Goal: Task Accomplishment & Management: Use online tool/utility

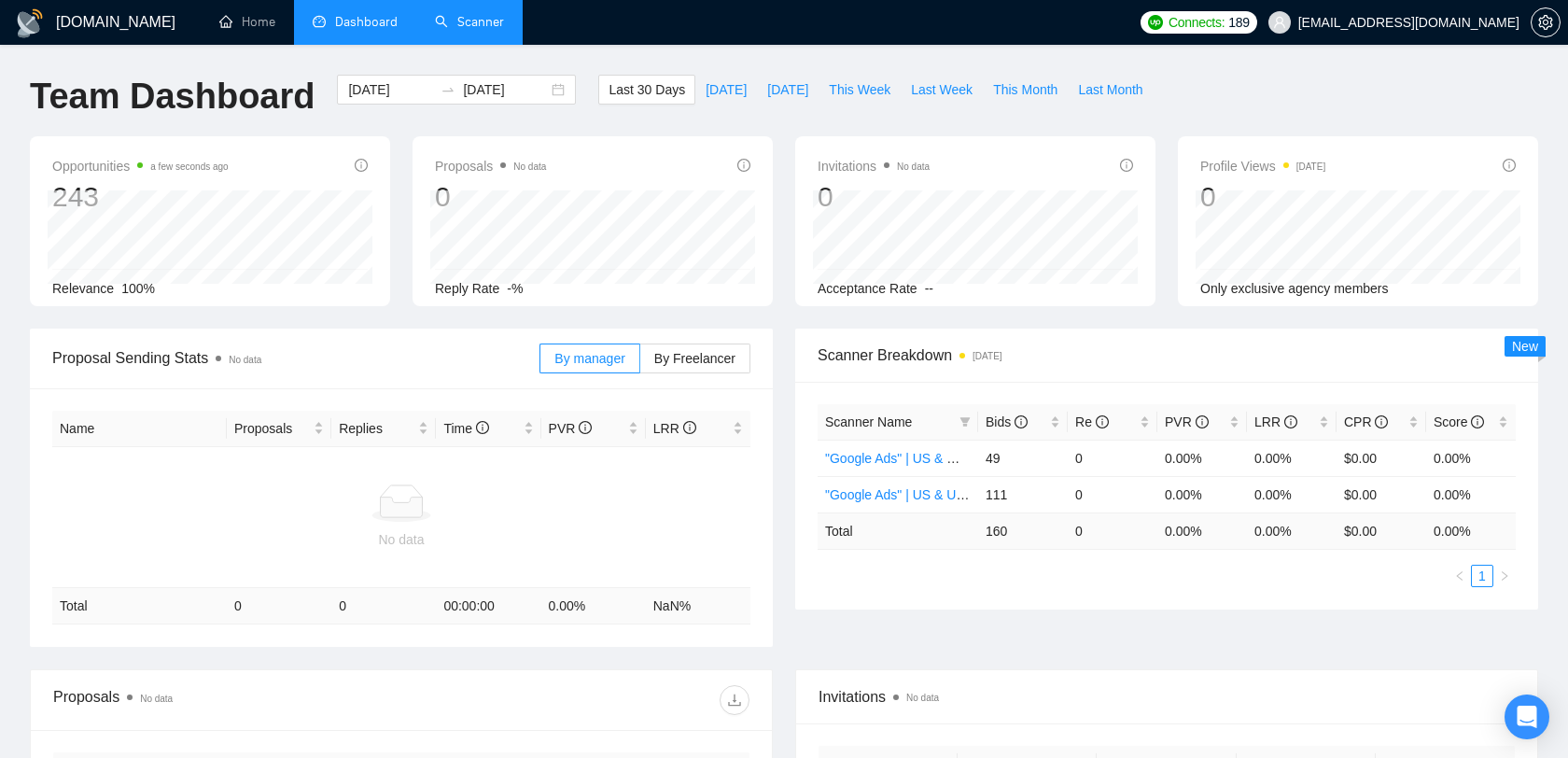
click at [479, 30] on link "Scanner" at bounding box center [469, 22] width 69 height 16
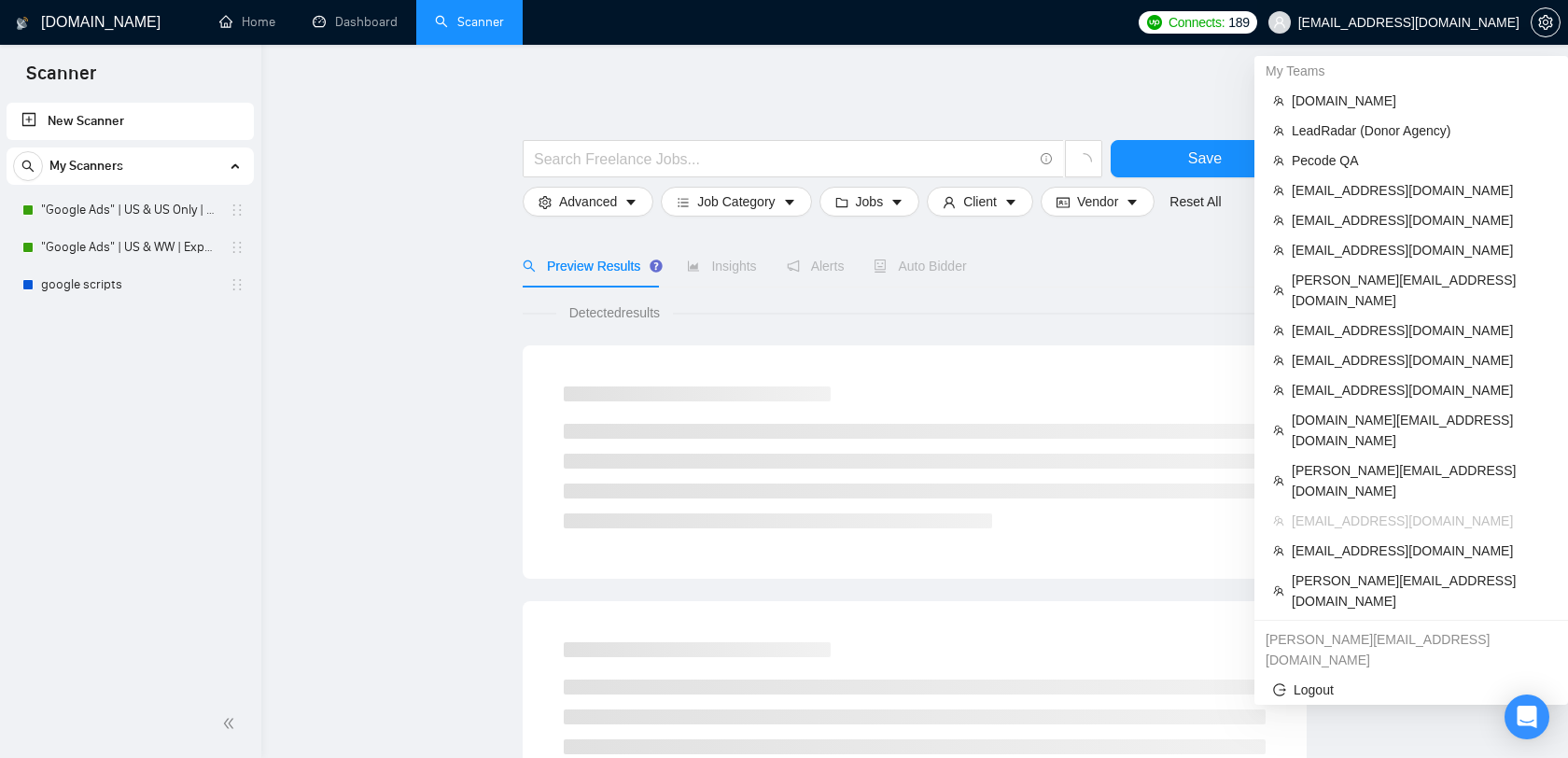
click at [1419, 23] on span "[EMAIL_ADDRESS][DOMAIN_NAME]" at bounding box center [1408, 23] width 221 height 0
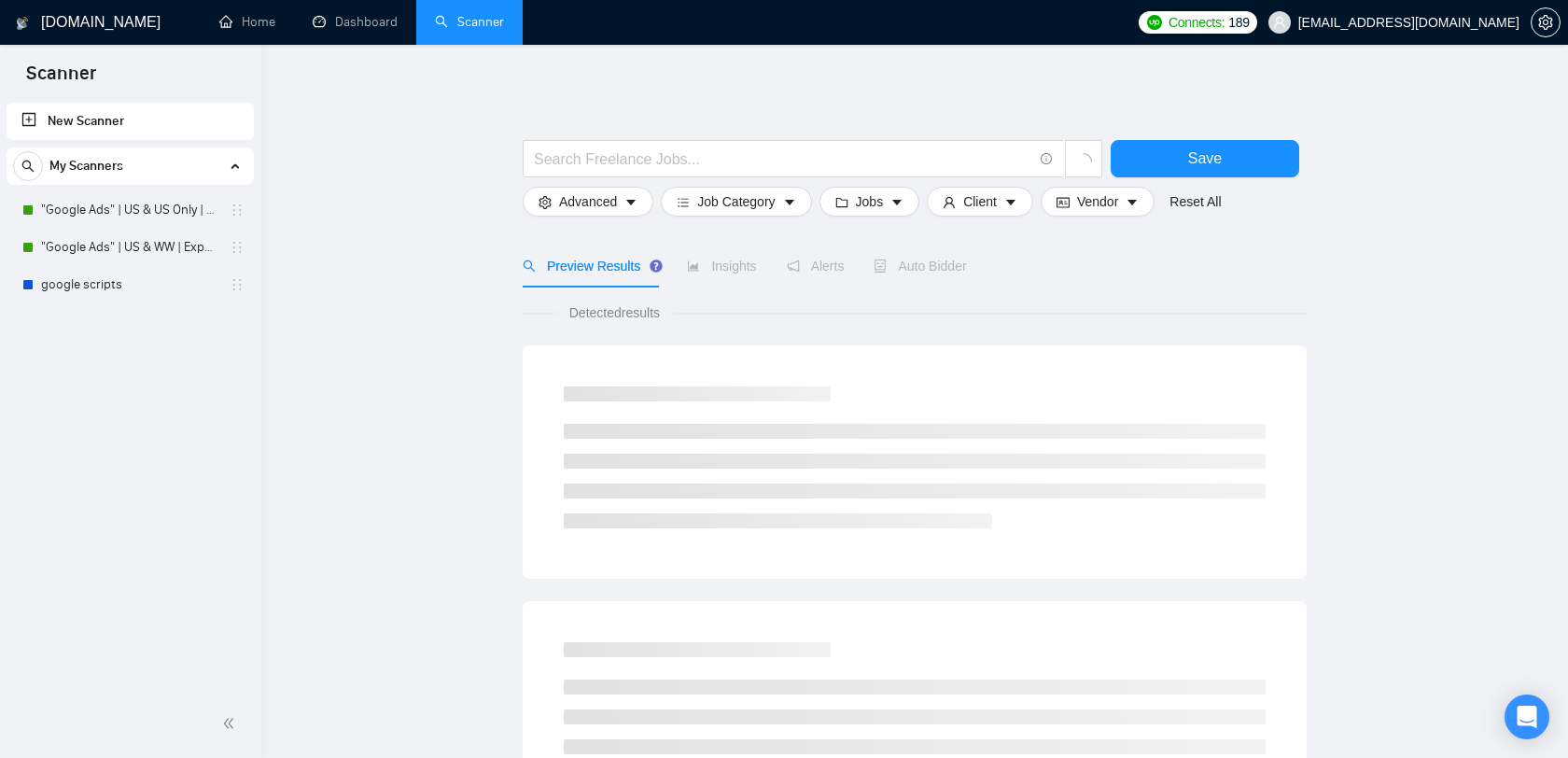
click at [1450, 35] on span "[EMAIL_ADDRESS][DOMAIN_NAME]" at bounding box center [1393, 22] width 274 height 59
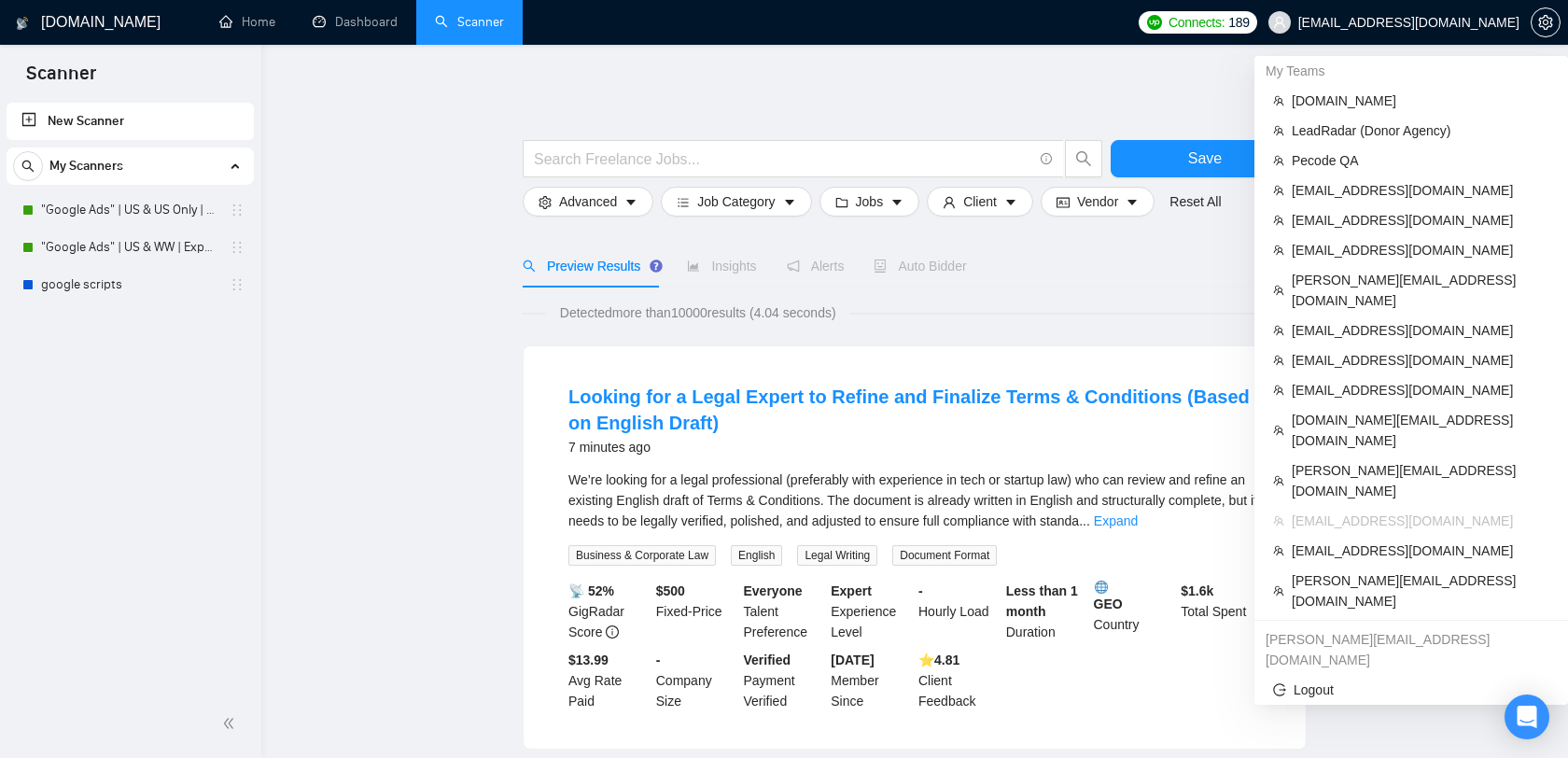
click at [1415, 23] on span "[EMAIL_ADDRESS][DOMAIN_NAME]" at bounding box center [1408, 23] width 221 height 0
click at [1362, 252] on span "[EMAIL_ADDRESS][DOMAIN_NAME]" at bounding box center [1420, 250] width 258 height 21
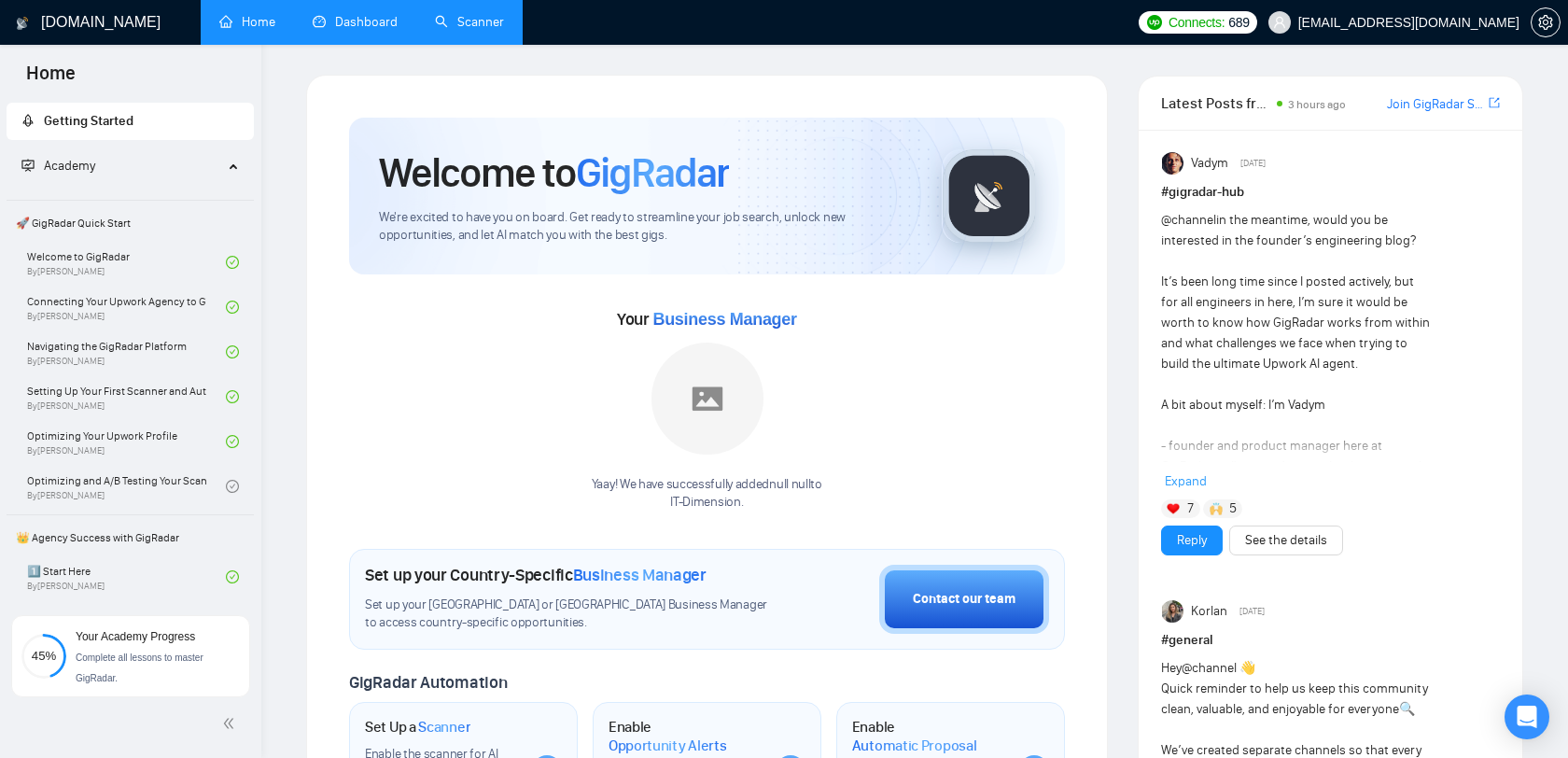
click at [381, 42] on li "Dashboard" at bounding box center [354, 22] width 122 height 44
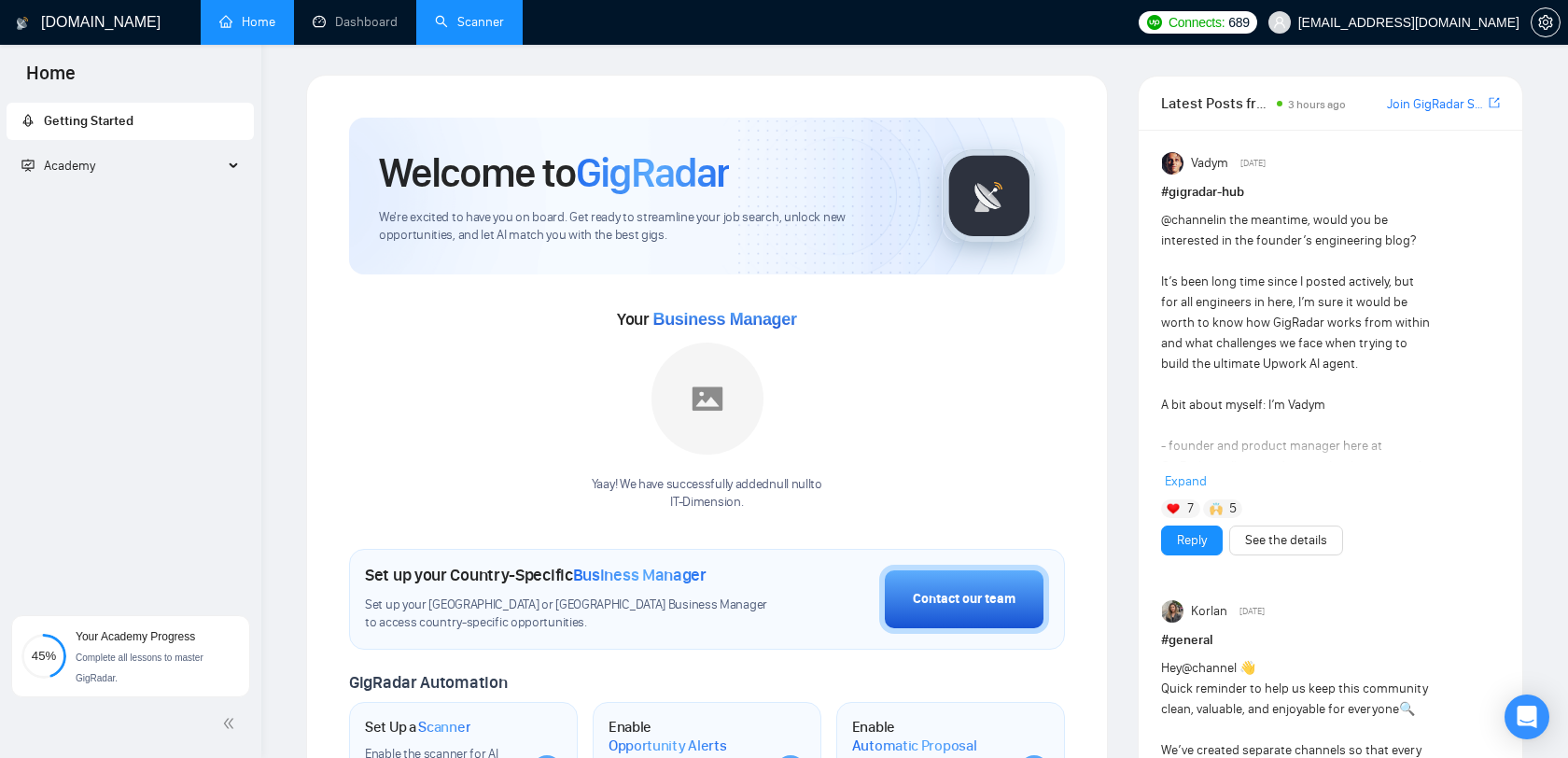
click at [446, 30] on link "Scanner" at bounding box center [469, 22] width 69 height 16
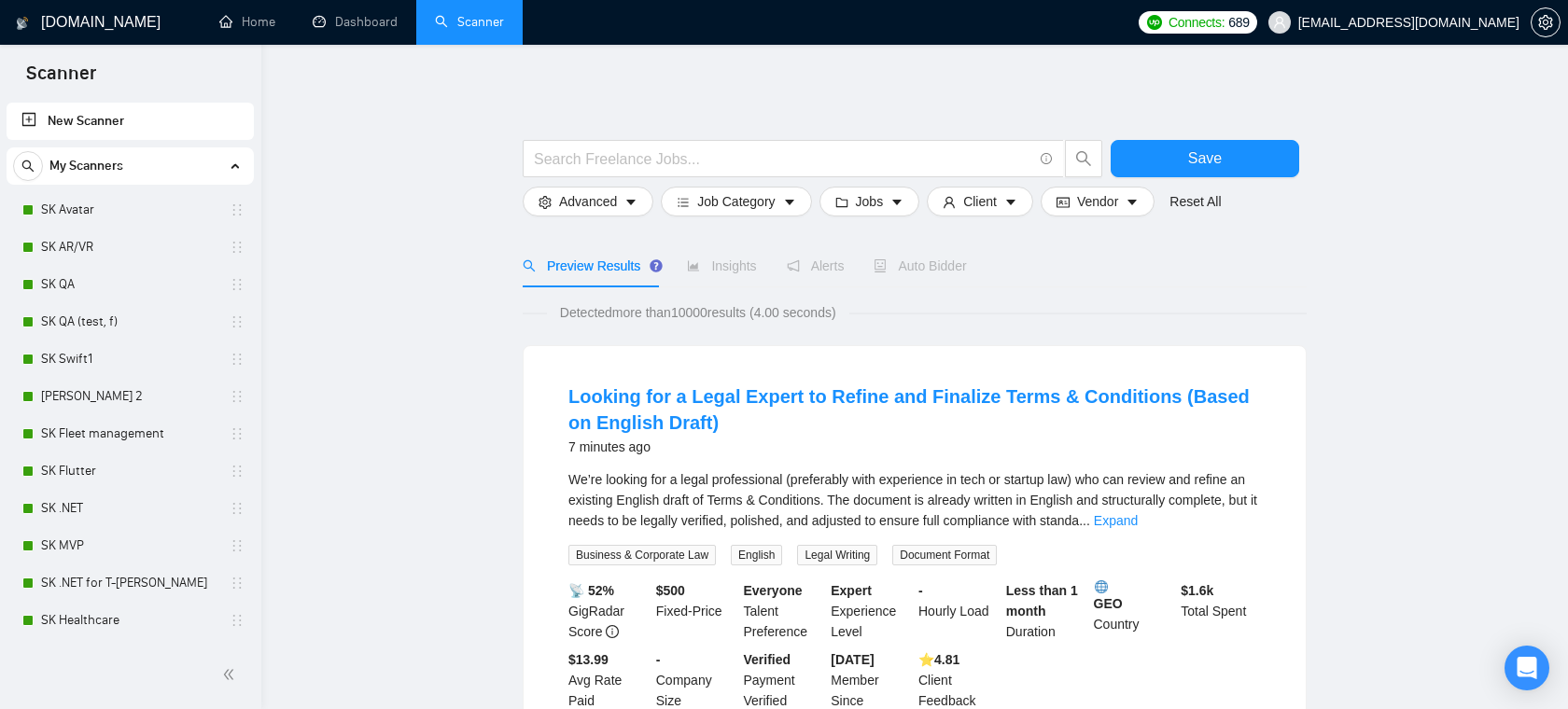
scroll to position [111, 0]
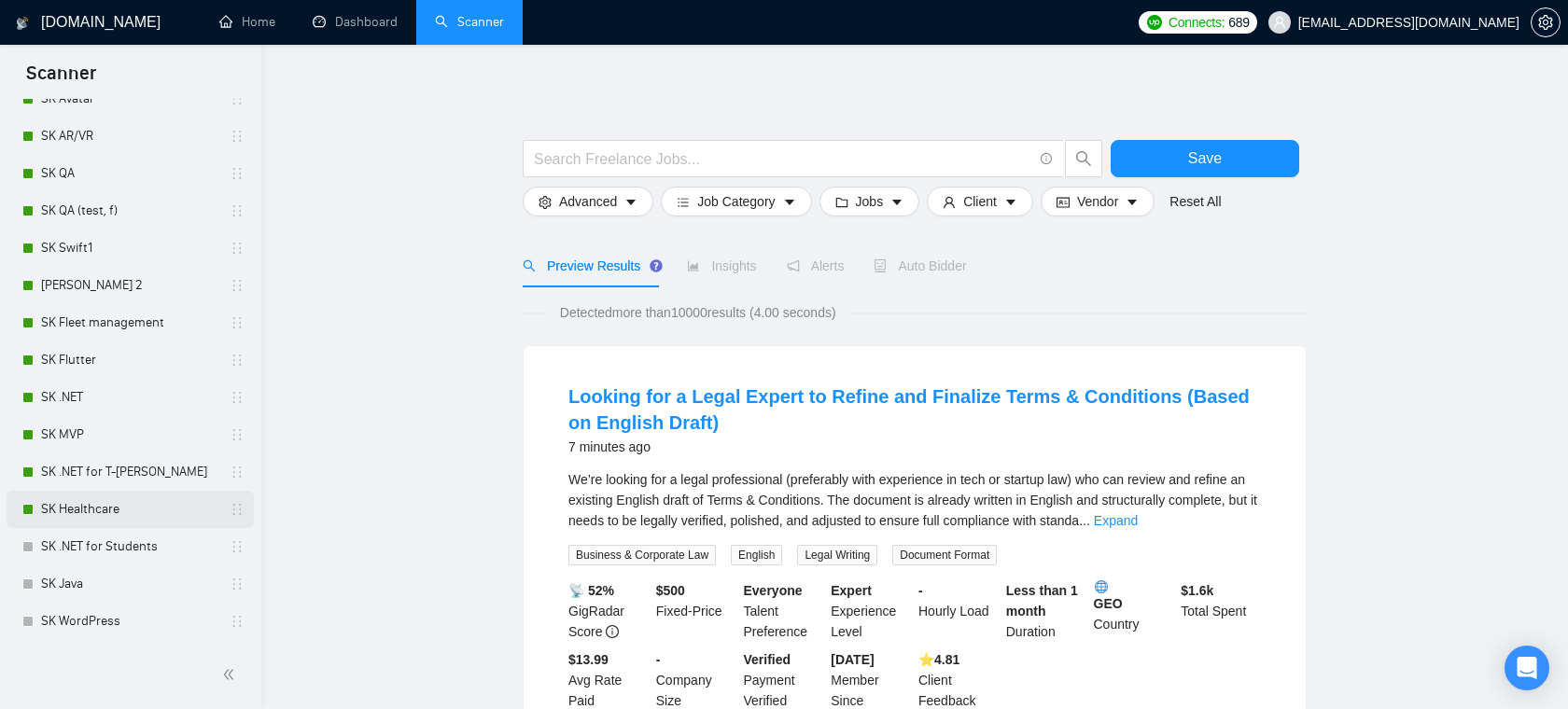
click at [83, 512] on link "SK Healthcare" at bounding box center [129, 510] width 177 height 38
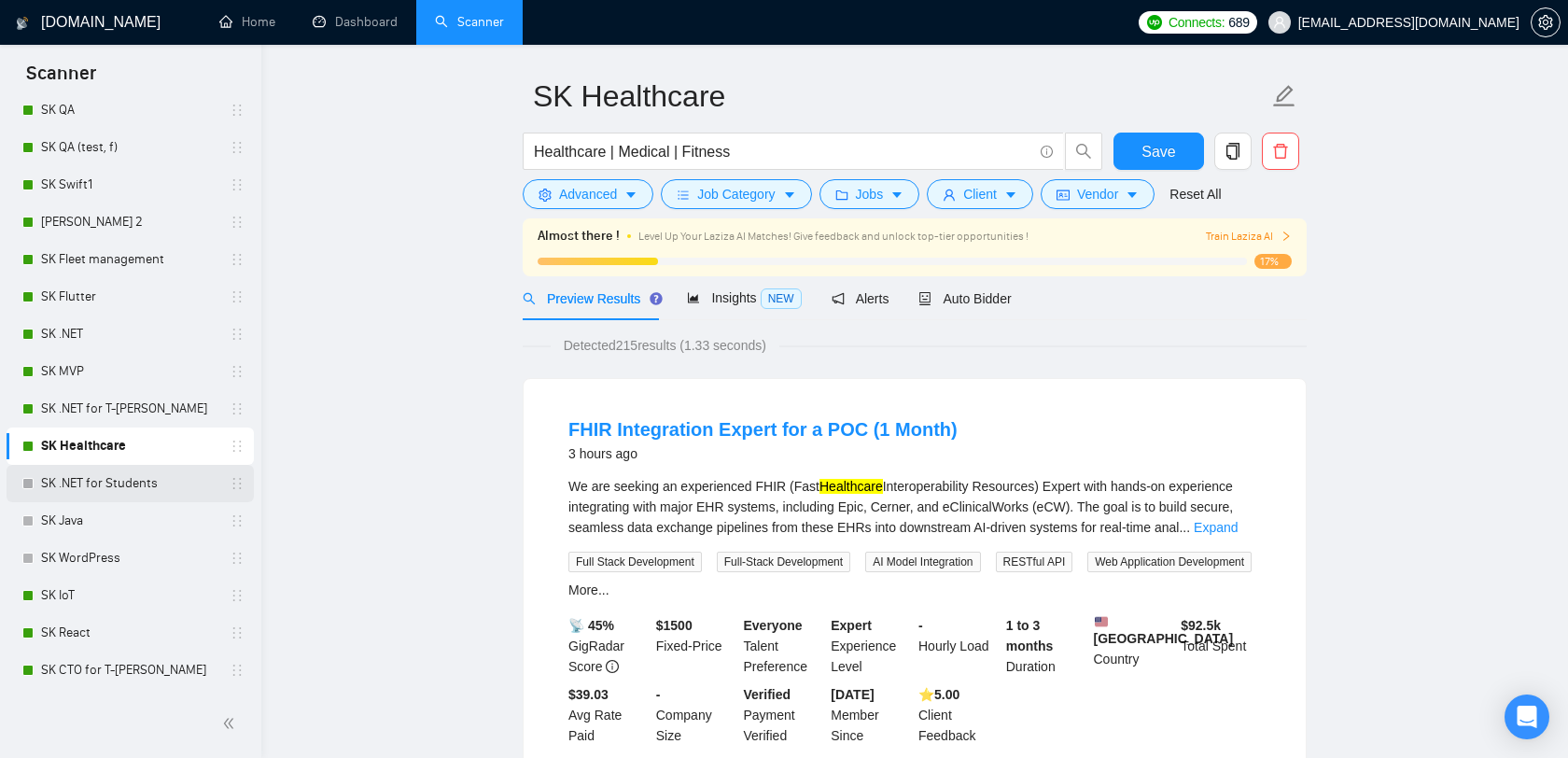
scroll to position [178, 0]
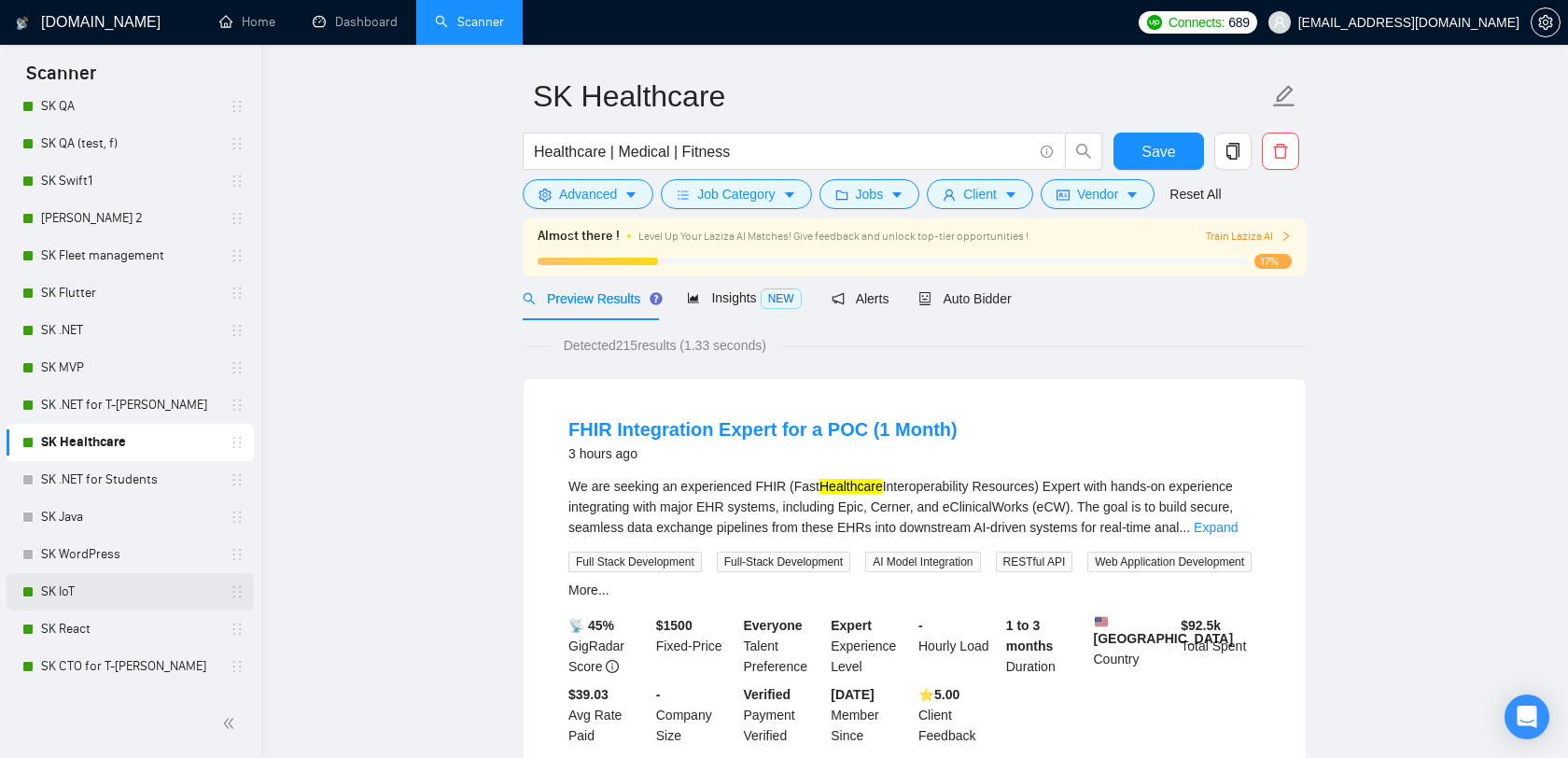
click at [76, 586] on link "SK IoT" at bounding box center [129, 592] width 177 height 38
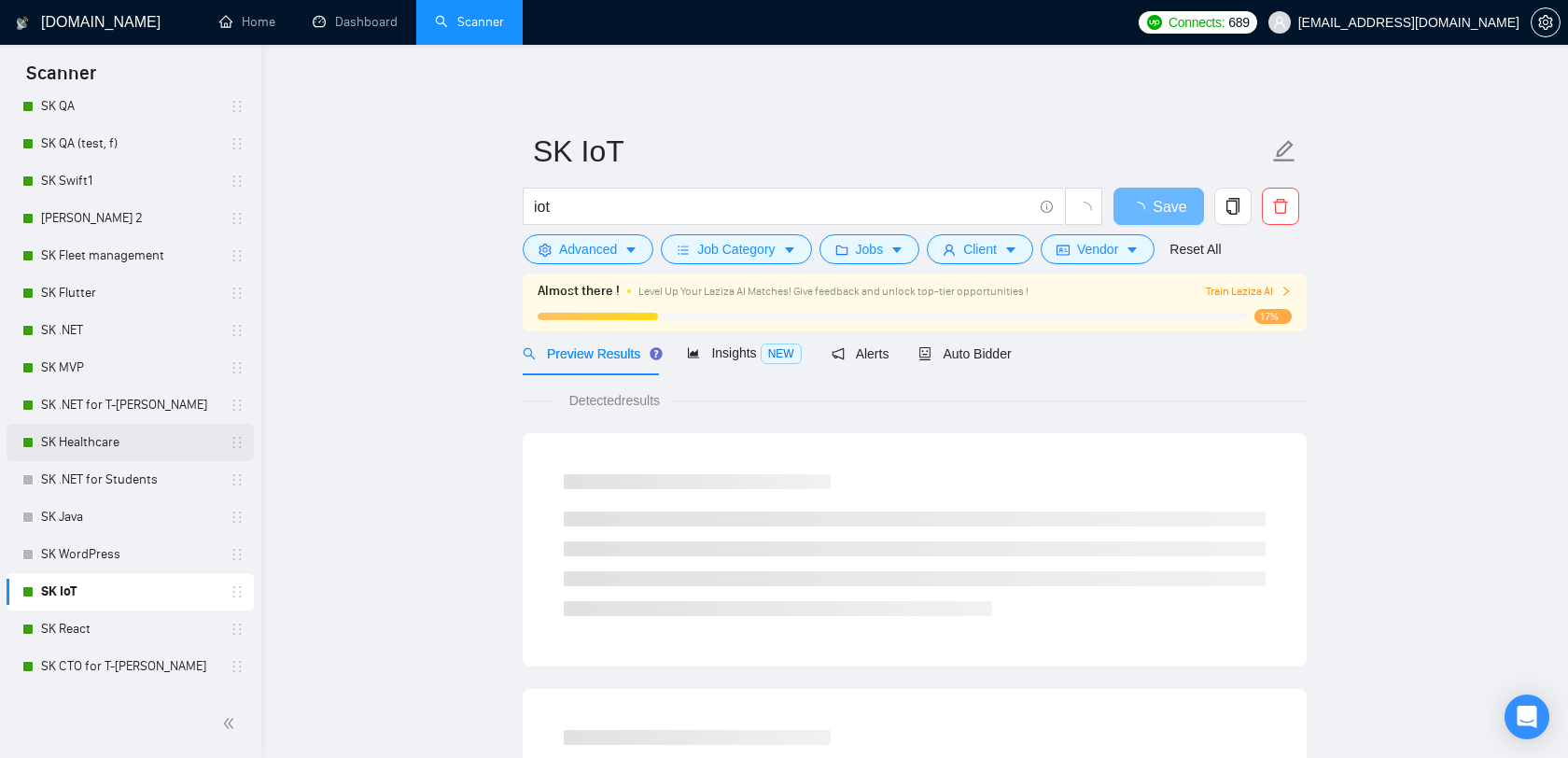
click at [103, 439] on link "SK Healthcare" at bounding box center [129, 443] width 177 height 38
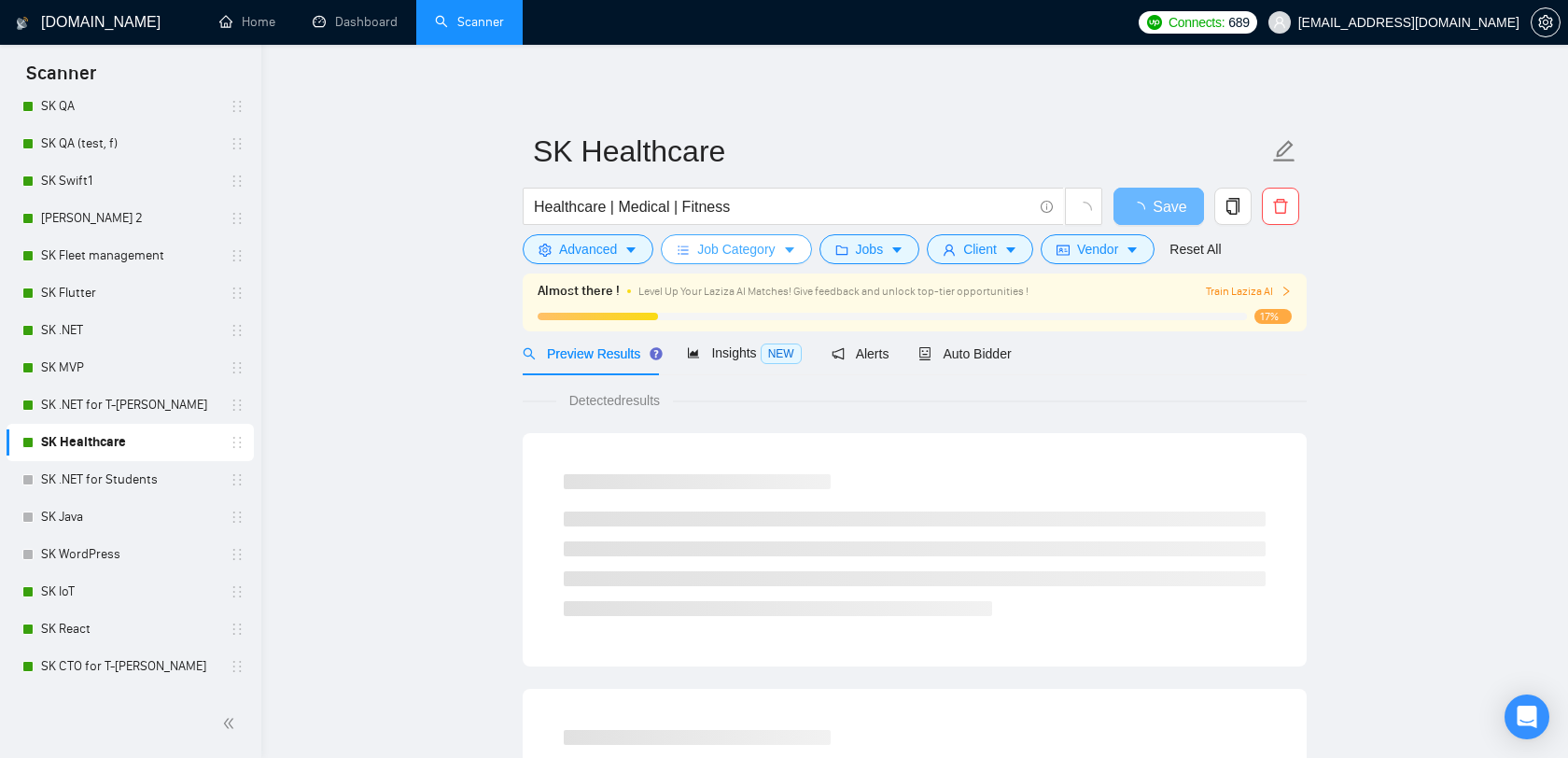
click at [770, 236] on button "Job Category" at bounding box center [735, 249] width 150 height 30
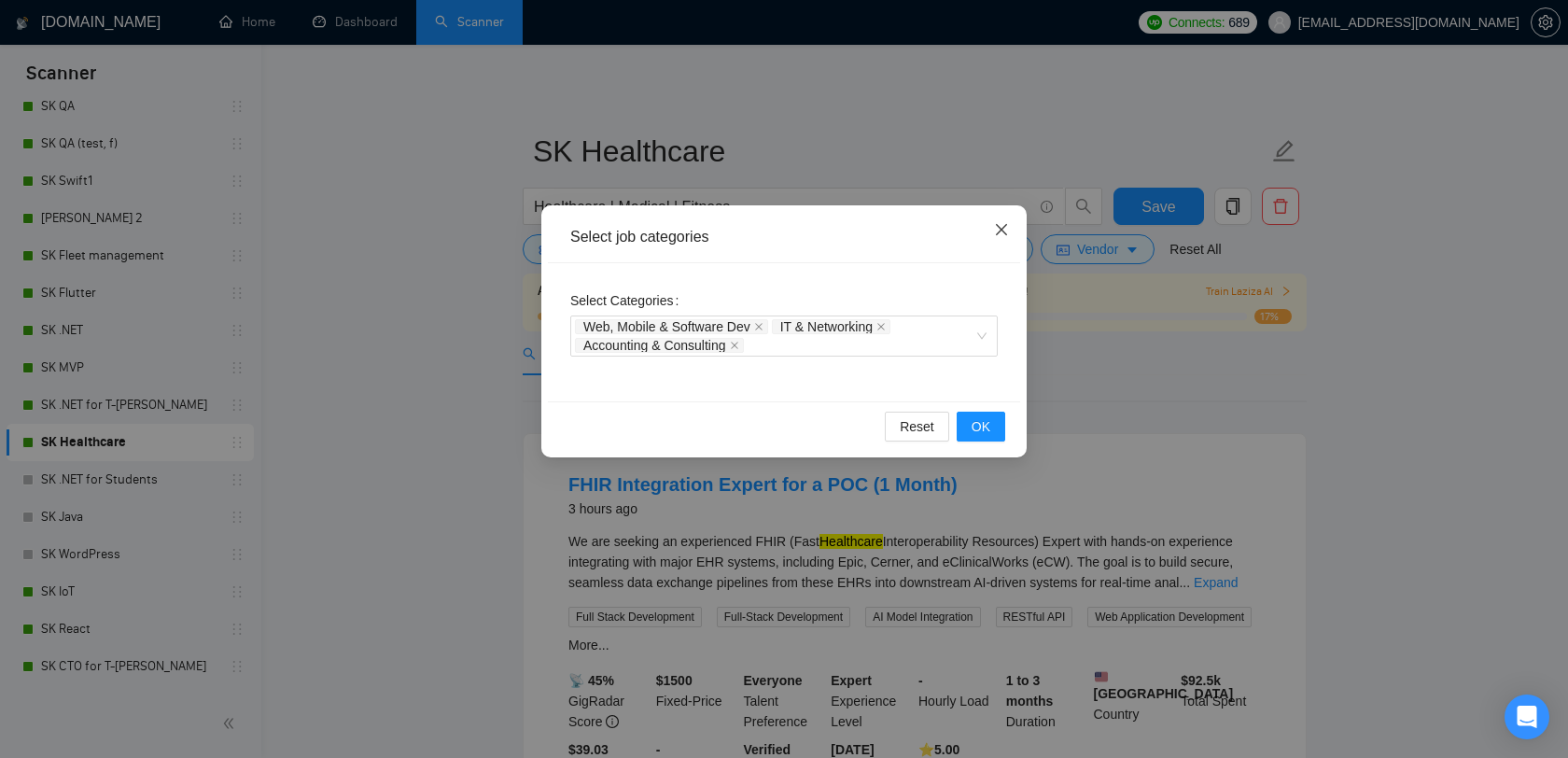
click at [1010, 219] on span "Close" at bounding box center [1001, 229] width 50 height 50
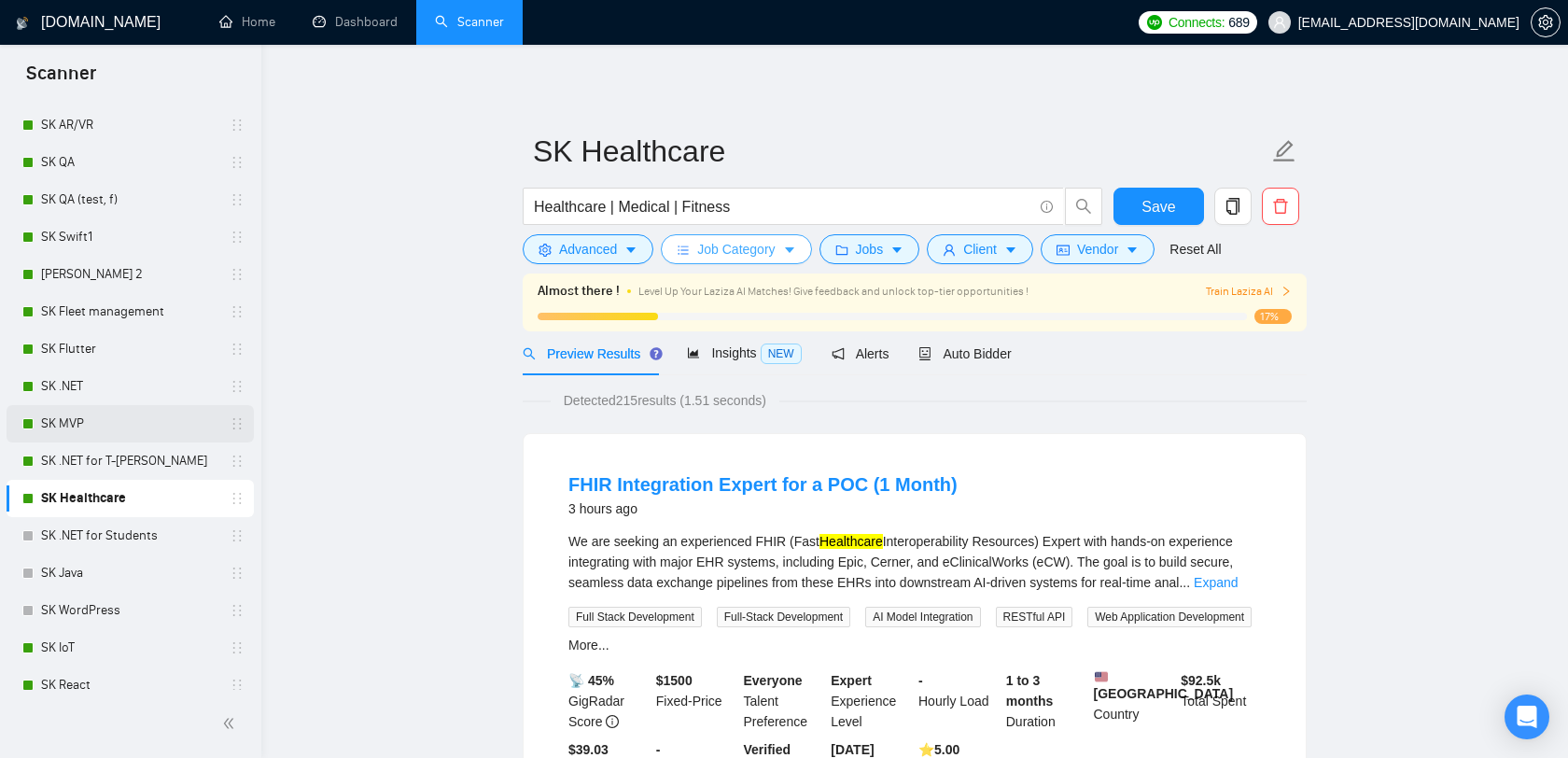
scroll to position [111, 0]
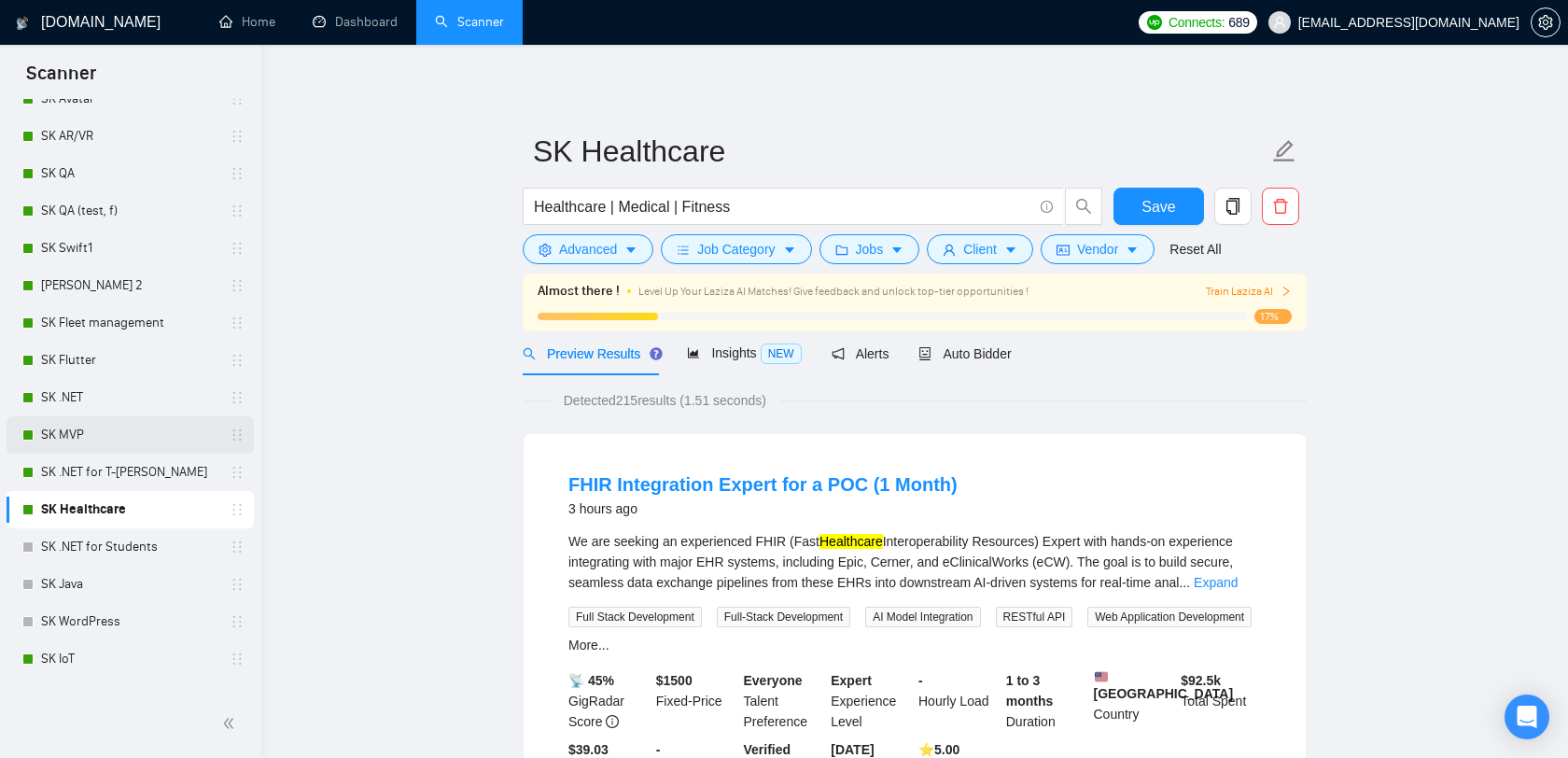
click at [71, 437] on link "SK MVP" at bounding box center [129, 435] width 177 height 38
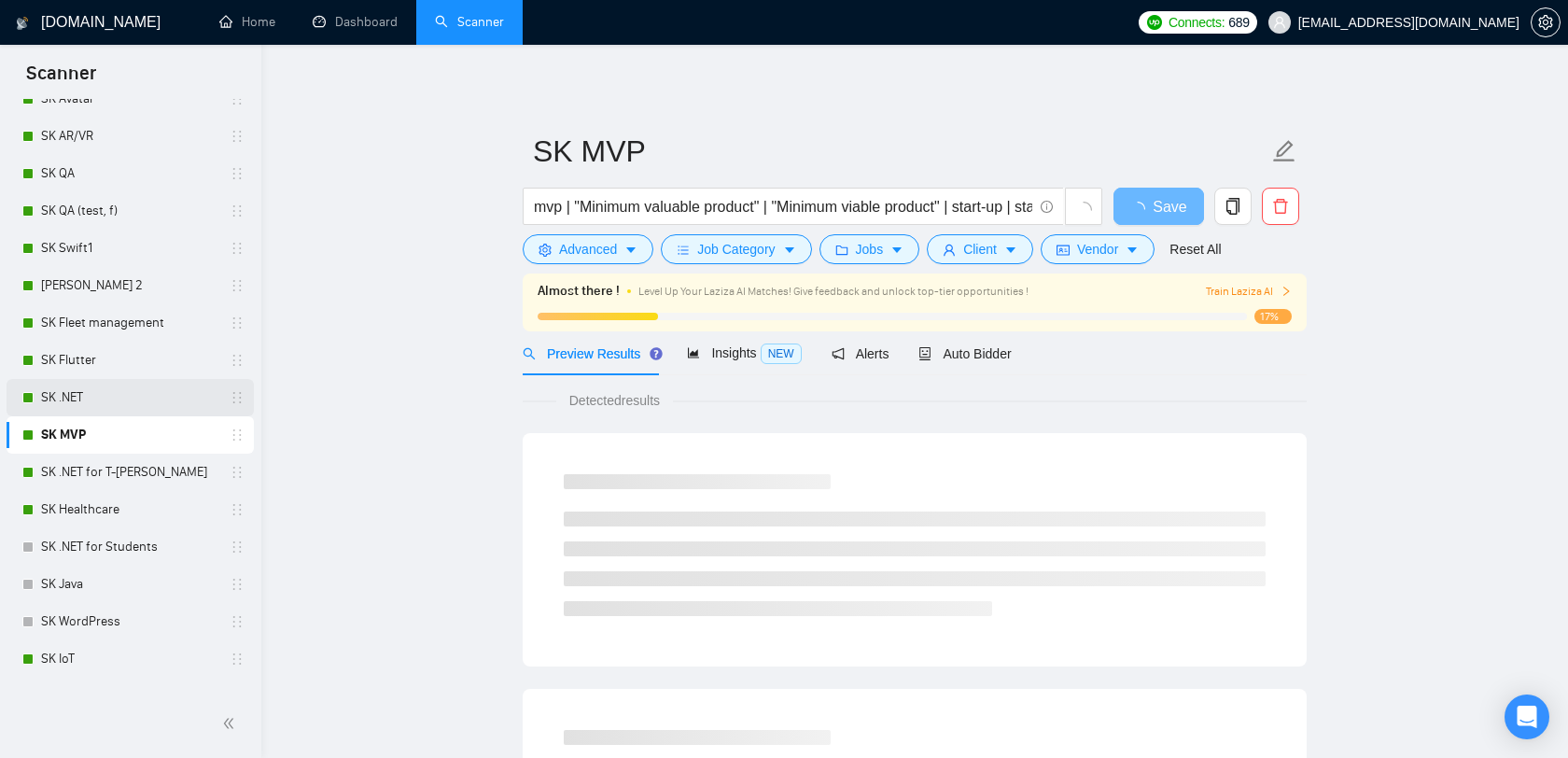
click at [76, 396] on link "SK .NET" at bounding box center [129, 397] width 177 height 38
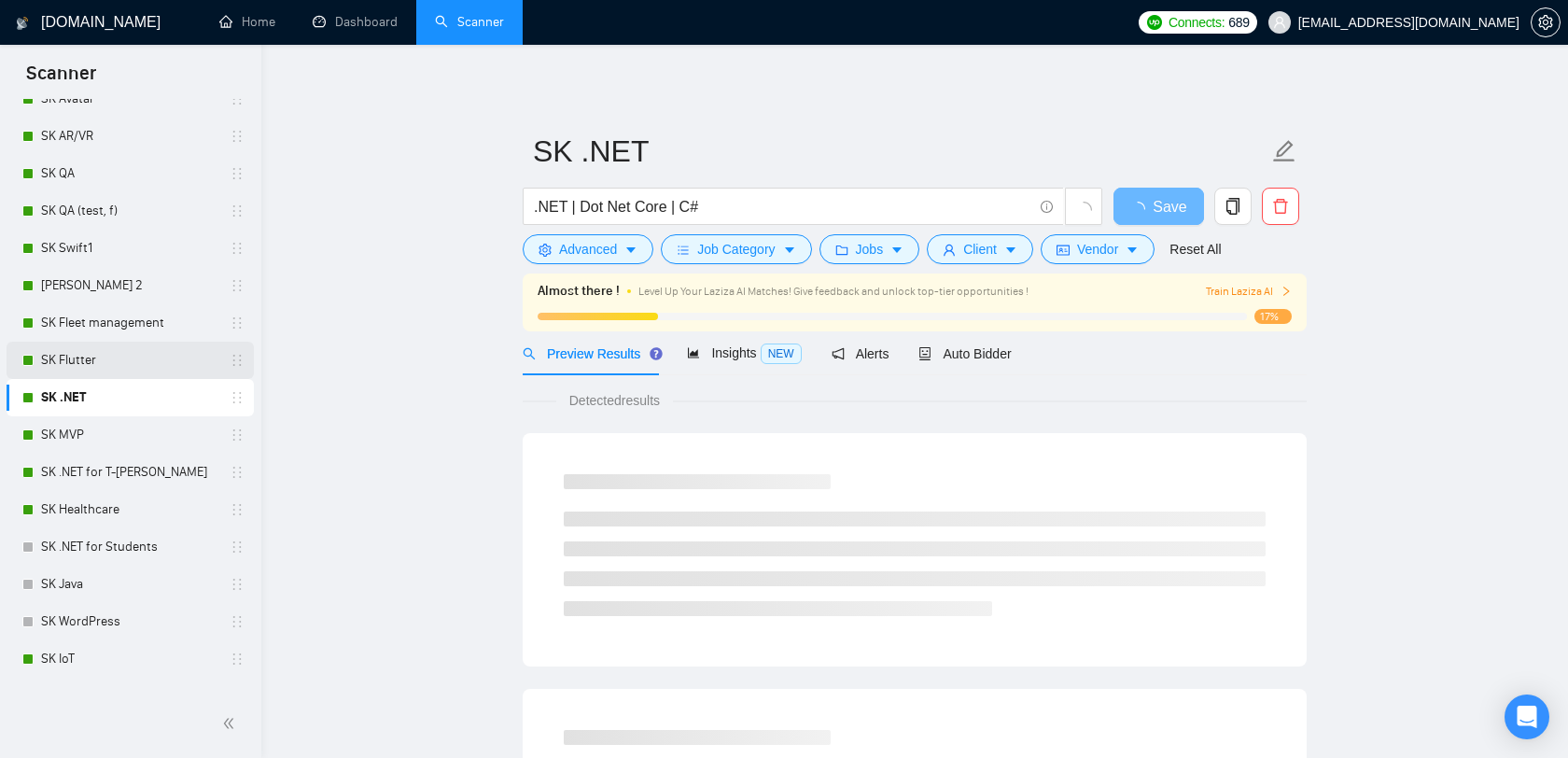
click at [91, 358] on link "SK Flutter" at bounding box center [129, 361] width 177 height 38
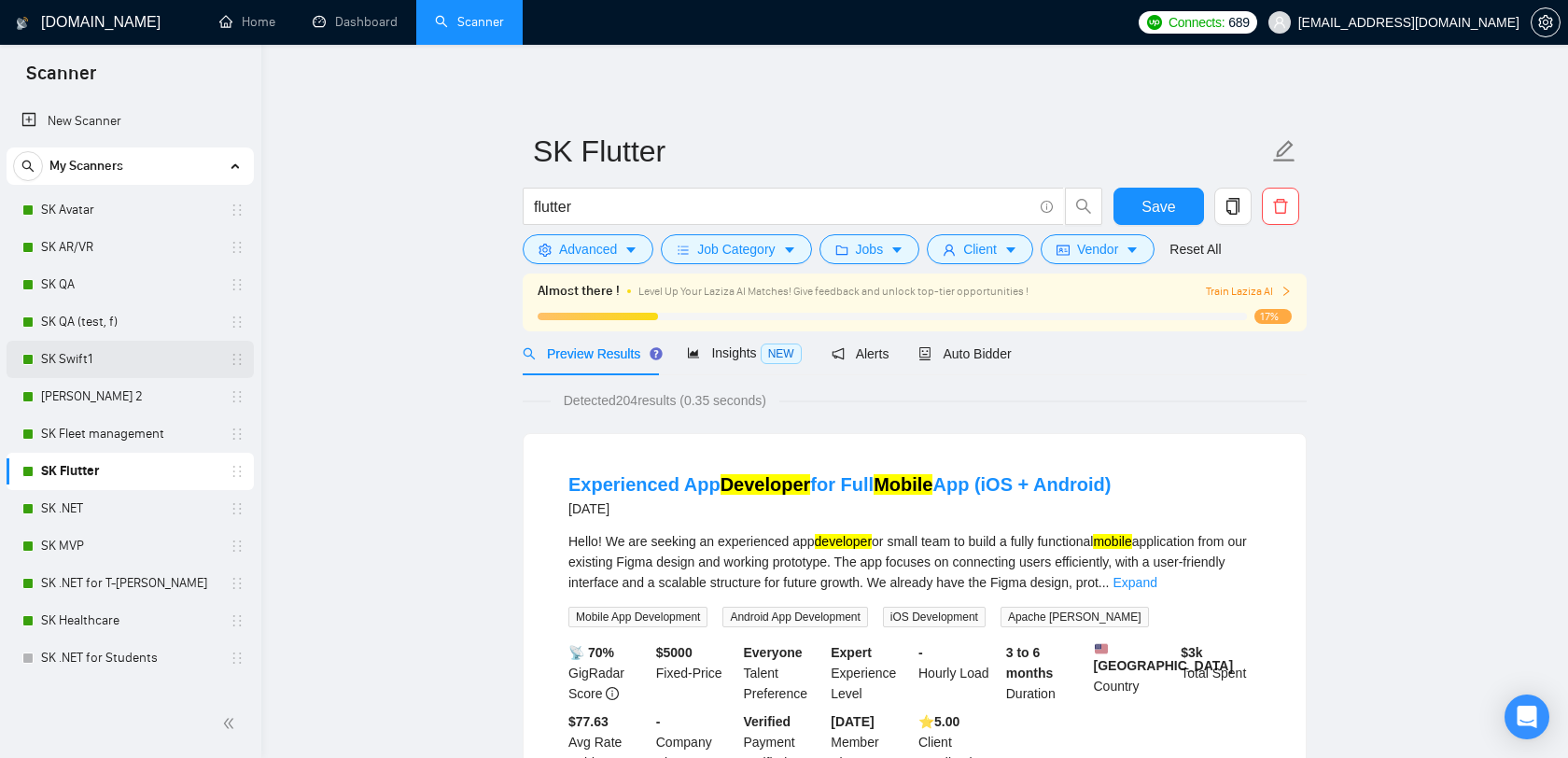
click at [124, 356] on link "SK Swift1" at bounding box center [129, 360] width 177 height 38
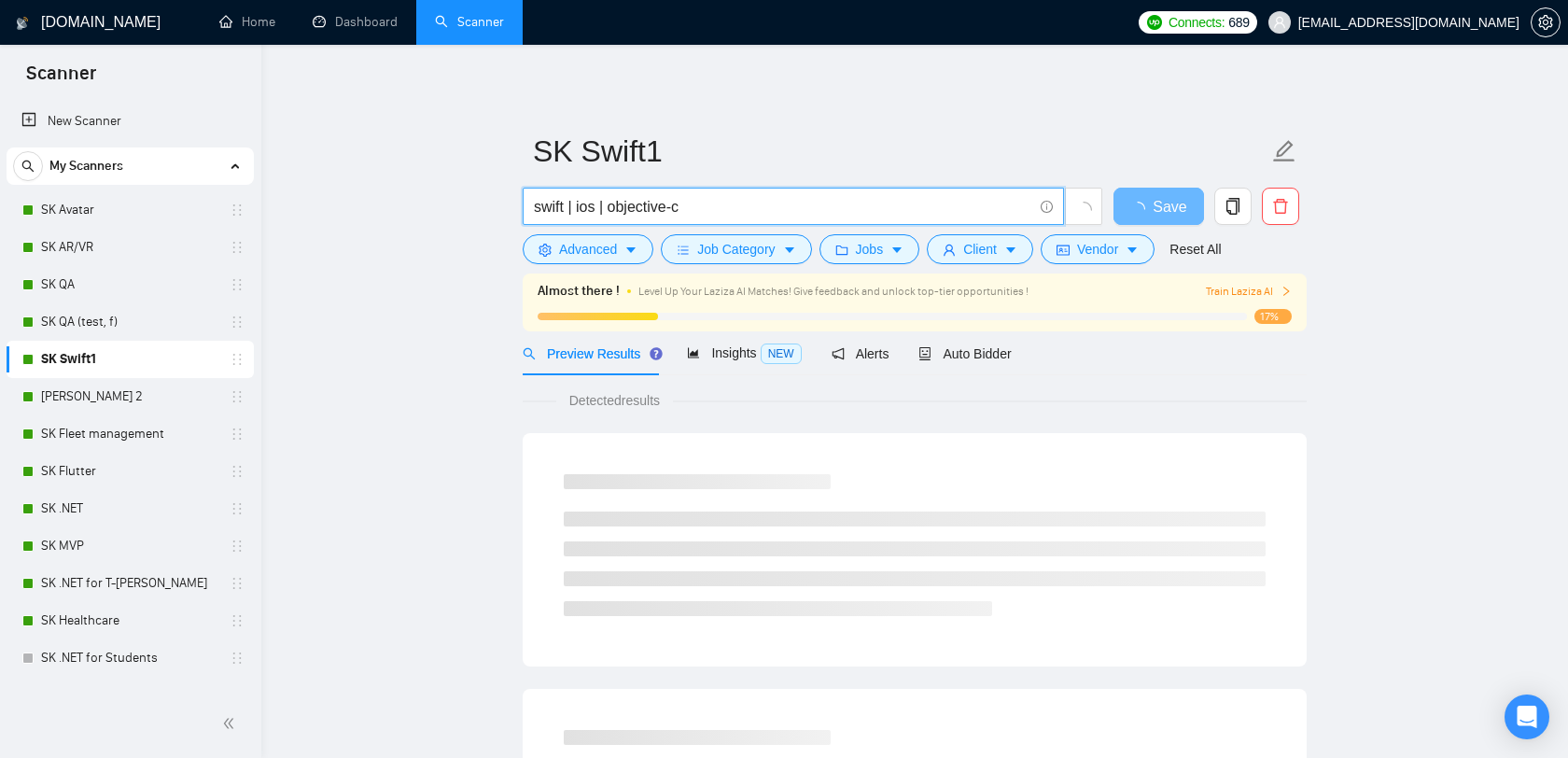
click at [597, 205] on input "swift | ios | objective-c" at bounding box center [783, 207] width 498 height 24
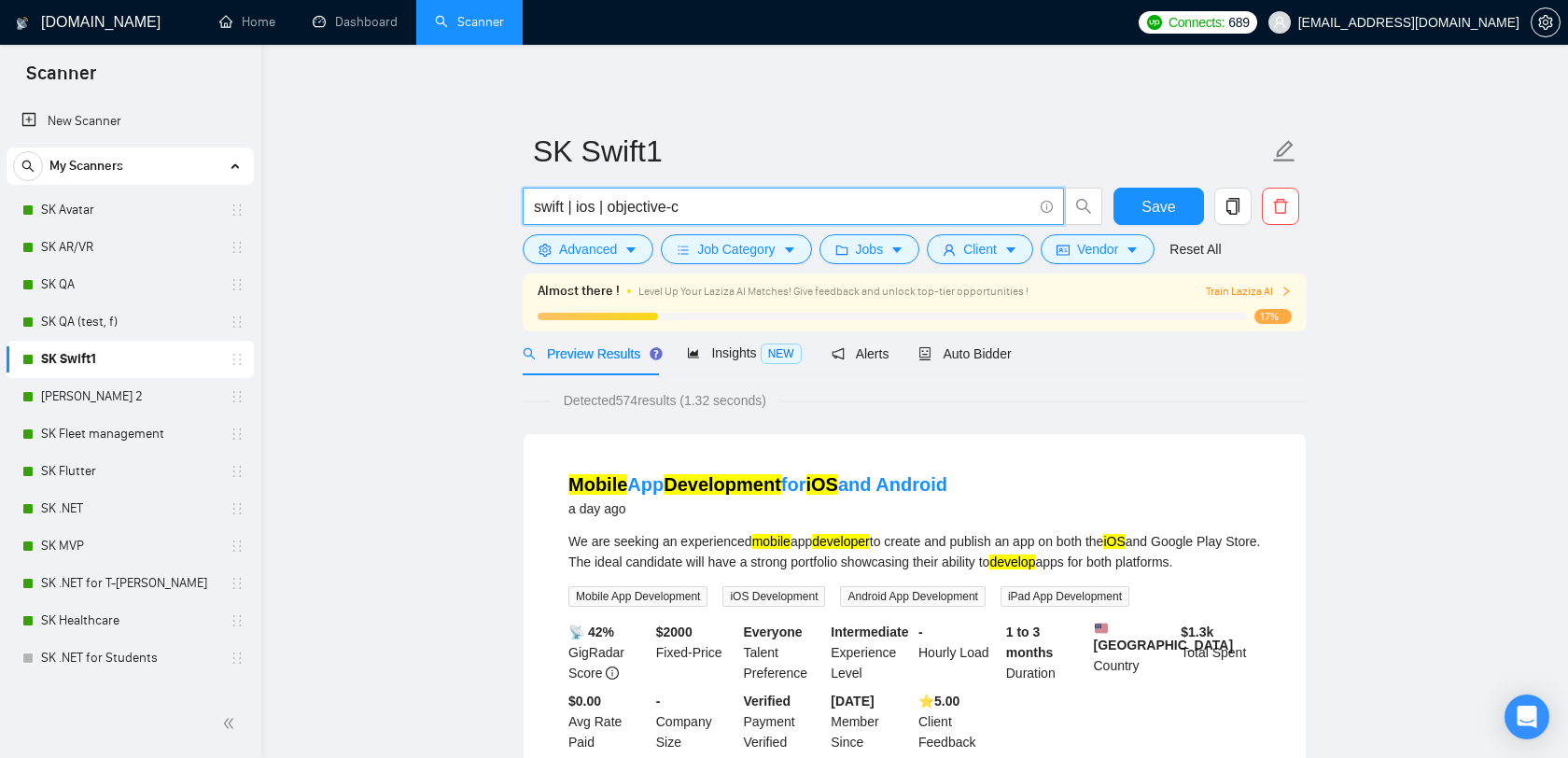
click at [717, 203] on input "swift | ios | objective-c" at bounding box center [783, 207] width 498 height 24
click at [896, 250] on button "Jobs" at bounding box center [869, 249] width 101 height 30
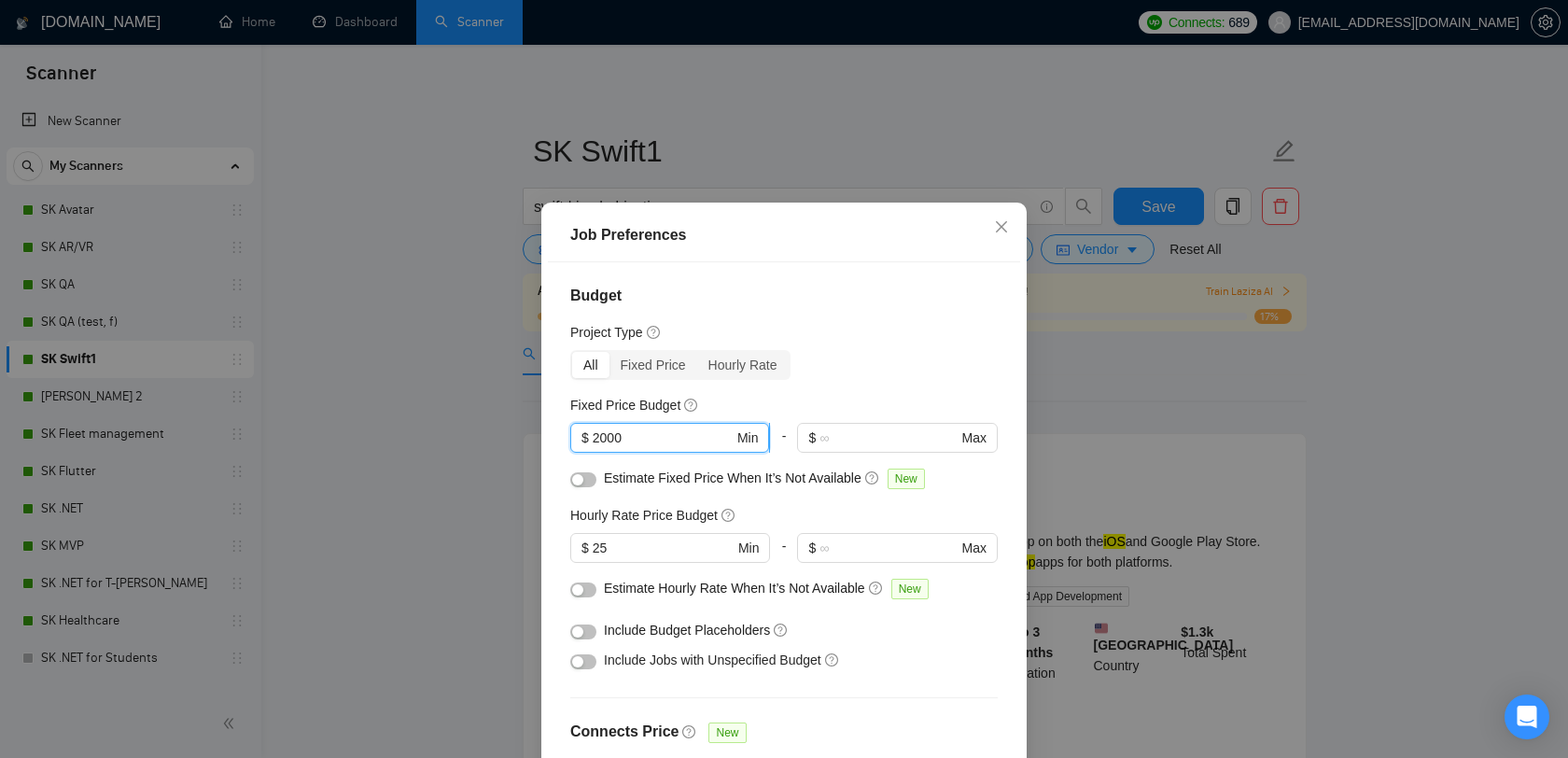
click at [666, 440] on input "2000" at bounding box center [663, 438] width 141 height 21
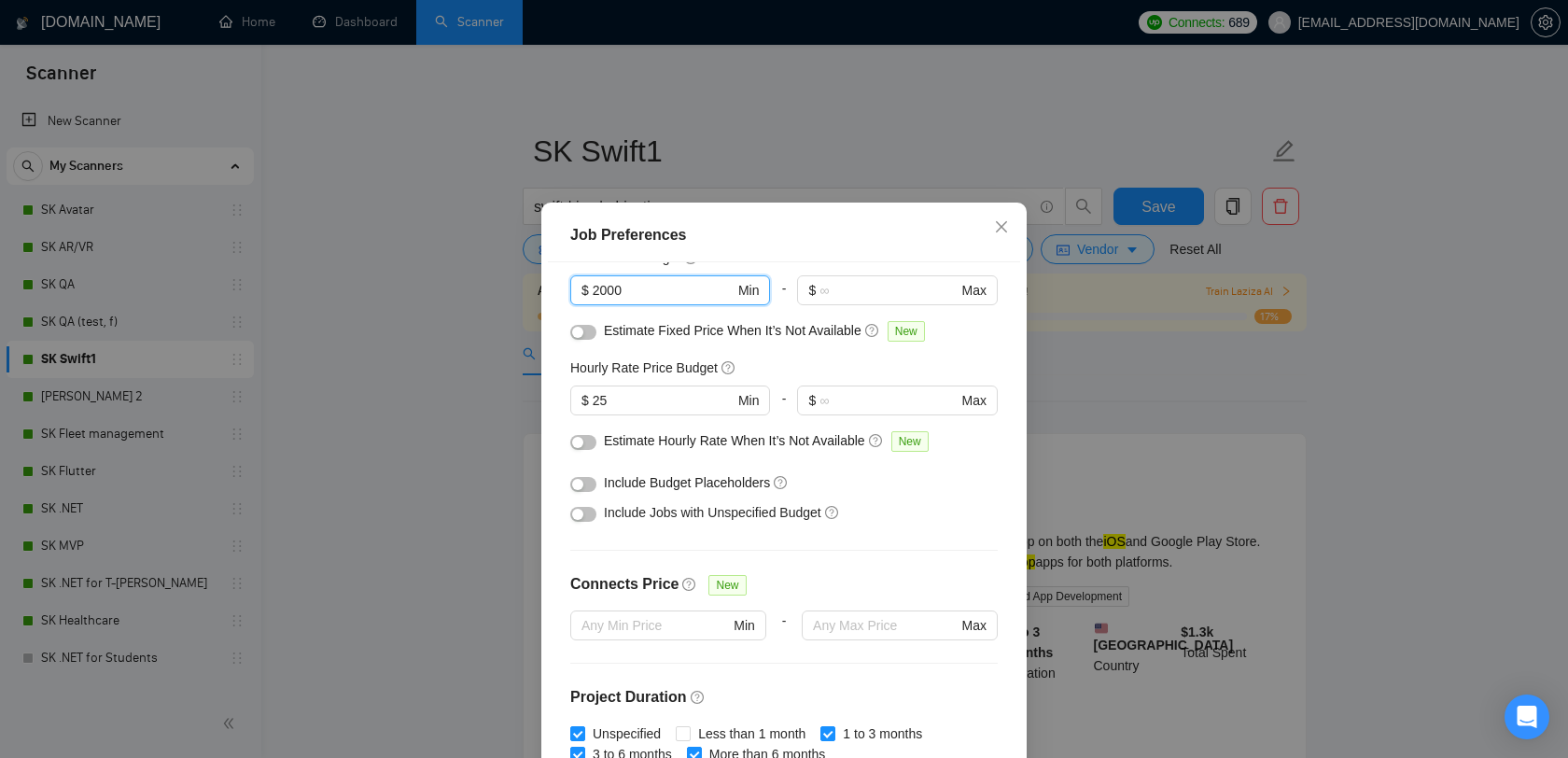
scroll to position [142, 0]
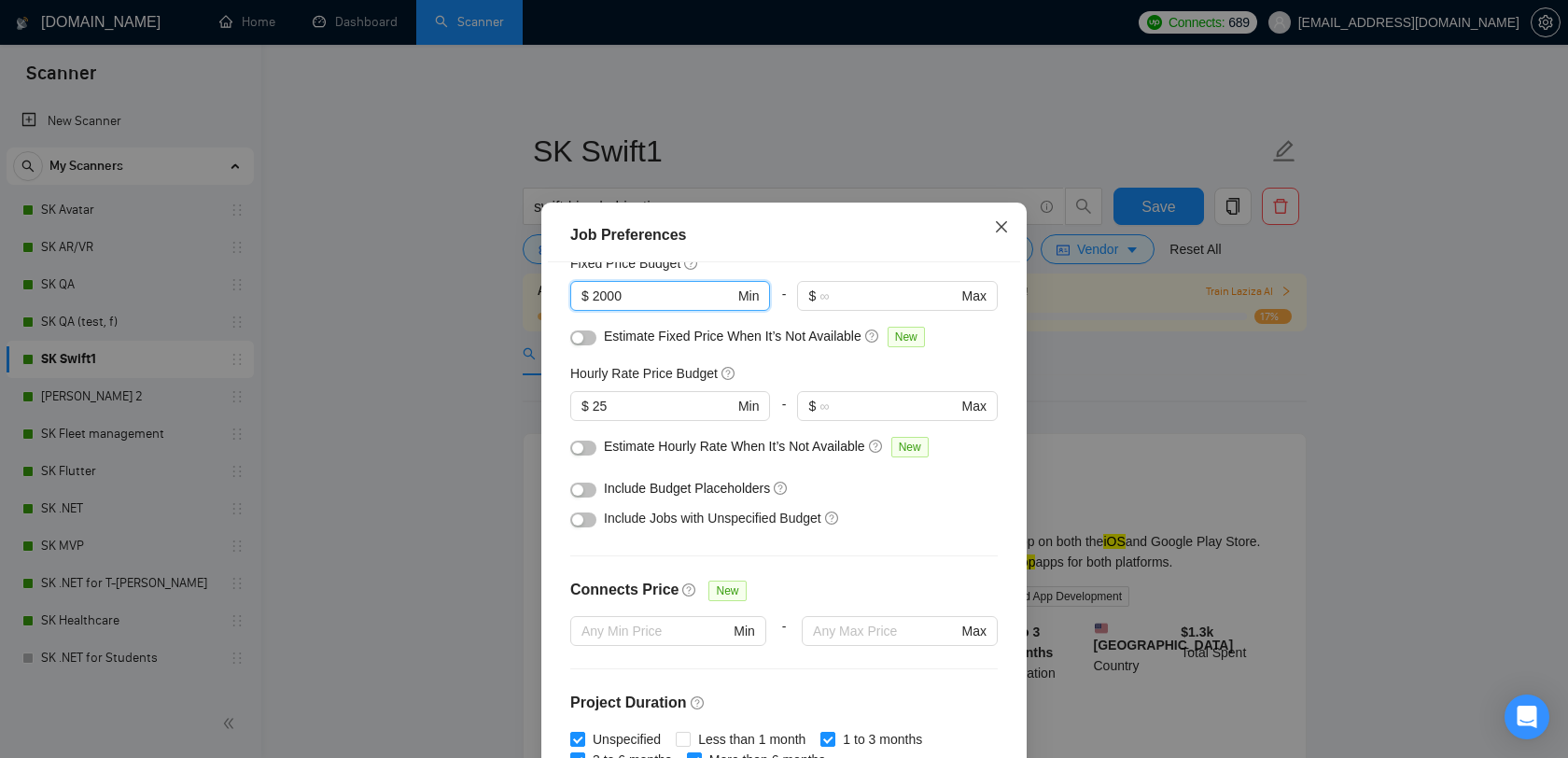
click at [989, 221] on span "Close" at bounding box center [1001, 227] width 50 height 50
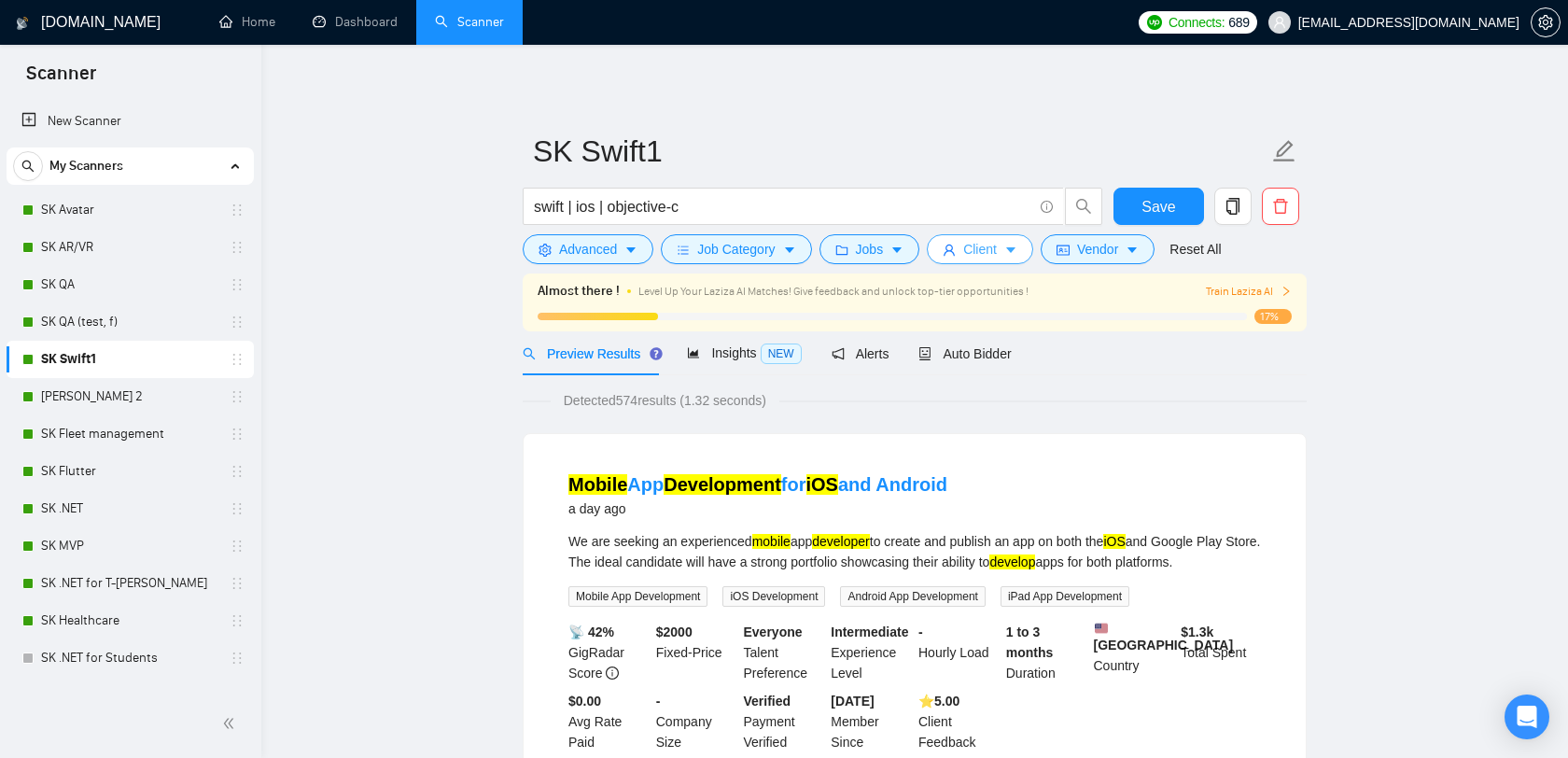
click at [1005, 245] on button "Client" at bounding box center [980, 249] width 107 height 30
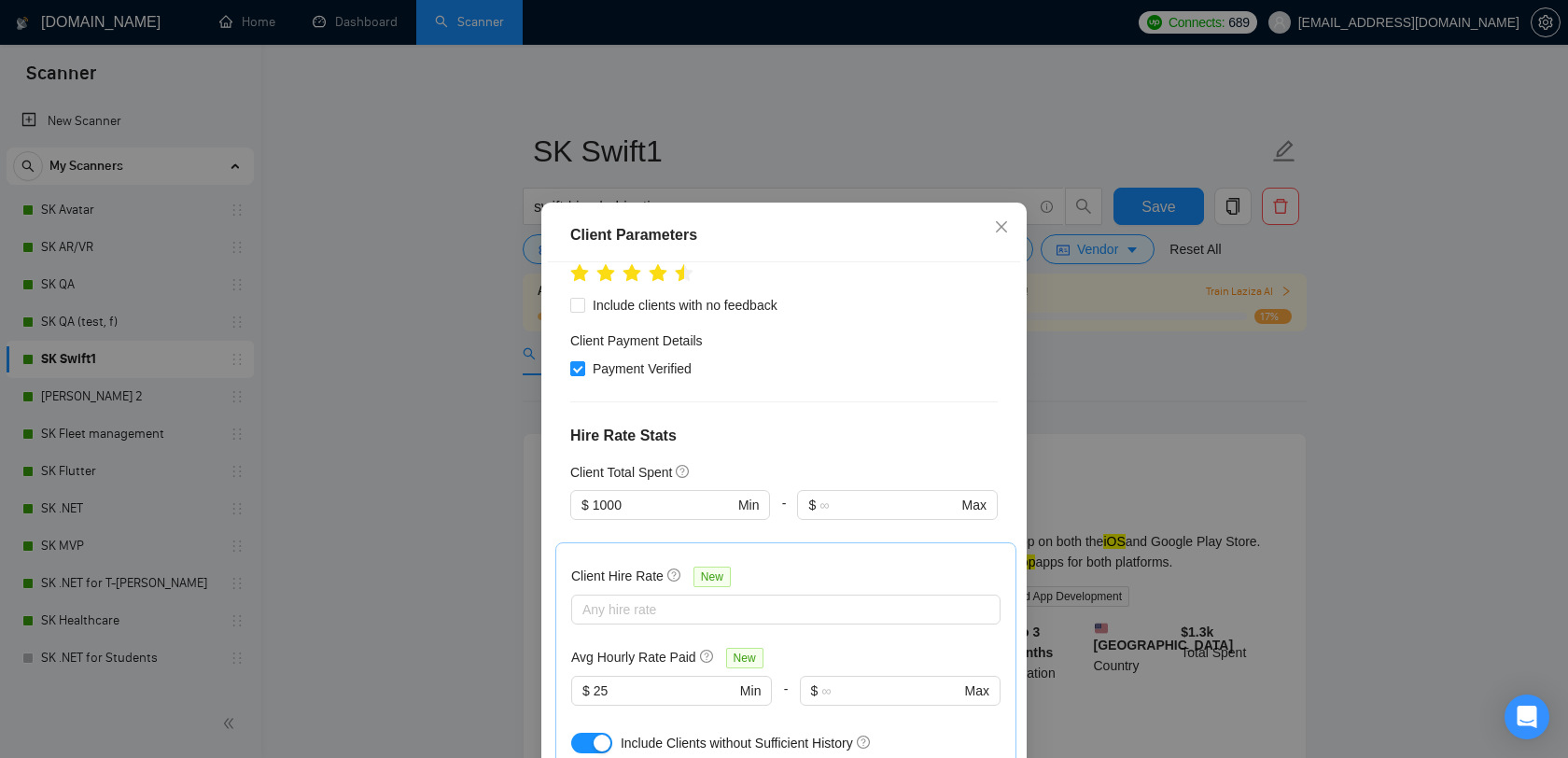
scroll to position [884, 0]
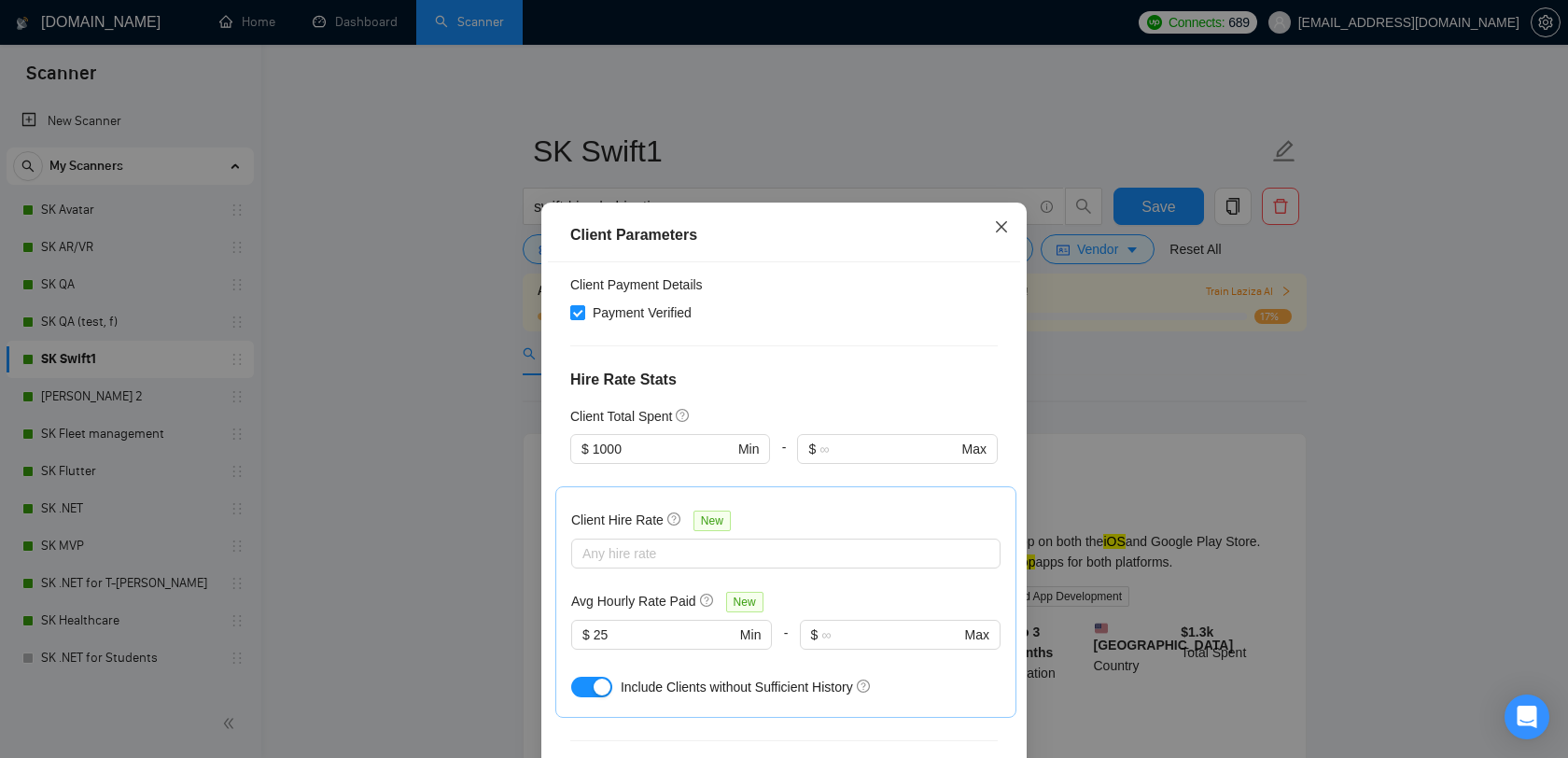
click at [995, 229] on icon "close" at bounding box center [1002, 227] width 15 height 15
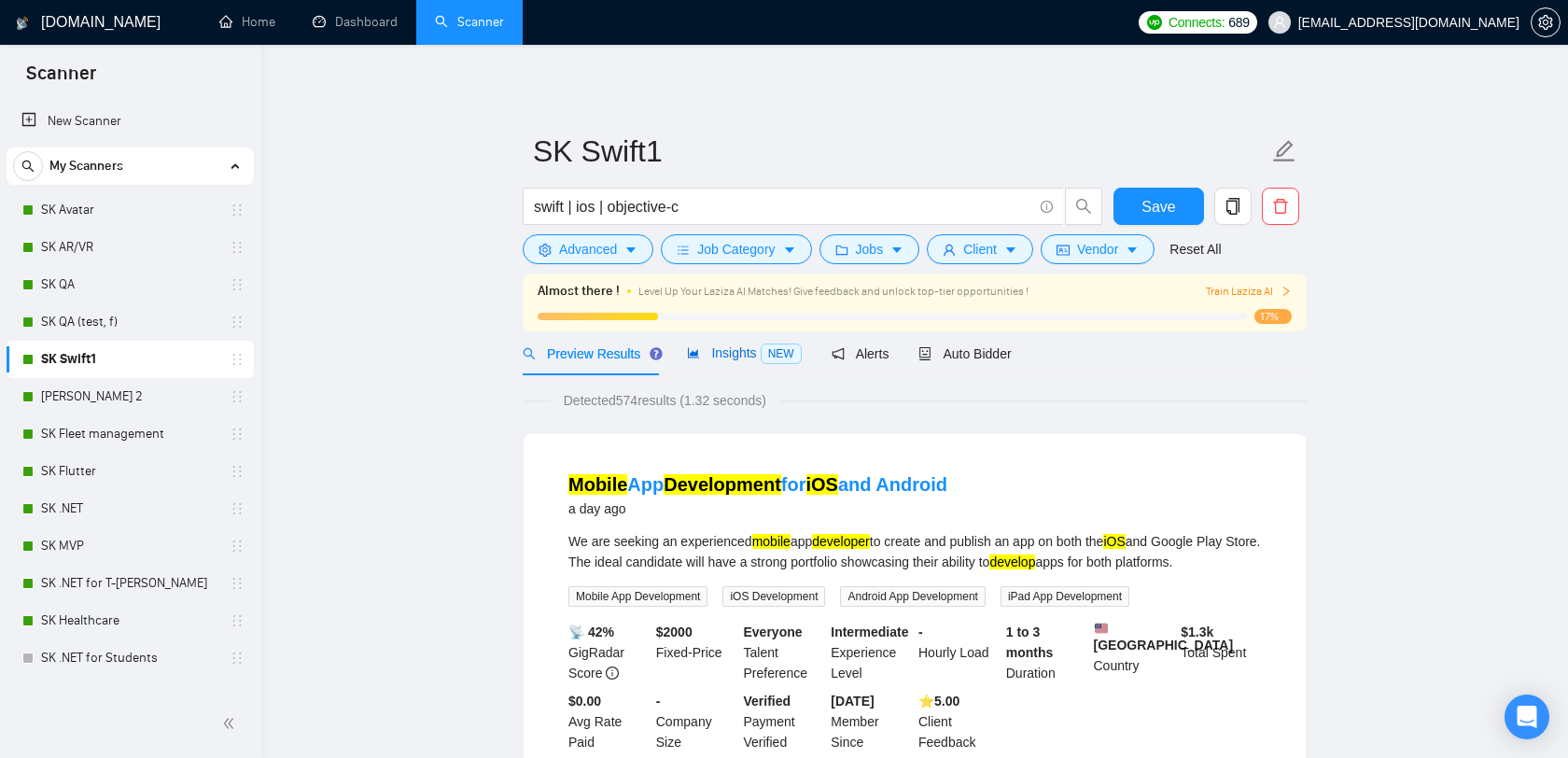
click at [716, 359] on span "Insights NEW" at bounding box center [743, 353] width 114 height 15
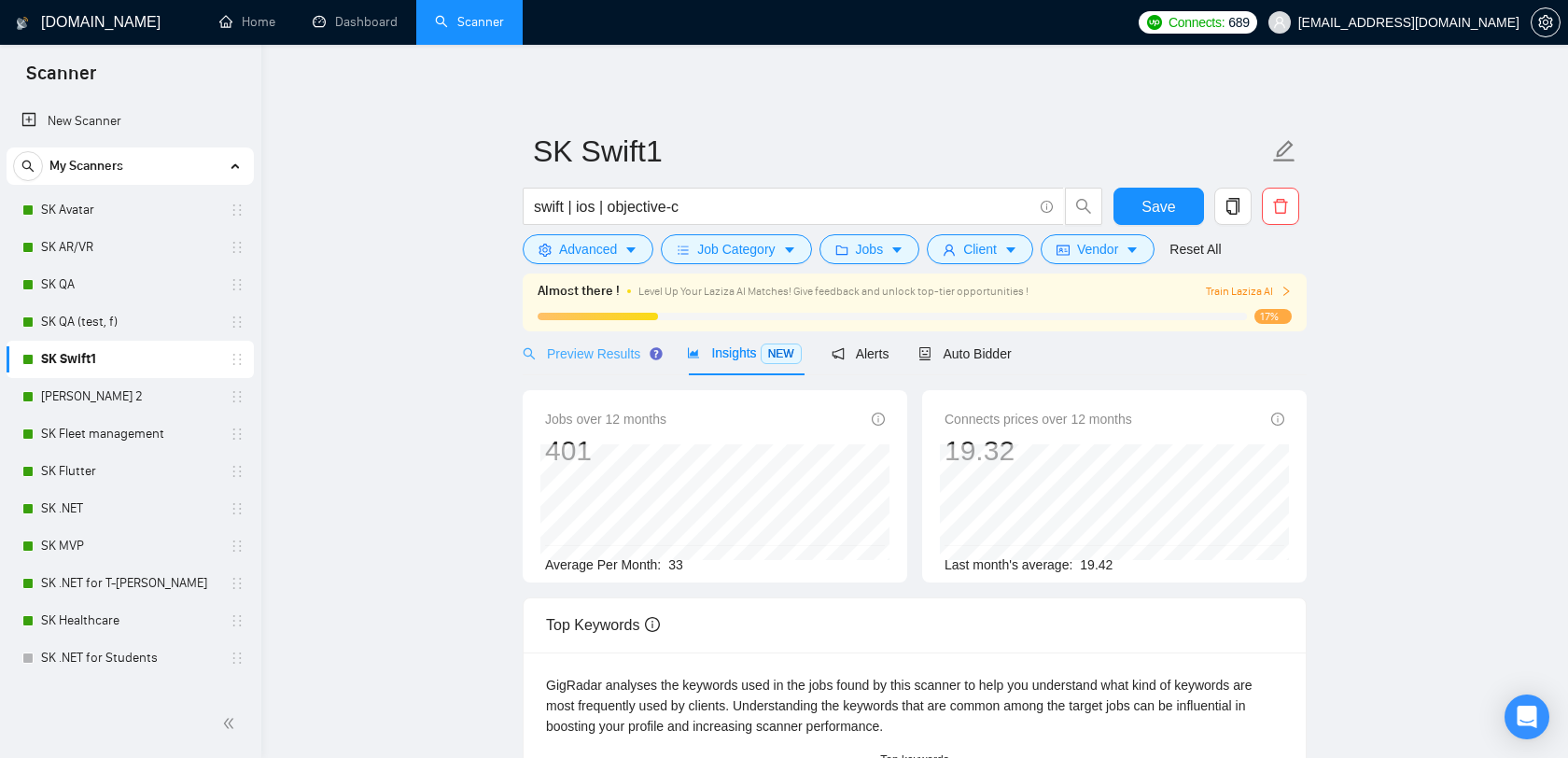
click at [621, 371] on div "Preview Results" at bounding box center [590, 353] width 134 height 43
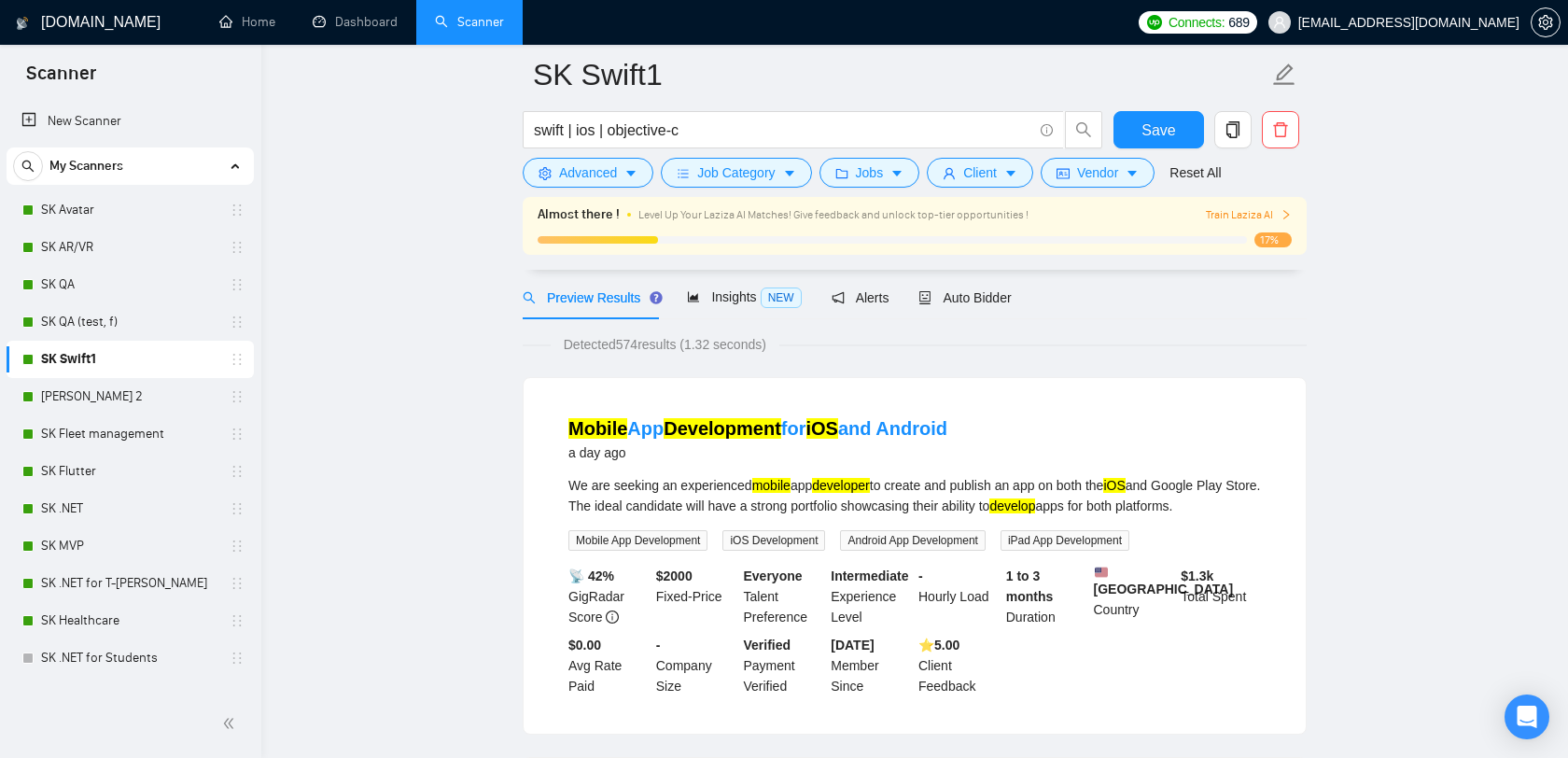
scroll to position [178, 0]
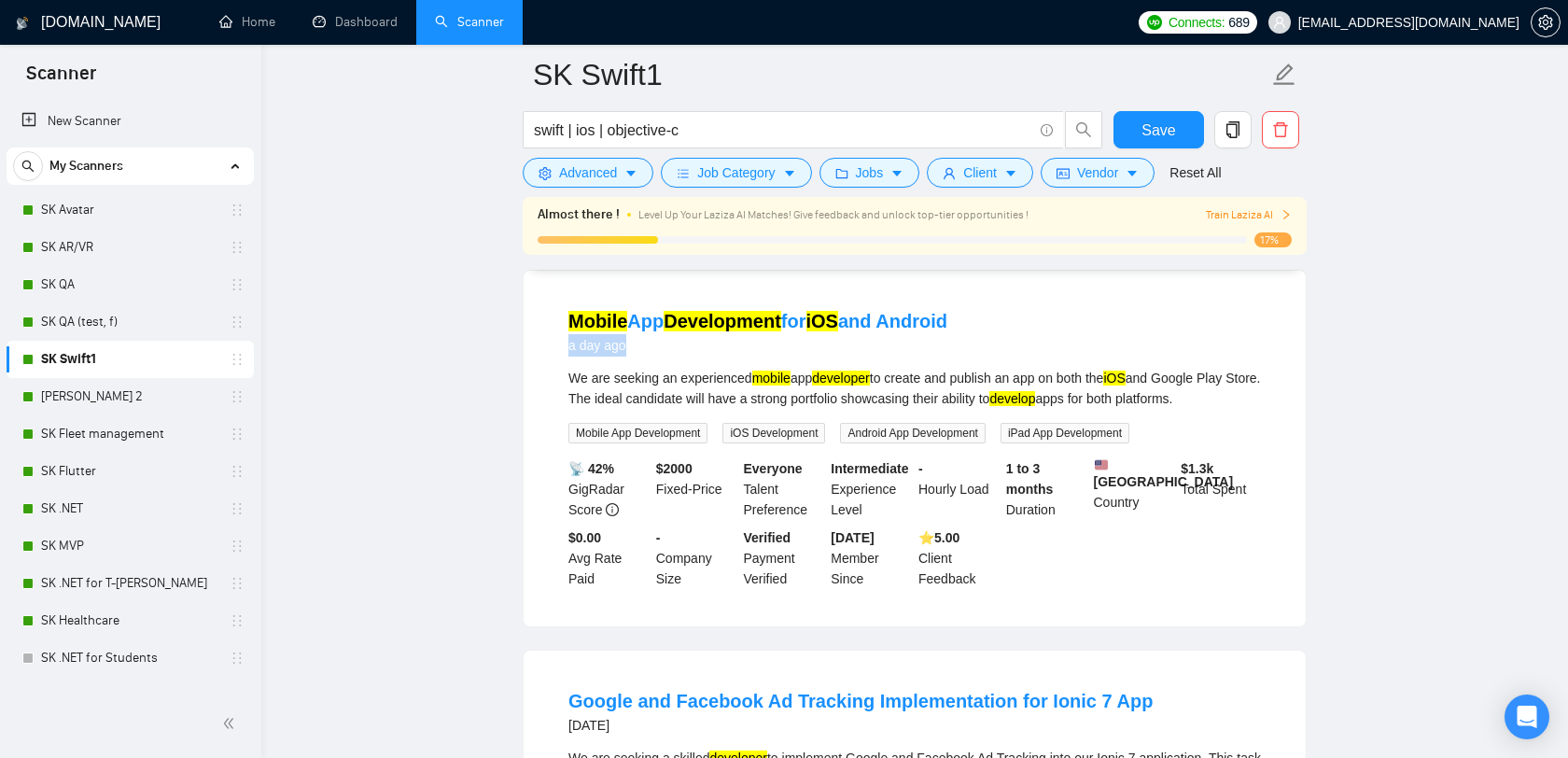
drag, startPoint x: 642, startPoint y: 349, endPoint x: 563, endPoint y: 349, distance: 79.0
click at [563, 349] on li "Mobile App Development for iOS and Android a day ago We are seeking an experien…" at bounding box center [914, 447] width 737 height 311
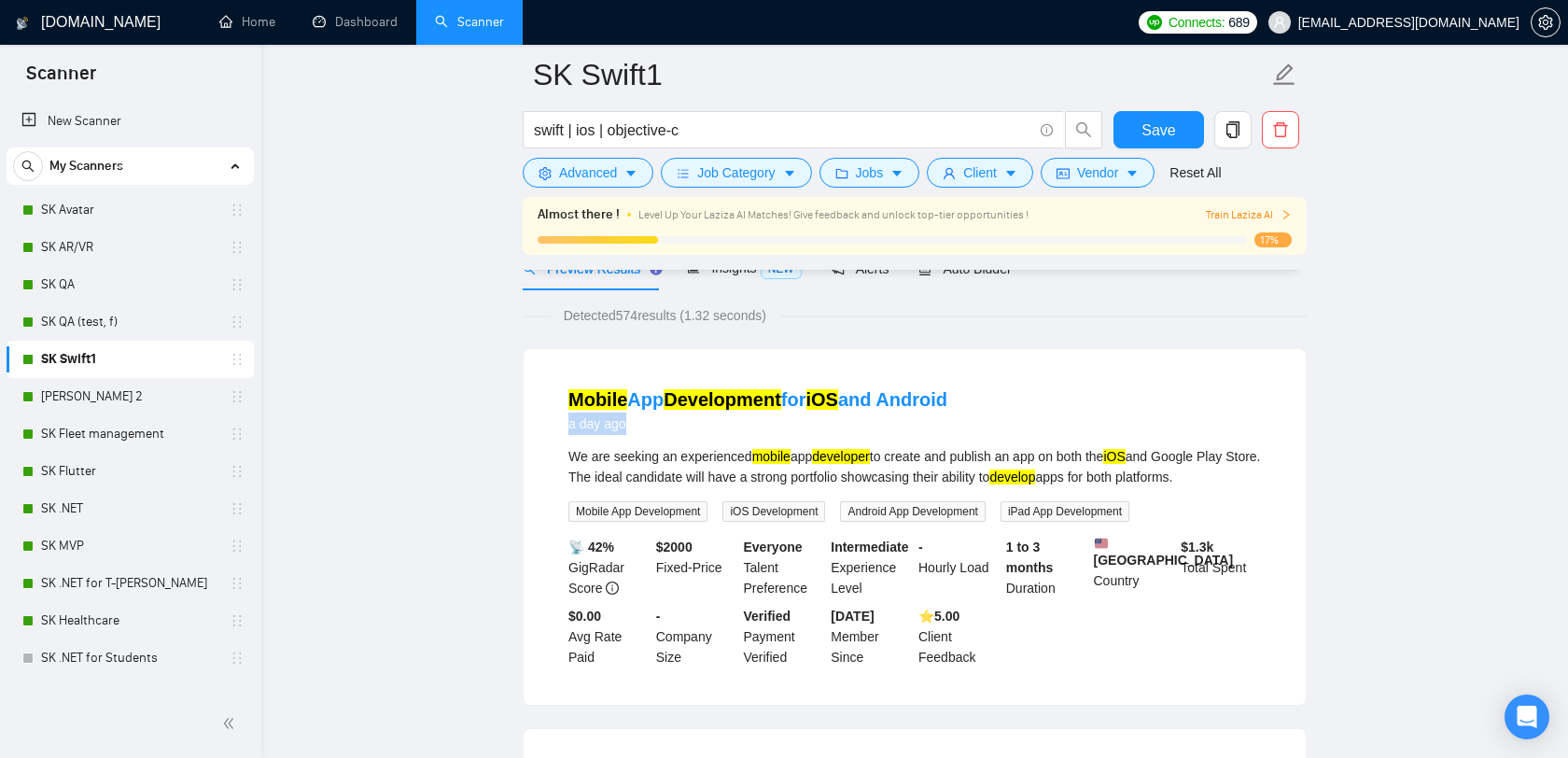
scroll to position [94, 0]
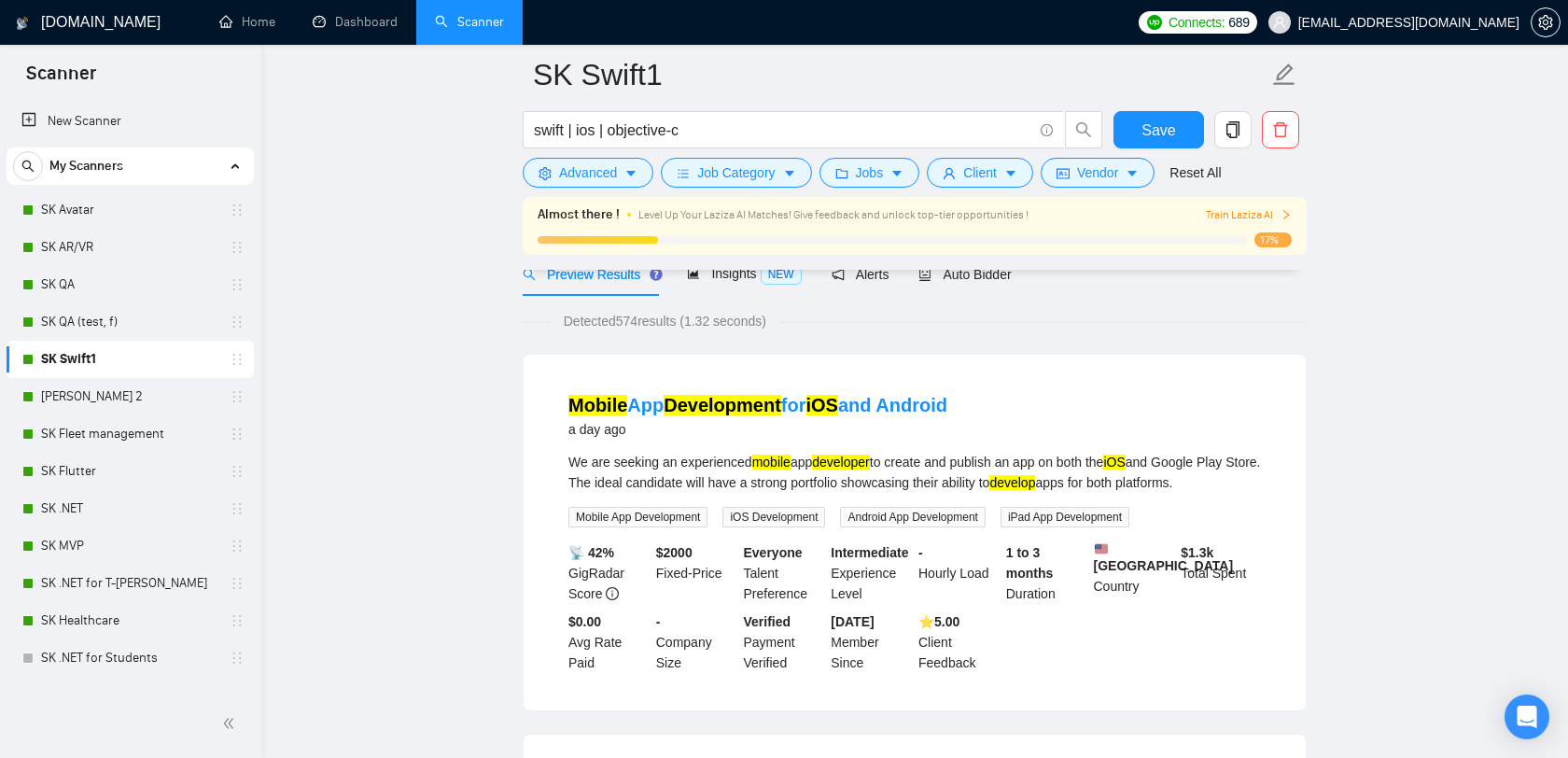
click at [1132, 388] on li "Mobile App Development for iOS and Android a day ago We are seeking an experien…" at bounding box center [914, 531] width 737 height 311
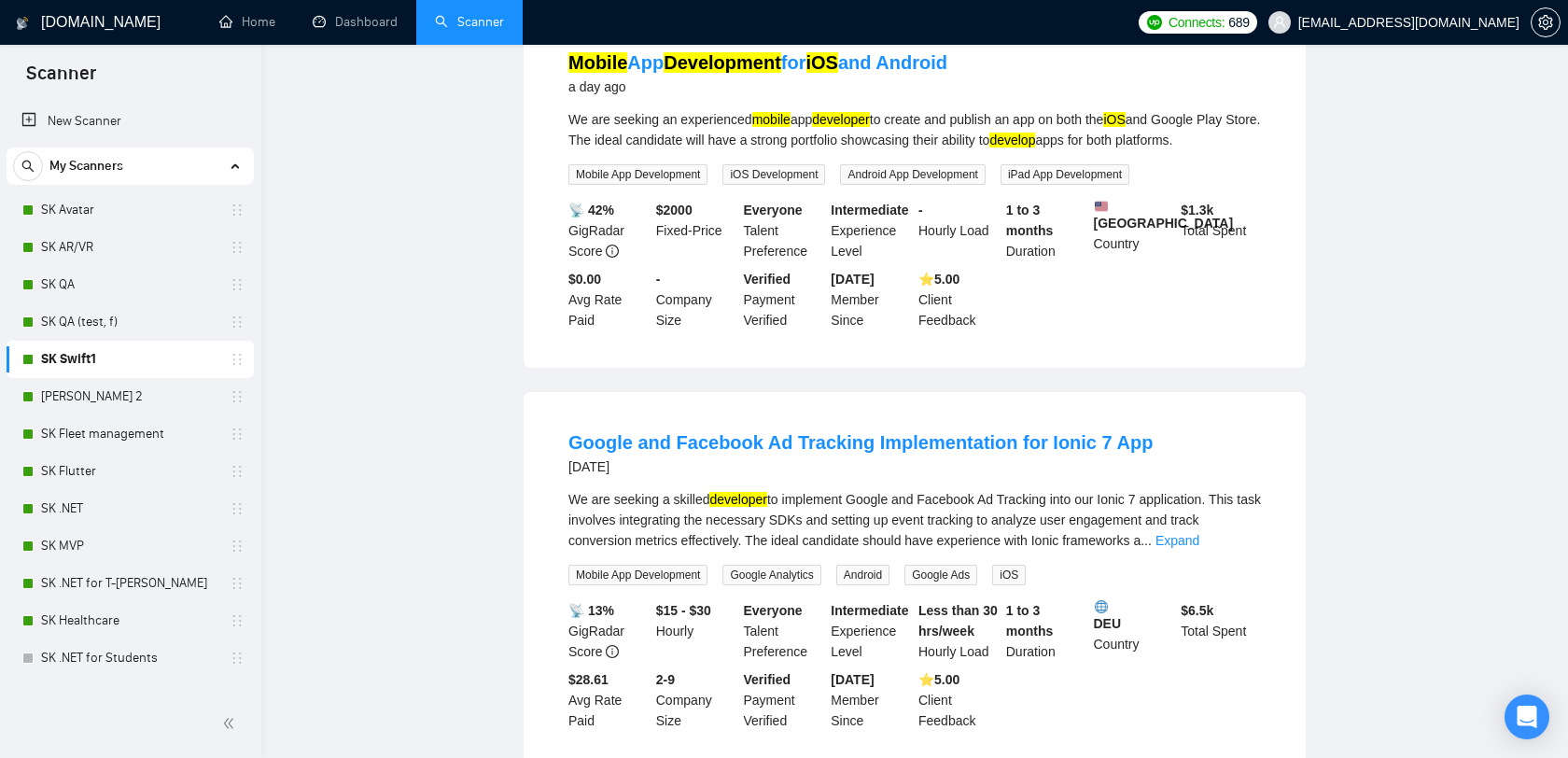
scroll to position [0, 0]
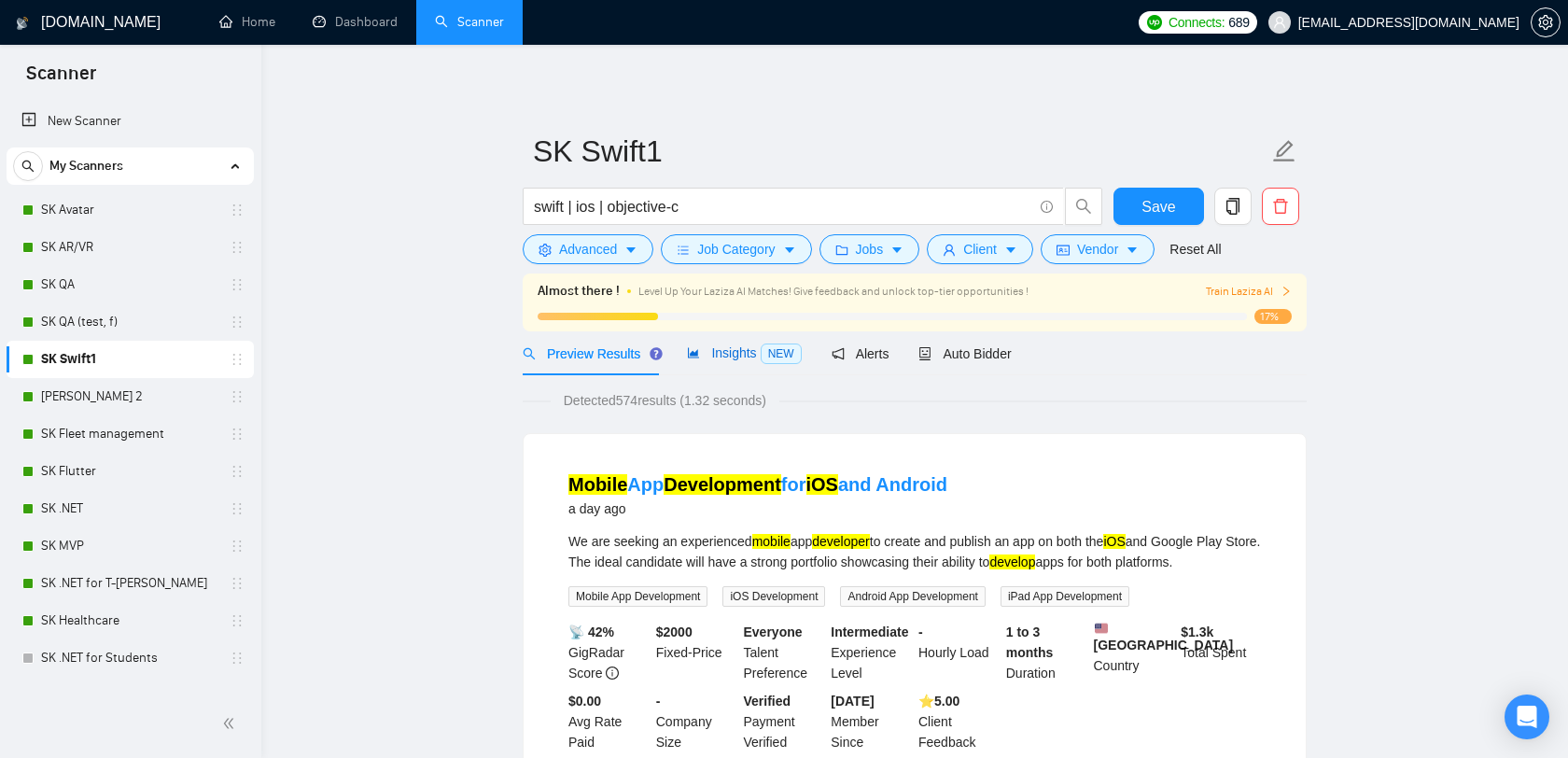
click at [702, 359] on span "Insights NEW" at bounding box center [743, 353] width 114 height 15
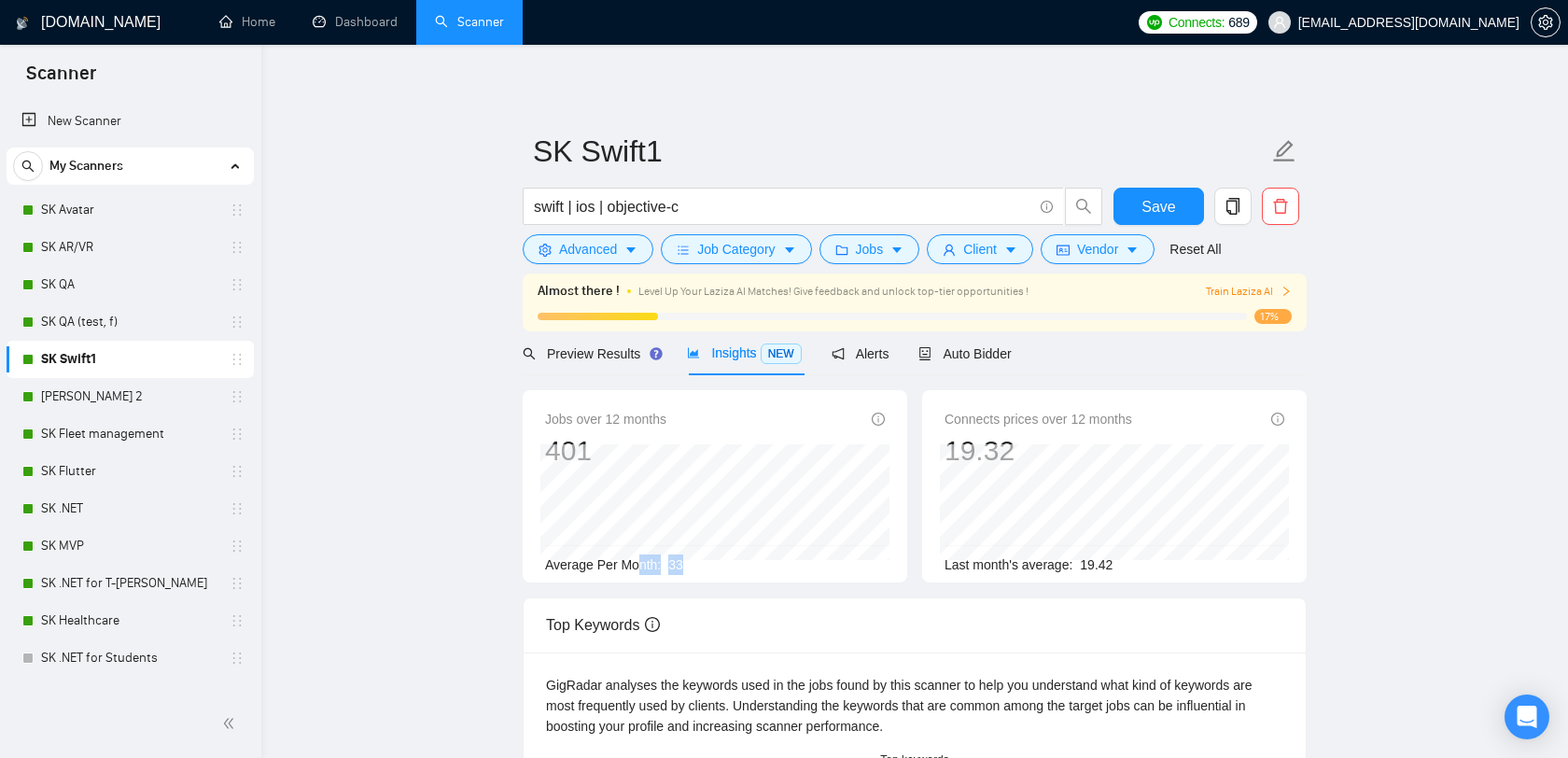
drag, startPoint x: 712, startPoint y: 566, endPoint x: 640, endPoint y: 566, distance: 72.0
click at [640, 566] on div "Average Per Month: 33" at bounding box center [715, 564] width 340 height 21
click at [613, 564] on span "Average Per Month:" at bounding box center [602, 564] width 116 height 15
drag, startPoint x: 697, startPoint y: 564, endPoint x: 674, endPoint y: 564, distance: 23.0
click at [674, 564] on div "Average Per Month: 33" at bounding box center [715, 564] width 340 height 21
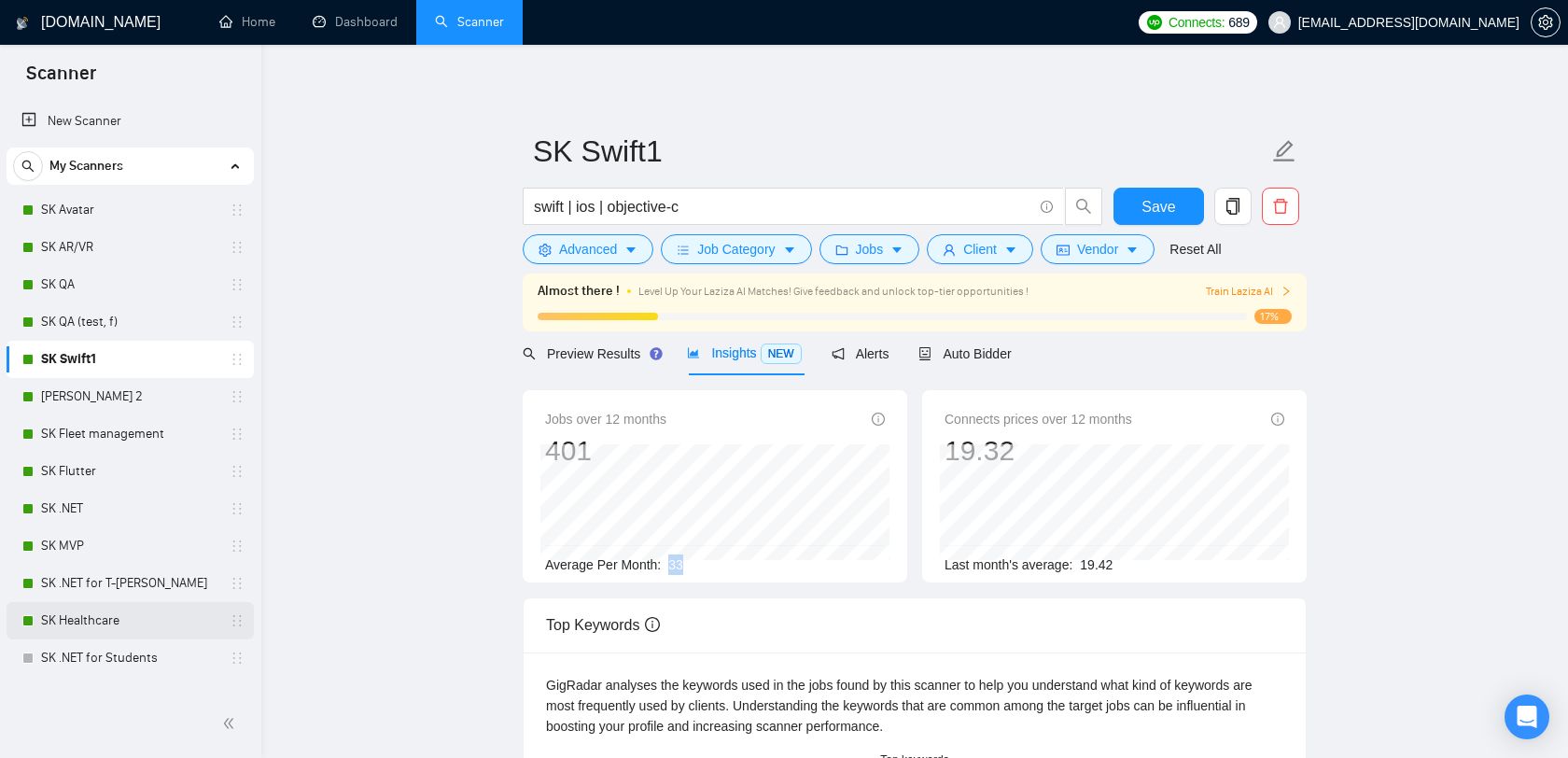
click at [116, 615] on link "SK Healthcare" at bounding box center [129, 621] width 177 height 38
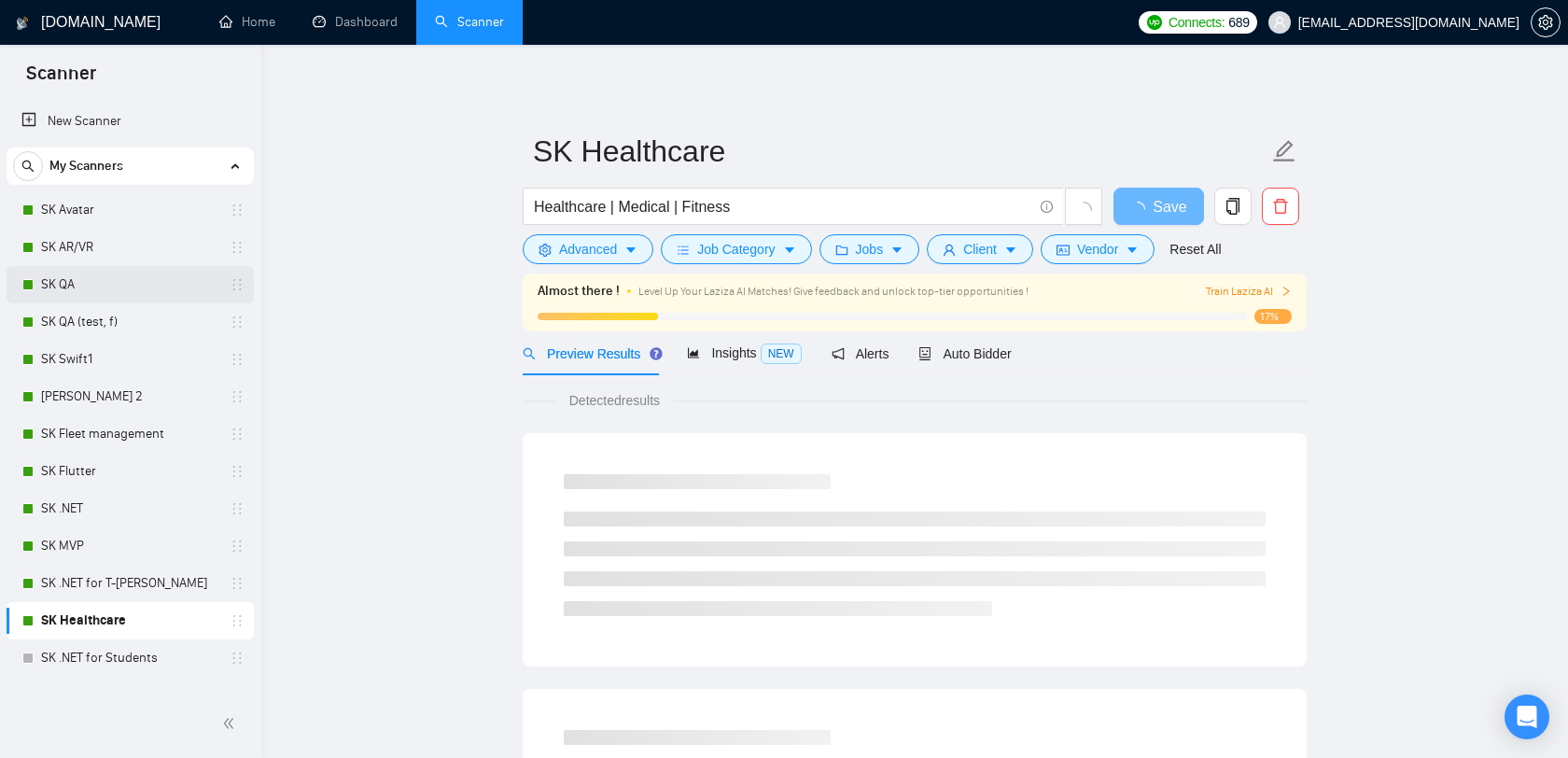
click at [89, 293] on link "SK QA" at bounding box center [129, 285] width 177 height 38
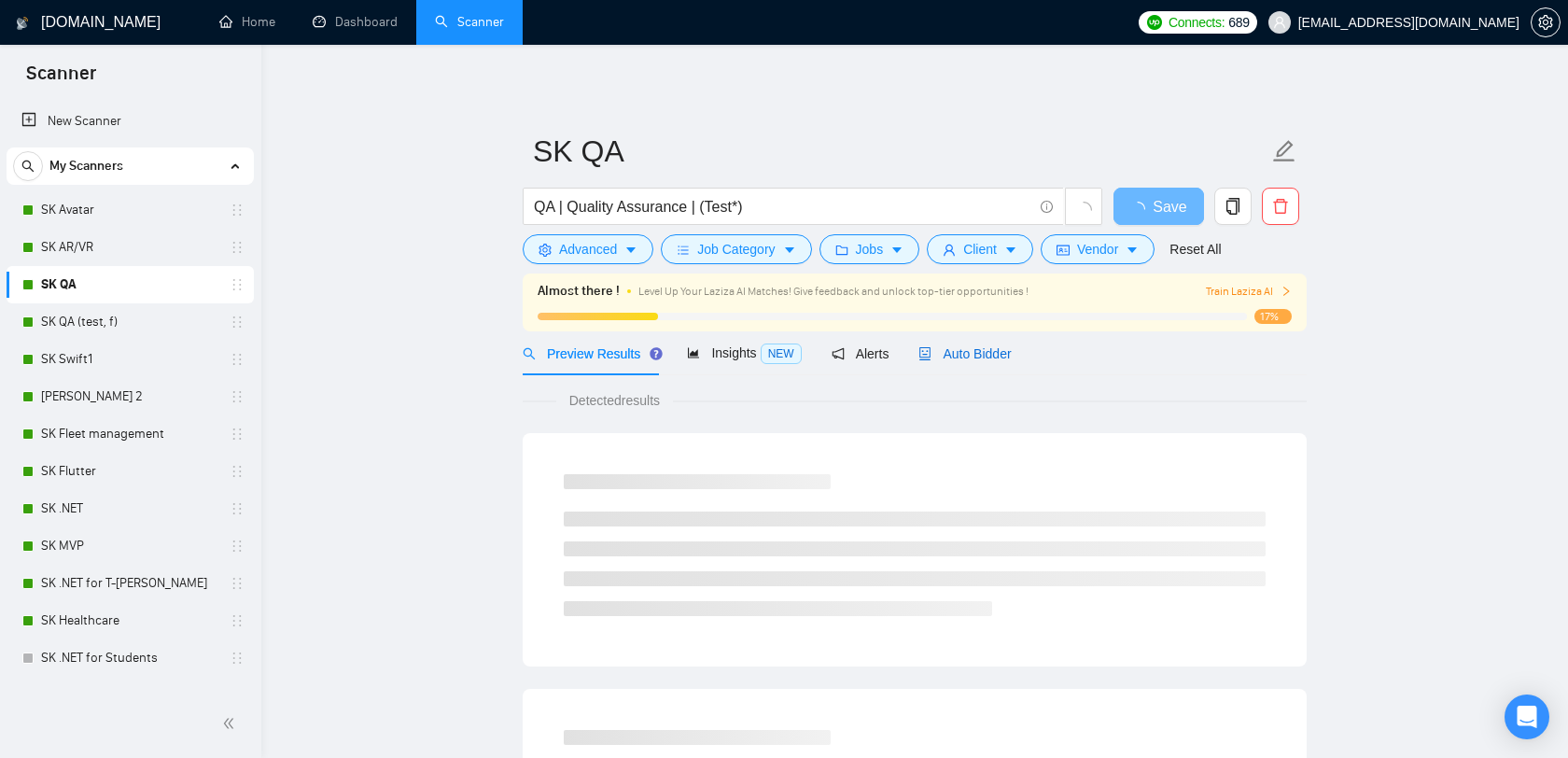
click at [965, 351] on span "Auto Bidder" at bounding box center [965, 354] width 93 height 15
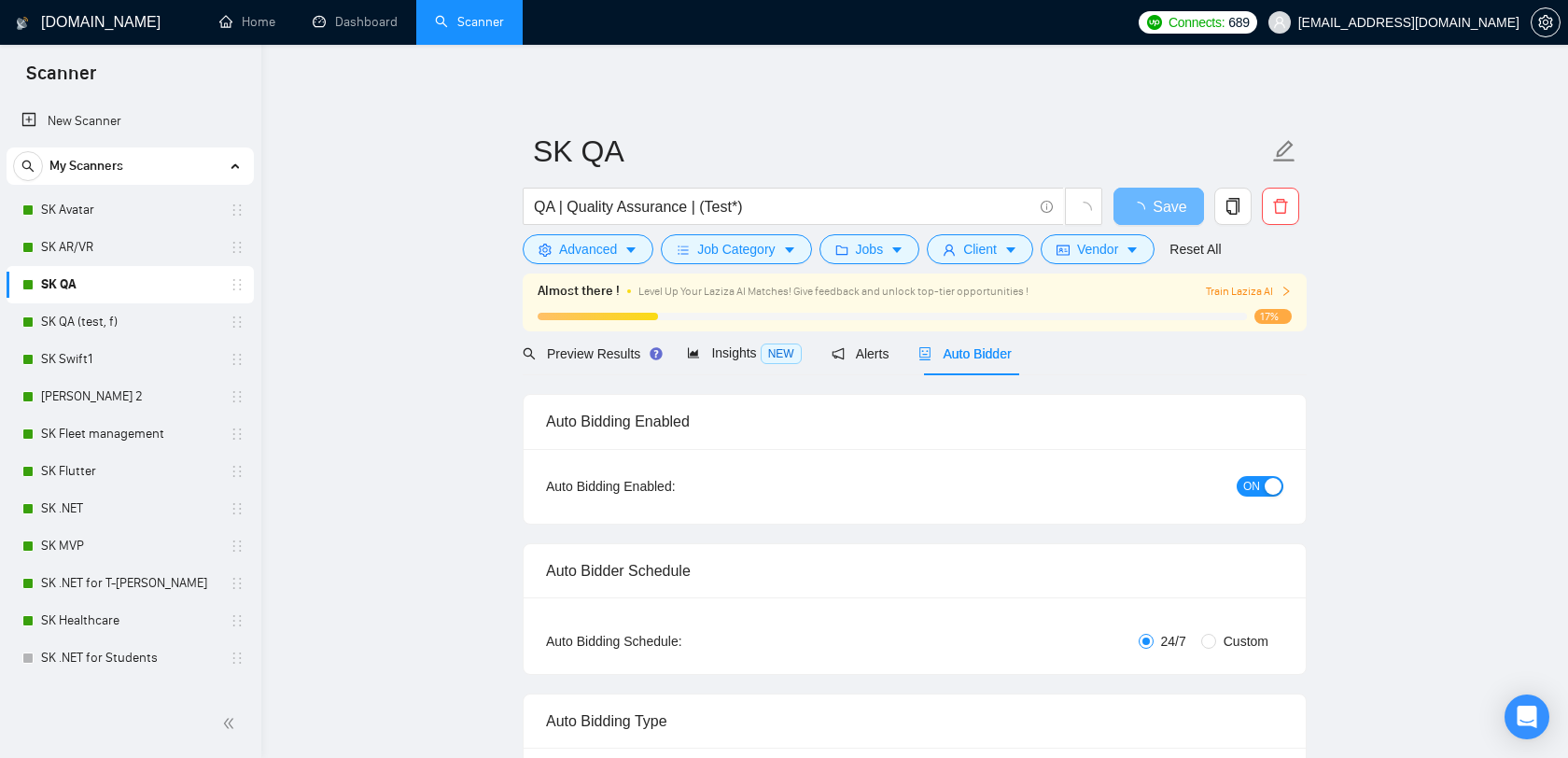
checkbox input "true"
click at [729, 356] on span "Insights NEW" at bounding box center [743, 353] width 114 height 15
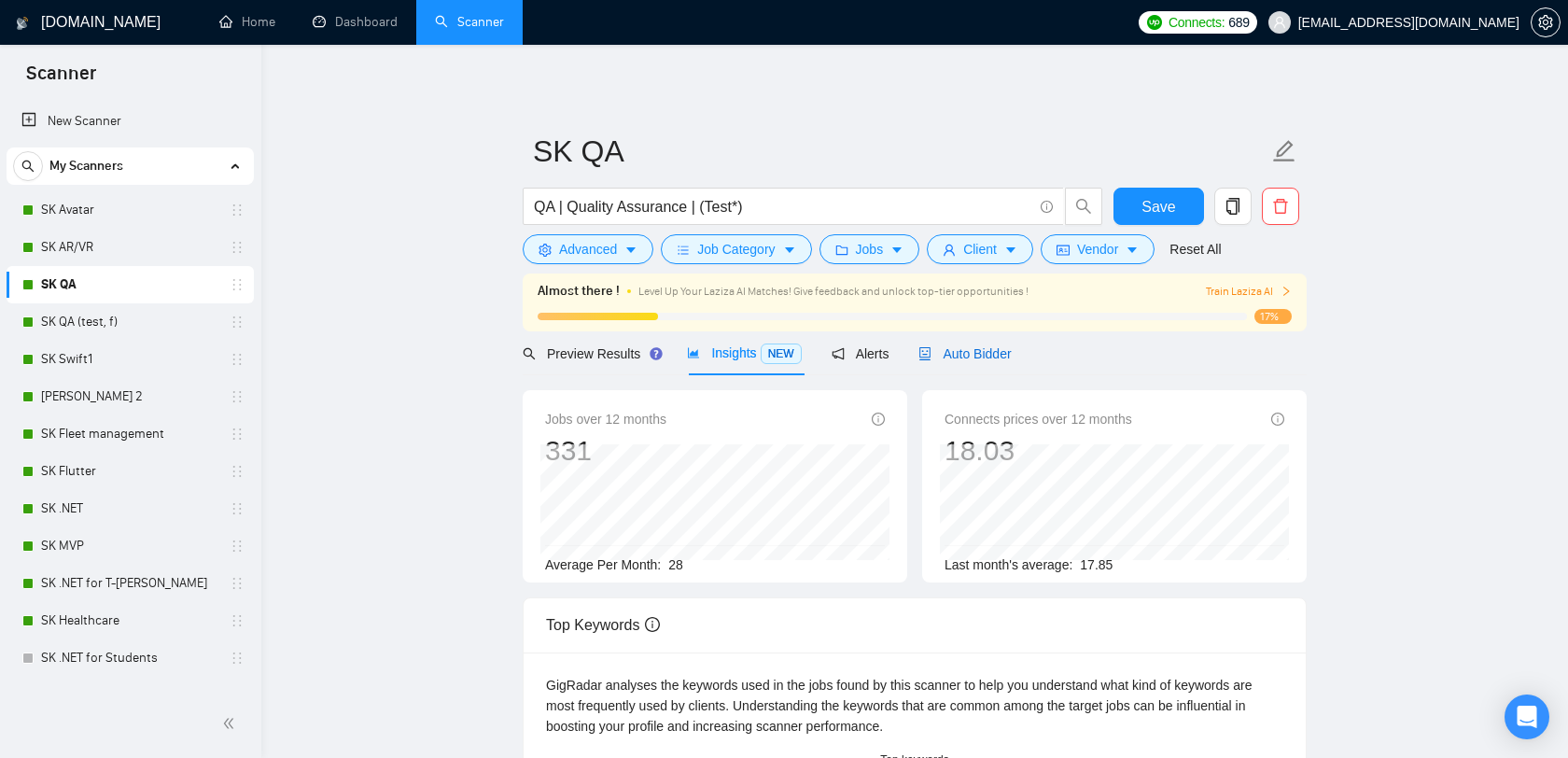
click at [998, 346] on span "Auto Bidder" at bounding box center [965, 354] width 93 height 15
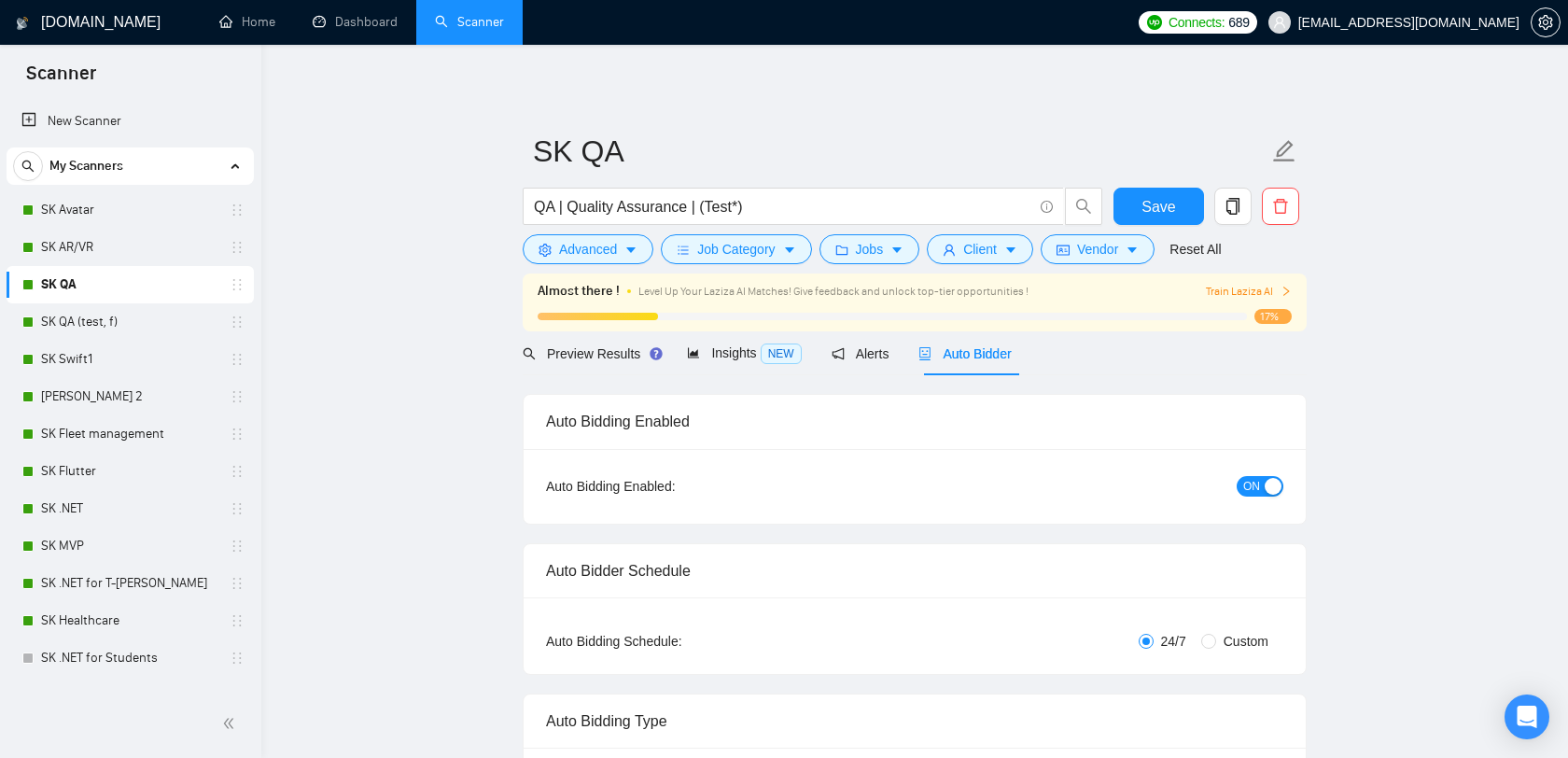
checkbox input "true"
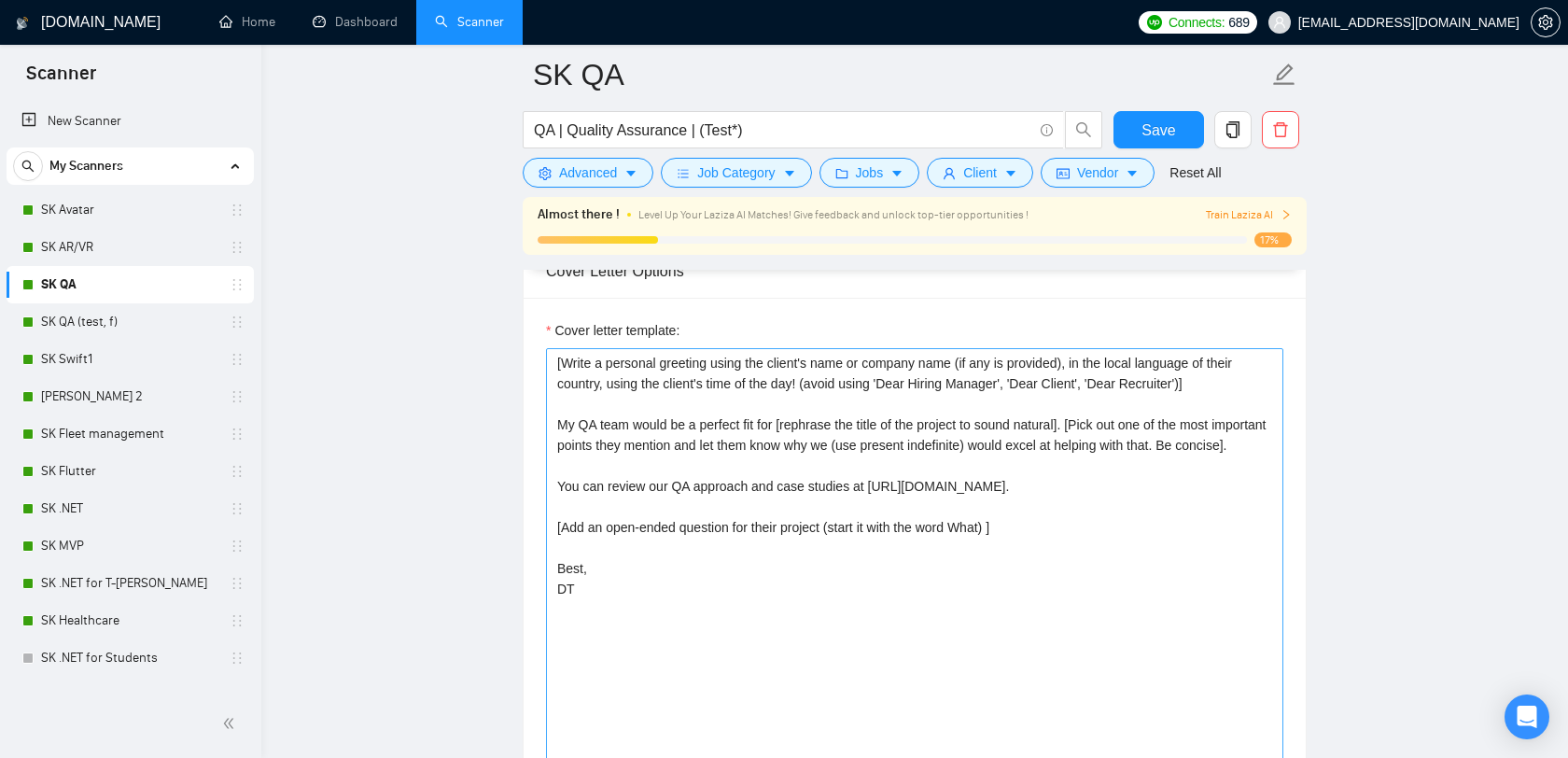
scroll to position [2116, 0]
click at [981, 422] on textarea "[Write a personal greeting using the client's name or company name (if any is p…" at bounding box center [914, 562] width 737 height 420
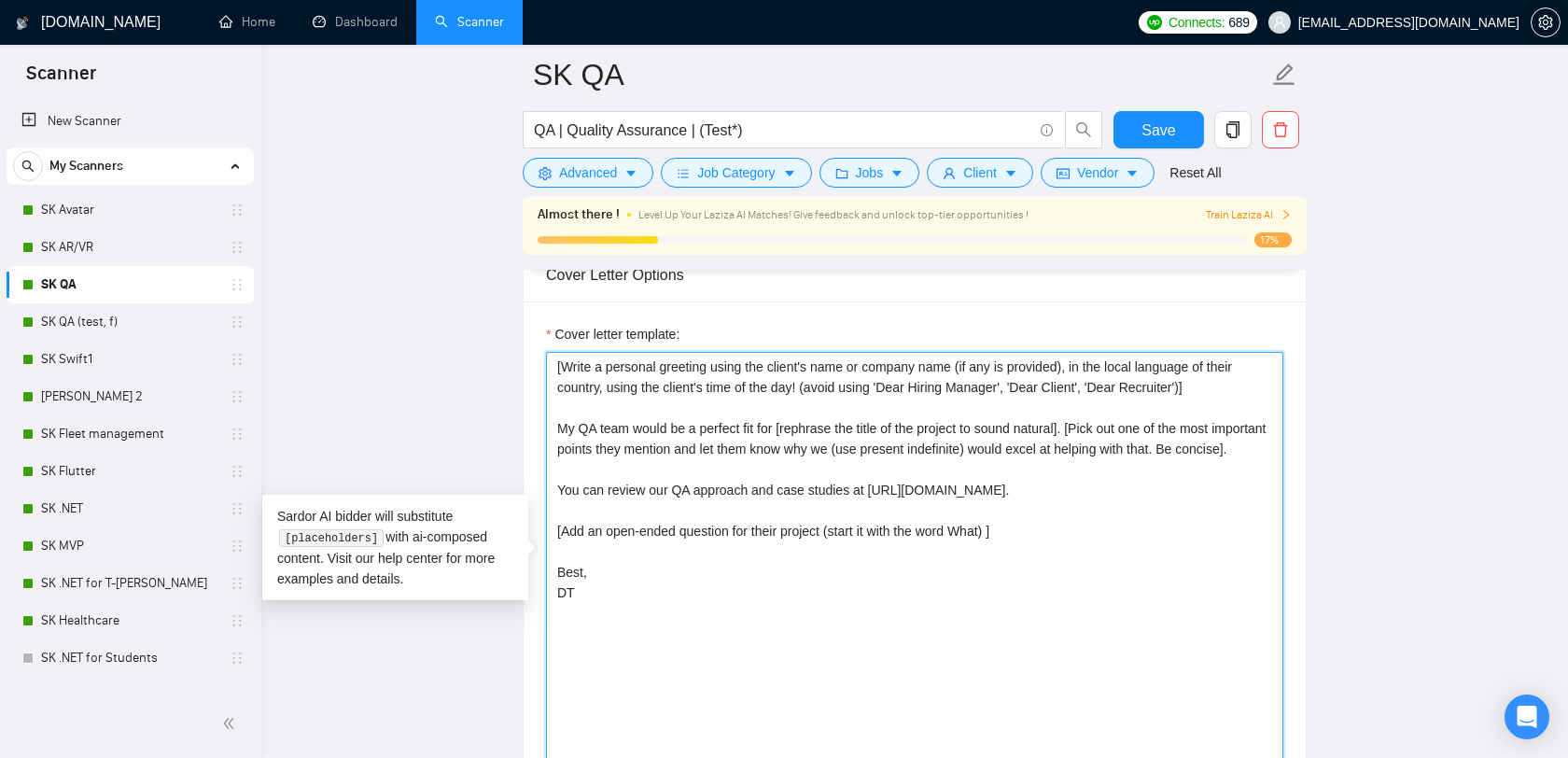
click at [1218, 377] on textarea "[Write a personal greeting using the client's name or company name (if any is p…" at bounding box center [914, 562] width 737 height 420
click at [662, 428] on textarea "[Write a personal greeting using the client's name or company name (if any is p…" at bounding box center [914, 562] width 737 height 420
drag, startPoint x: 792, startPoint y: 436, endPoint x: 979, endPoint y: 426, distance: 187.3
click at [979, 426] on textarea "[Write a personal greeting using the client's name or company name (if any is p…" at bounding box center [914, 562] width 737 height 420
drag, startPoint x: 1089, startPoint y: 428, endPoint x: 971, endPoint y: 428, distance: 118.0
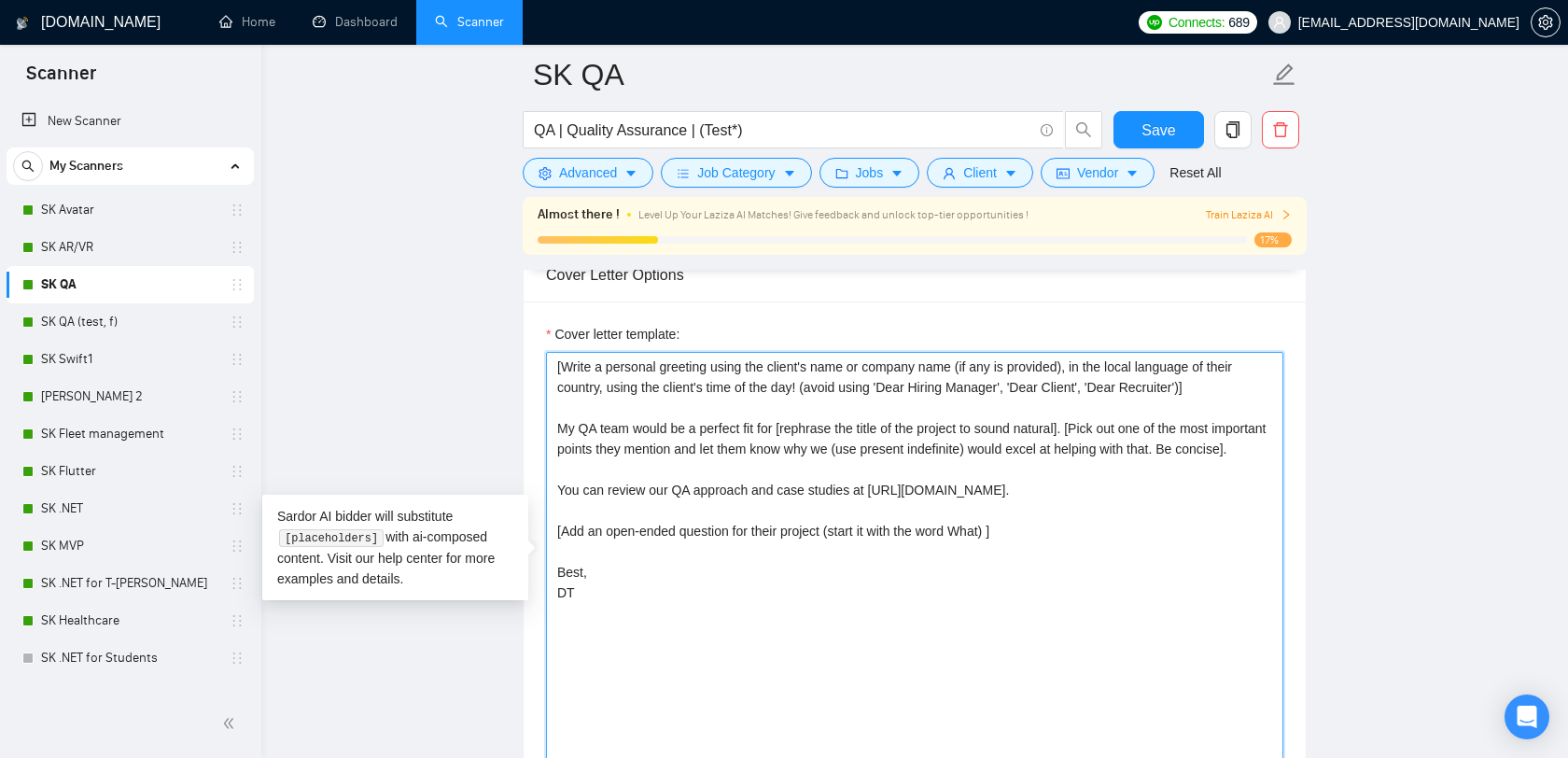
click at [971, 428] on textarea "[Write a personal greeting using the client's name or company name (if any is p…" at bounding box center [914, 562] width 737 height 420
click at [860, 515] on textarea "[Write a personal greeting using the client's name or company name (if any is p…" at bounding box center [914, 562] width 737 height 420
drag, startPoint x: 1074, startPoint y: 509, endPoint x: 878, endPoint y: 510, distance: 196.0
click at [878, 510] on textarea "[Write a personal greeting using the client's name or company name (if any is p…" at bounding box center [914, 562] width 737 height 420
drag, startPoint x: 667, startPoint y: 509, endPoint x: 694, endPoint y: 509, distance: 27.0
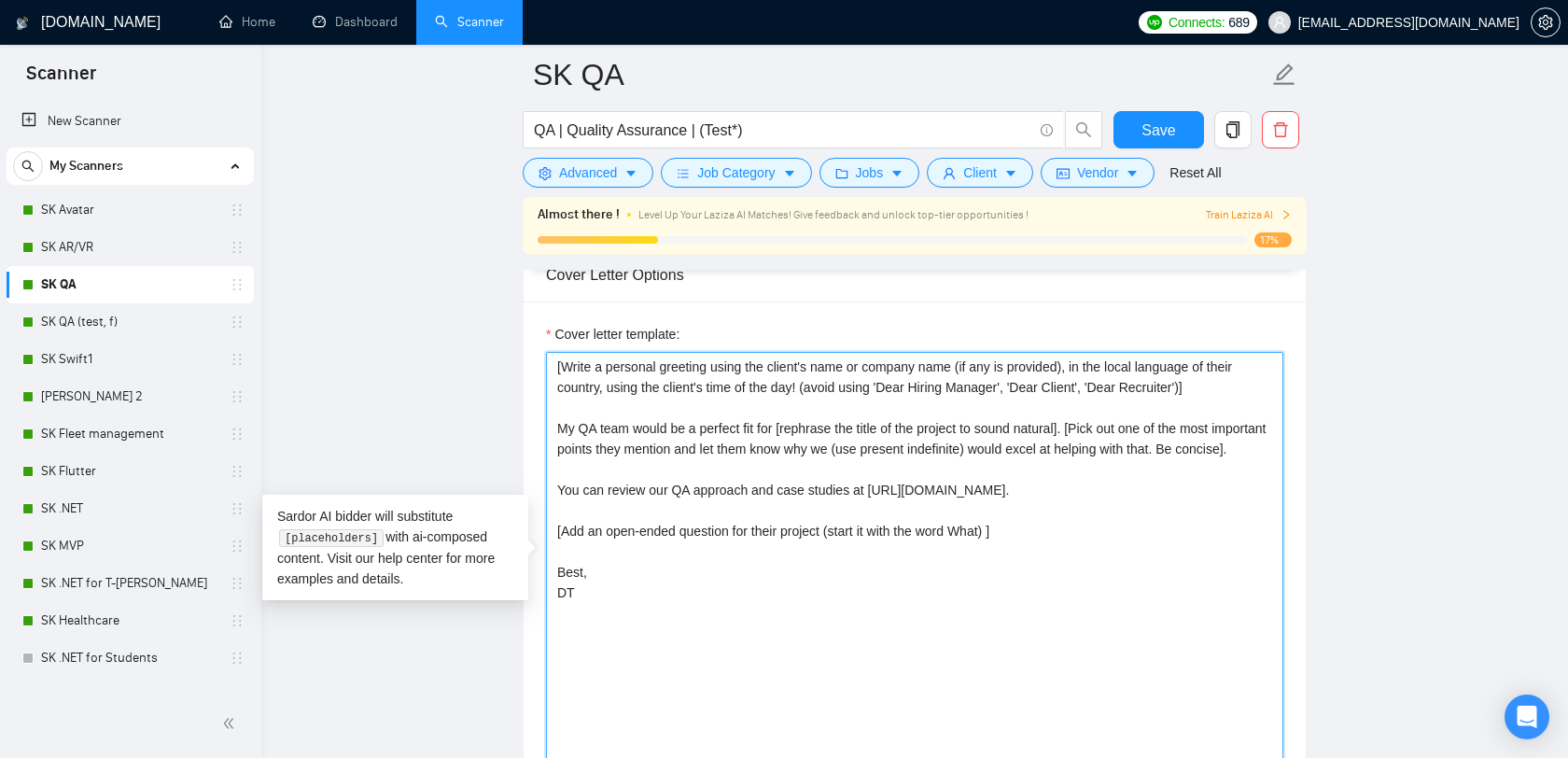
click at [694, 509] on textarea "[Write a personal greeting using the client's name or company name (if any is p…" at bounding box center [914, 562] width 737 height 420
click at [653, 482] on textarea "[Write a personal greeting using the client's name or company name (if any is p…" at bounding box center [914, 562] width 737 height 420
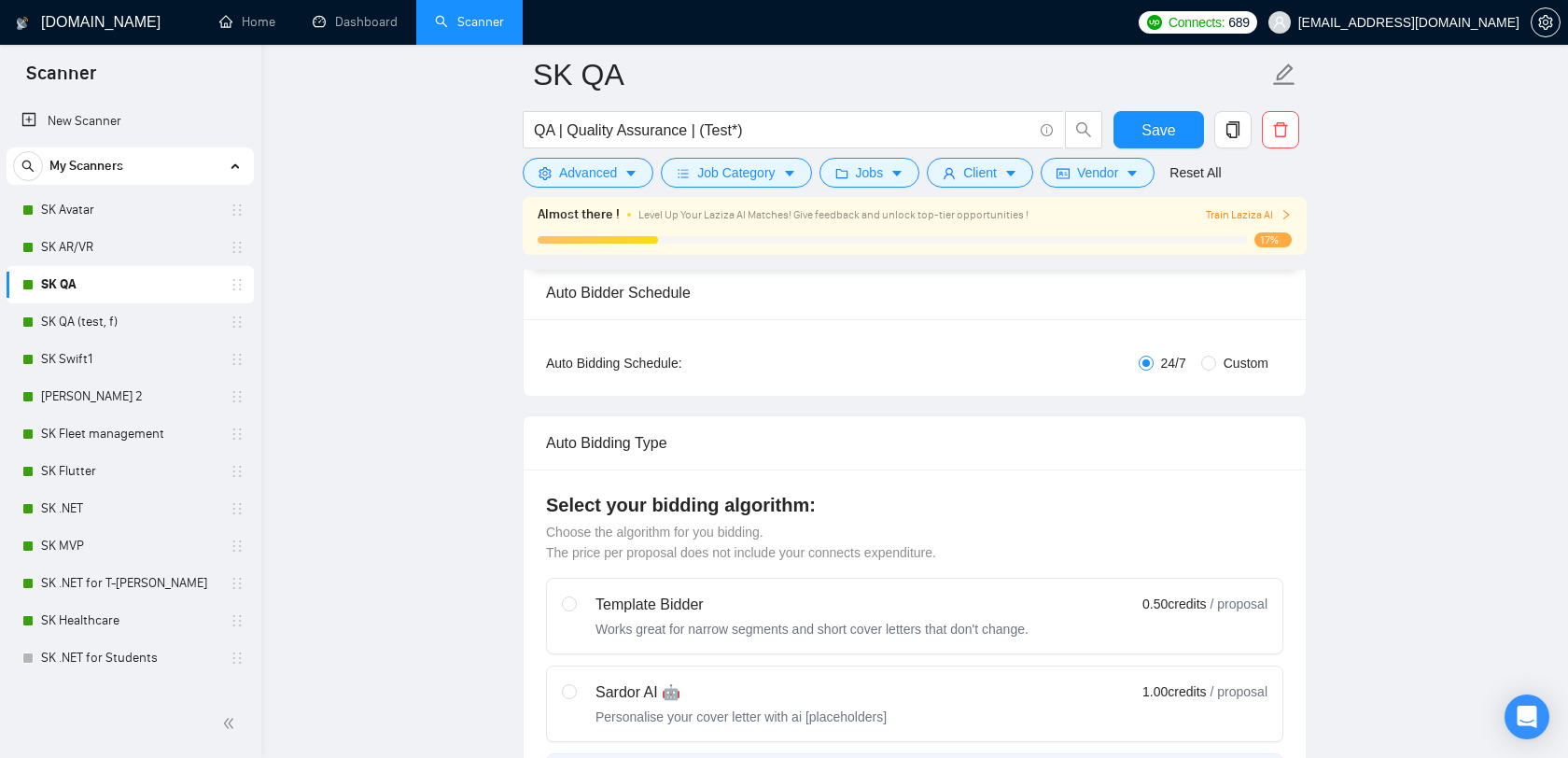
scroll to position [271, 0]
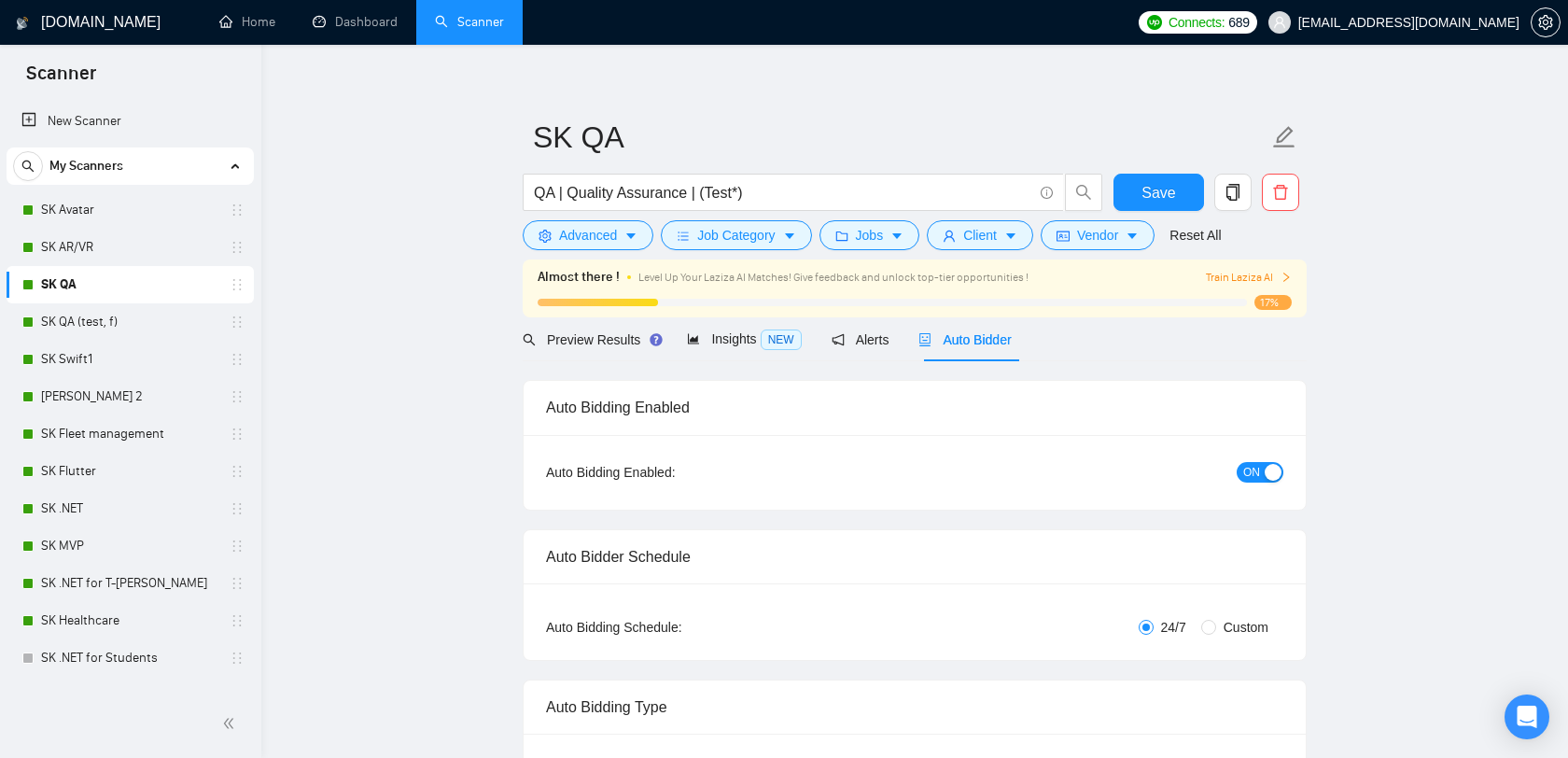
scroll to position [0, 0]
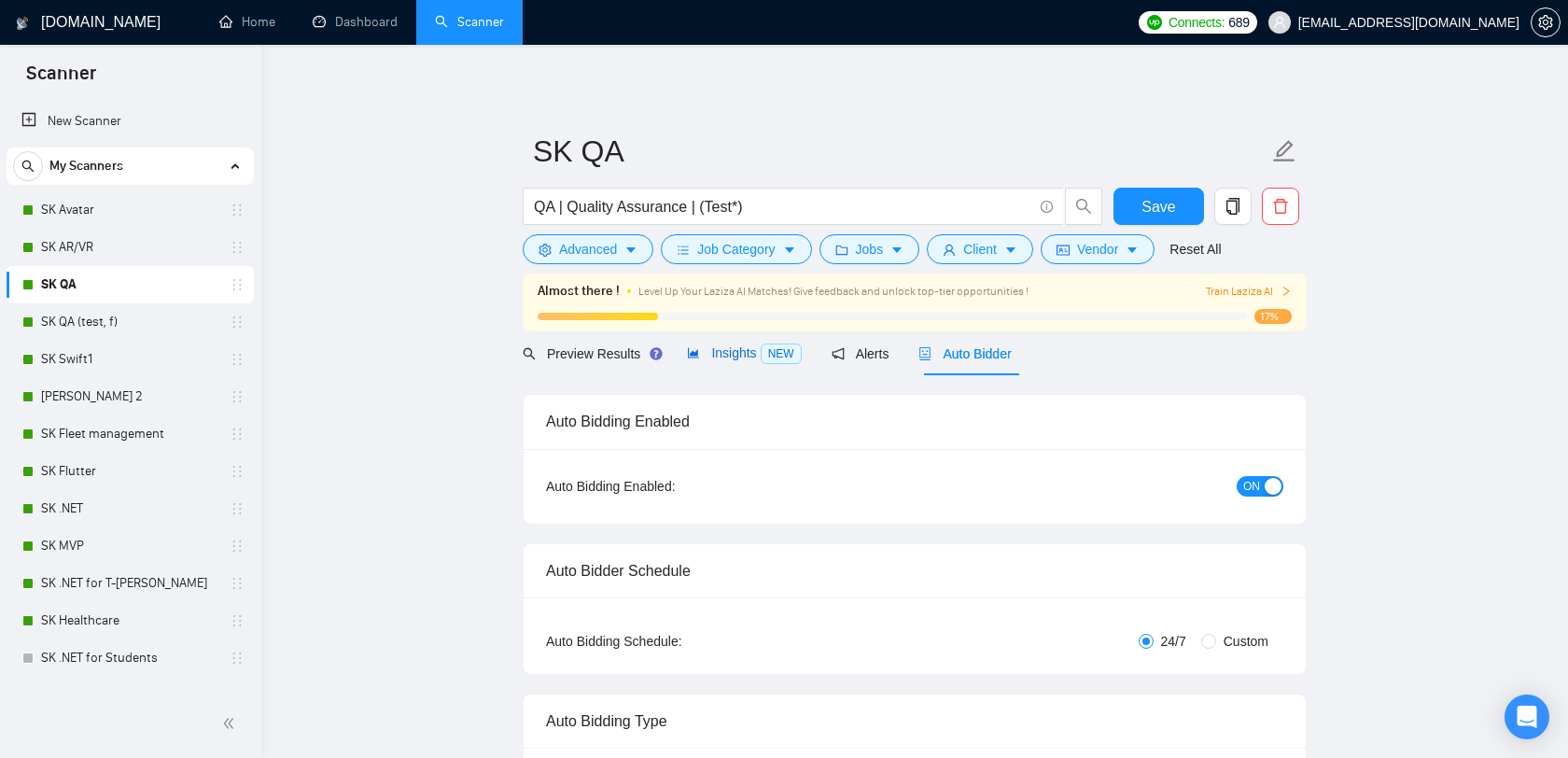
click at [734, 360] on span "Insights NEW" at bounding box center [743, 353] width 114 height 15
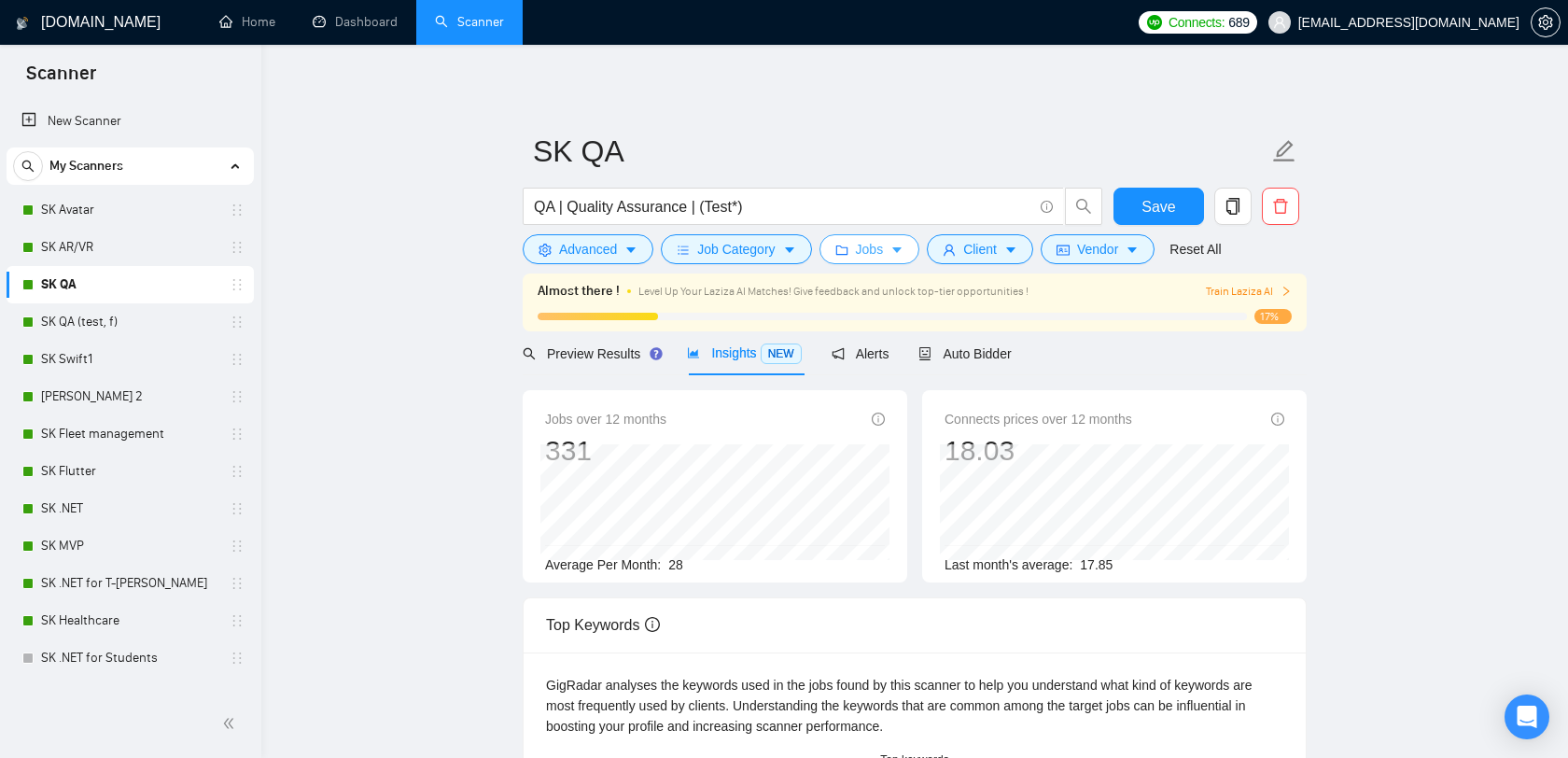
click at [890, 256] on button "Jobs" at bounding box center [869, 249] width 101 height 30
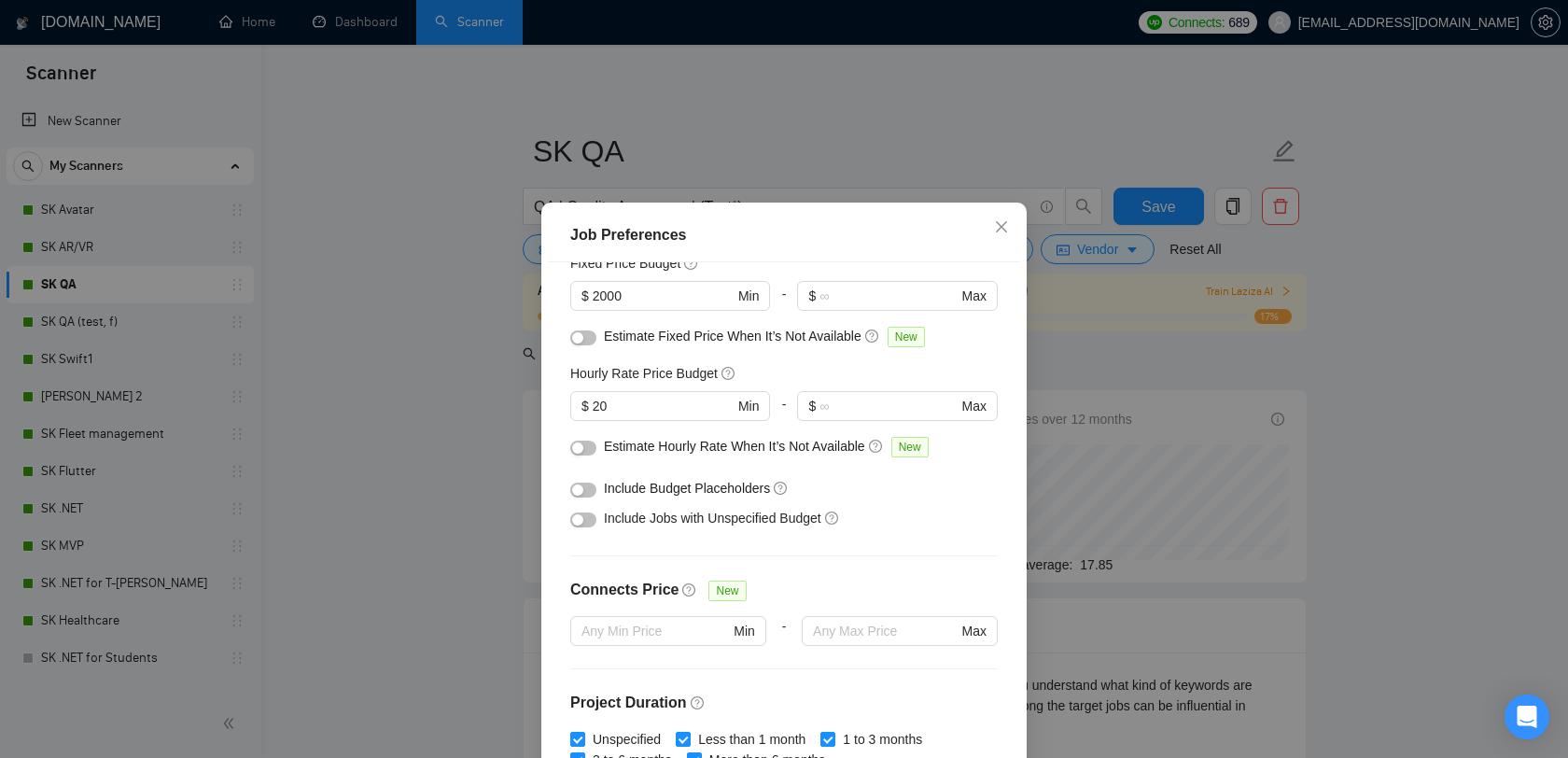
scroll to position [522, 0]
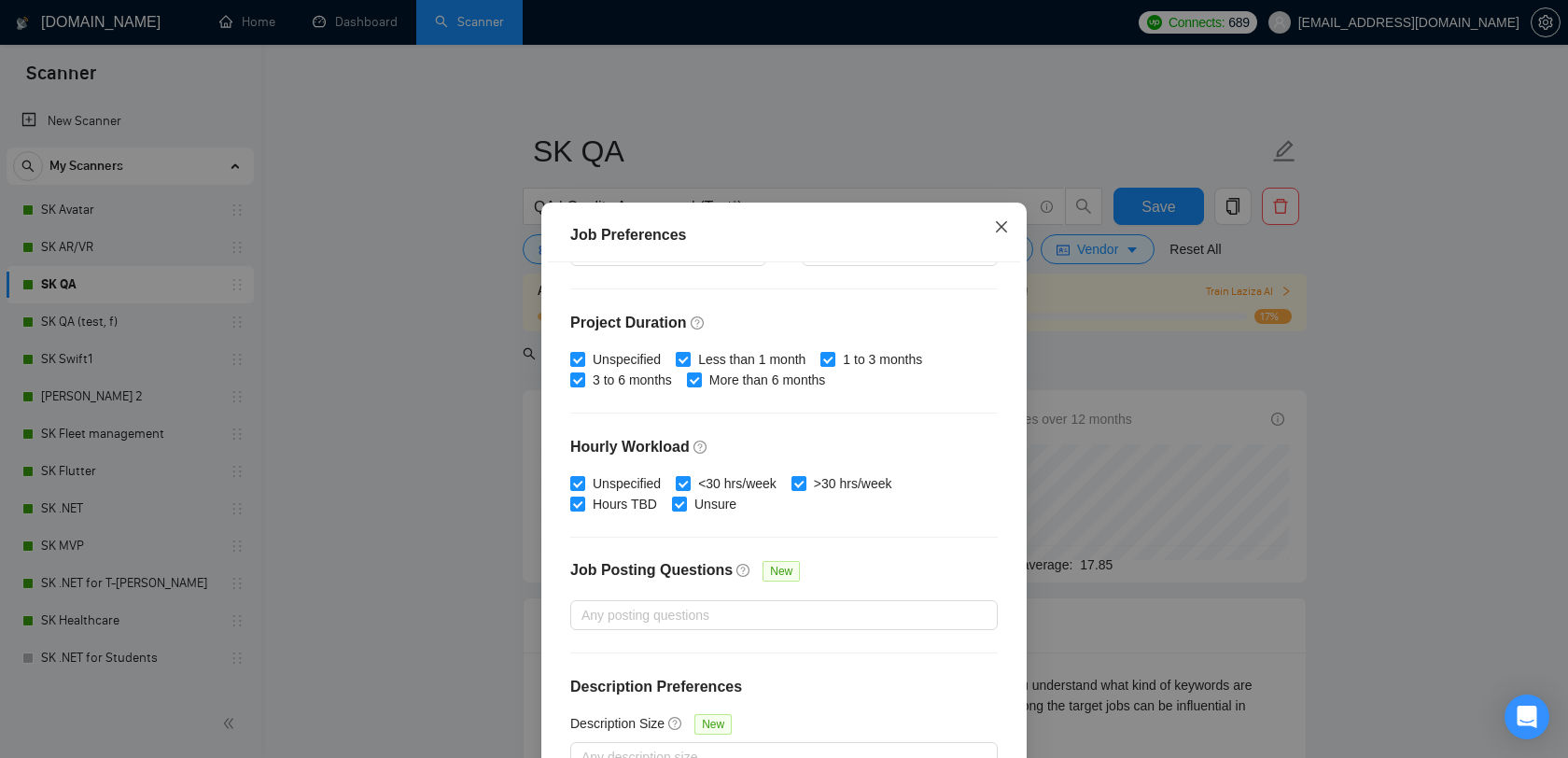
click at [1000, 228] on icon "close" at bounding box center [1002, 227] width 11 height 11
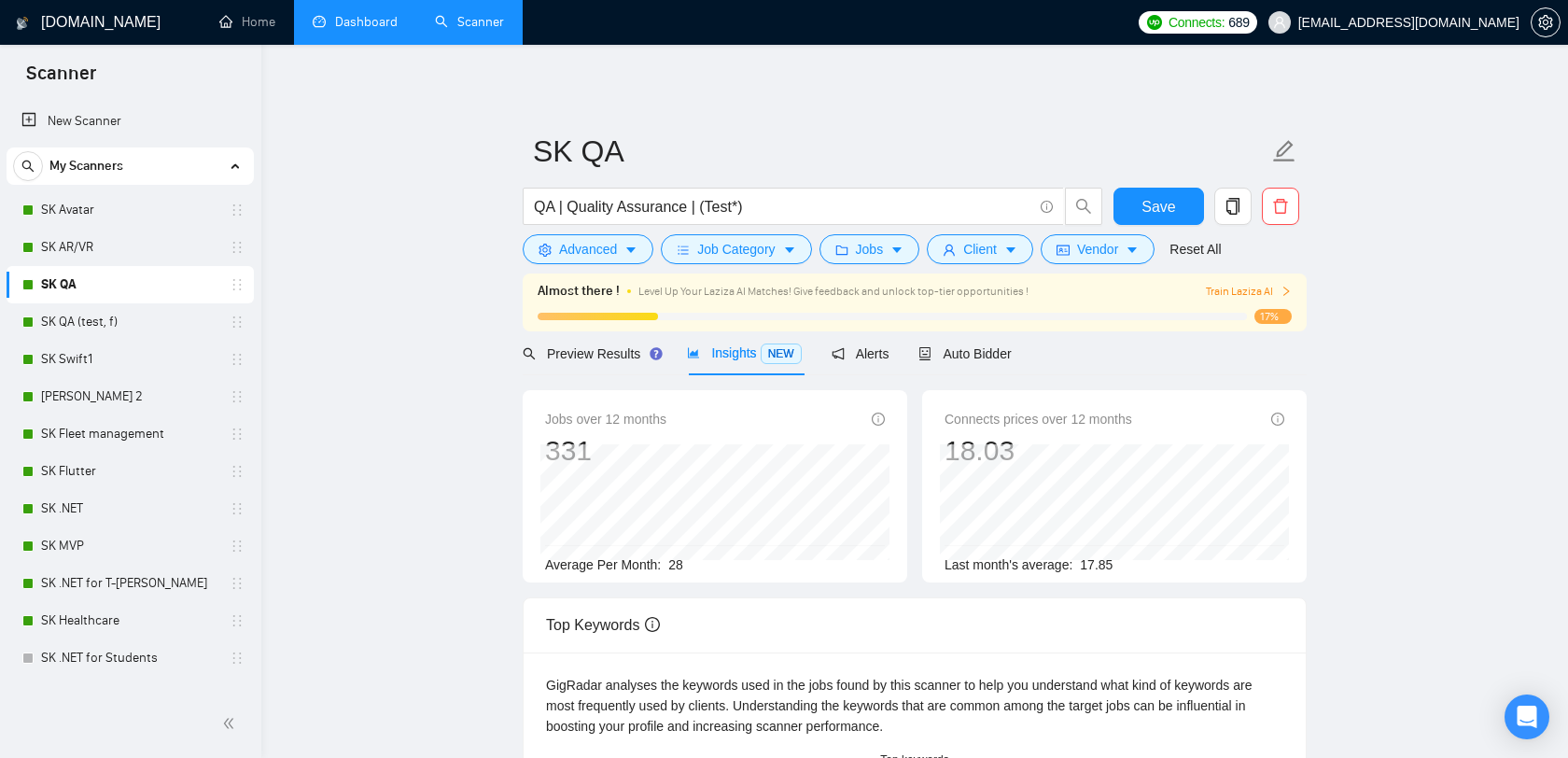
click at [333, 14] on link "Dashboard" at bounding box center [355, 22] width 85 height 16
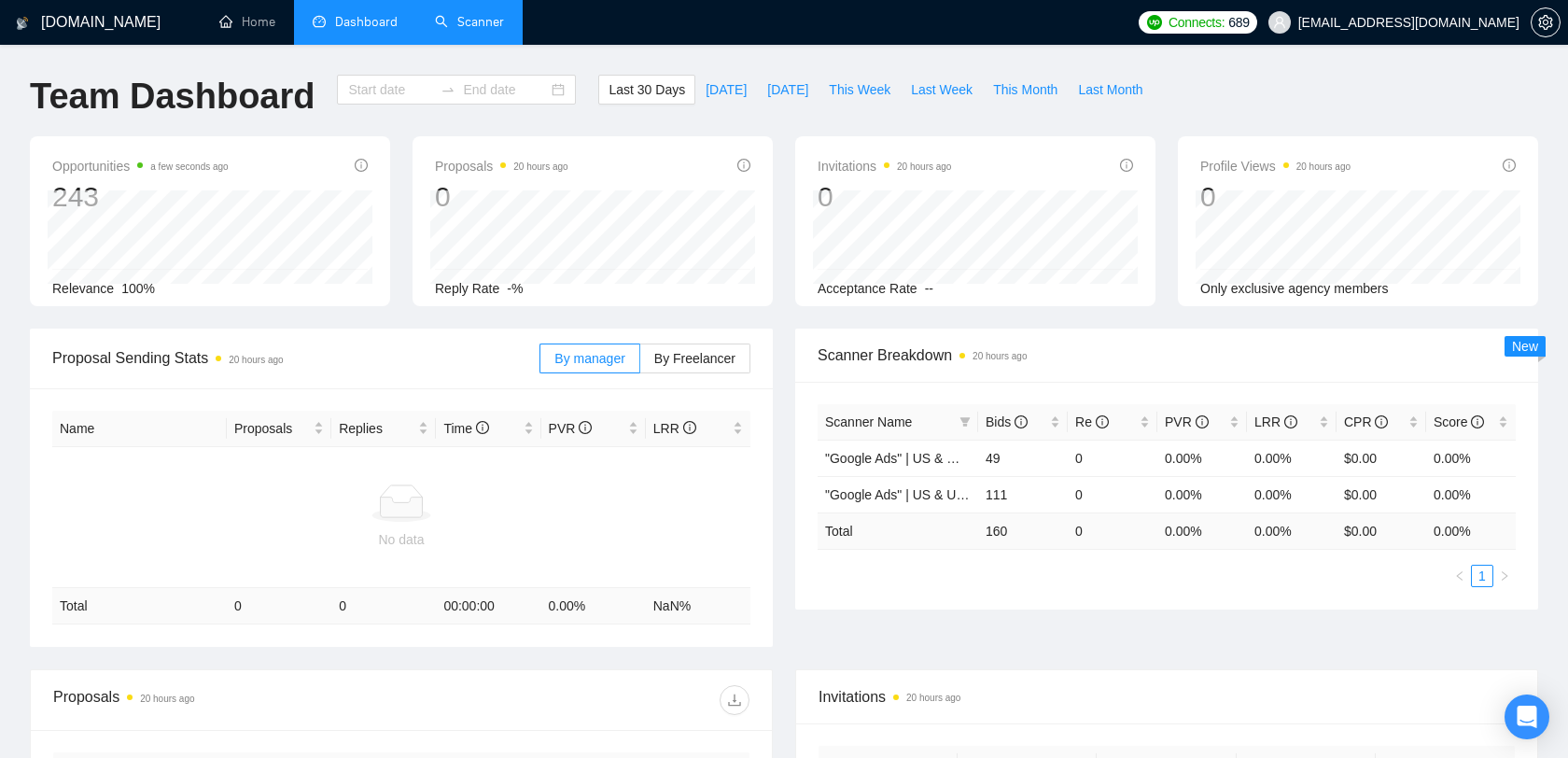
type input "[DATE]"
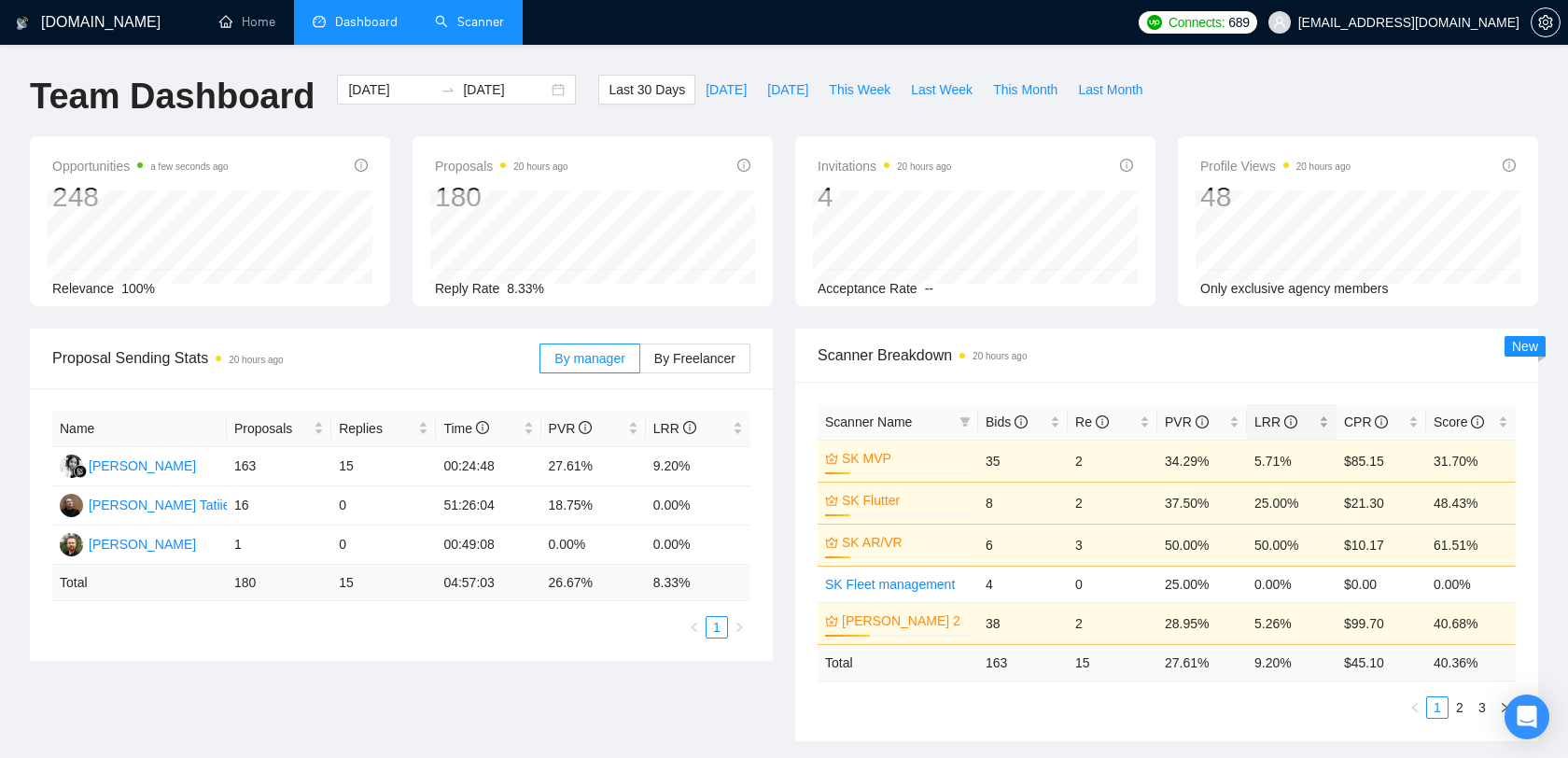
click at [1321, 415] on div "LRR" at bounding box center [1290, 422] width 75 height 21
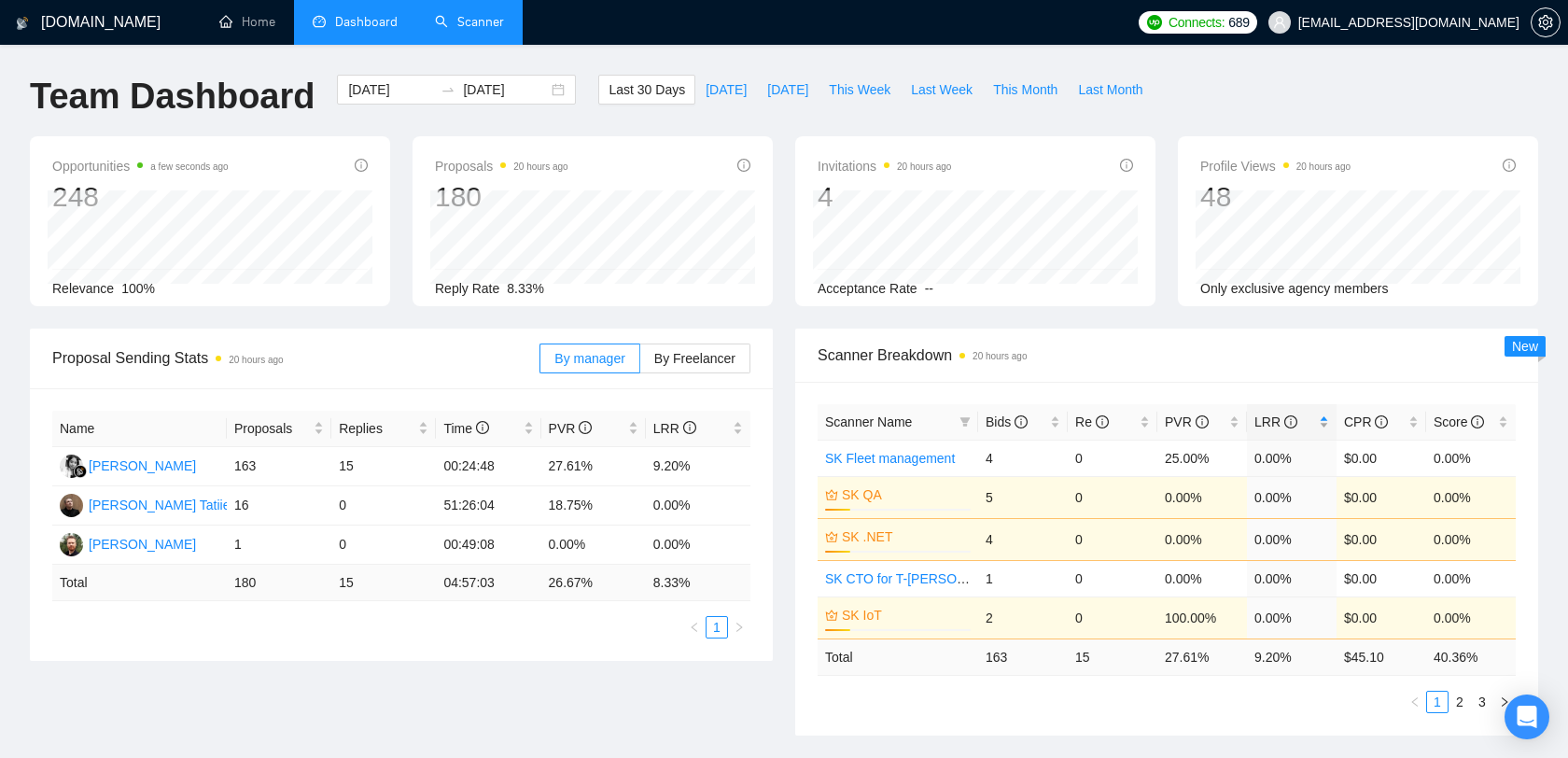
click at [1324, 415] on div "LRR" at bounding box center [1290, 422] width 75 height 21
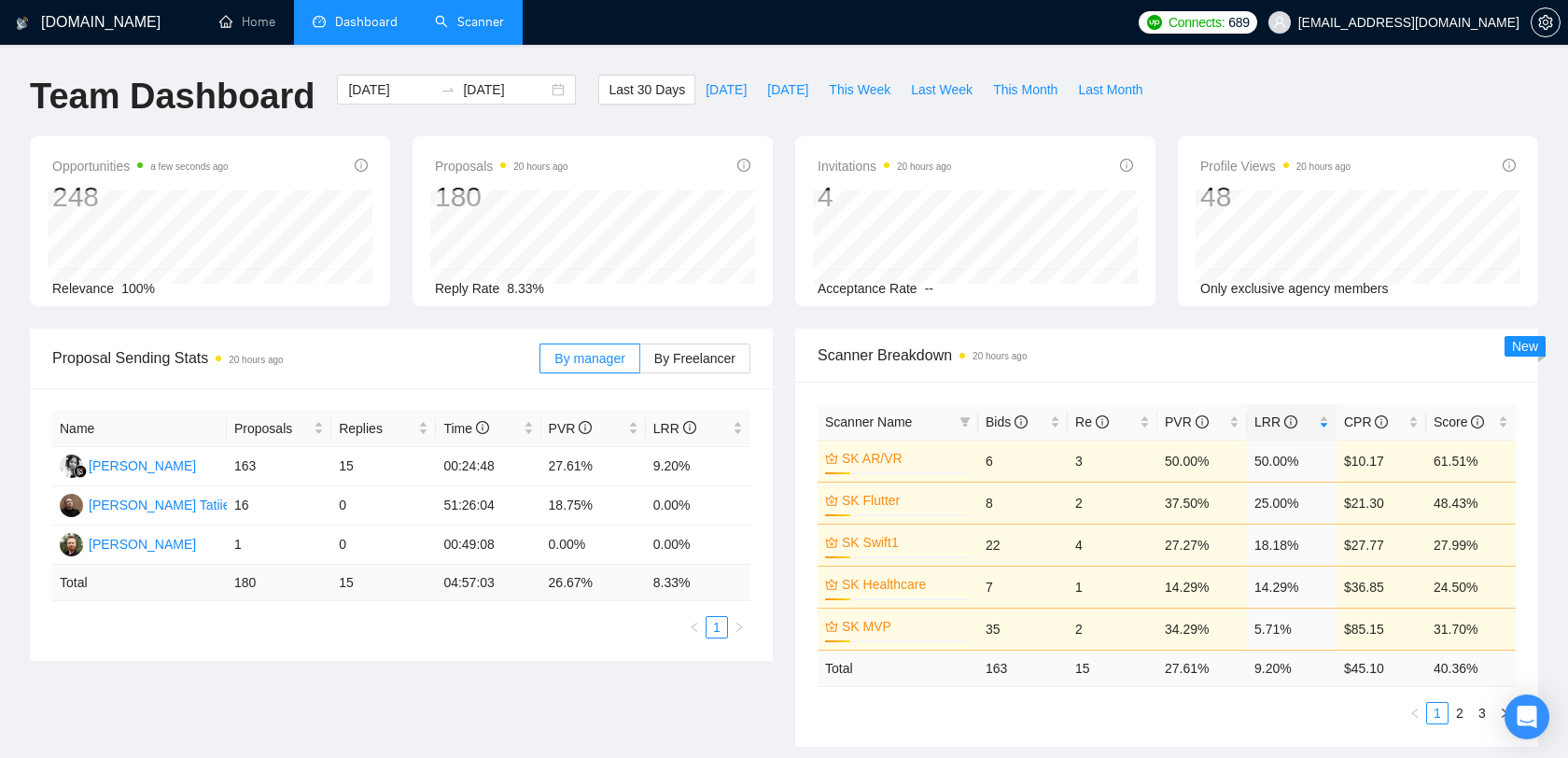
click at [478, 28] on link "Scanner" at bounding box center [469, 22] width 69 height 16
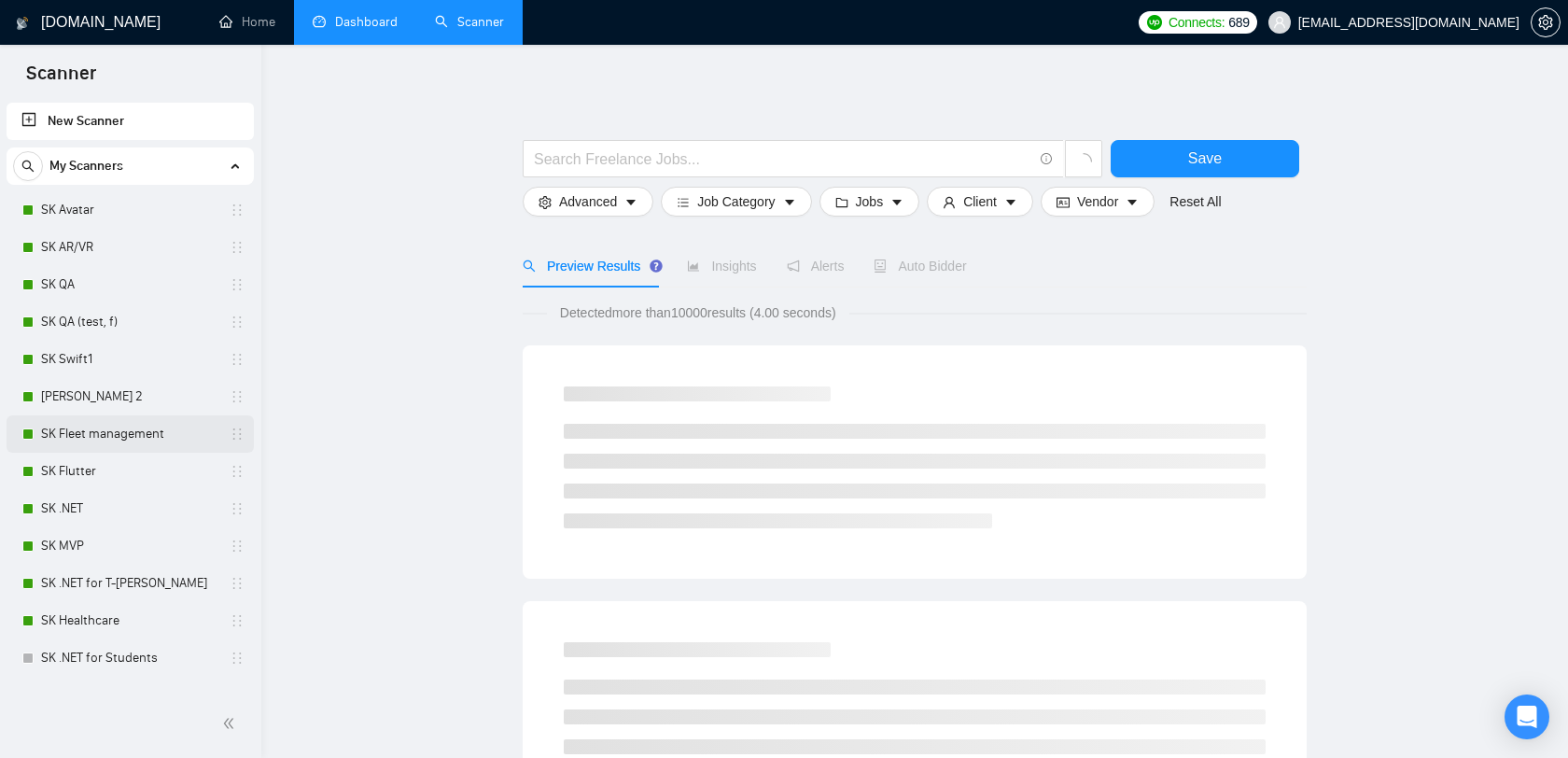
scroll to position [71, 0]
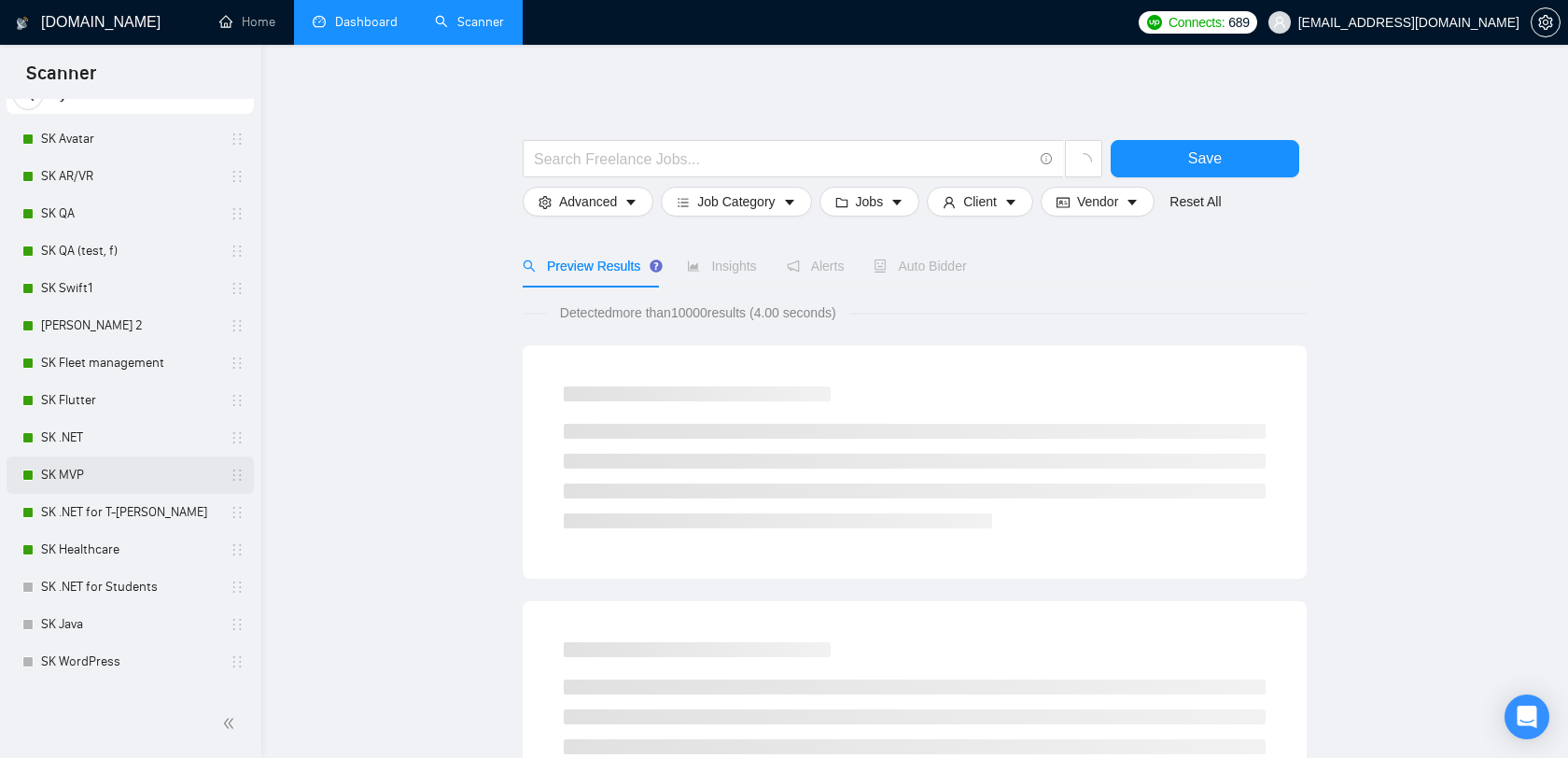
click at [111, 466] on link "SK MVP" at bounding box center [129, 475] width 177 height 38
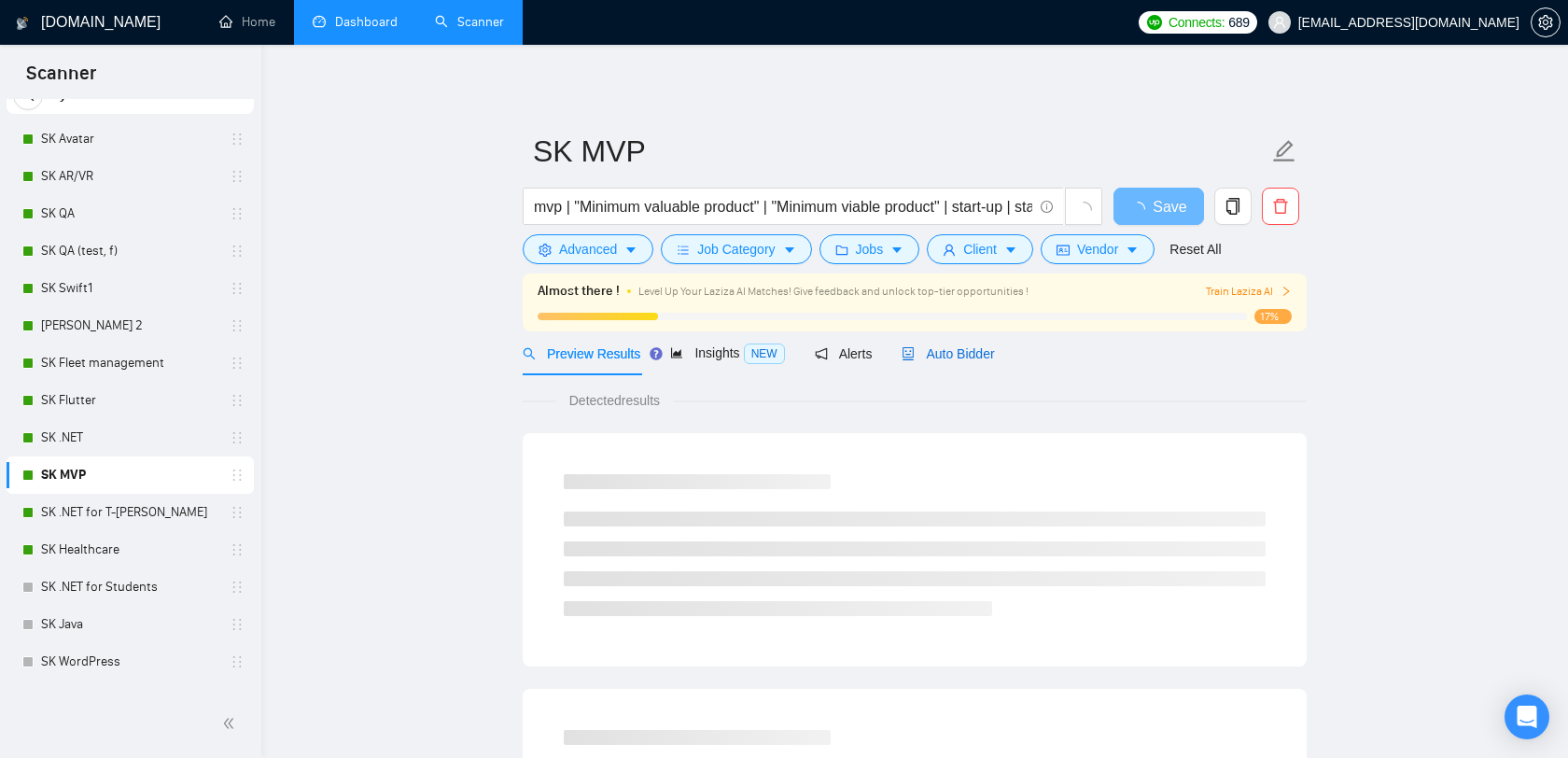
click at [958, 353] on span "Auto Bidder" at bounding box center [948, 354] width 93 height 15
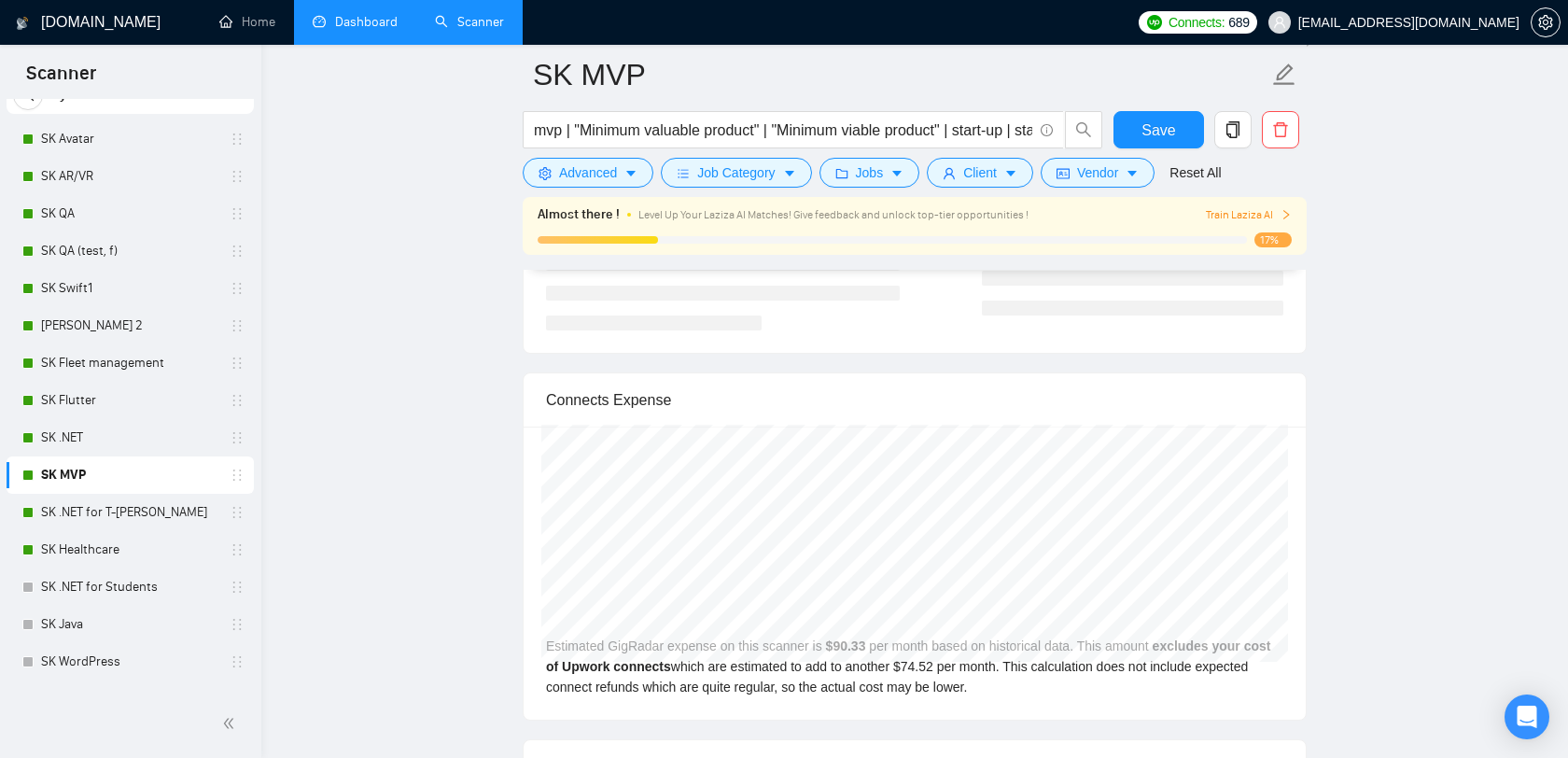
scroll to position [3845, 0]
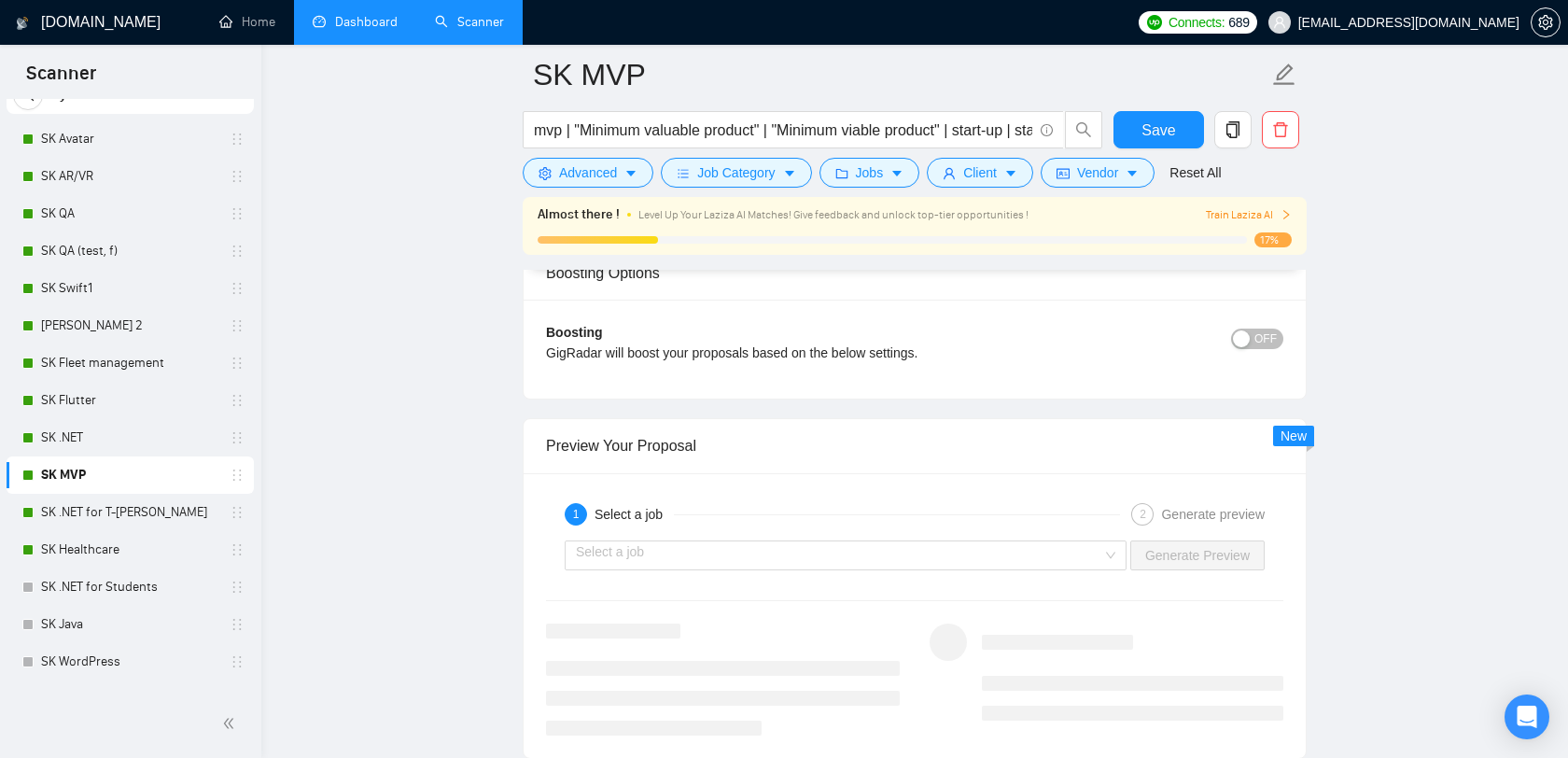
click at [344, 14] on link "Dashboard" at bounding box center [355, 22] width 85 height 16
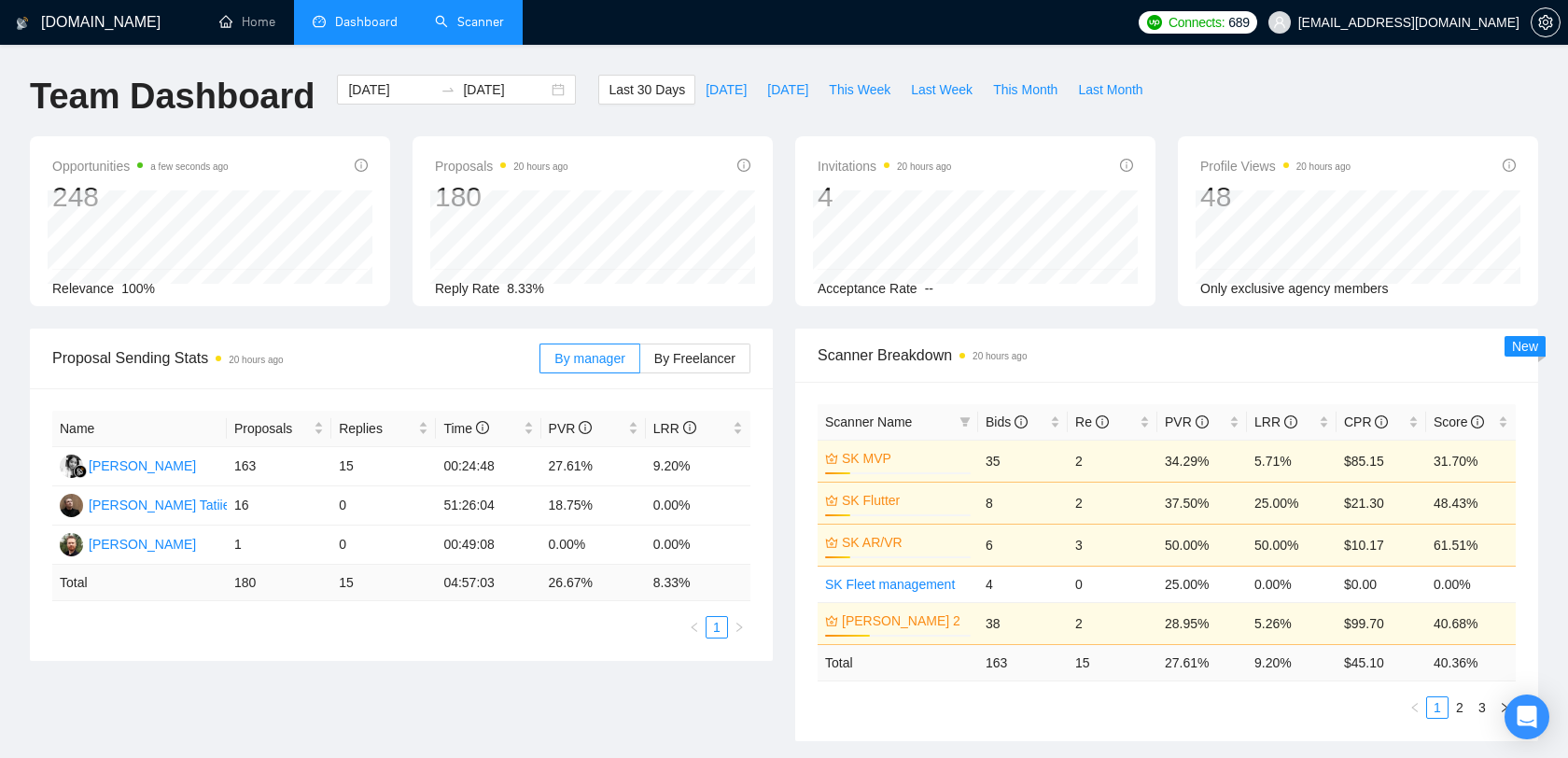
click at [1235, 417] on div "PVR" at bounding box center [1202, 422] width 75 height 21
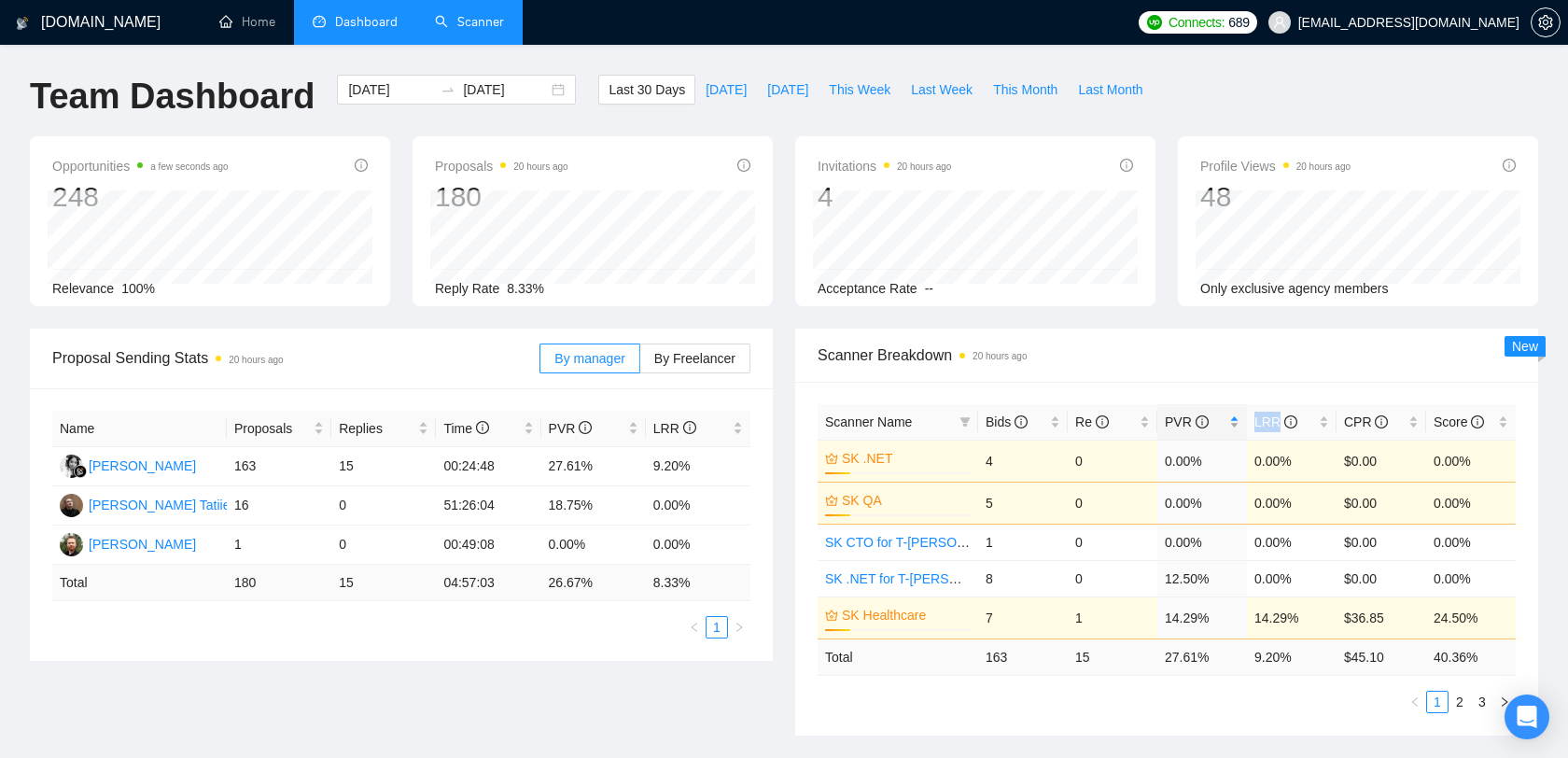
drag, startPoint x: 344, startPoint y: 14, endPoint x: 1235, endPoint y: 417, distance: 977.9
click at [1235, 417] on div "PVR" at bounding box center [1202, 422] width 75 height 21
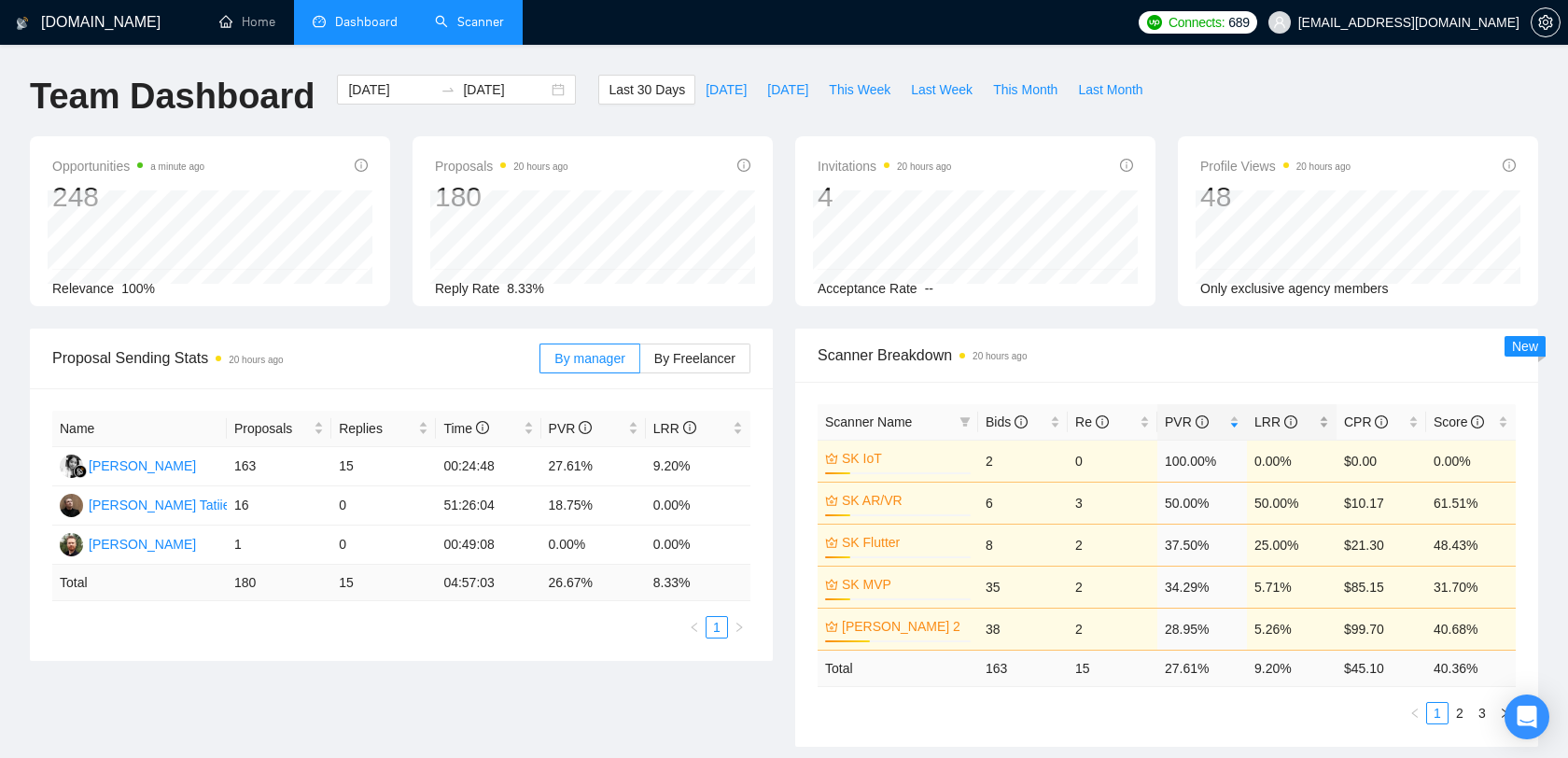
click at [1326, 427] on div "LRR" at bounding box center [1290, 422] width 75 height 21
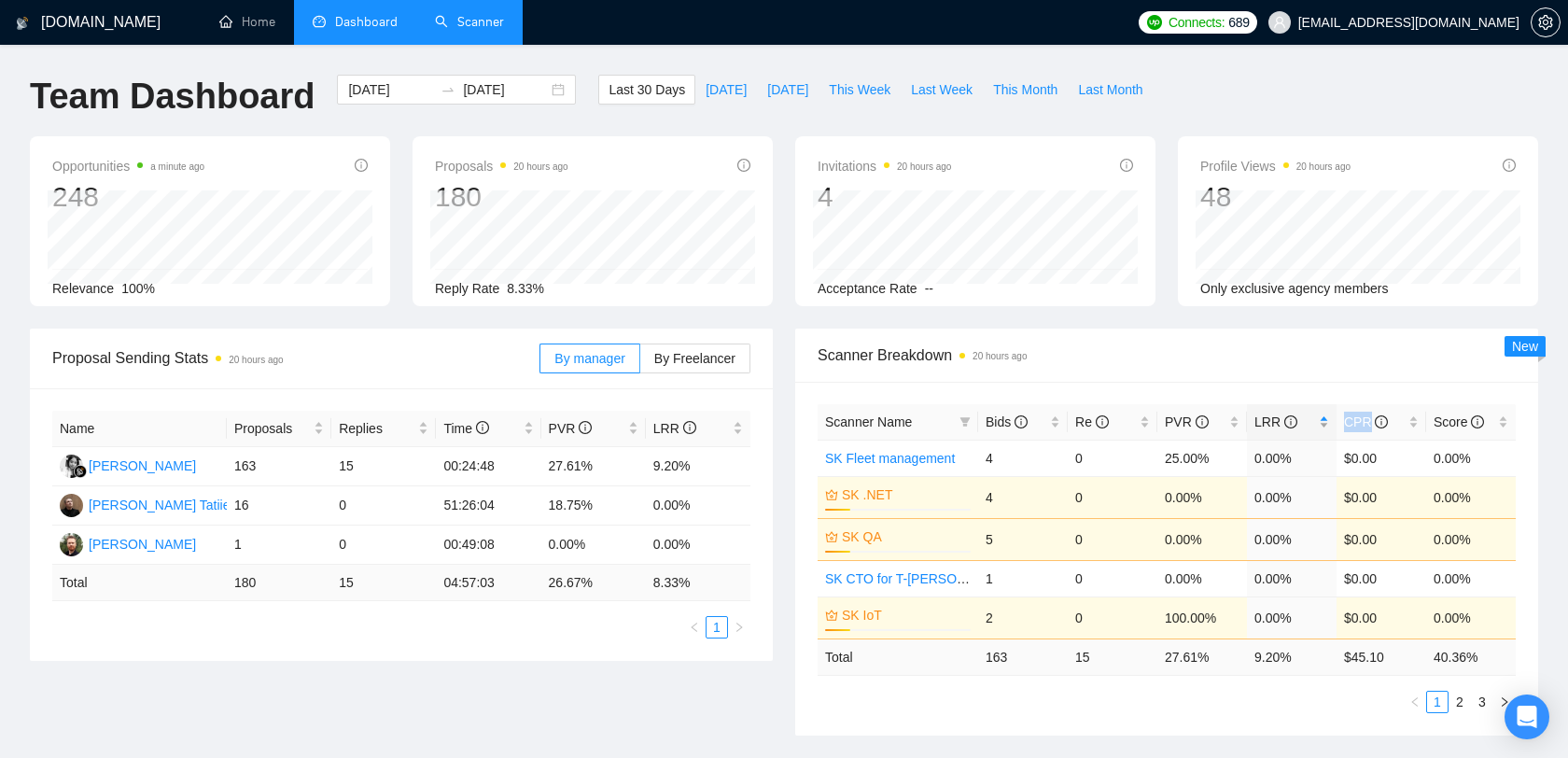
click at [1326, 427] on div "LRR" at bounding box center [1290, 422] width 75 height 21
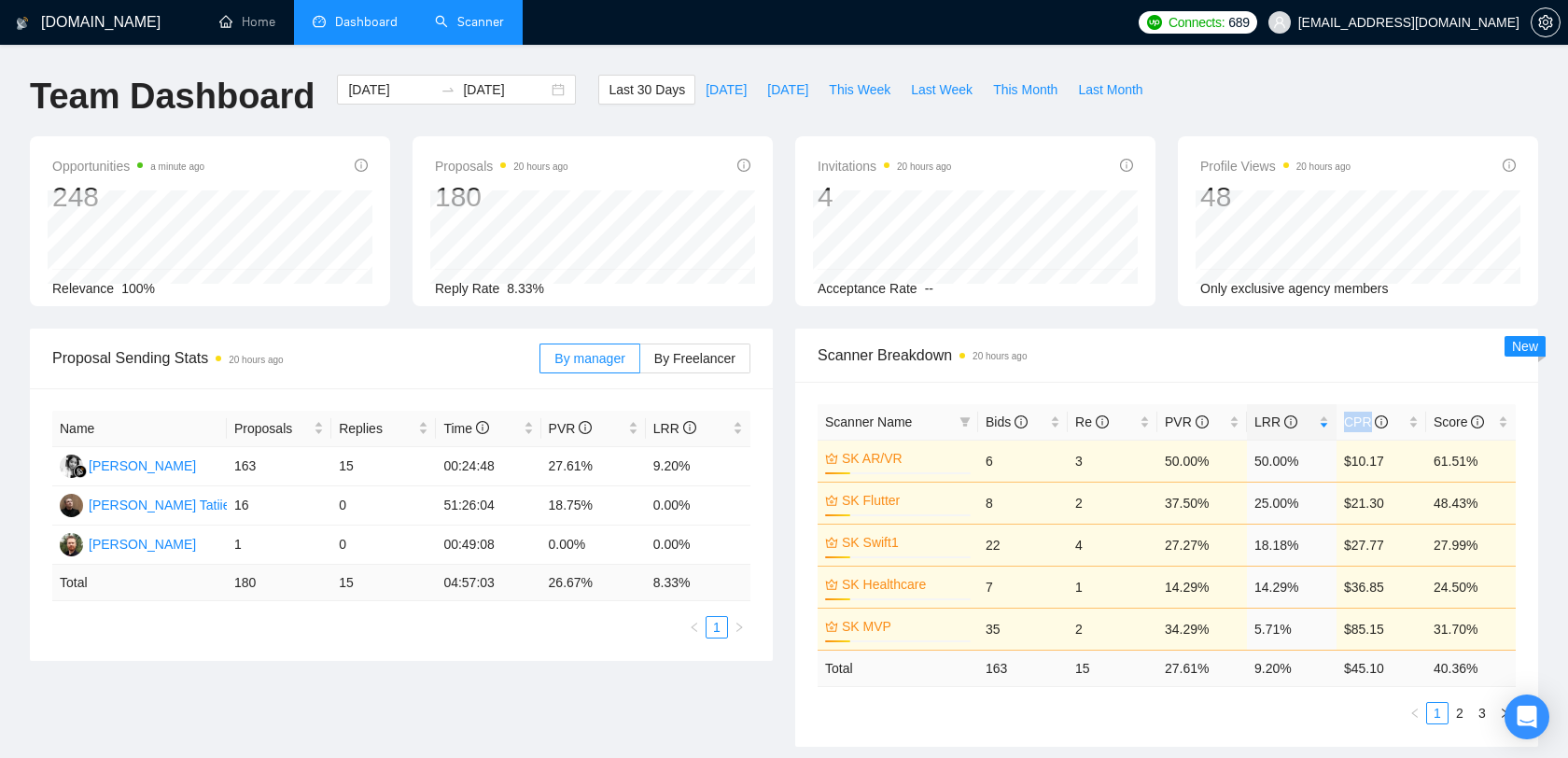
click at [475, 25] on link "Scanner" at bounding box center [469, 22] width 69 height 16
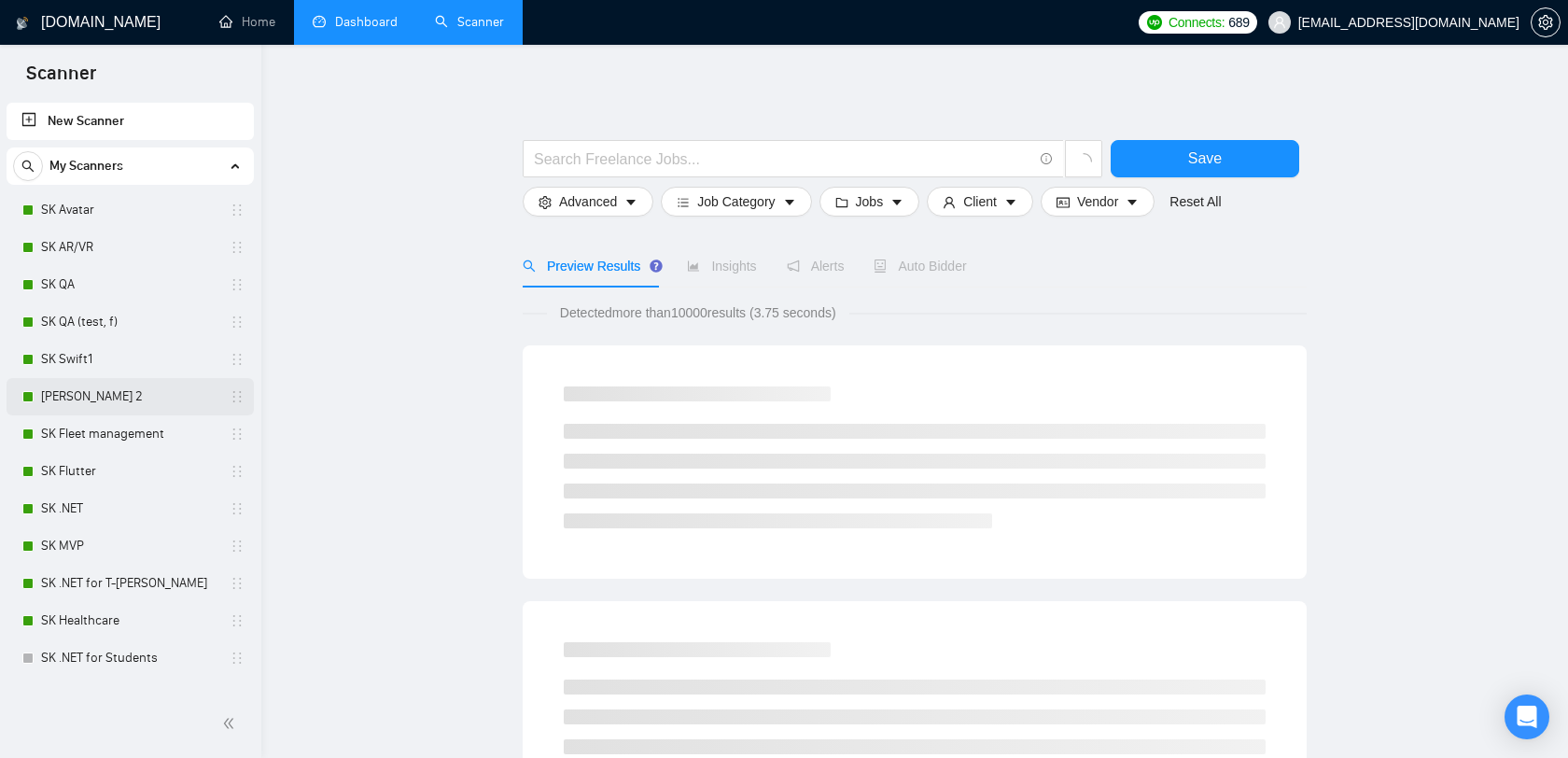
click at [126, 395] on link "[PERSON_NAME] 2" at bounding box center [129, 396] width 177 height 38
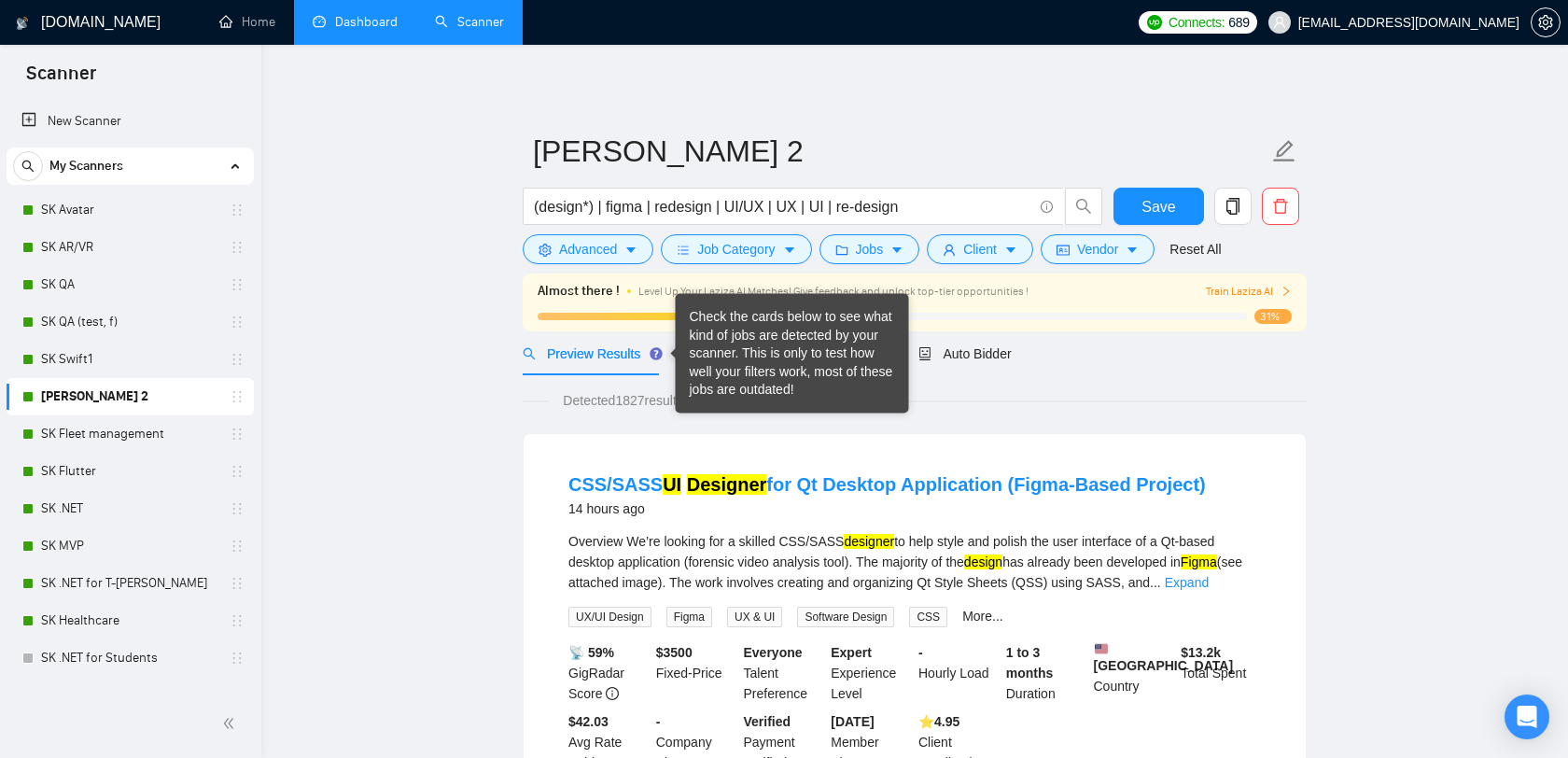
click at [899, 351] on div "Check the cards below to see what kind of jobs are detected by your scanner. Th…" at bounding box center [792, 353] width 233 height 120
click at [953, 402] on div "Detected 1827 results (1.88 seconds)" at bounding box center [915, 400] width 784 height 21
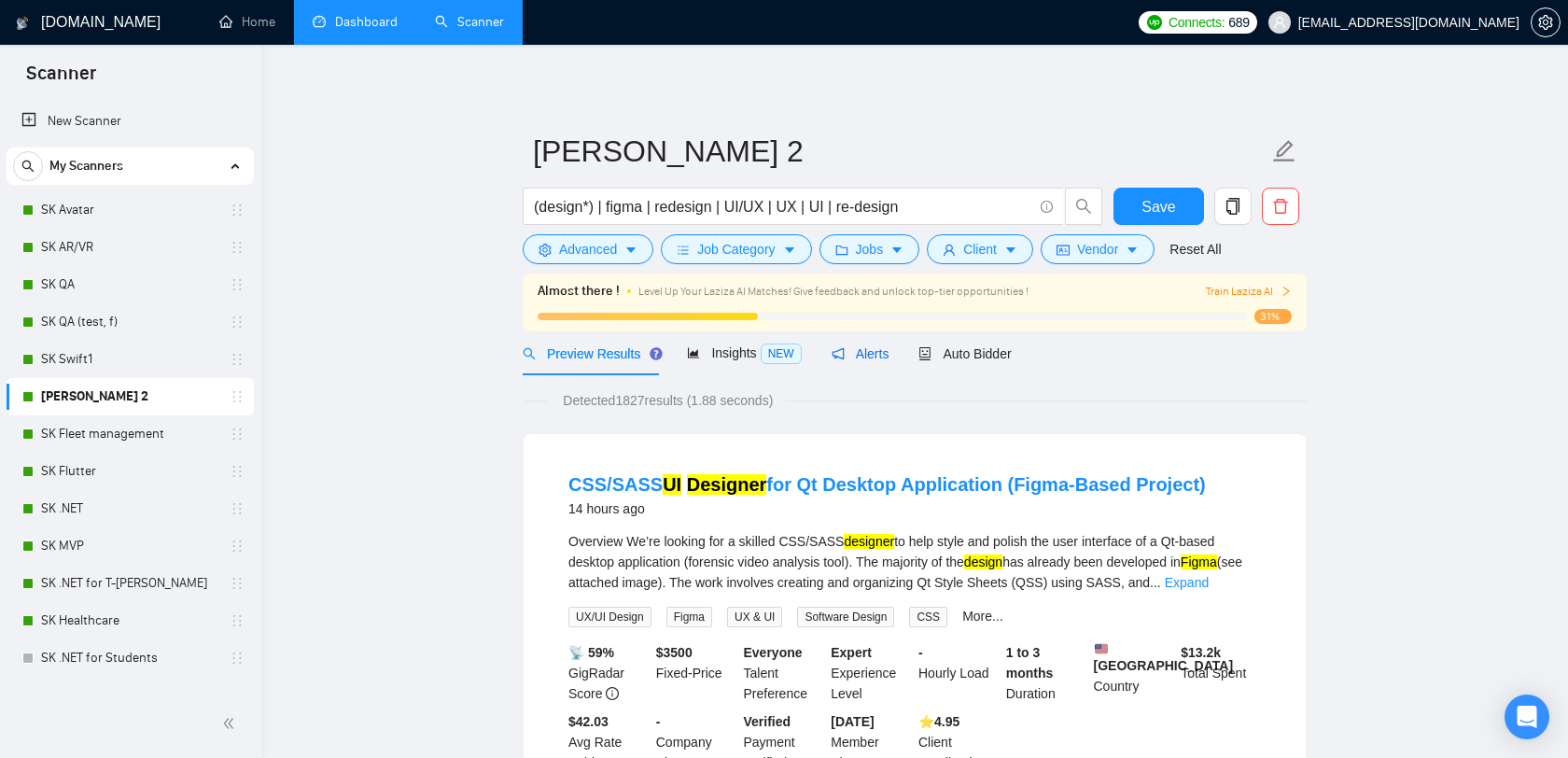
click at [869, 345] on div "Alerts" at bounding box center [860, 354] width 58 height 21
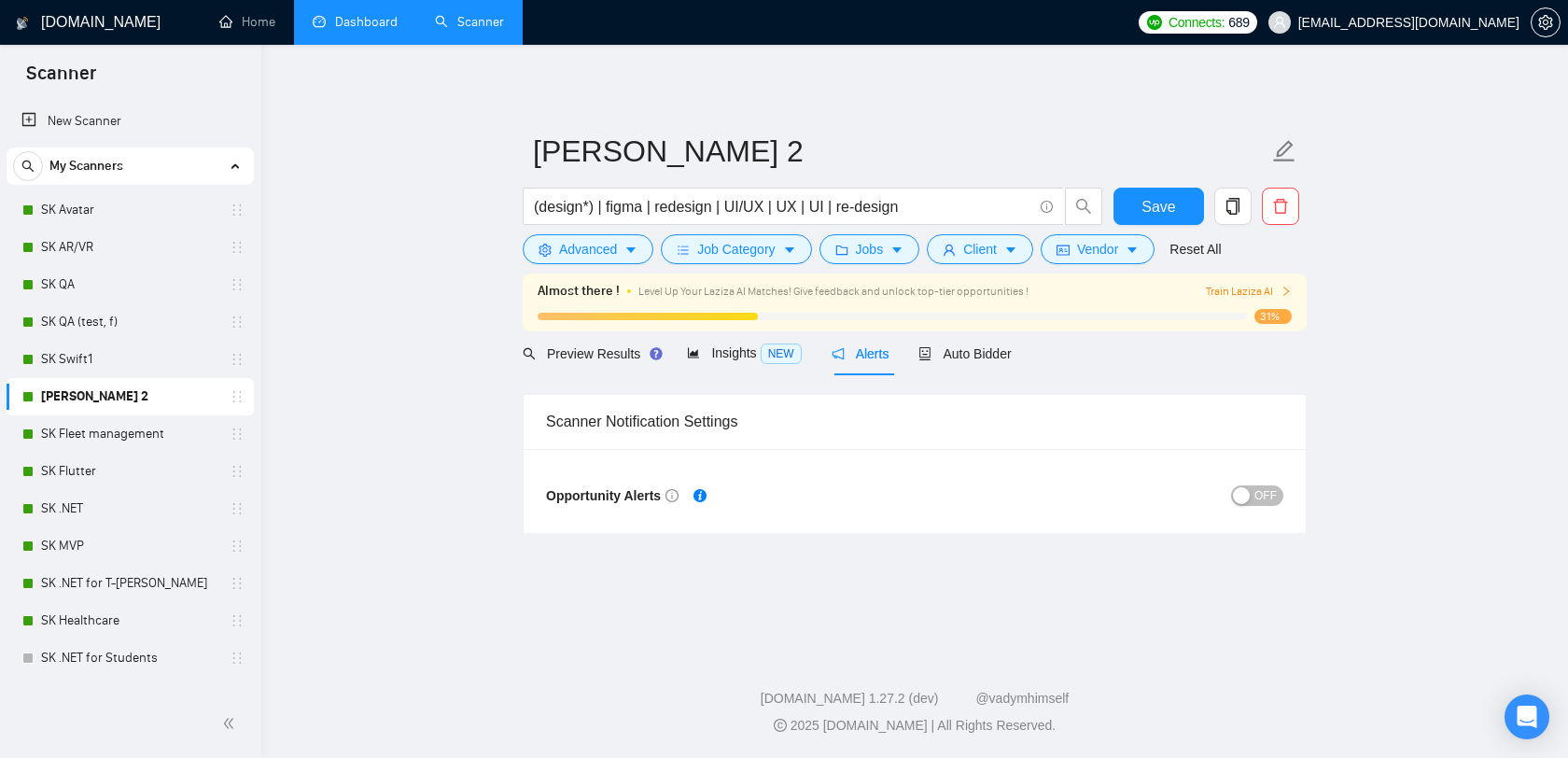
click at [1242, 490] on div "button" at bounding box center [1241, 496] width 17 height 17
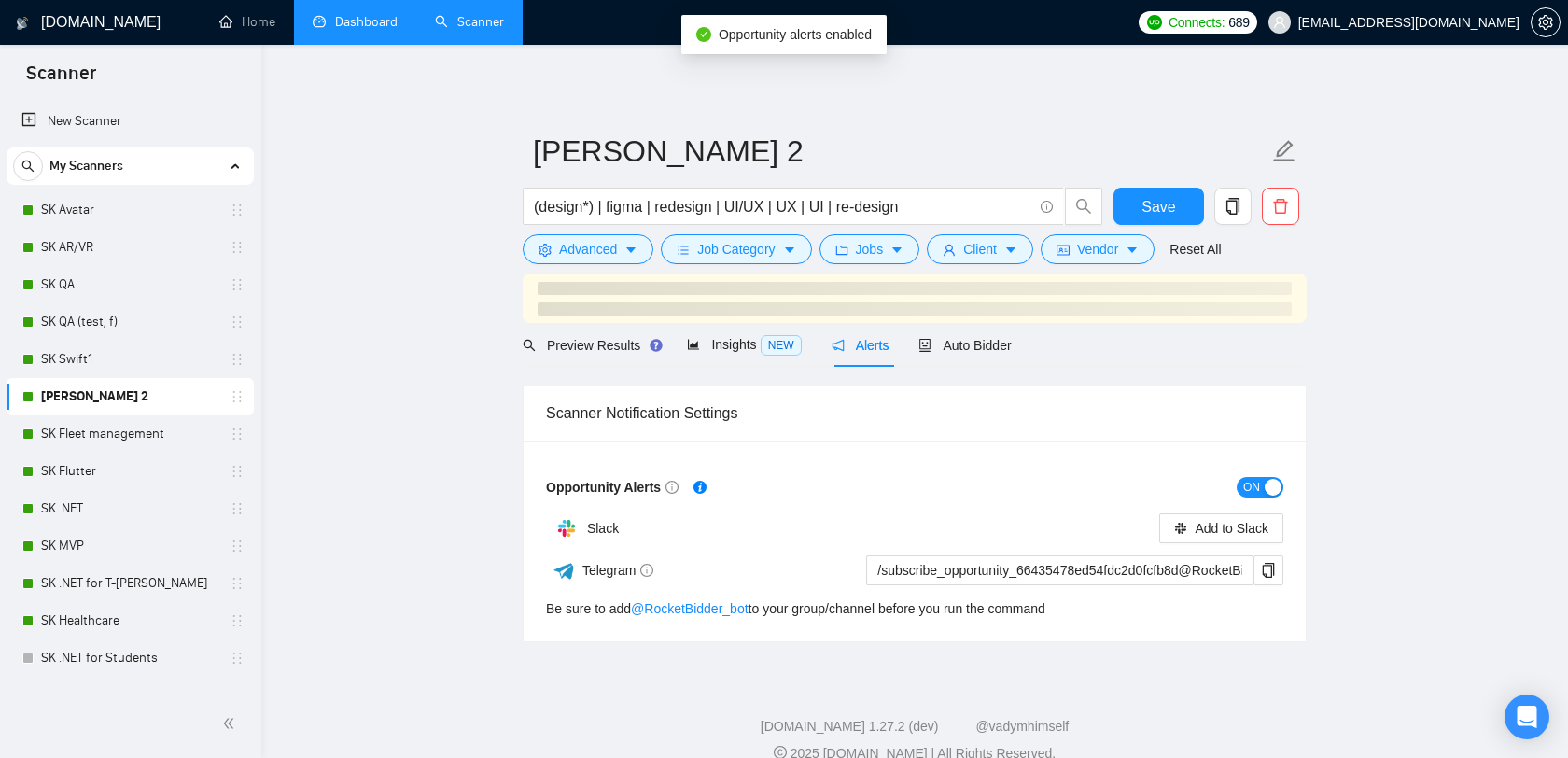
click at [1260, 488] on button "ON" at bounding box center [1259, 487] width 46 height 21
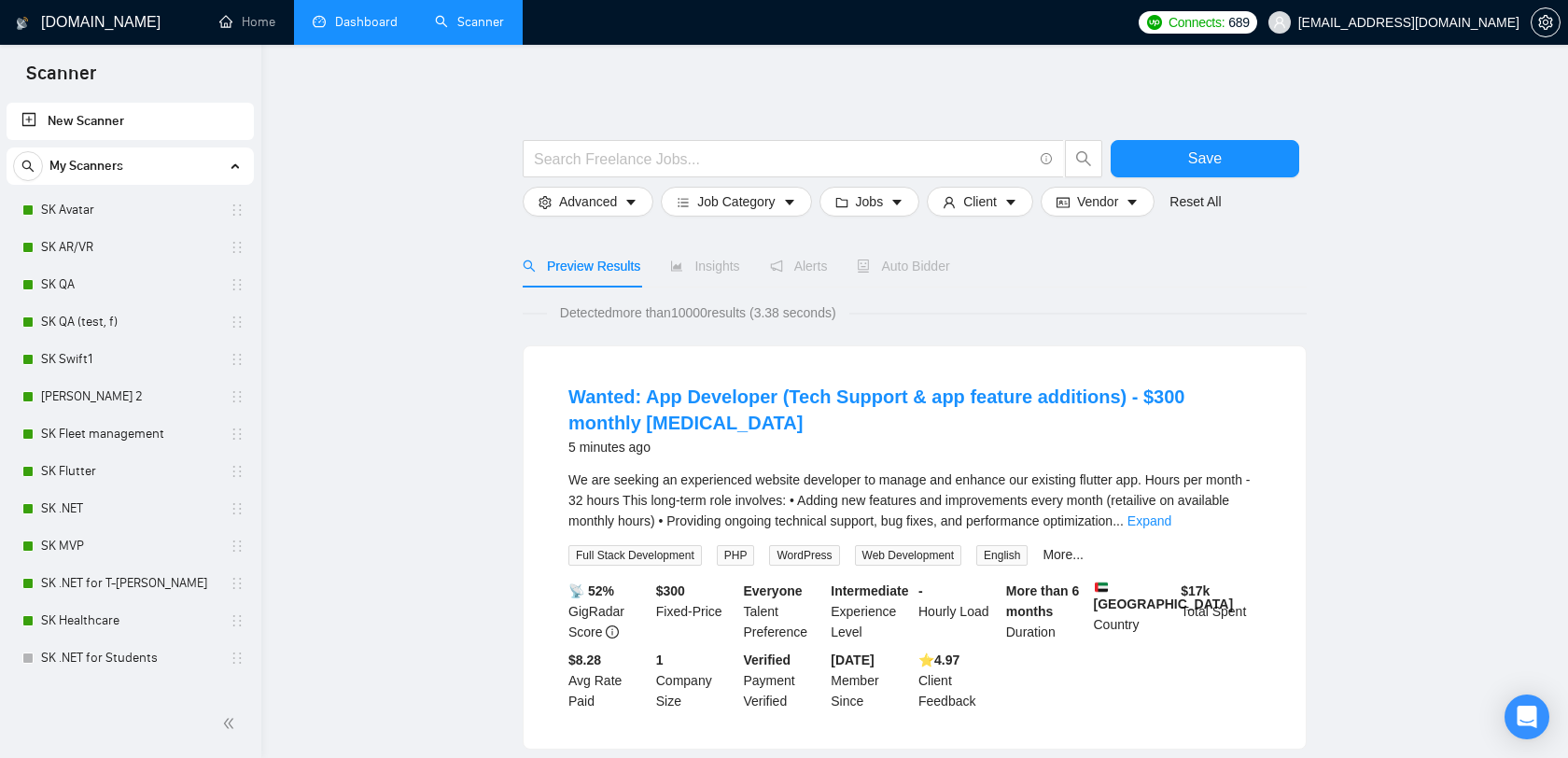
click at [350, 18] on link "Dashboard" at bounding box center [355, 22] width 85 height 16
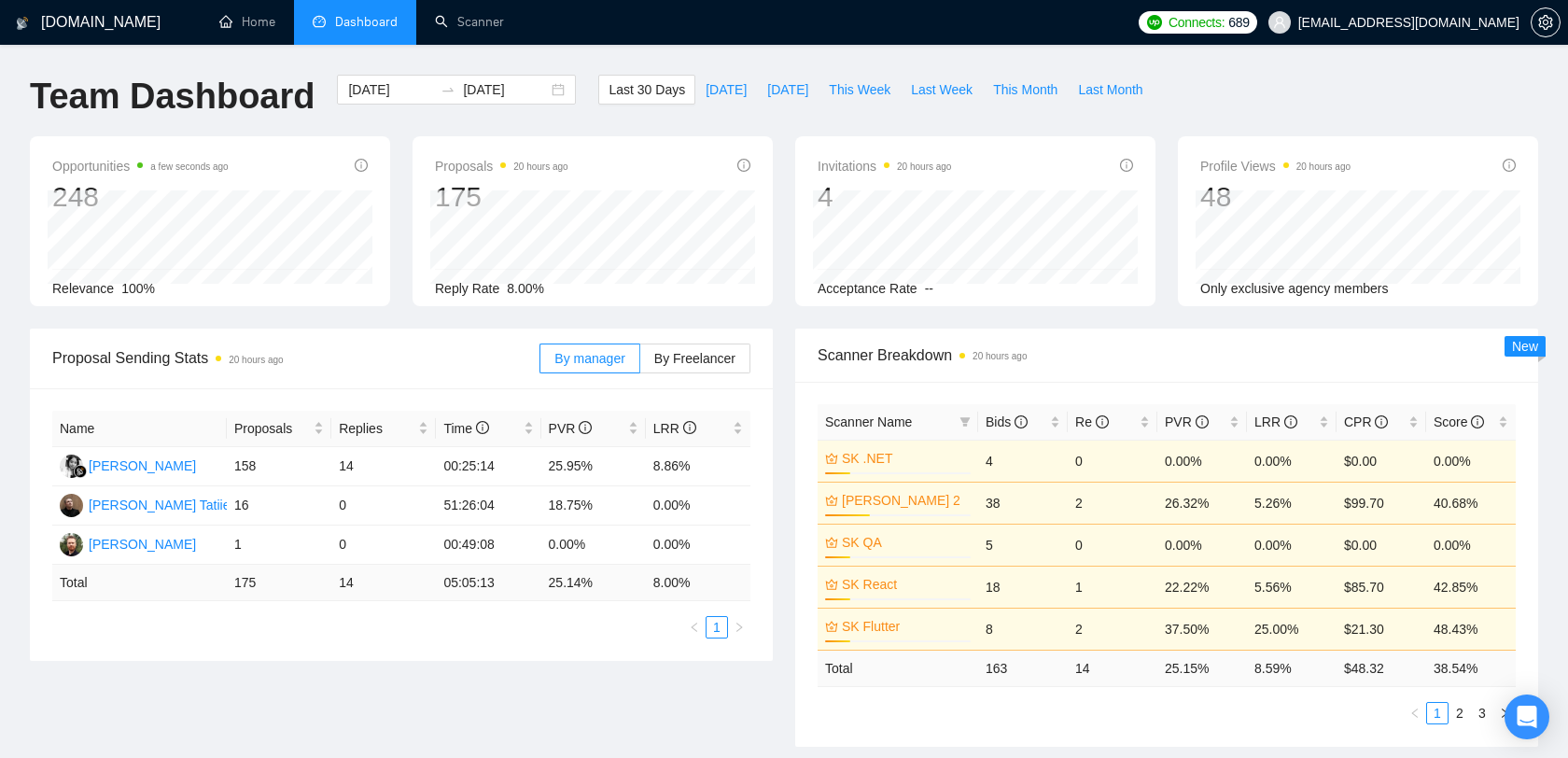
scroll to position [57, 0]
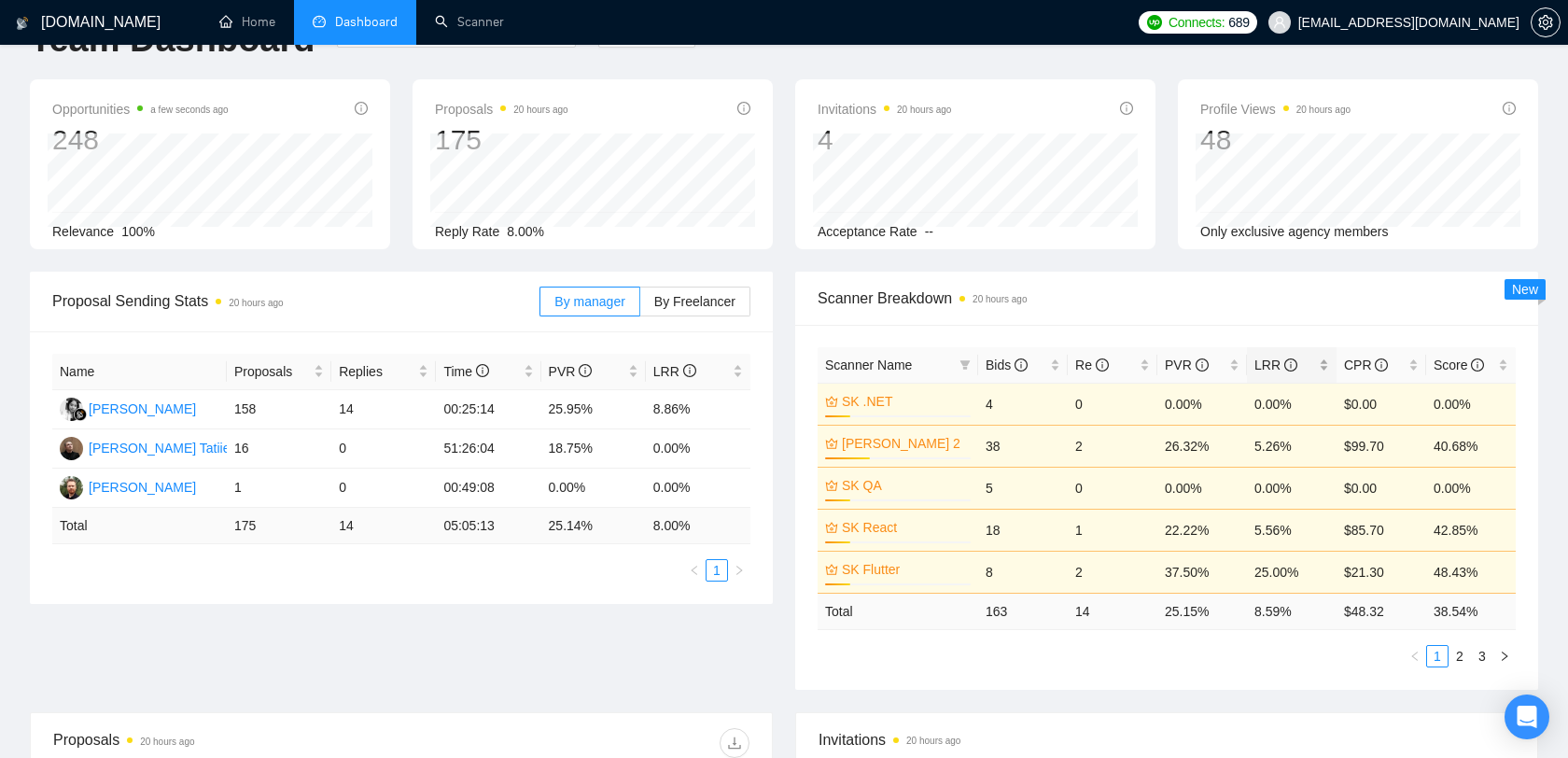
click at [1324, 363] on div "LRR" at bounding box center [1290, 365] width 75 height 21
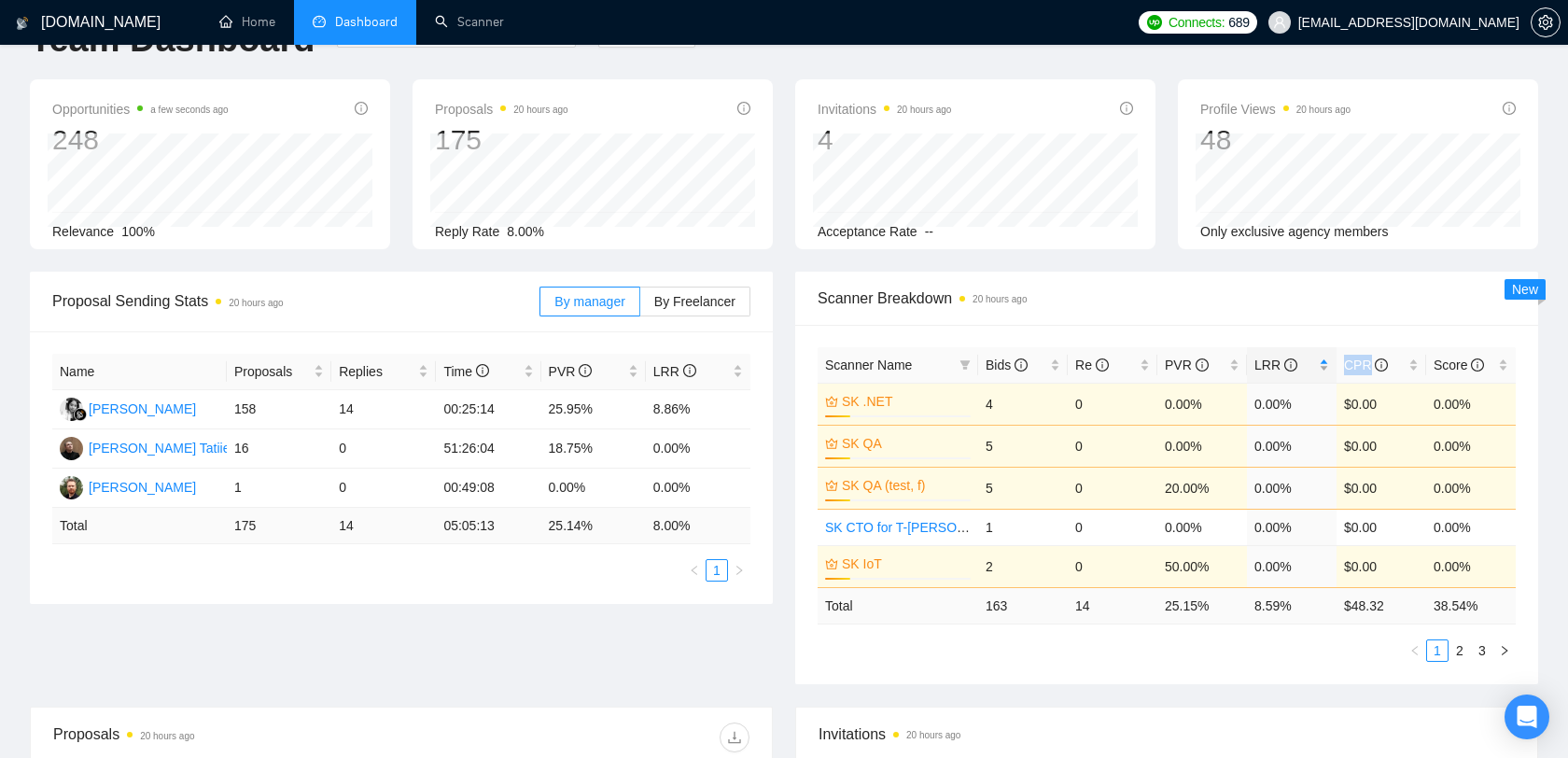
click at [1324, 363] on div "LRR" at bounding box center [1290, 365] width 75 height 21
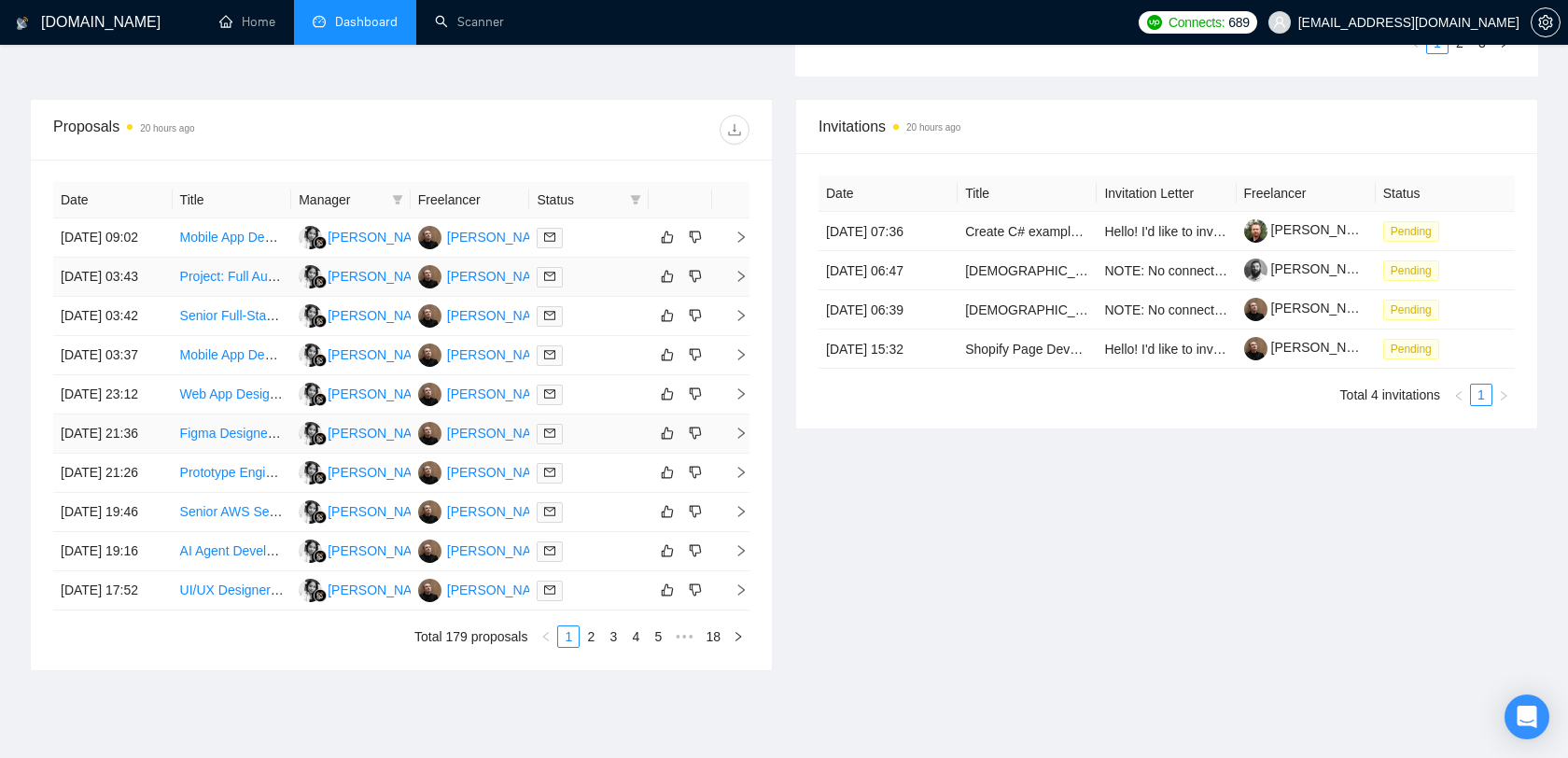
scroll to position [663, 0]
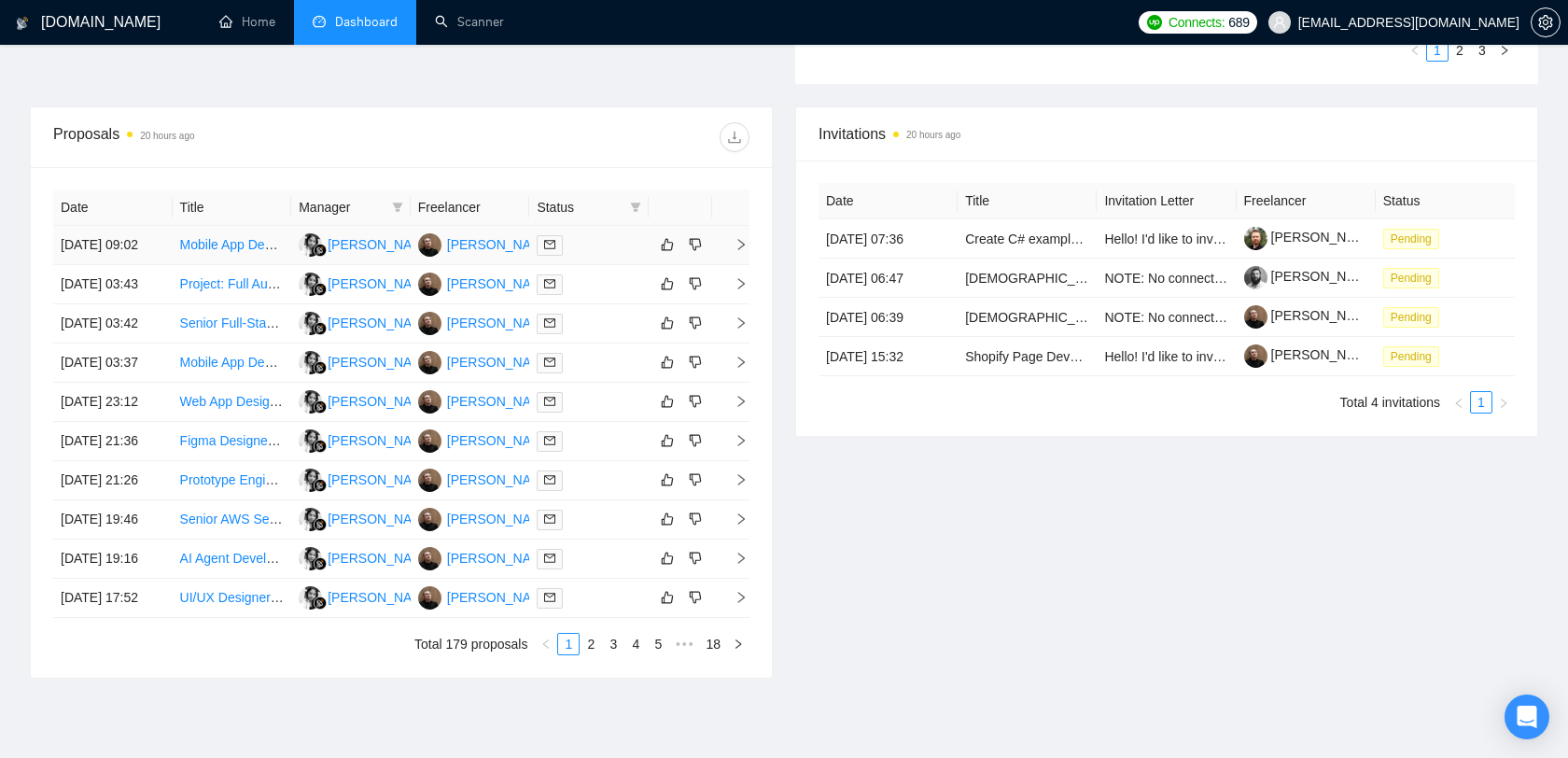
click at [582, 248] on div at bounding box center [588, 244] width 105 height 22
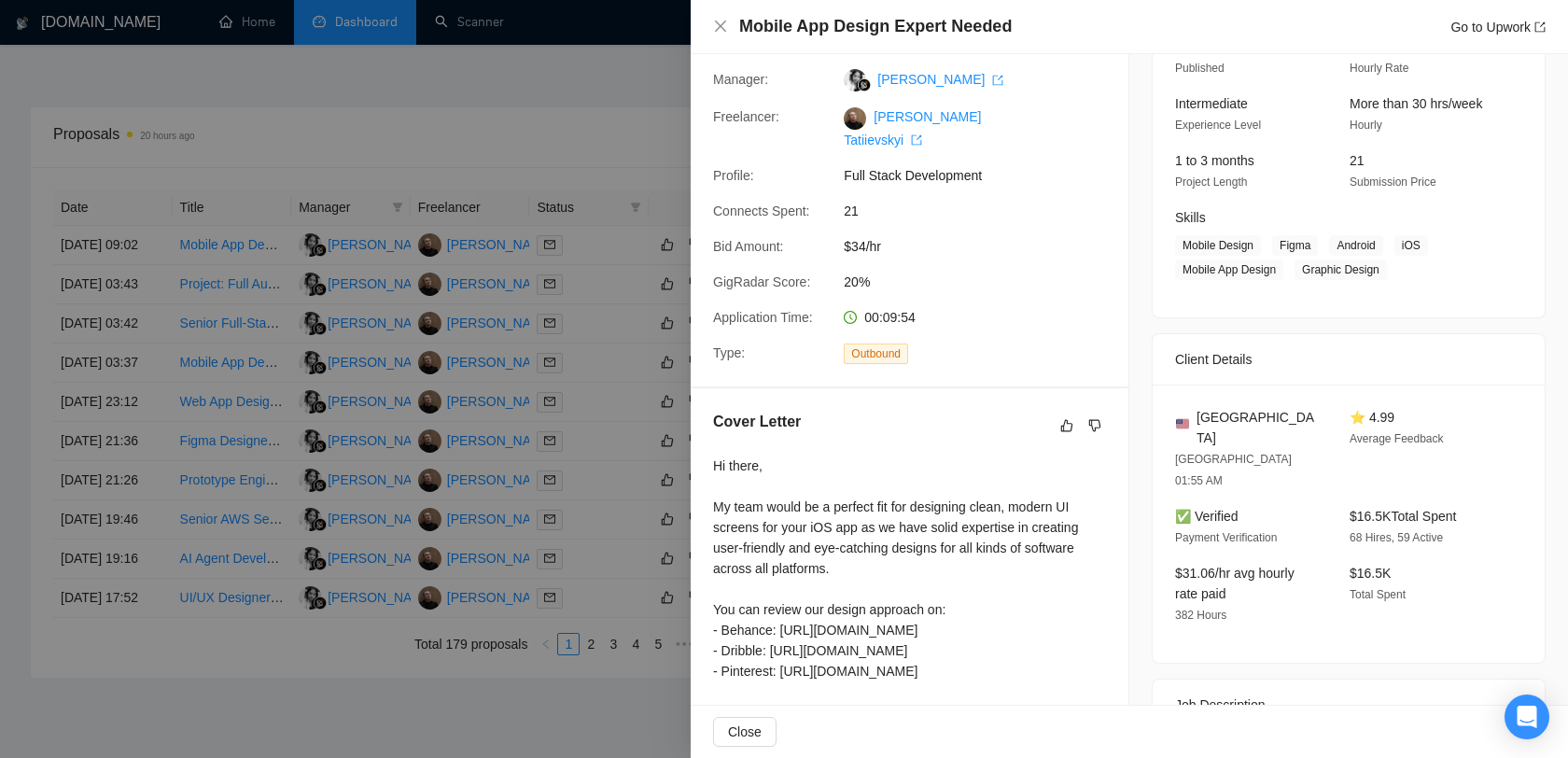
scroll to position [81, 0]
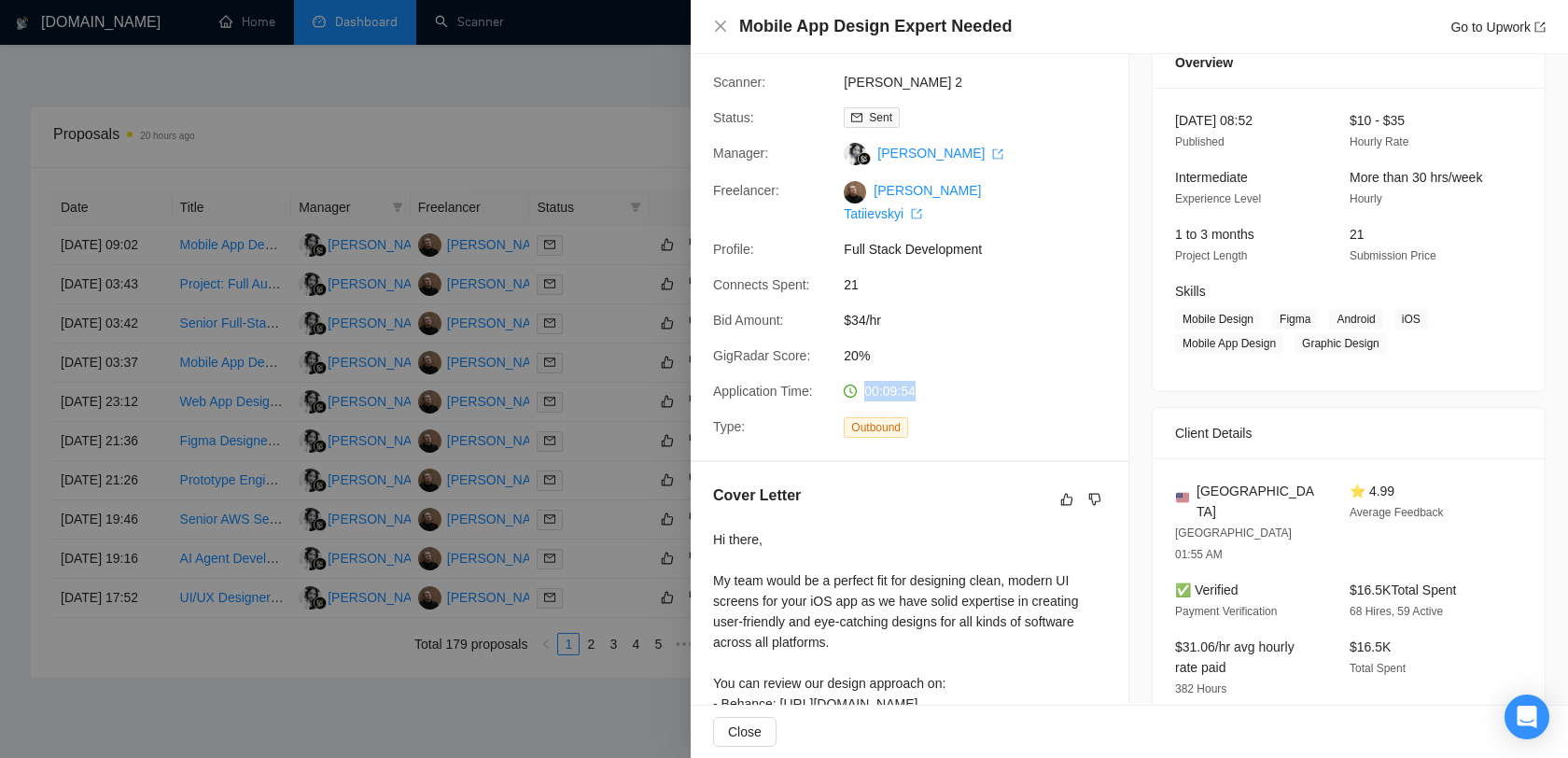
drag, startPoint x: 935, startPoint y: 365, endPoint x: 864, endPoint y: 364, distance: 71.0
click at [864, 380] on div "00:09:54" at bounding box center [935, 391] width 197 height 21
click at [951, 380] on div "00:09:54" at bounding box center [935, 391] width 197 height 21
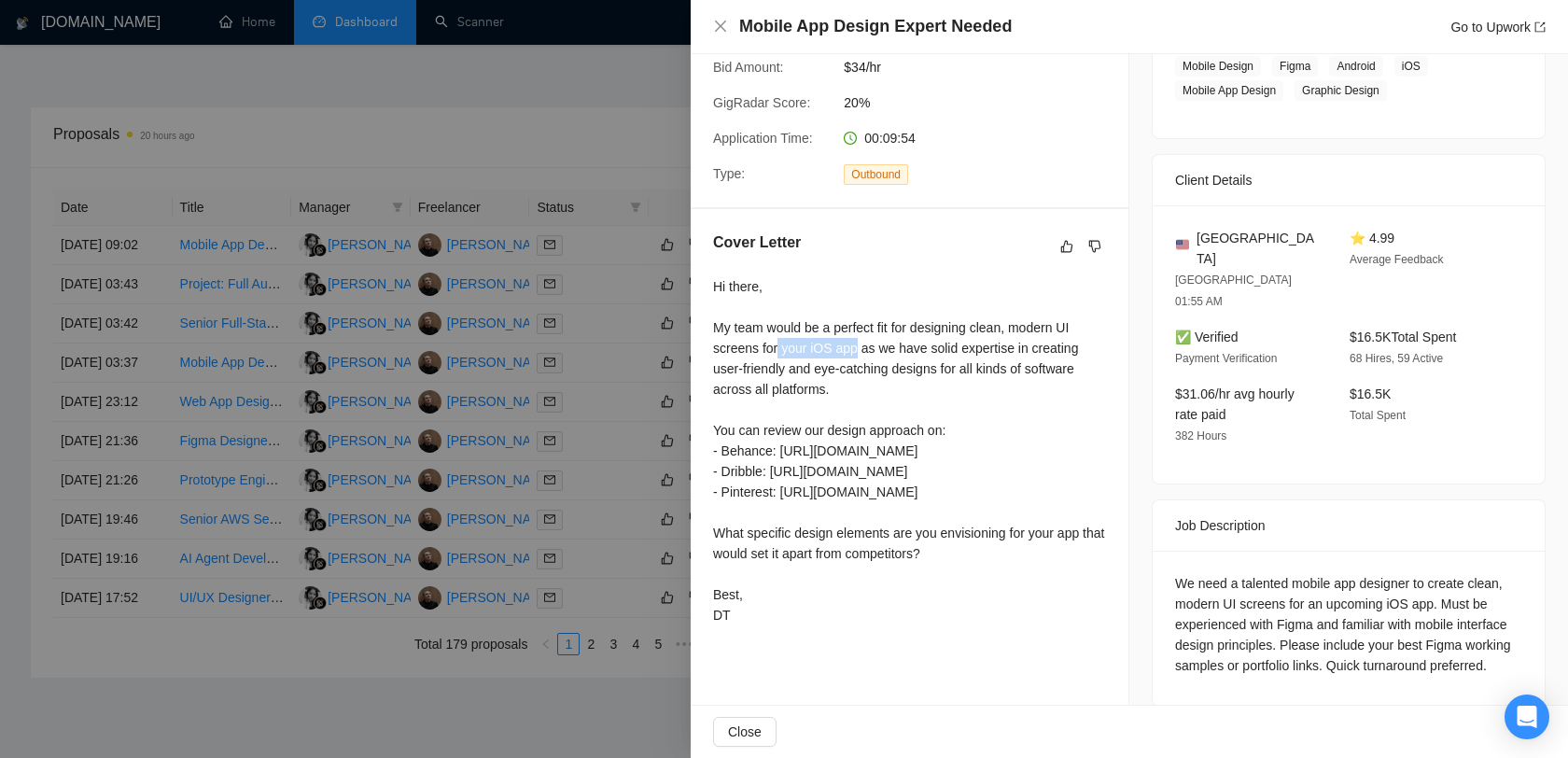
drag, startPoint x: 781, startPoint y: 329, endPoint x: 858, endPoint y: 319, distance: 77.6
click at [858, 319] on div "Hi there, My team would be a perfect fit for designing clean, modern UI screens…" at bounding box center [909, 451] width 393 height 349
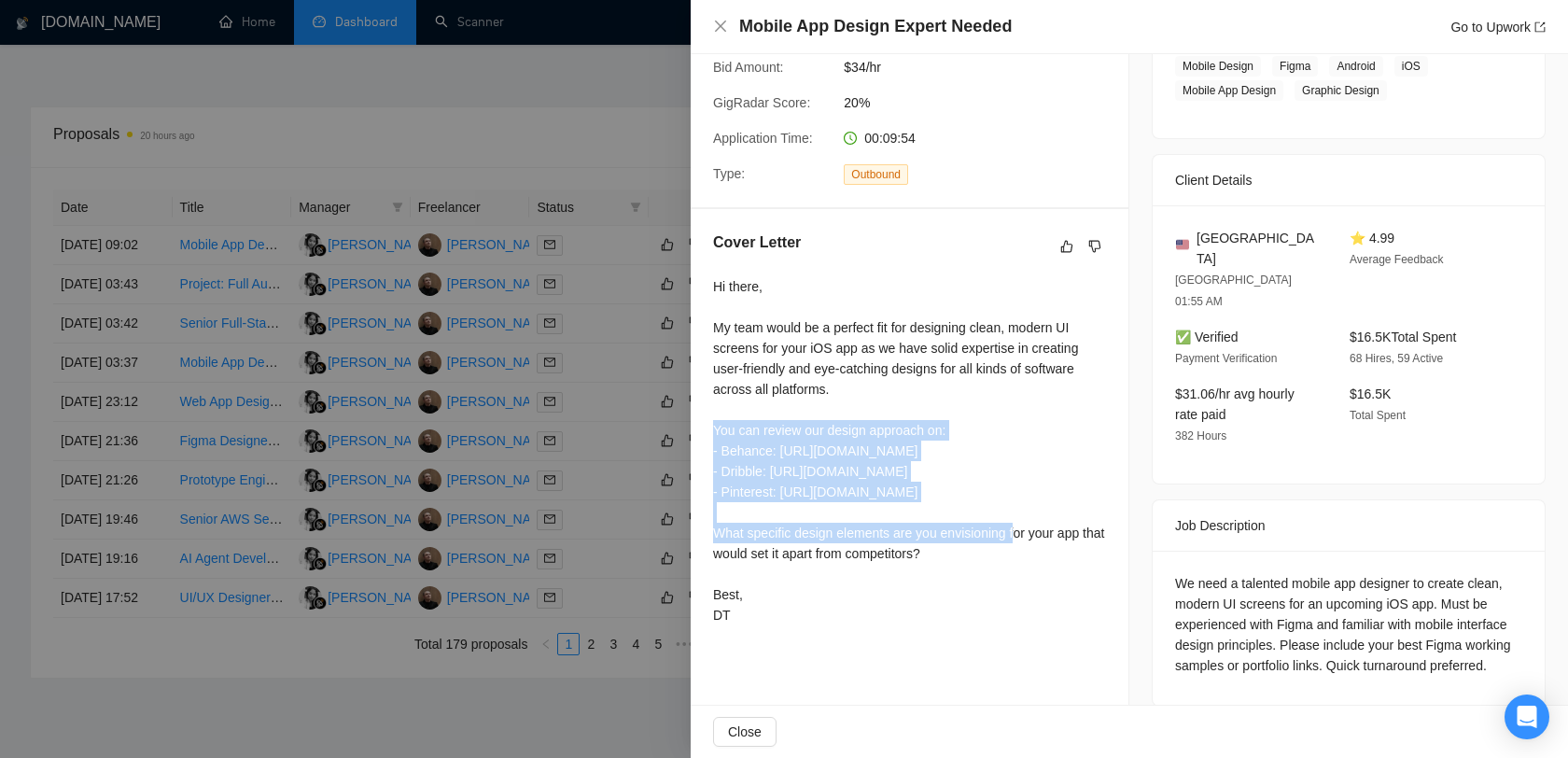
drag, startPoint x: 1045, startPoint y: 476, endPoint x: 700, endPoint y: 411, distance: 351.1
click at [700, 411] on div "Cover Letter Hi there, My team would be a perfect fit for designing clean, mode…" at bounding box center [909, 431] width 438 height 446
drag, startPoint x: 986, startPoint y: 532, endPoint x: 712, endPoint y: 510, distance: 274.9
click at [713, 510] on div "Hi there, My team would be a perfect fit for designing clean, modern UI screens…" at bounding box center [909, 451] width 393 height 349
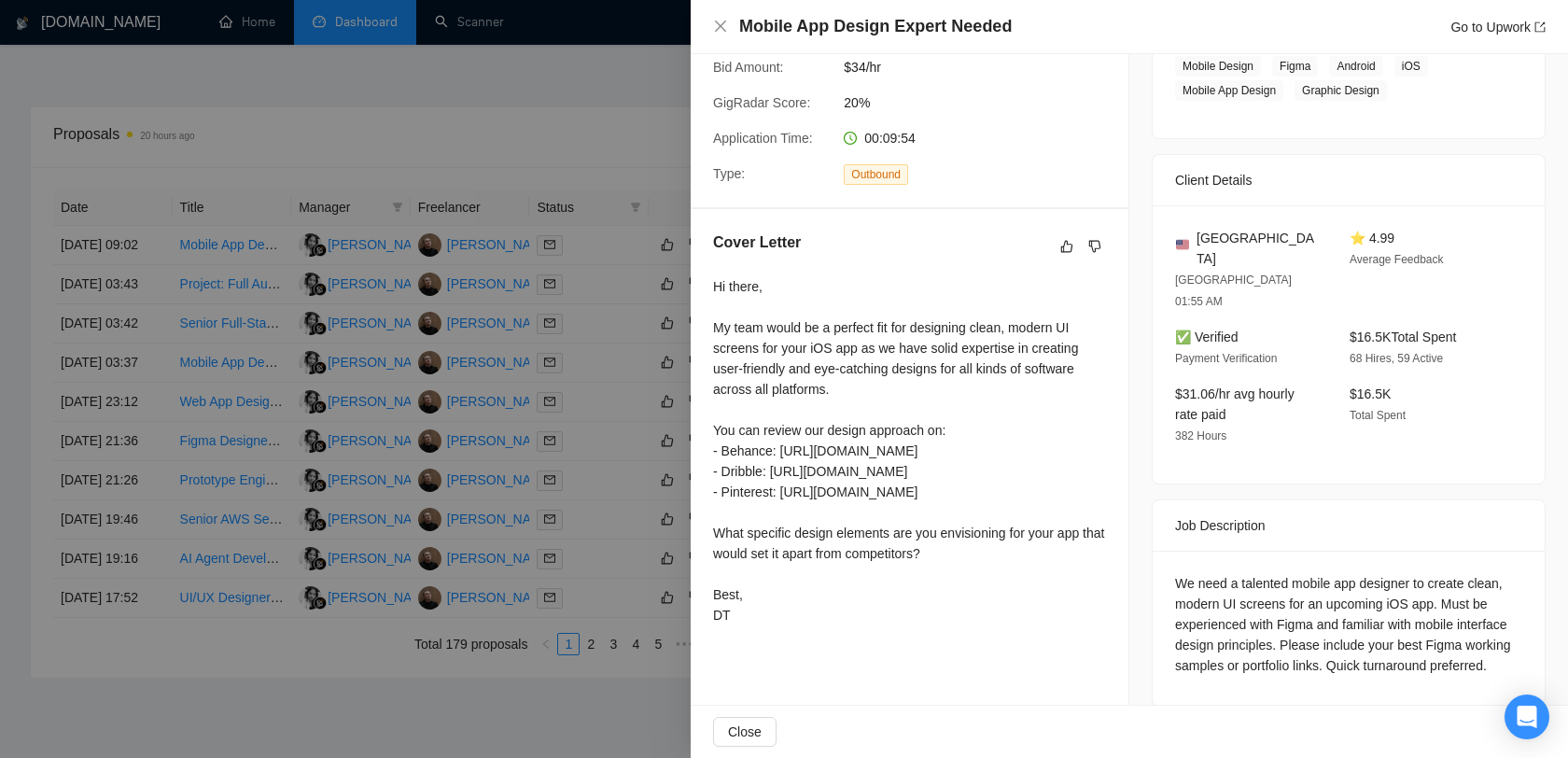
click at [771, 614] on div "Cover Letter Hi there, My team would be a perfect fit for designing clean, mode…" at bounding box center [909, 431] width 438 height 446
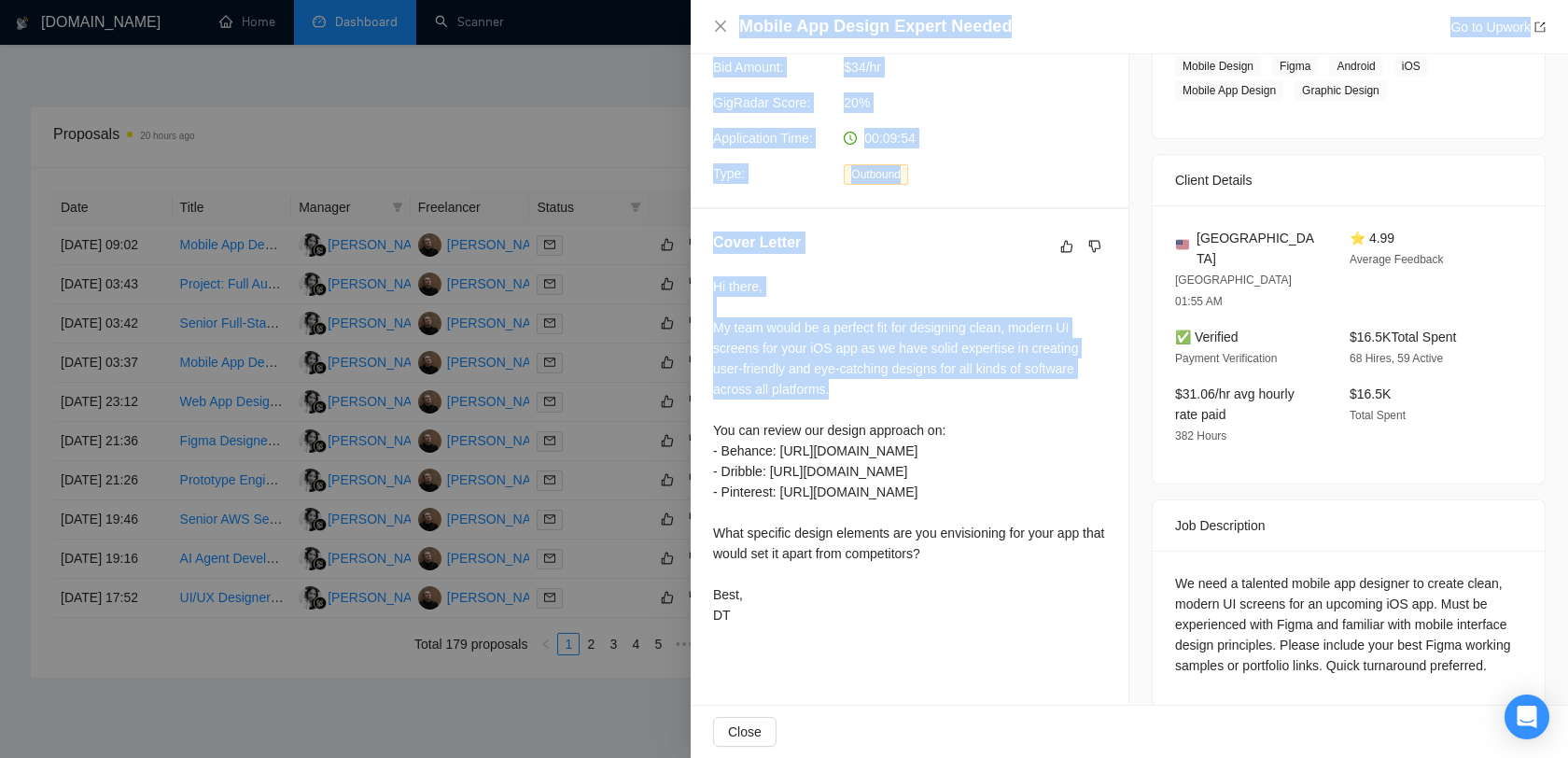
drag, startPoint x: 833, startPoint y: 362, endPoint x: 684, endPoint y: 299, distance: 161.8
click at [684, 299] on div "Mobile App Design Expert Needed Go to Upwork Proposal Details Date: 14 Oct, 202…" at bounding box center [784, 379] width 1568 height 758
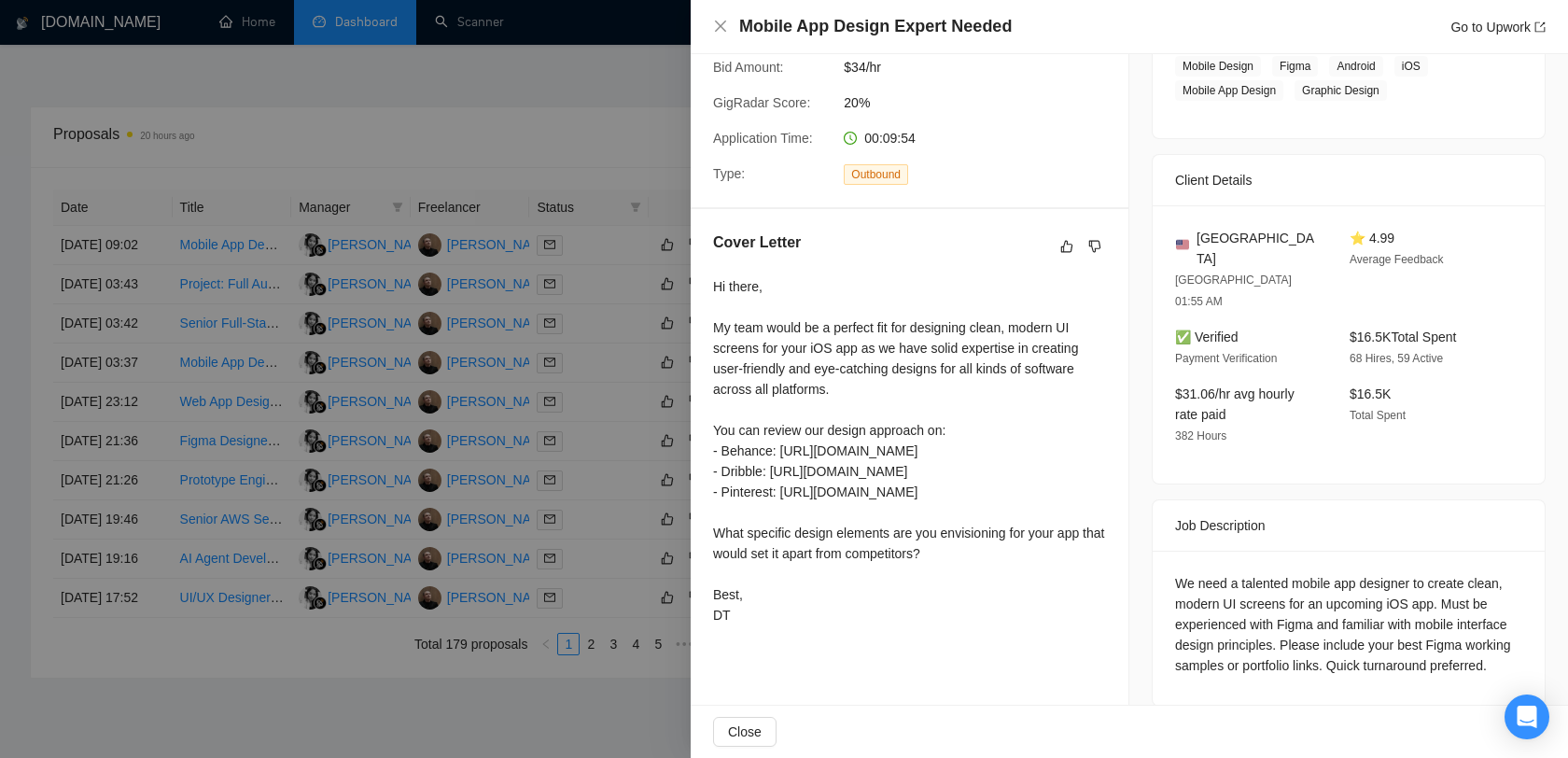
click at [783, 297] on div "Hi there, My team would be a perfect fit for designing clean, modern UI screens…" at bounding box center [909, 451] width 393 height 349
click at [553, 309] on div at bounding box center [784, 379] width 1568 height 758
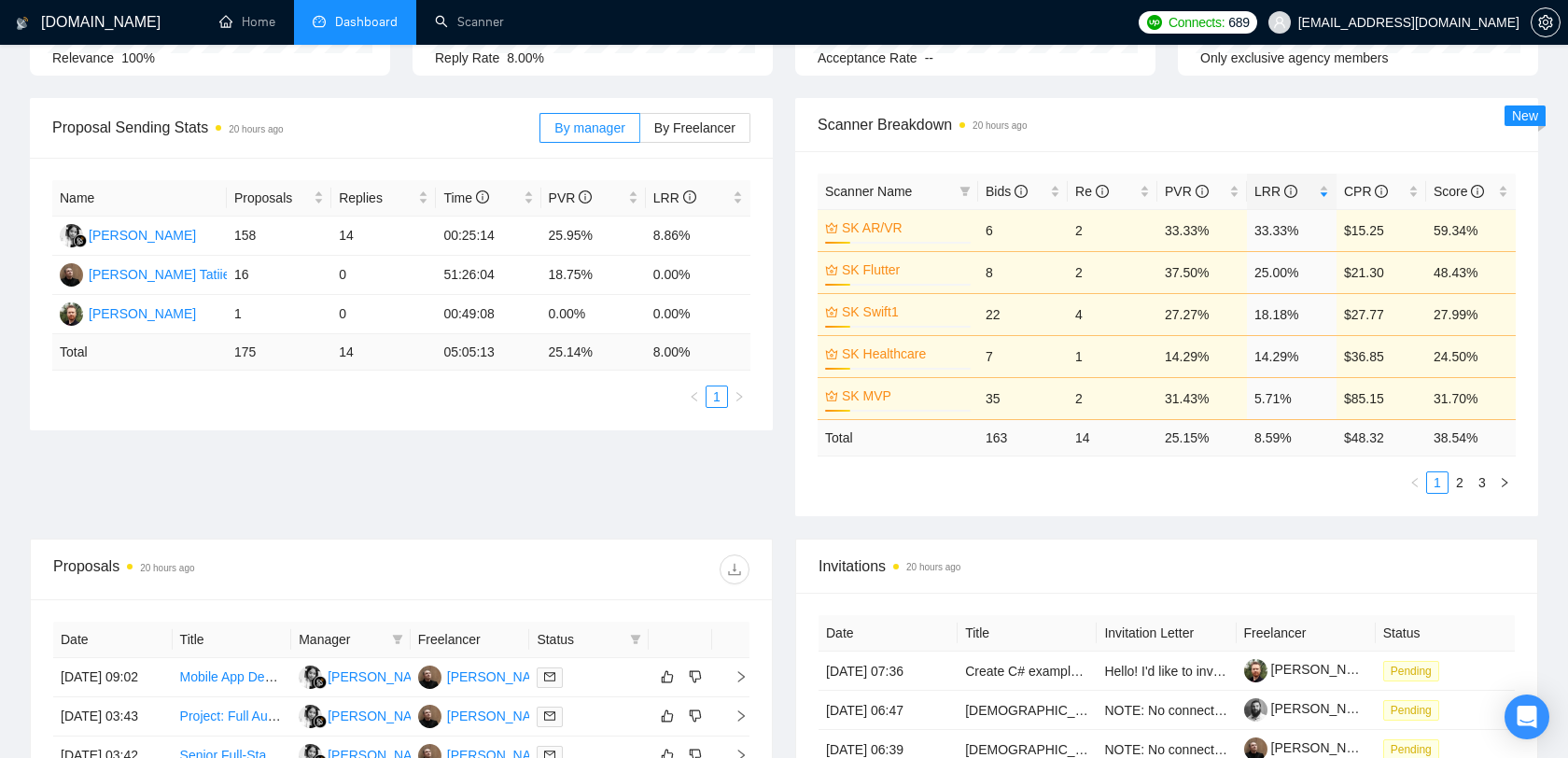
scroll to position [0, 0]
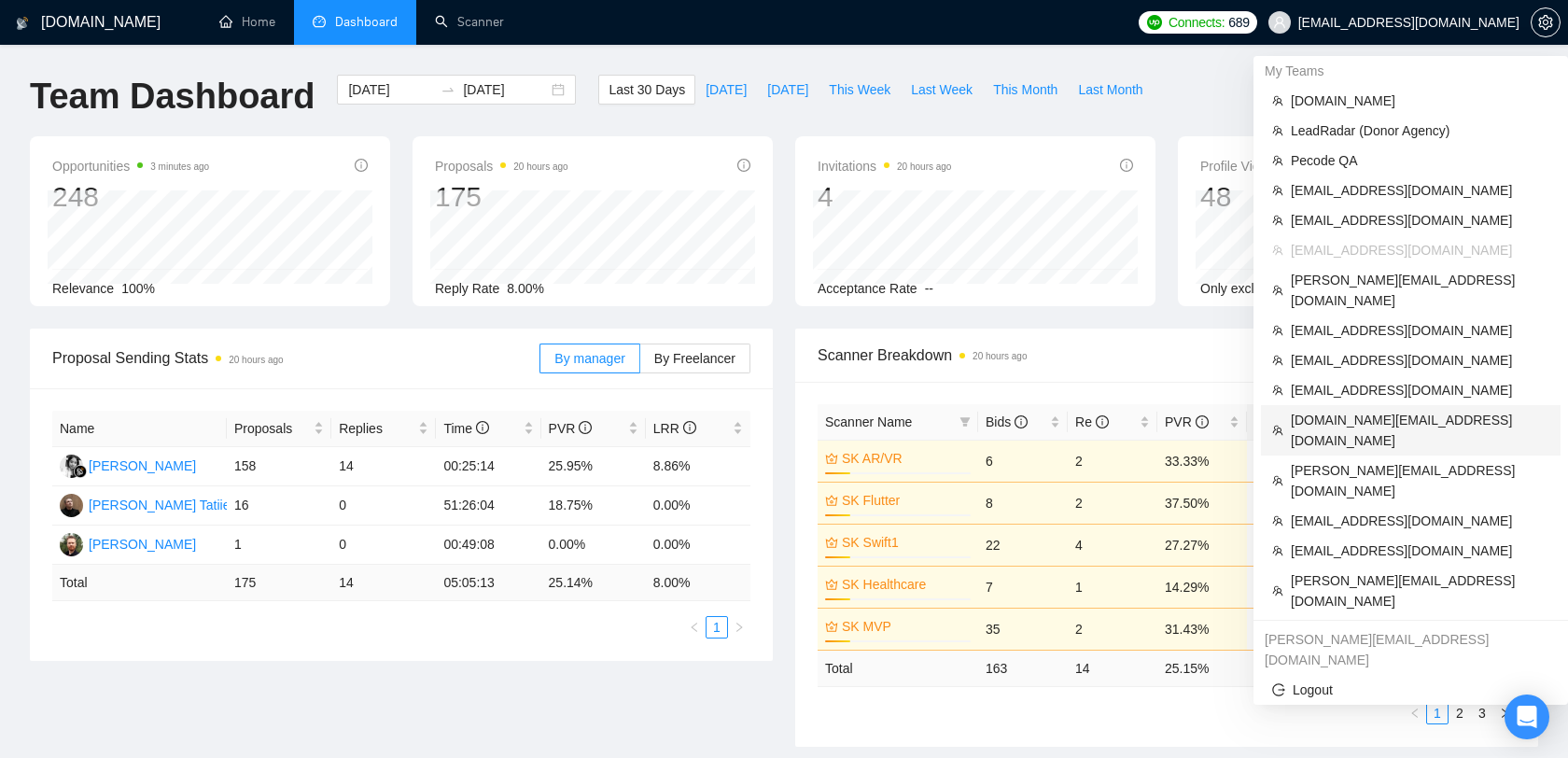
click at [1389, 410] on span "[DOMAIN_NAME][EMAIL_ADDRESS][DOMAIN_NAME]" at bounding box center [1420, 430] width 259 height 41
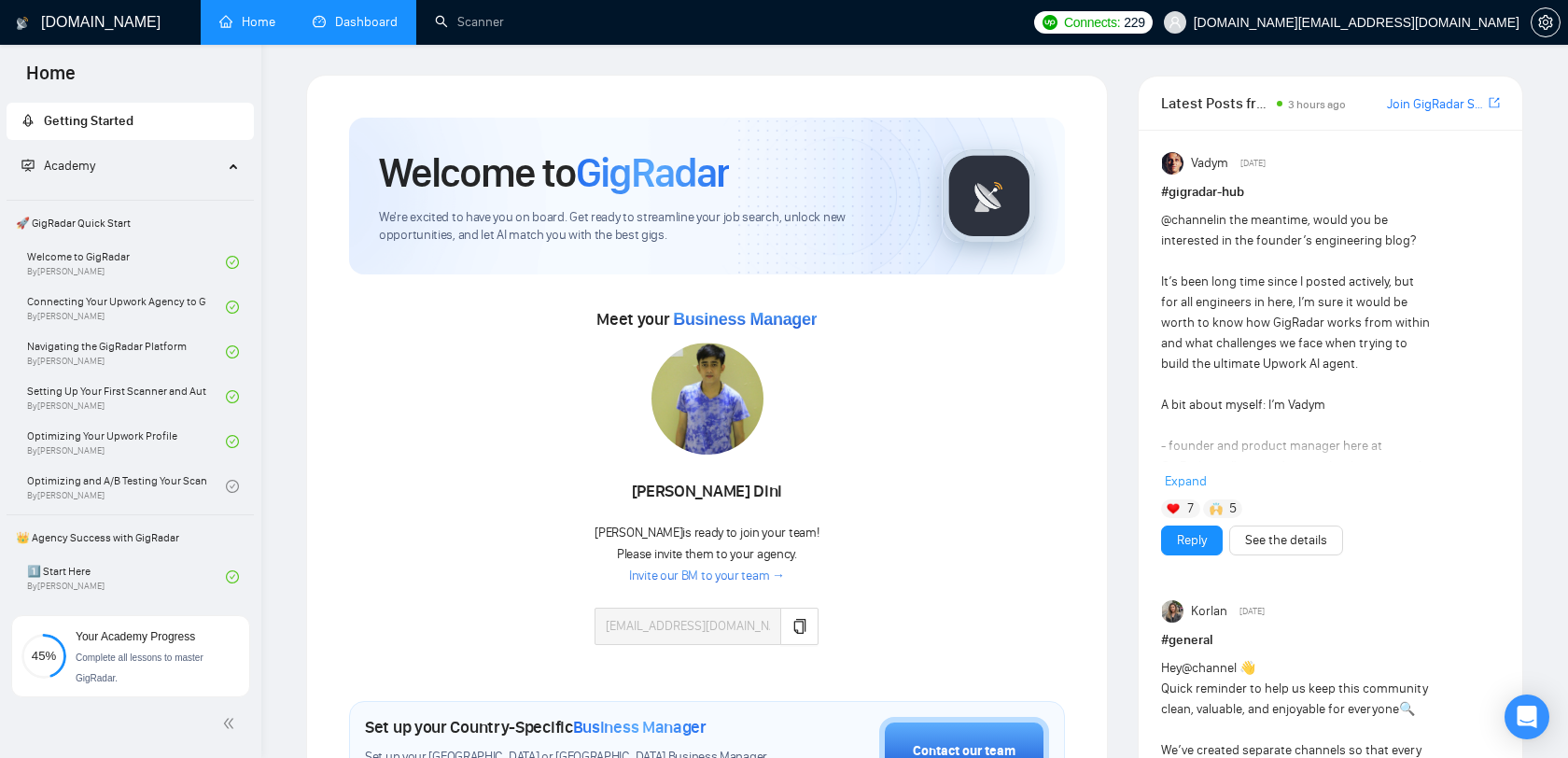
click at [374, 30] on link "Dashboard" at bounding box center [355, 22] width 85 height 16
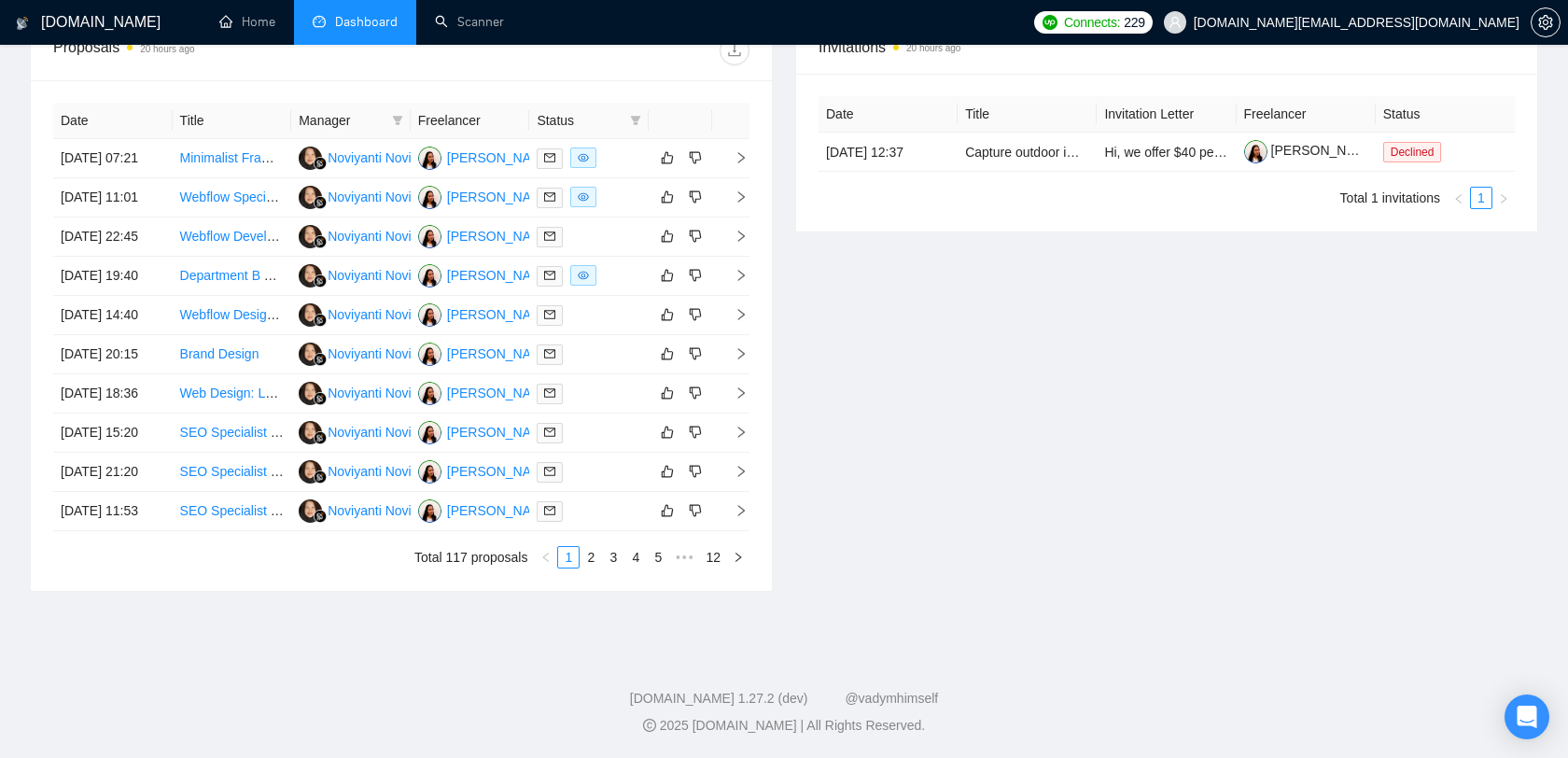
scroll to position [761, 0]
click at [618, 286] on div at bounding box center [588, 276] width 105 height 22
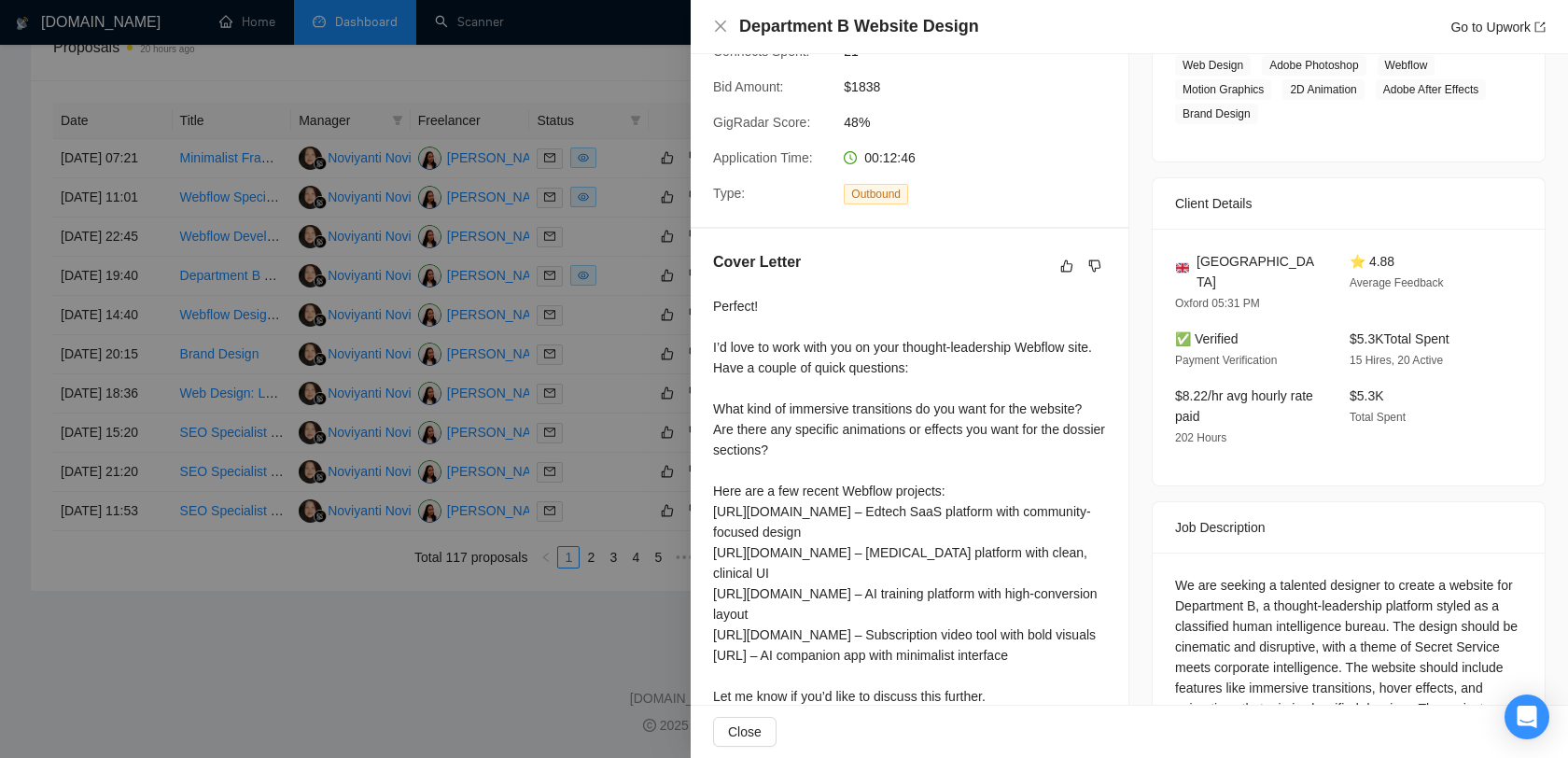
scroll to position [338, 0]
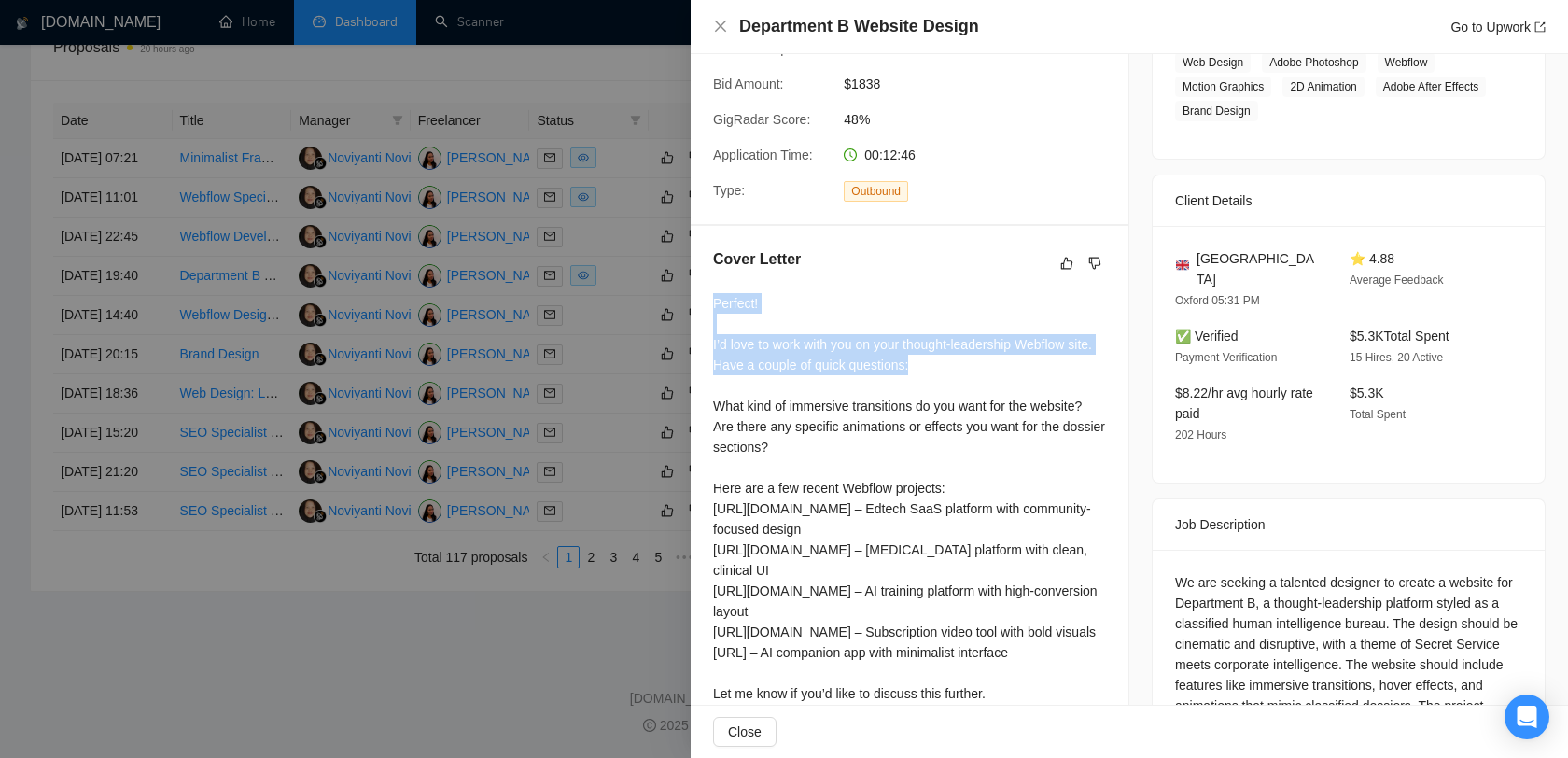
drag, startPoint x: 968, startPoint y: 344, endPoint x: 698, endPoint y: 281, distance: 277.3
click at [698, 281] on div "Cover Letter Perfect! I’d love to work with you on your thought-leadership Webf…" at bounding box center [909, 510] width 438 height 569
click at [717, 293] on div "Perfect! I’d love to work with you on your thought-leadership Webflow site. Hav…" at bounding box center [909, 529] width 393 height 472
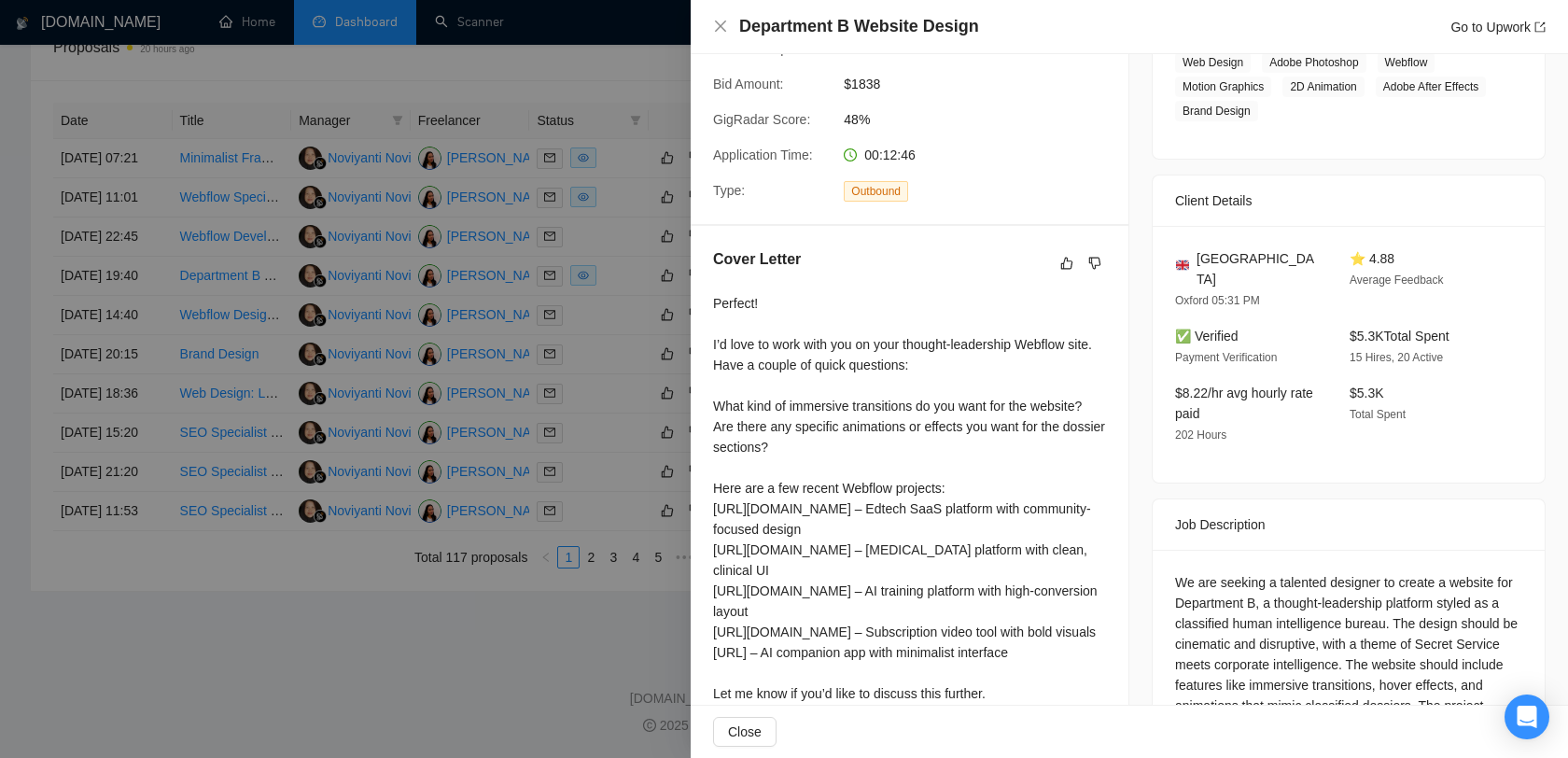
click at [724, 293] on div "Perfect! I’d love to work with you on your thought-leadership Webflow site. Hav…" at bounding box center [909, 529] width 393 height 472
drag, startPoint x: 987, startPoint y: 351, endPoint x: 721, endPoint y: 332, distance: 266.7
click at [721, 332] on div "Perfect! I’d love to work with you on your thought-leadership Webflow site. Hav…" at bounding box center [909, 529] width 393 height 472
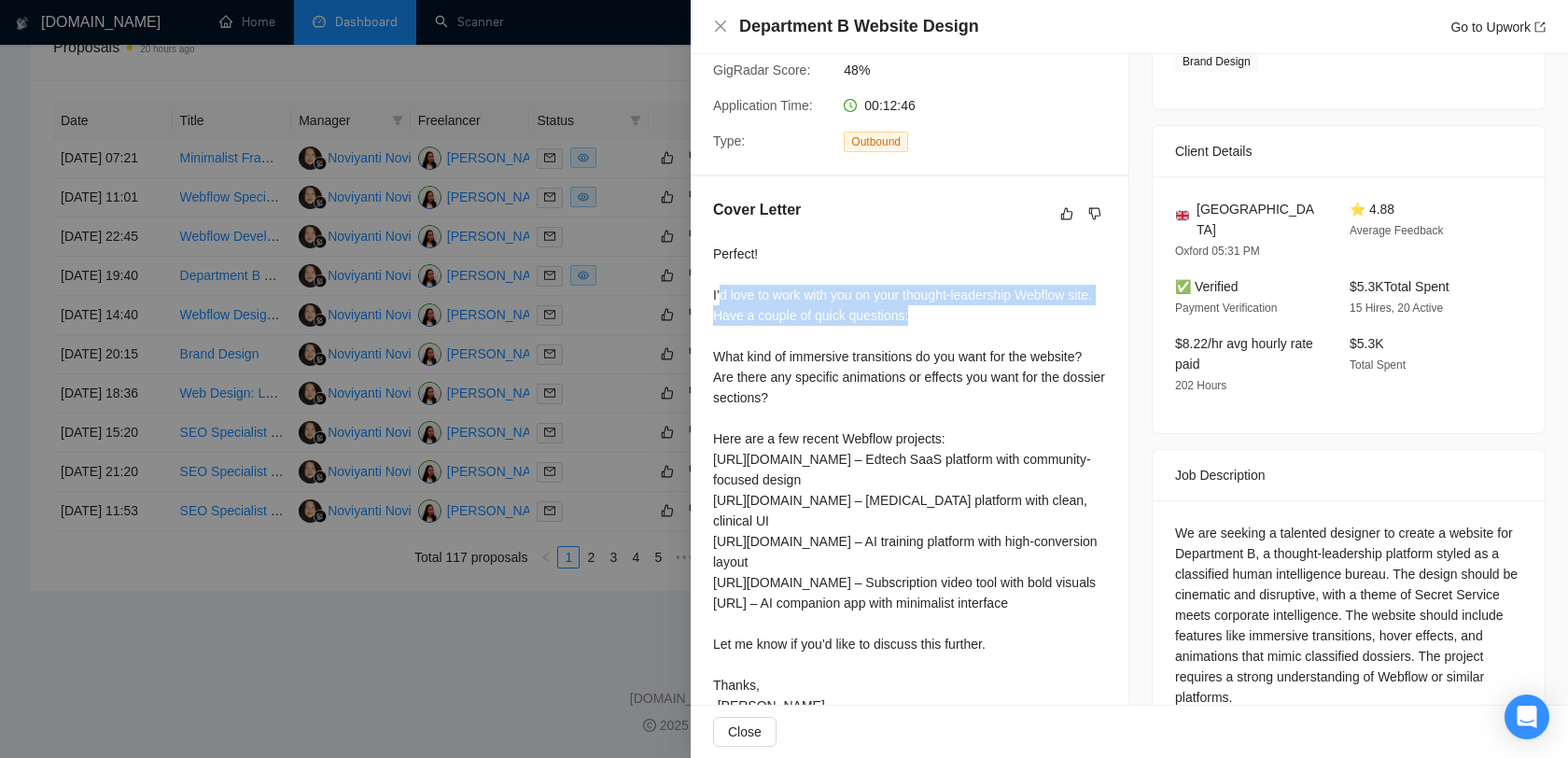
scroll to position [395, 0]
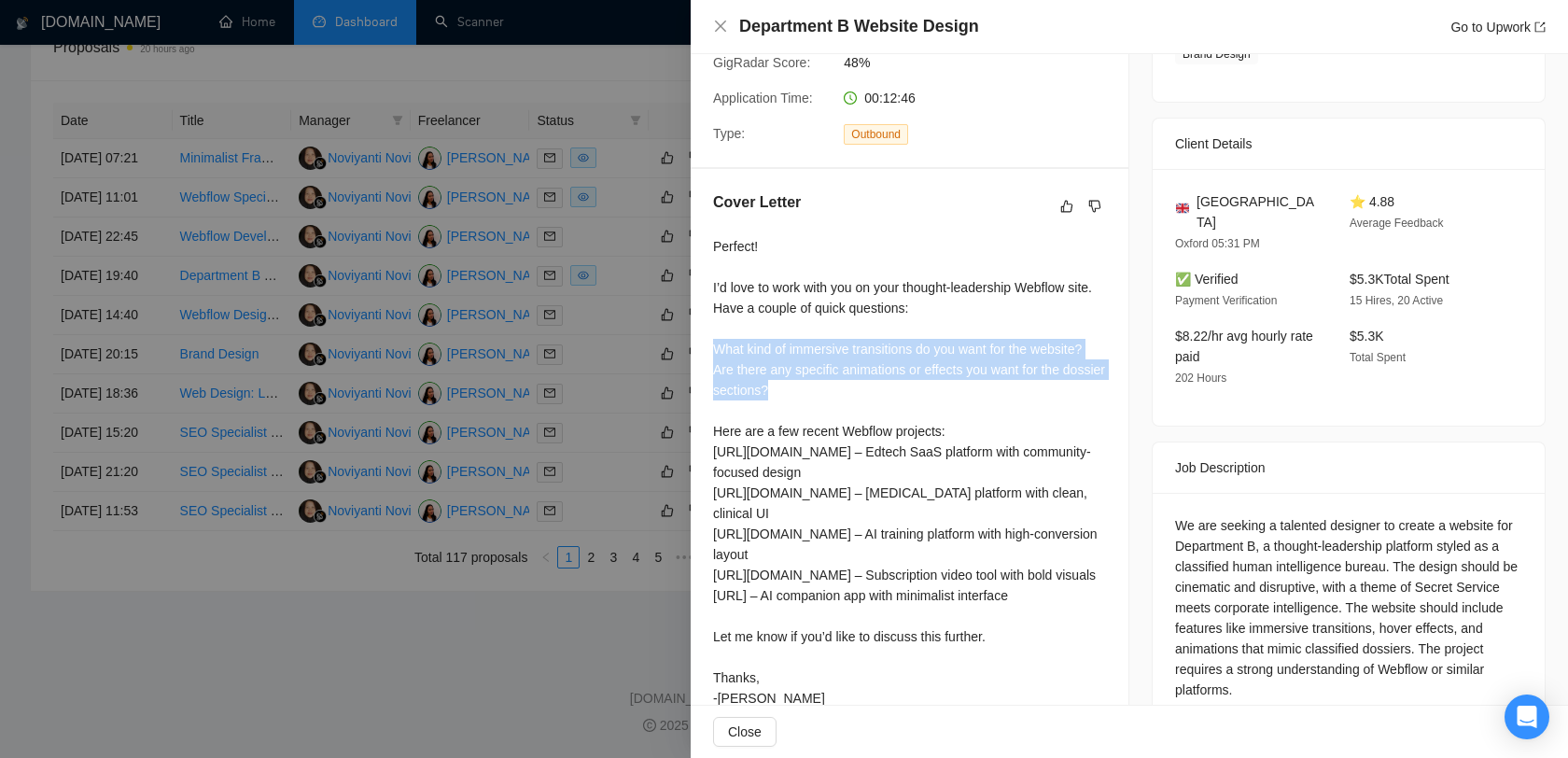
drag, startPoint x: 863, startPoint y: 375, endPoint x: 701, endPoint y: 330, distance: 168.1
click at [701, 329] on div "Cover Letter Perfect! I’d love to work with you on your thought-leadership Webf…" at bounding box center [909, 453] width 438 height 569
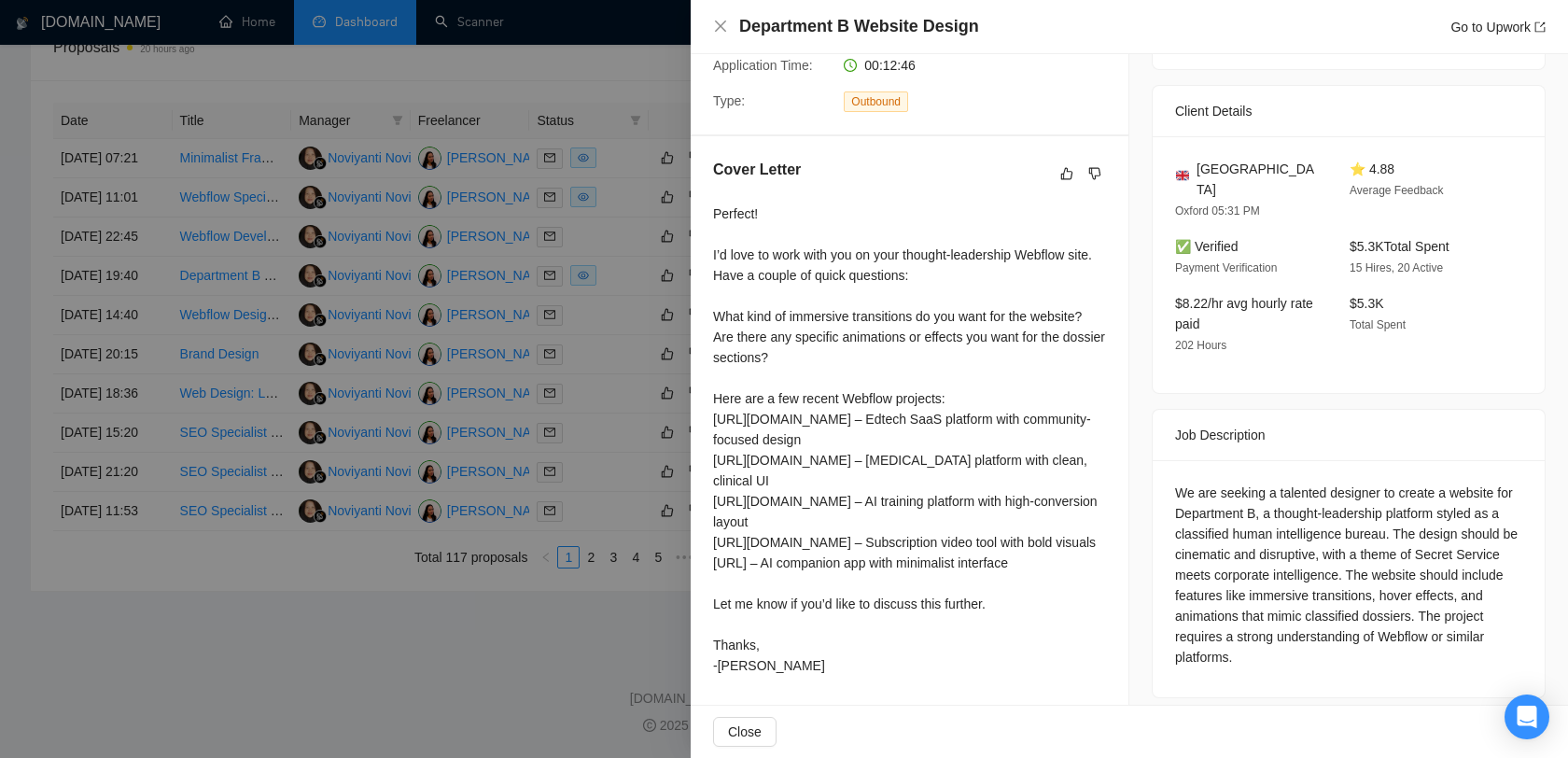
click at [928, 552] on div "Perfect! I’d love to work with you on your thought-leadership Webflow site. Hav…" at bounding box center [909, 439] width 393 height 472
drag, startPoint x: 1002, startPoint y: 608, endPoint x: 673, endPoint y: 611, distance: 329.0
click at [673, 611] on div "Department B Website Design Go to Upwork Proposal Details Date: 07 Oct, 2025 19…" at bounding box center [784, 379] width 1568 height 758
click at [805, 602] on div "Perfect! I’d love to work with you on your thought-leadership Webflow site. Hav…" at bounding box center [909, 439] width 393 height 472
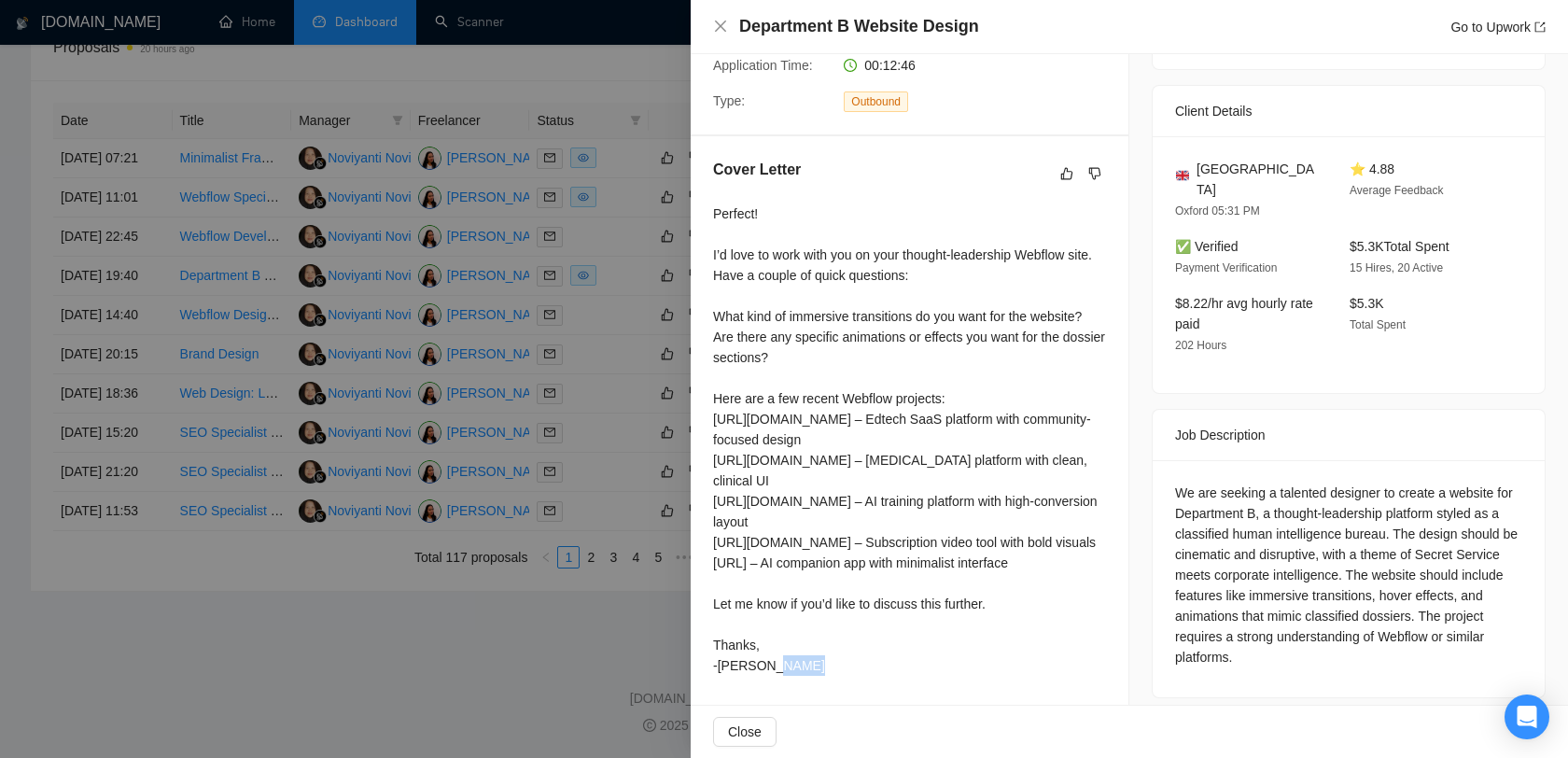
click at [805, 602] on div "Perfect! I’d love to work with you on your thought-leadership Webflow site. Hav…" at bounding box center [909, 439] width 393 height 472
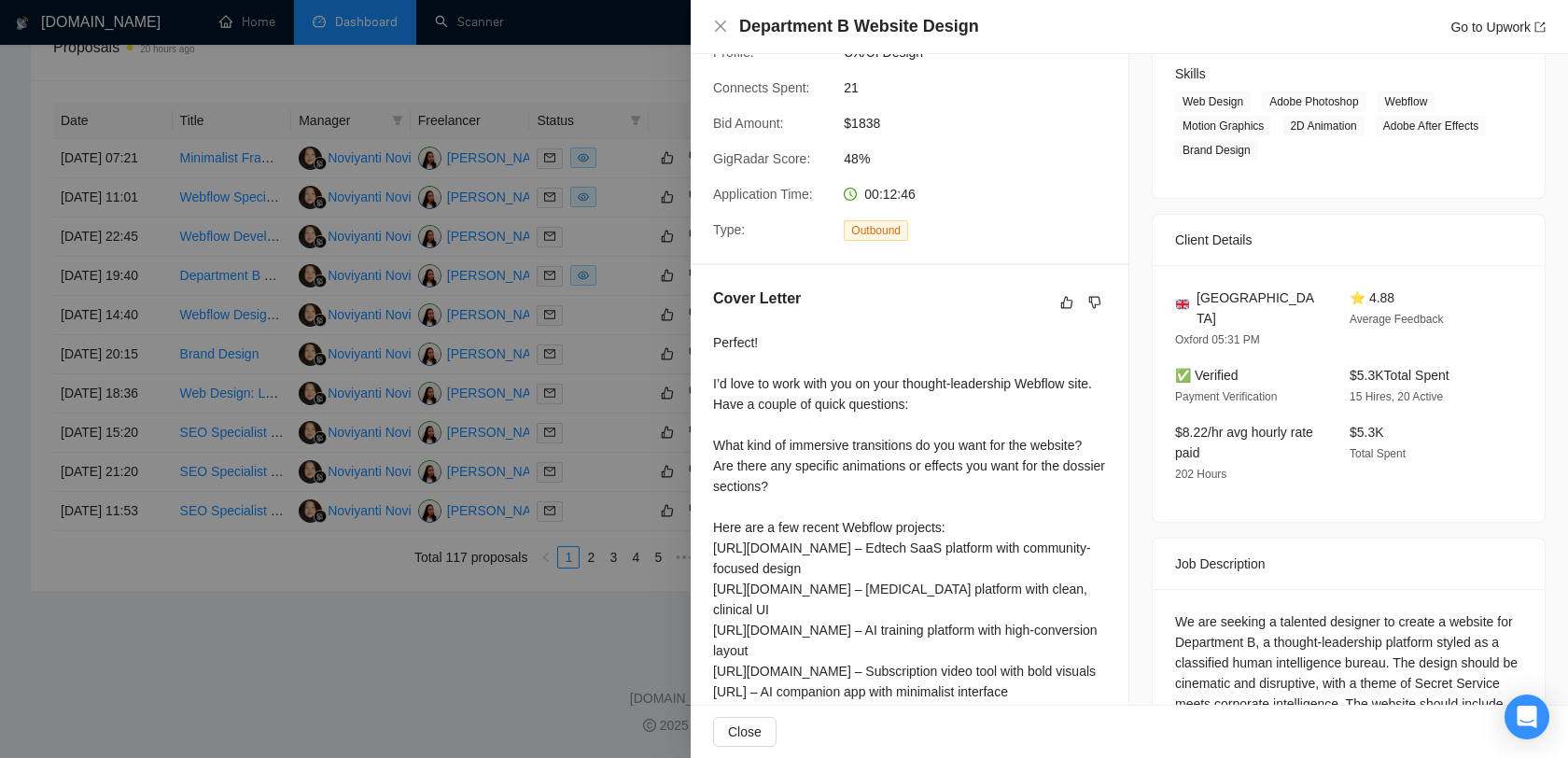
scroll to position [306, 0]
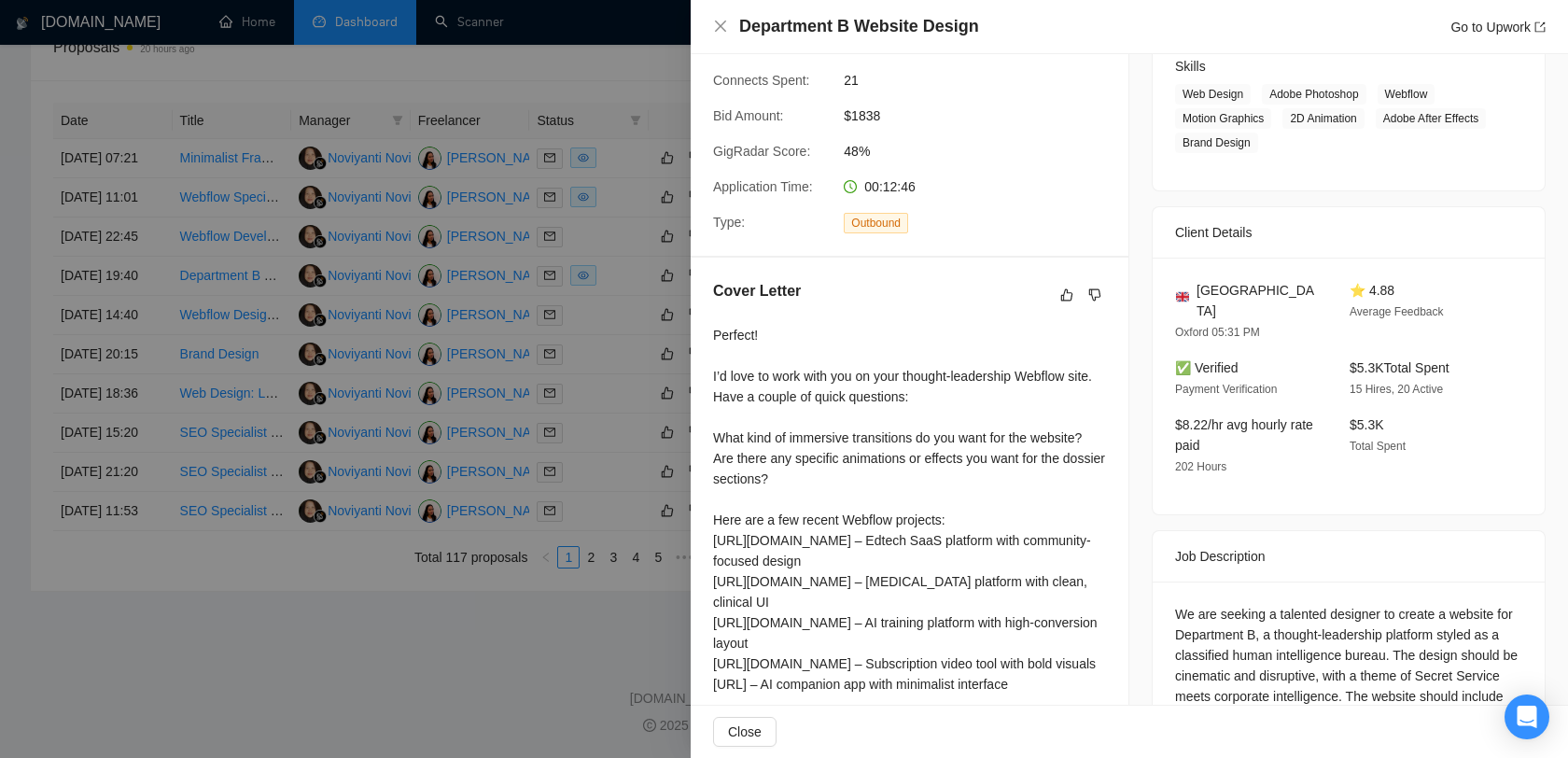
click at [583, 403] on div at bounding box center [784, 379] width 1568 height 758
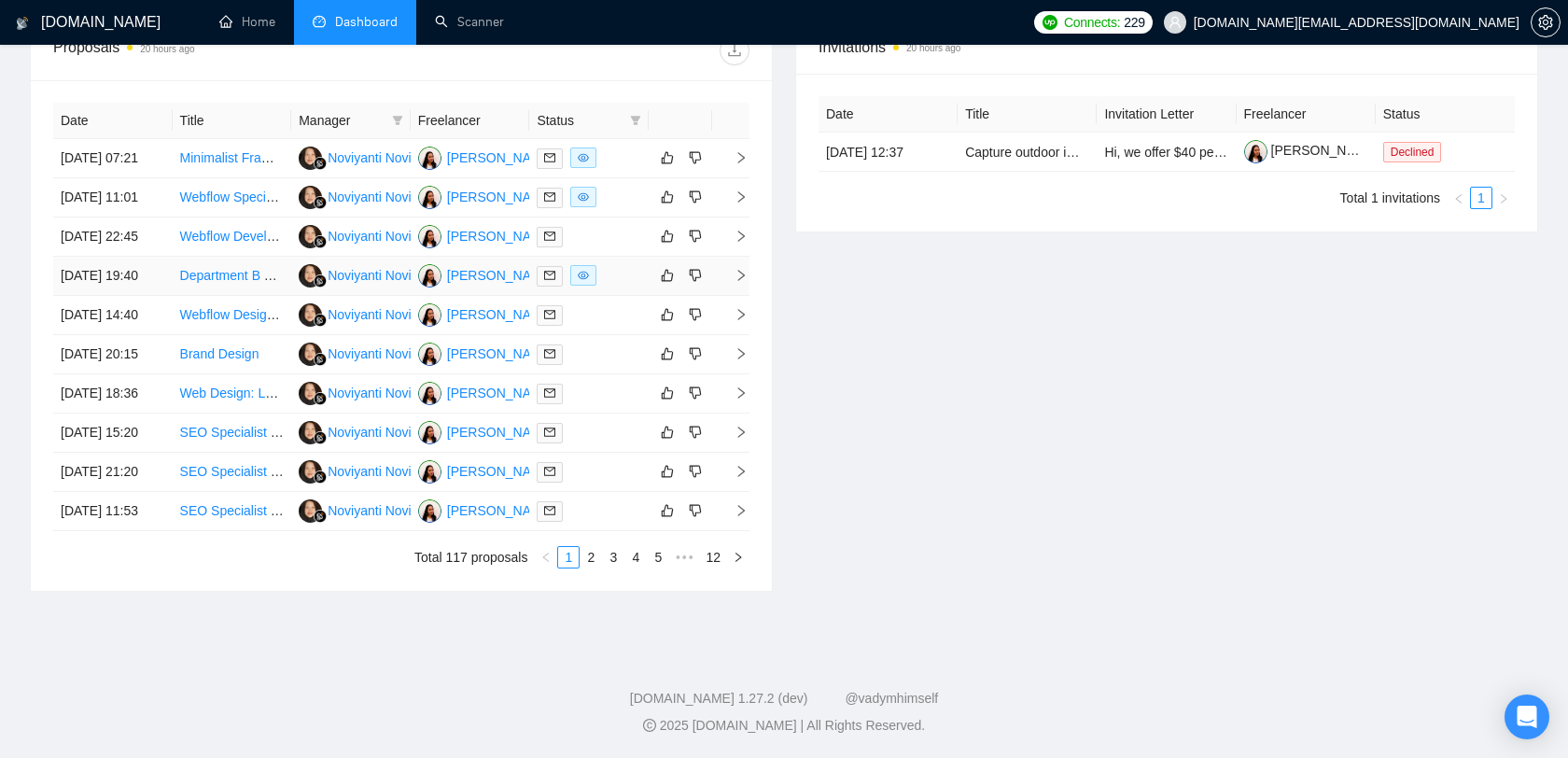
click at [616, 286] on div at bounding box center [588, 276] width 105 height 22
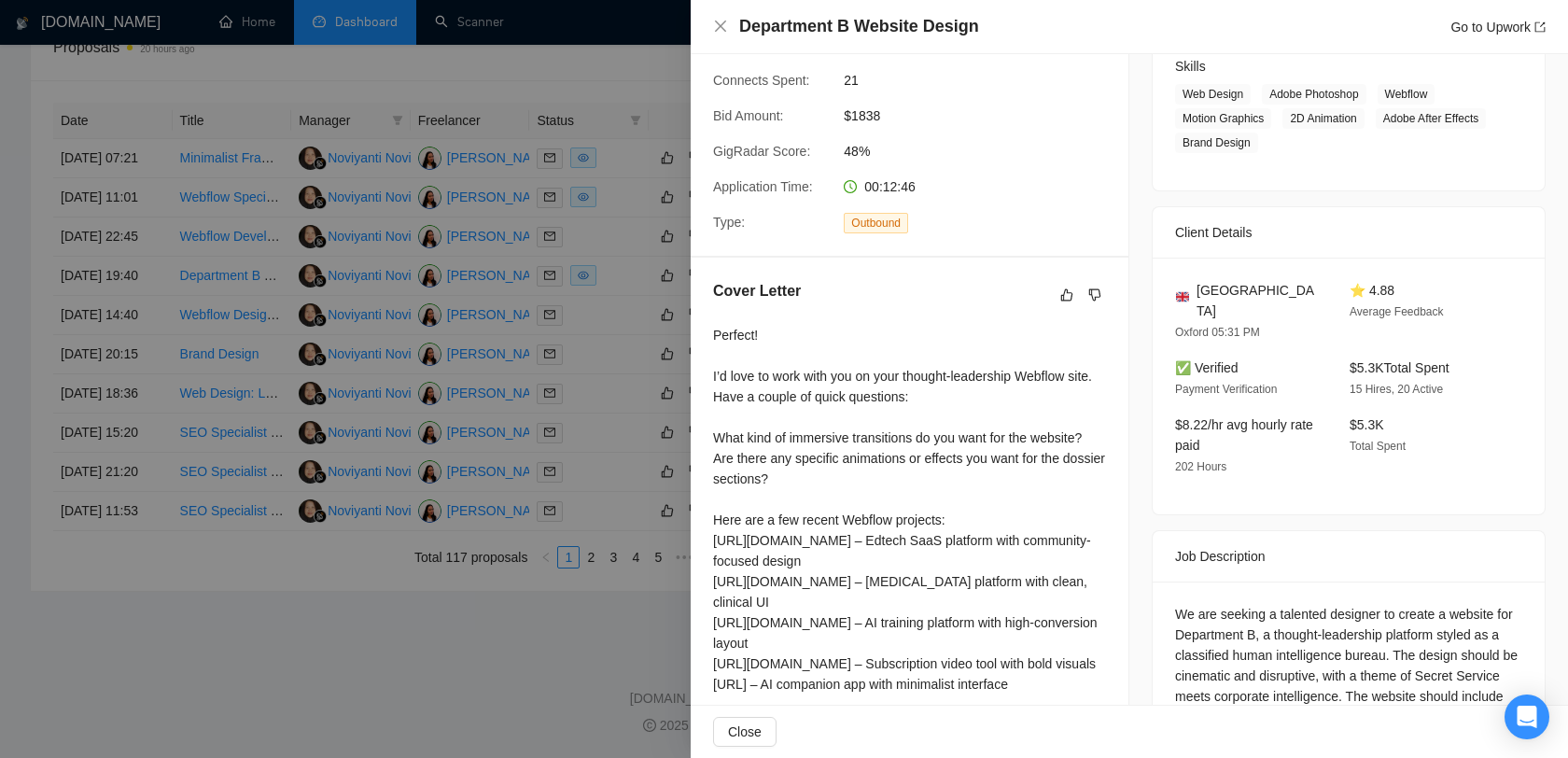
click at [605, 192] on div at bounding box center [784, 379] width 1568 height 758
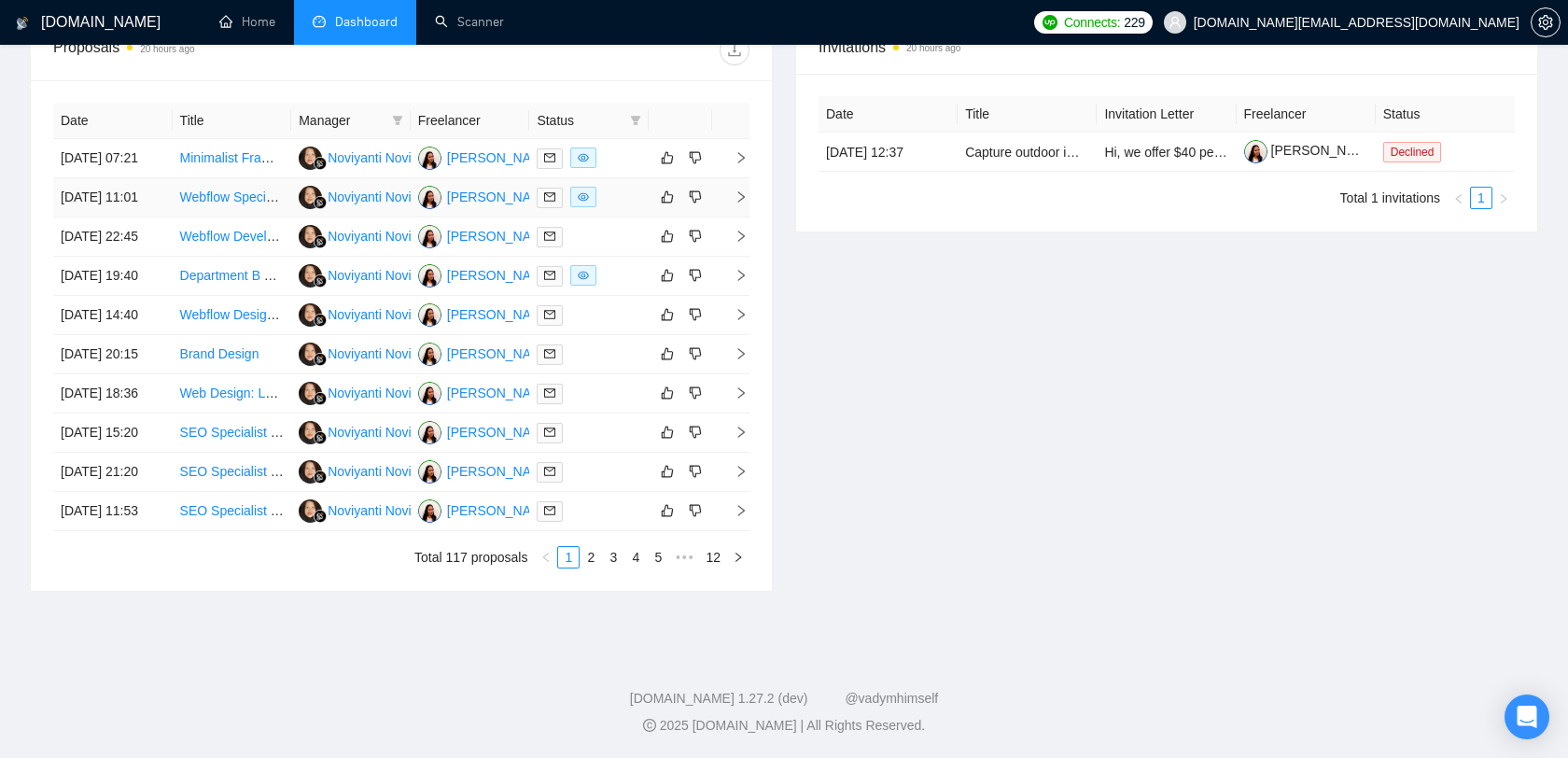
click at [609, 199] on div at bounding box center [588, 197] width 105 height 22
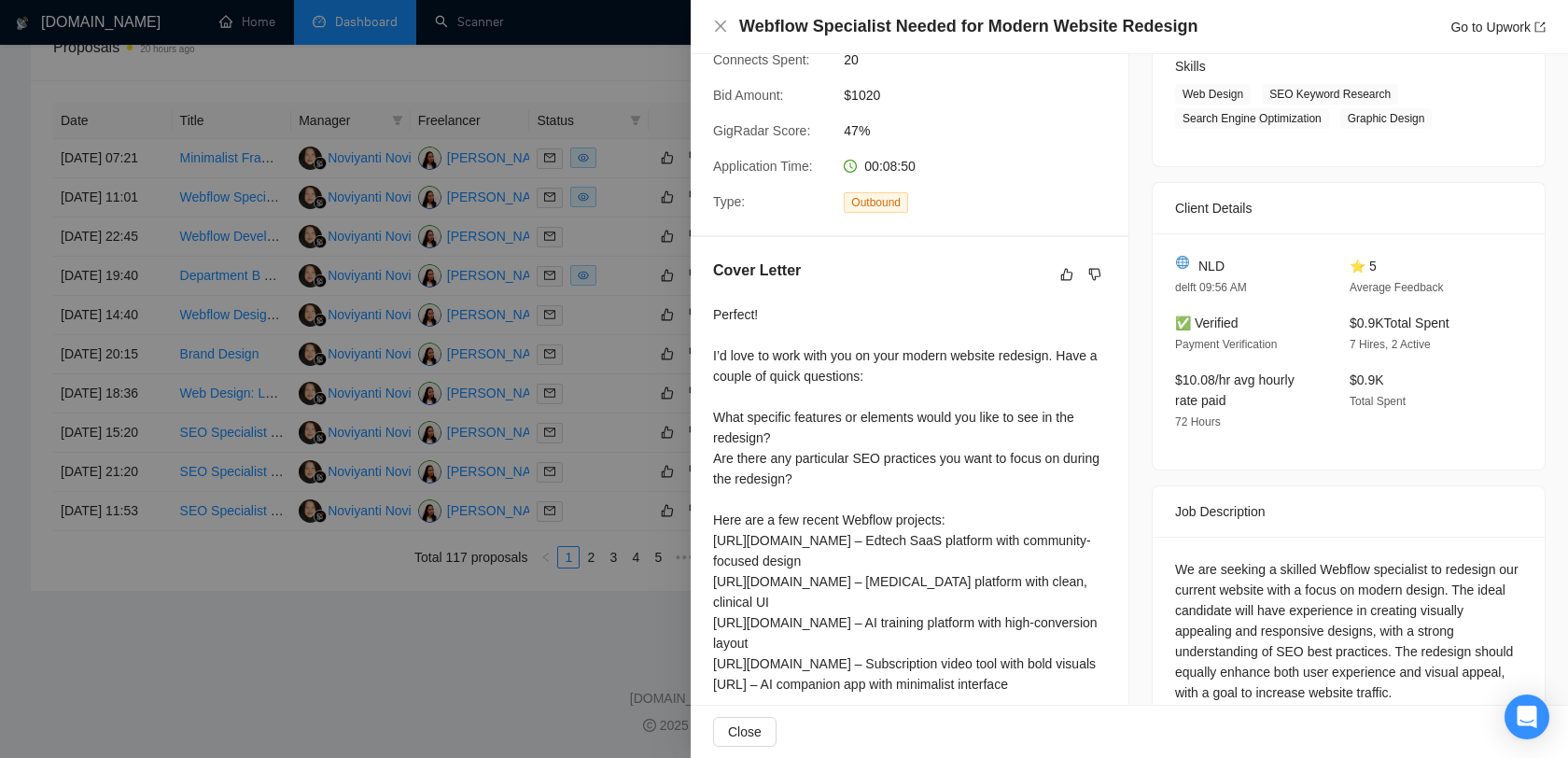
click at [603, 148] on div at bounding box center [784, 379] width 1568 height 758
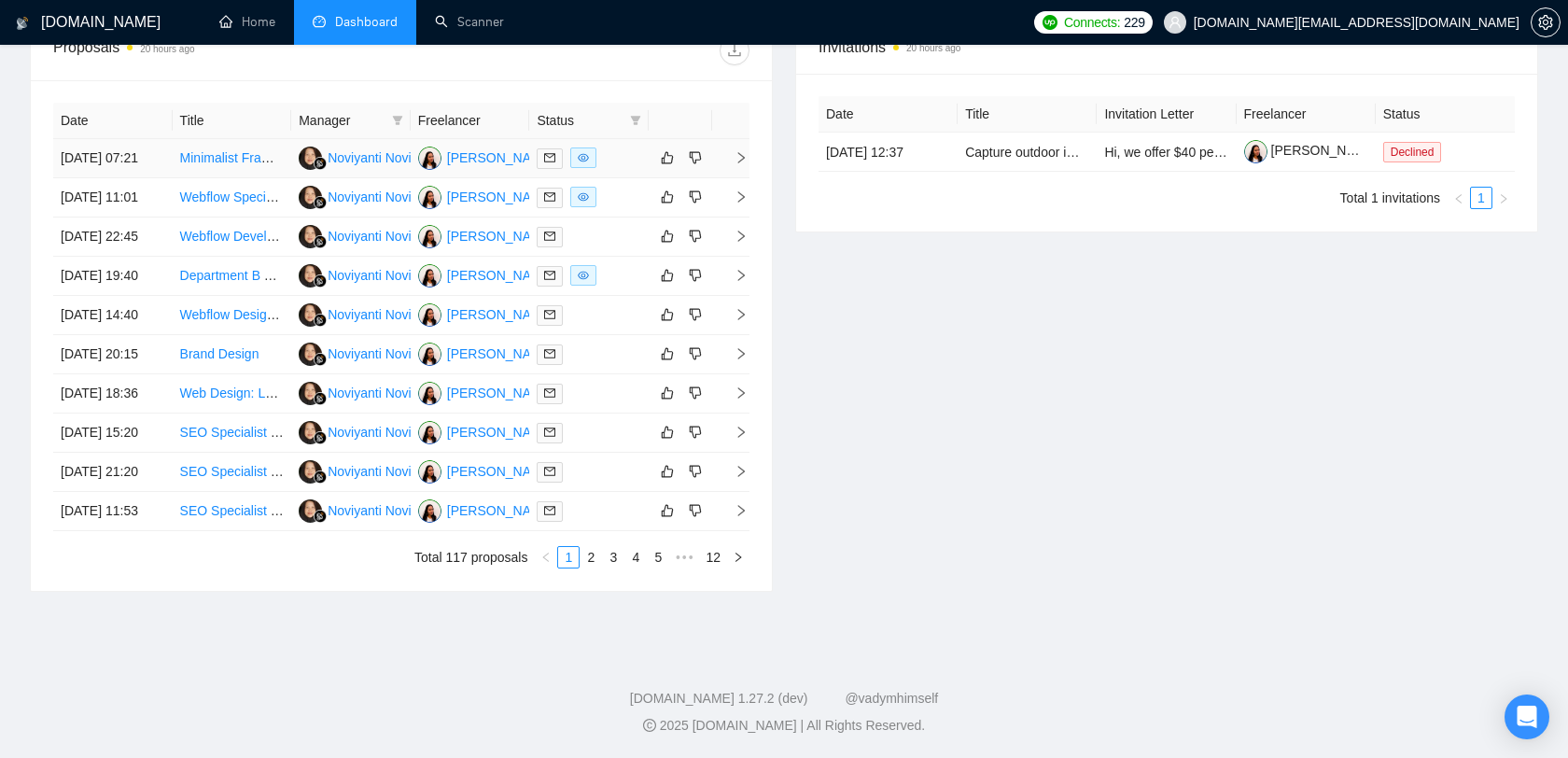
click at [615, 147] on div at bounding box center [588, 158] width 105 height 22
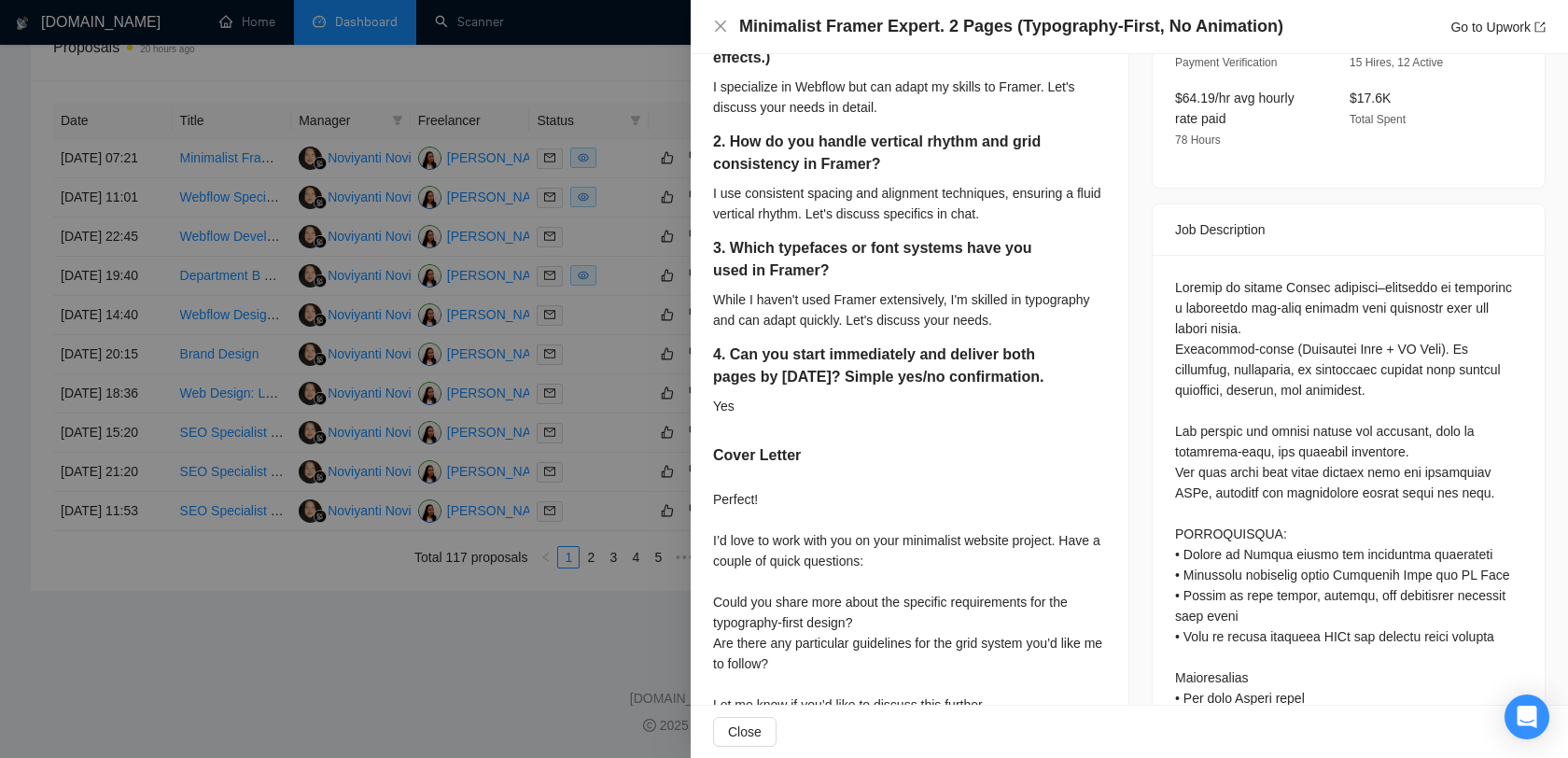
scroll to position [537, 0]
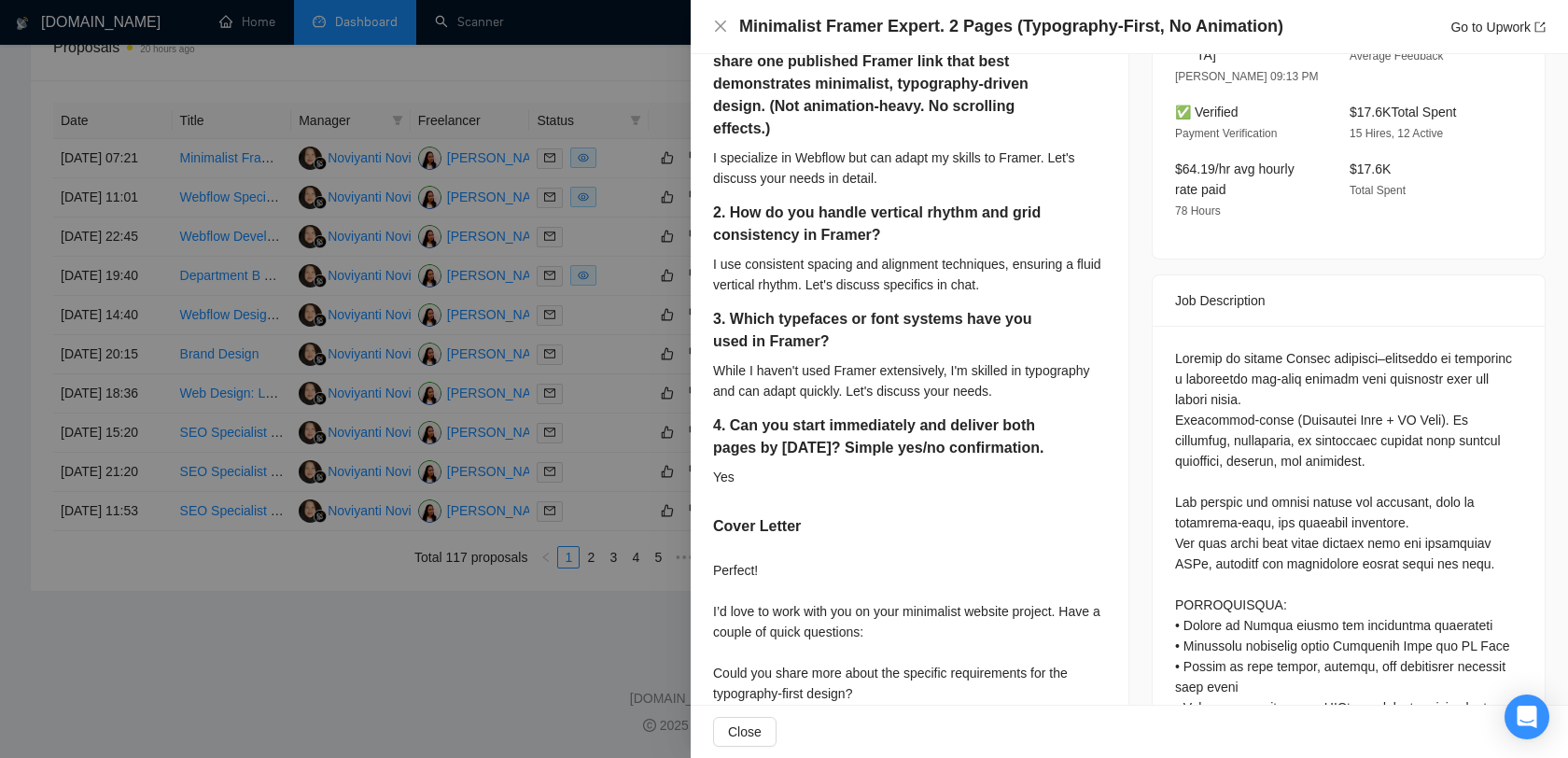
click at [514, 132] on div at bounding box center [784, 379] width 1568 height 758
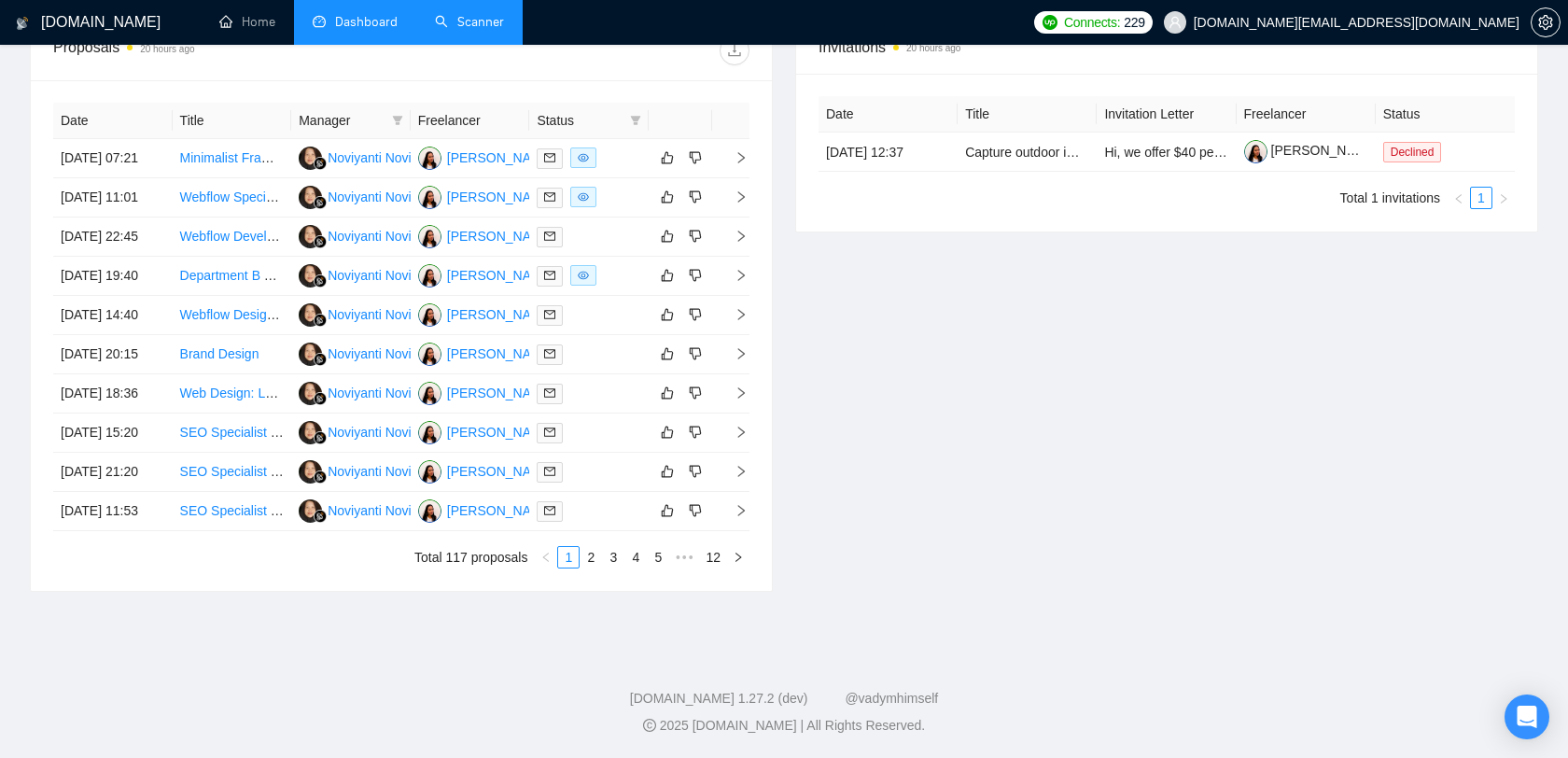
click at [473, 30] on link "Scanner" at bounding box center [469, 22] width 69 height 16
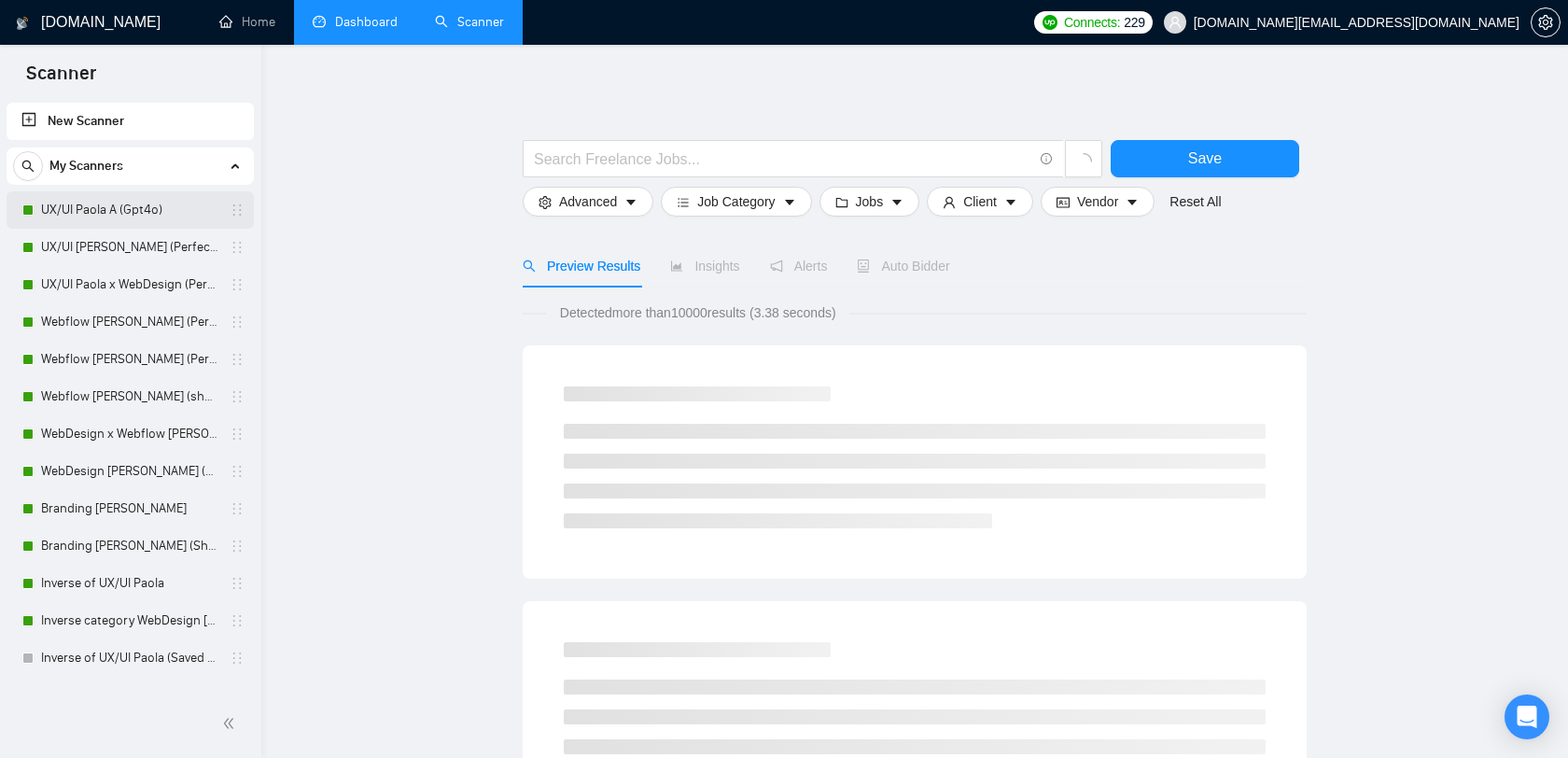
click at [146, 206] on link "UX/UI Paola A (Gpt4o)" at bounding box center [129, 211] width 177 height 38
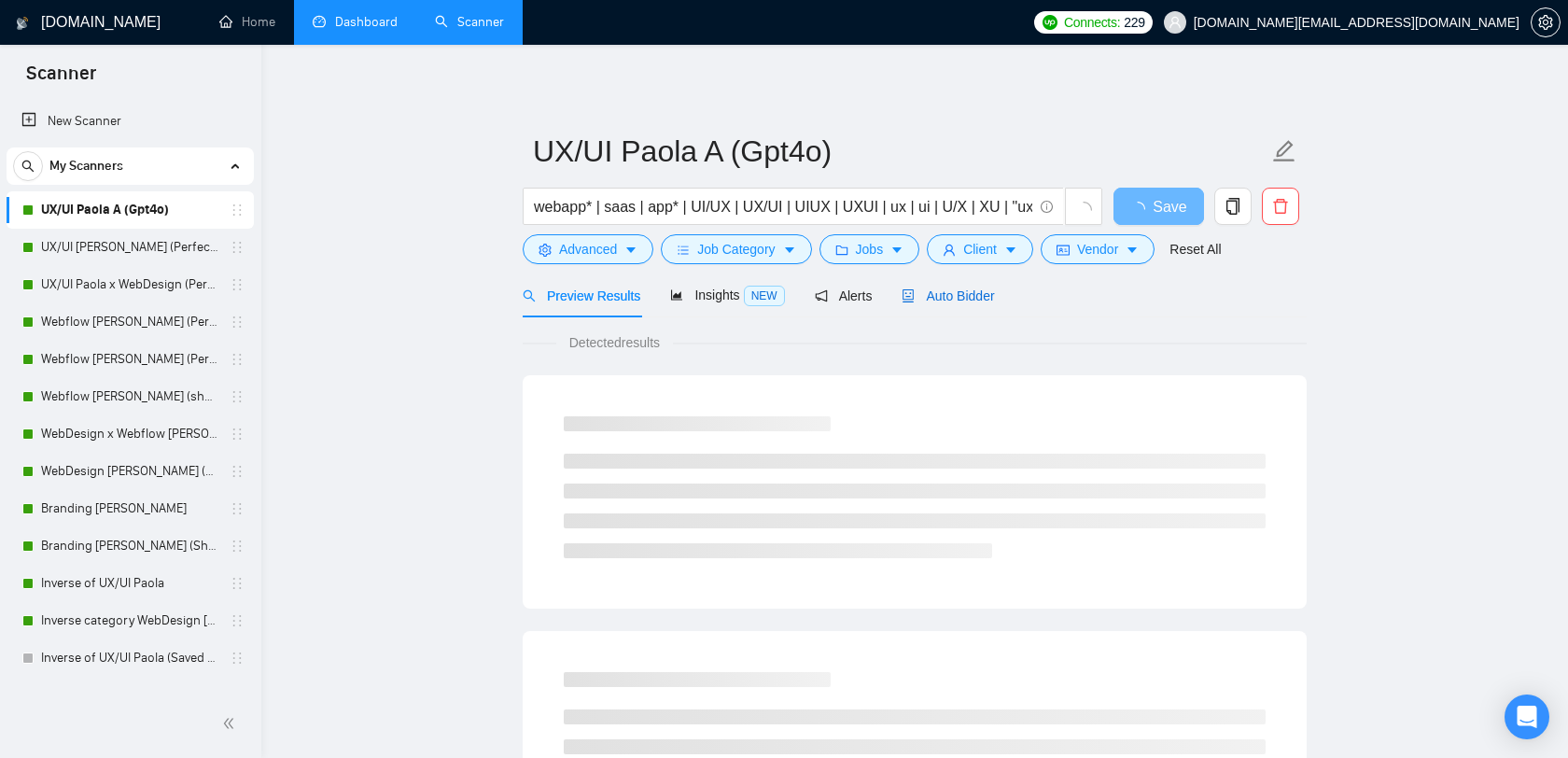
click at [964, 297] on span "Auto Bidder" at bounding box center [948, 295] width 93 height 15
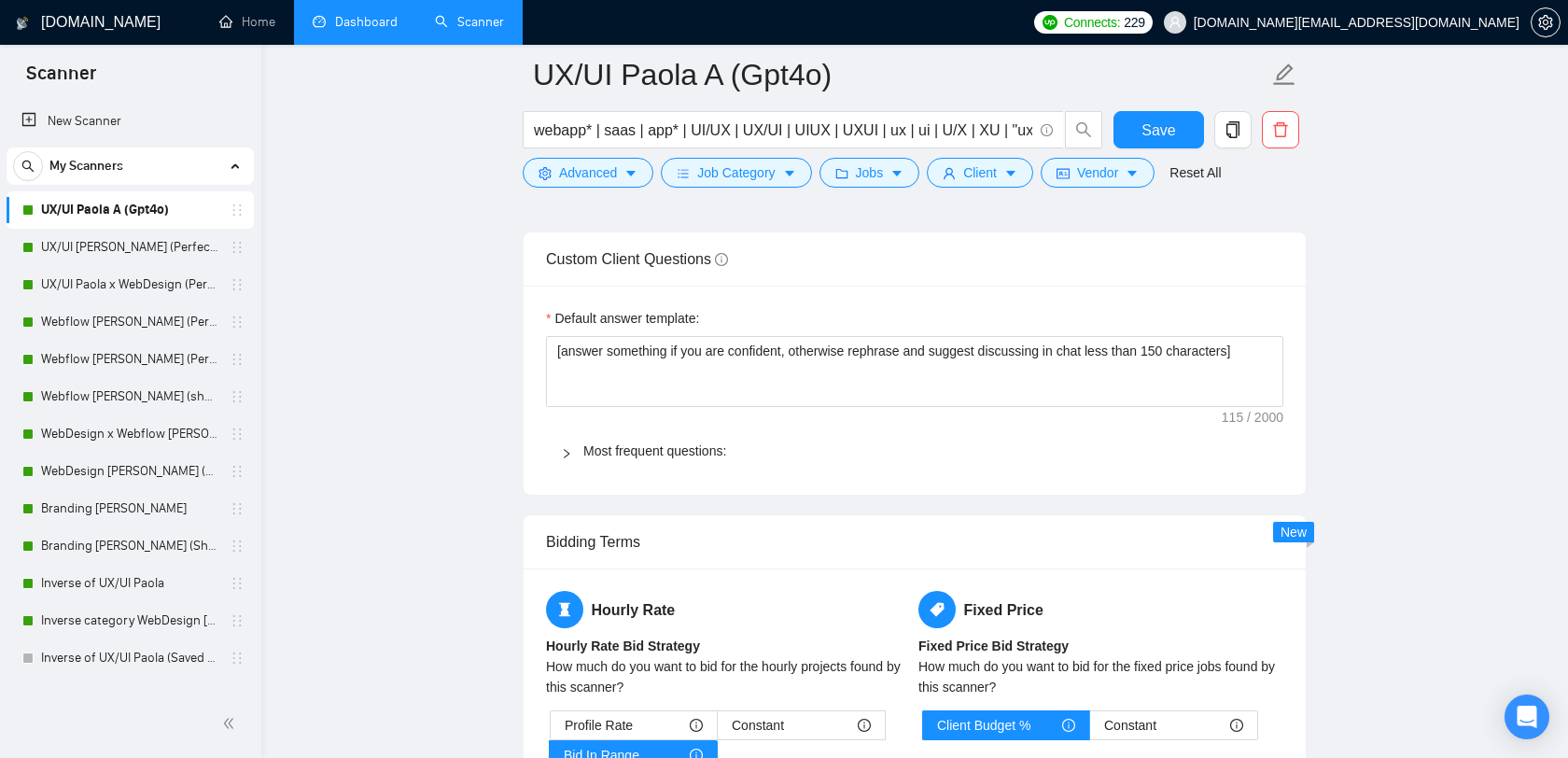
scroll to position [2993, 0]
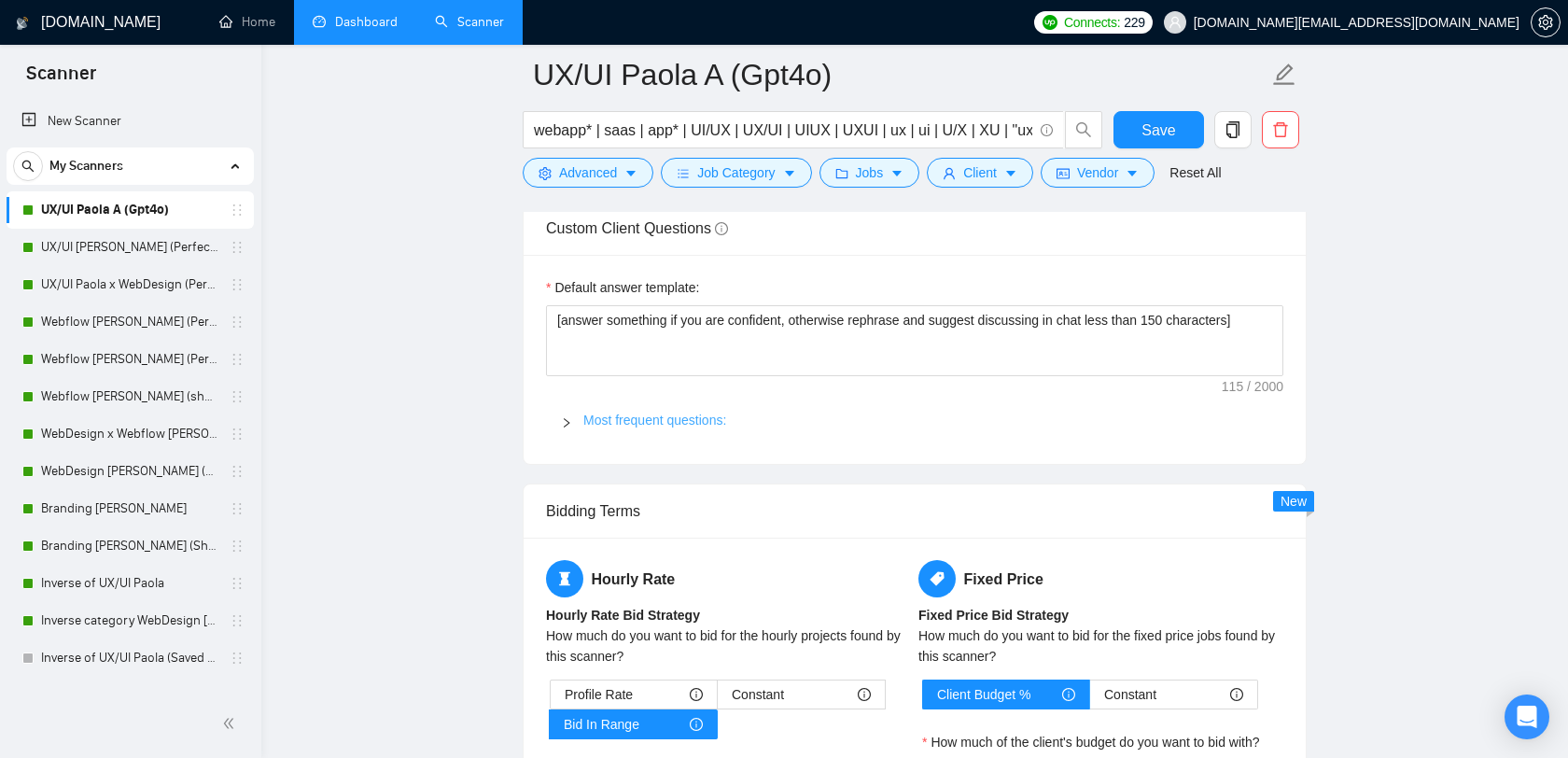
click at [661, 415] on link "Most frequent questions:" at bounding box center [654, 420] width 143 height 15
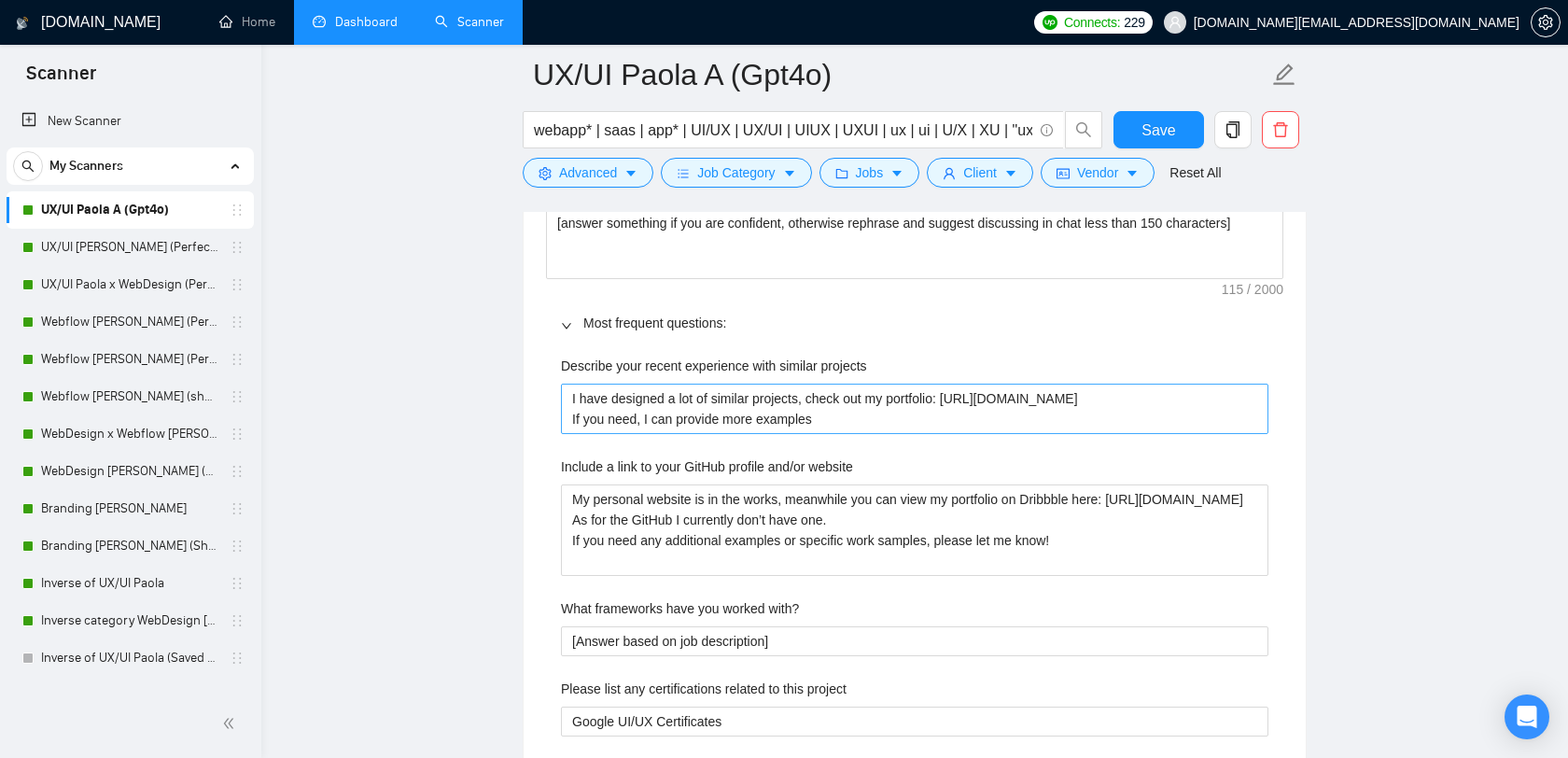
scroll to position [3099, 0]
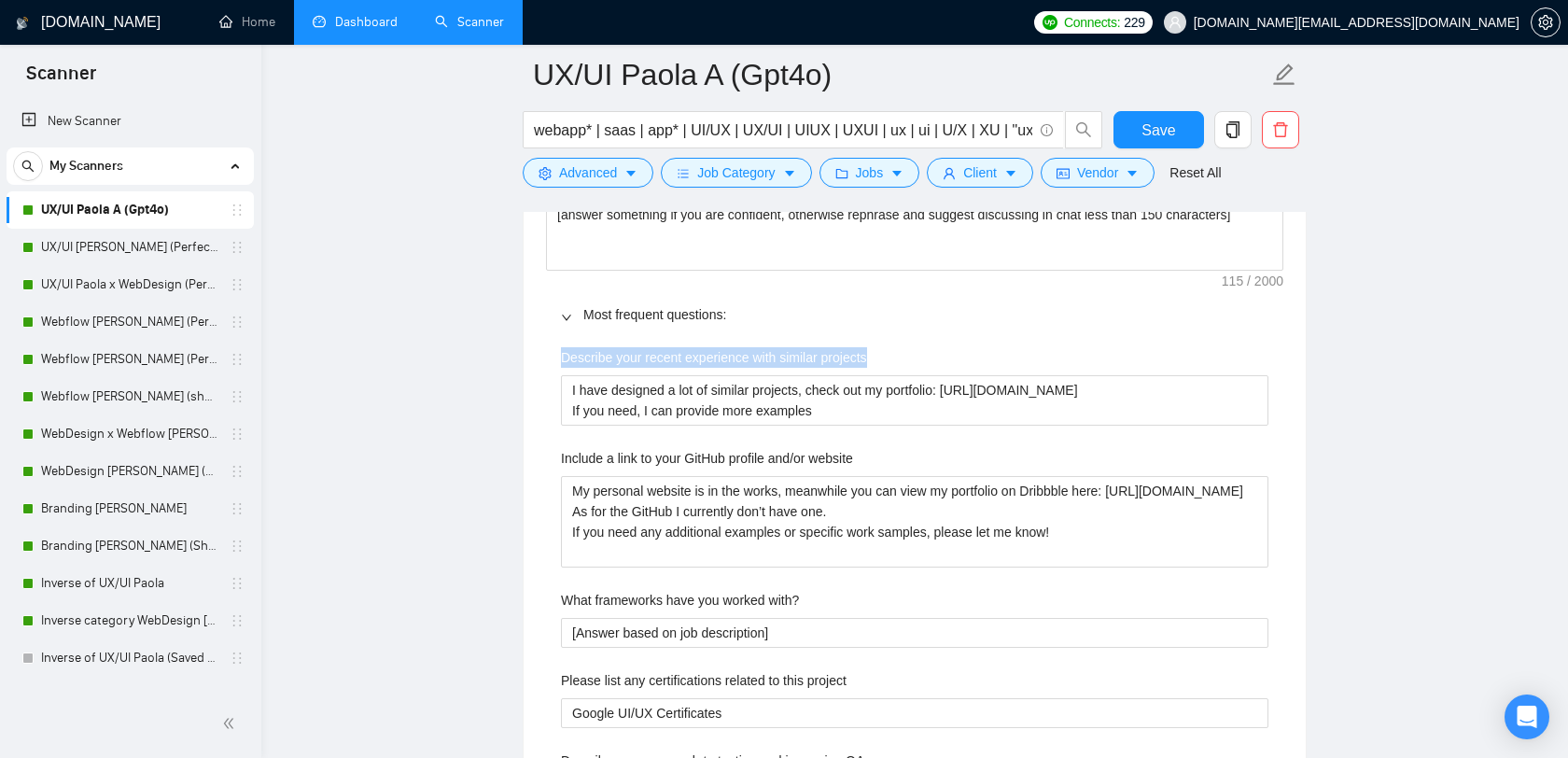
drag, startPoint x: 899, startPoint y: 360, endPoint x: 548, endPoint y: 367, distance: 351.1
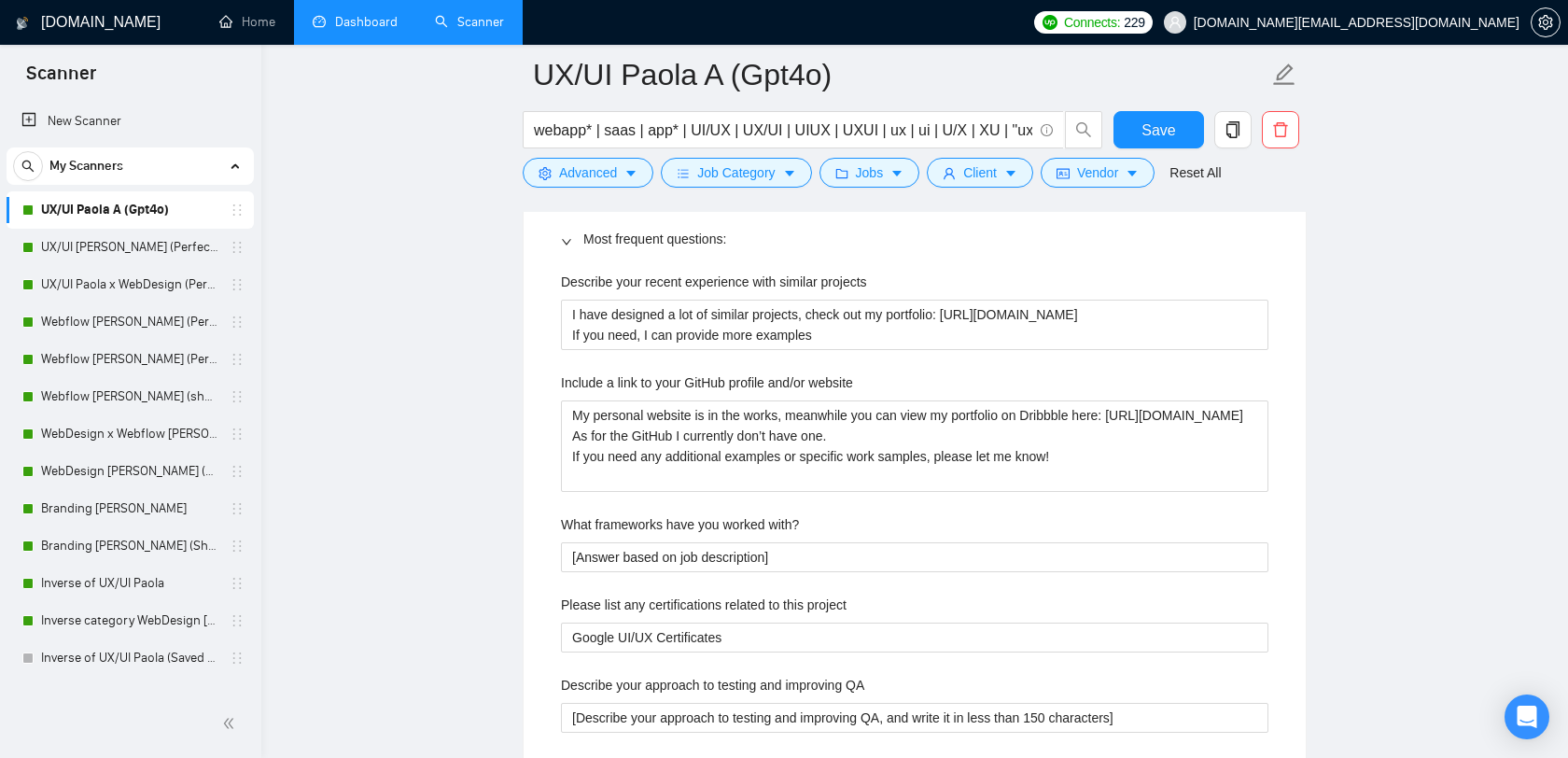
scroll to position [3200, 0]
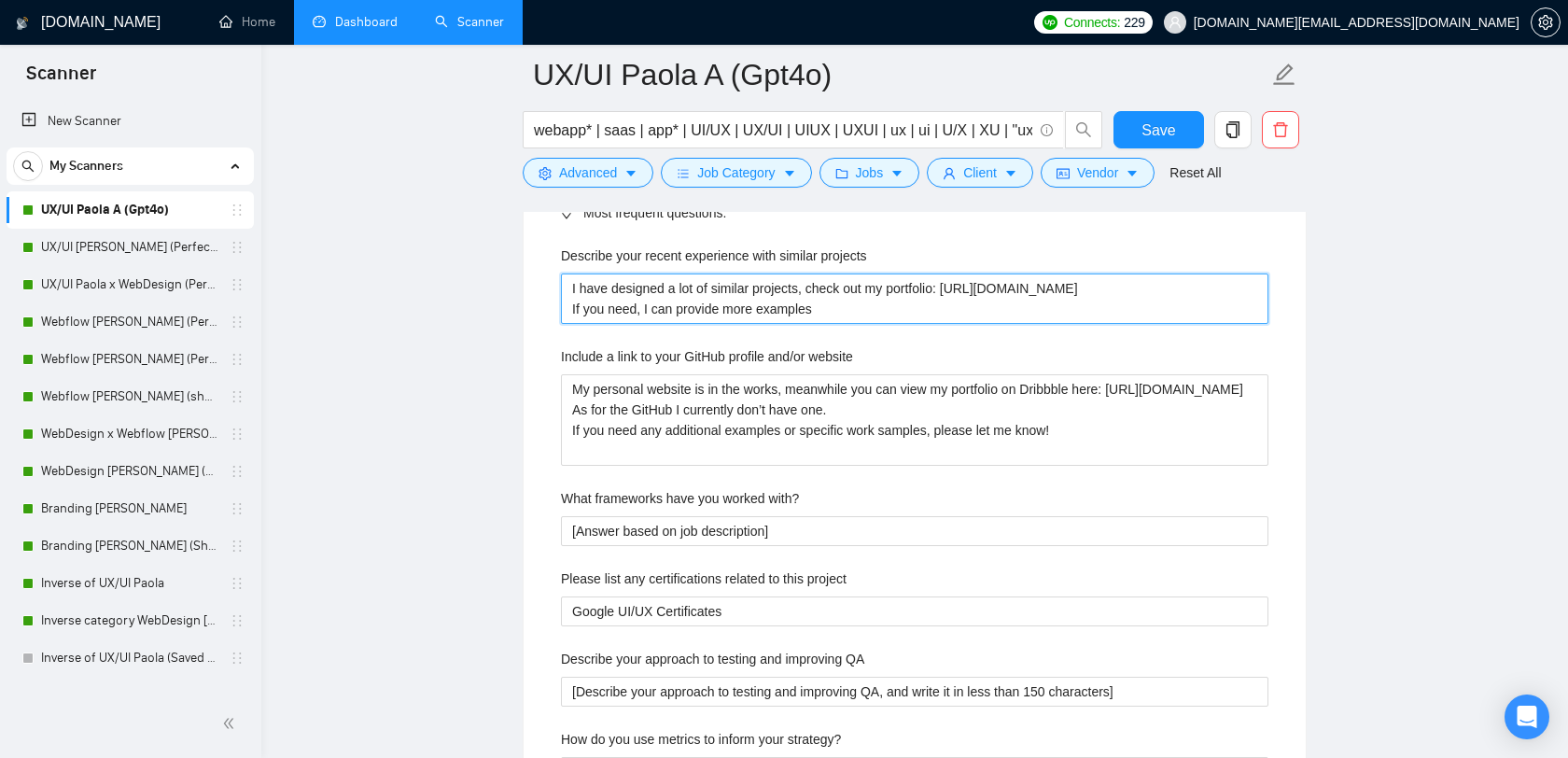
click at [869, 296] on projects "I have designed a lot of similar projects, check out my portfolio: https://bit.…" at bounding box center [914, 298] width 707 height 50
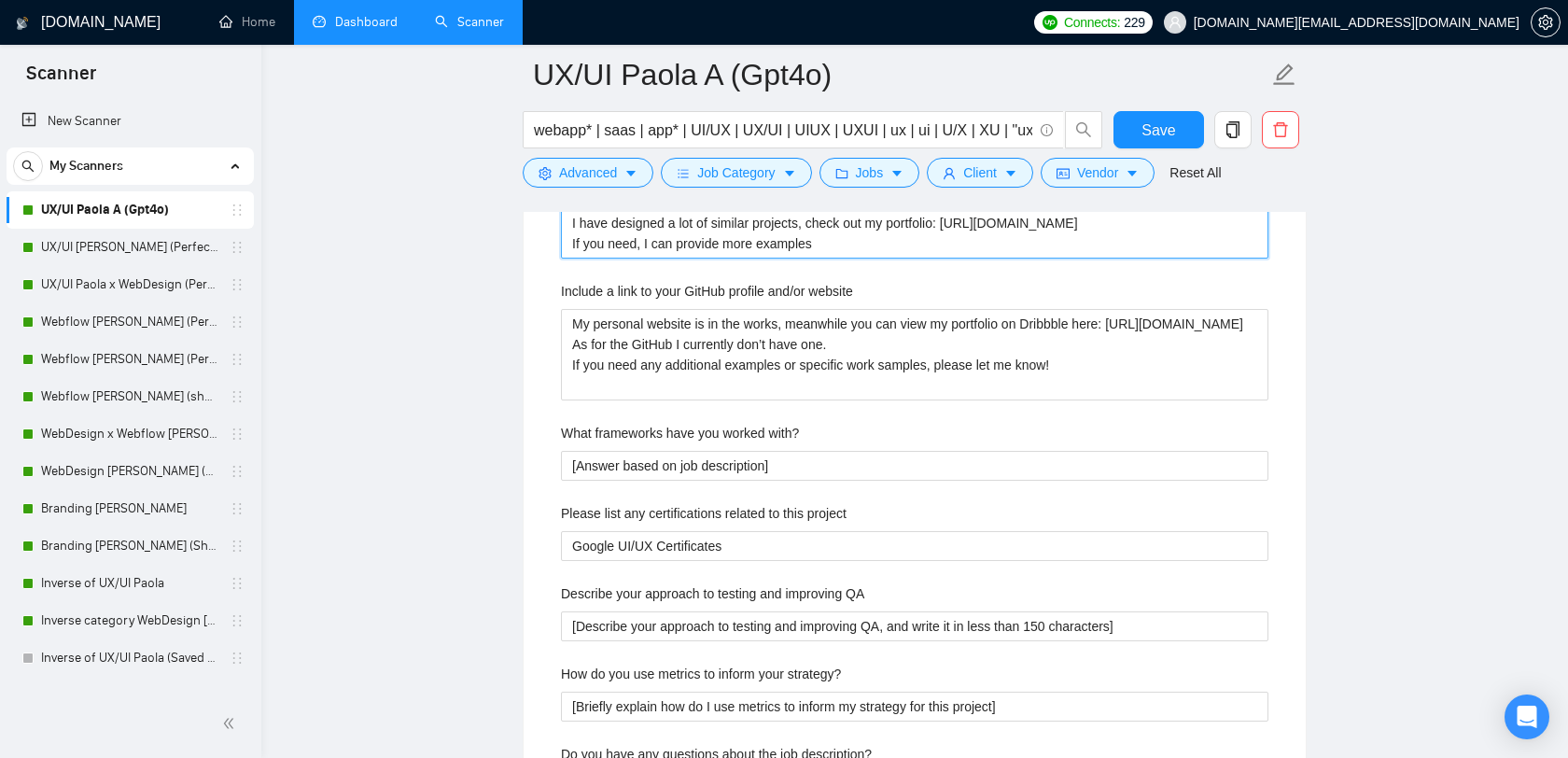
scroll to position [3321, 0]
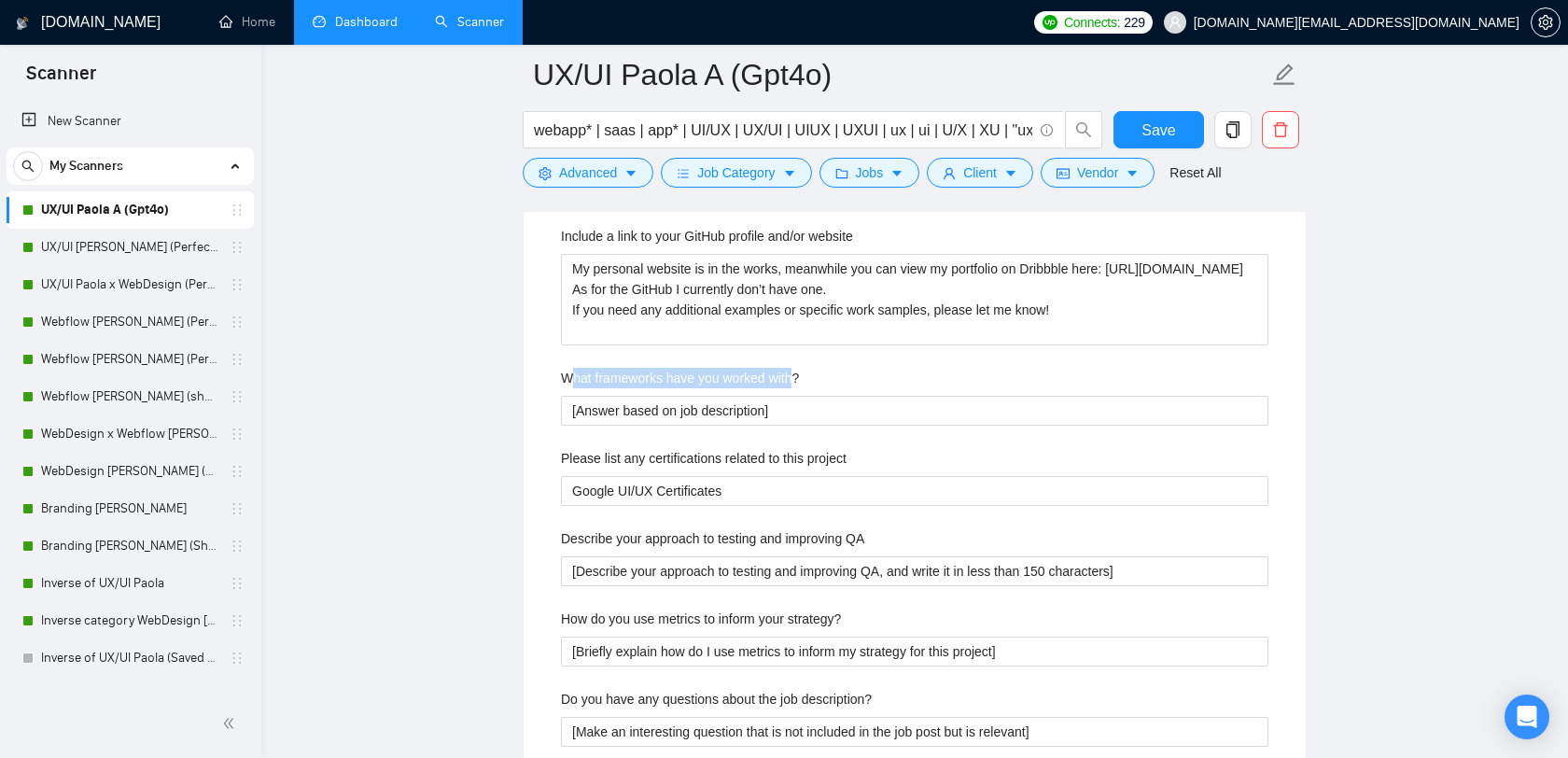
drag, startPoint x: 575, startPoint y: 376, endPoint x: 803, endPoint y: 375, distance: 228.0
click at [799, 375] on label "What frameworks have you worked with?" at bounding box center [680, 378] width 238 height 21
click at [803, 396] on with\? "[Answer based on job description]" at bounding box center [914, 411] width 707 height 30
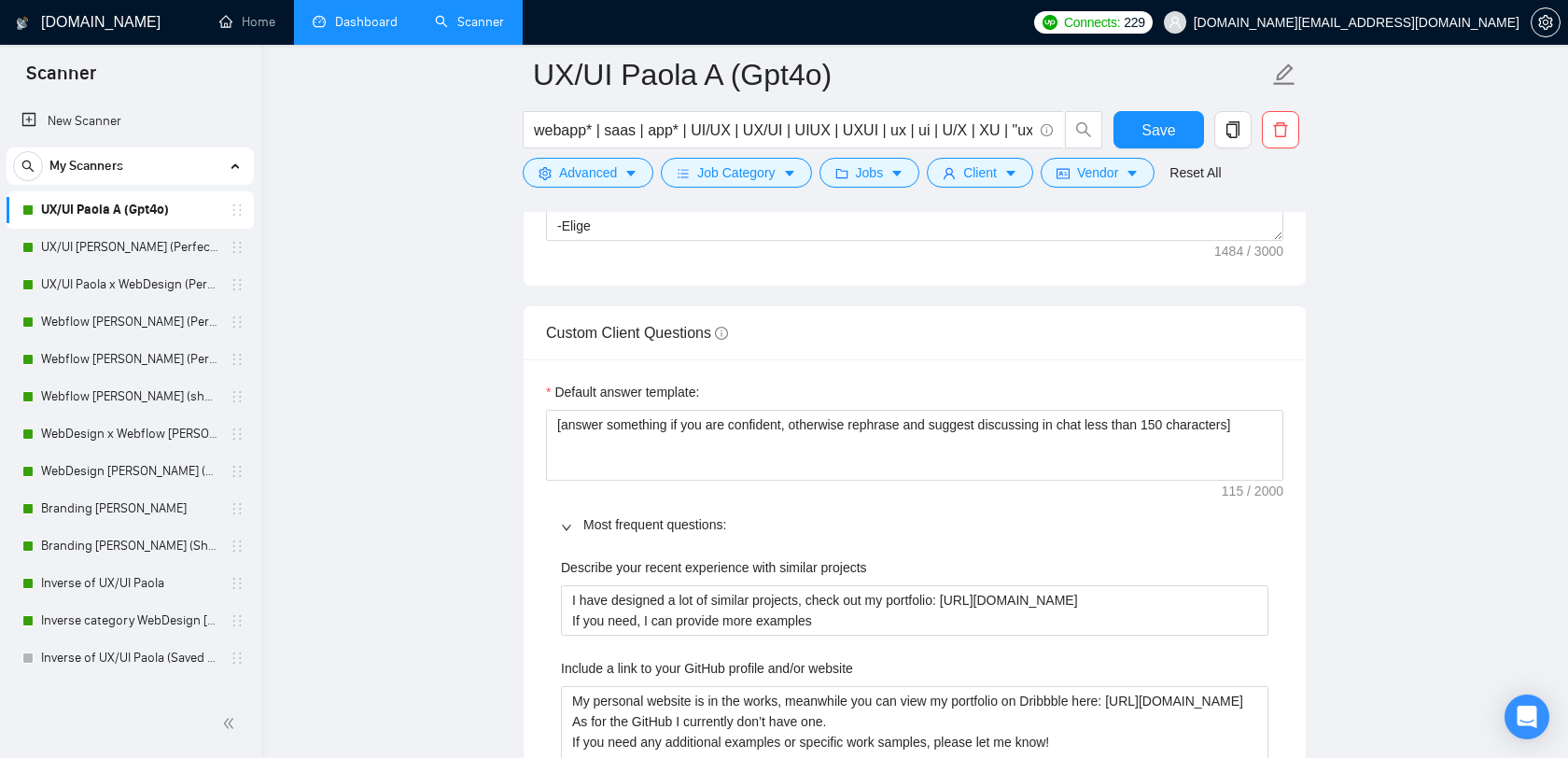
scroll to position [2884, 0]
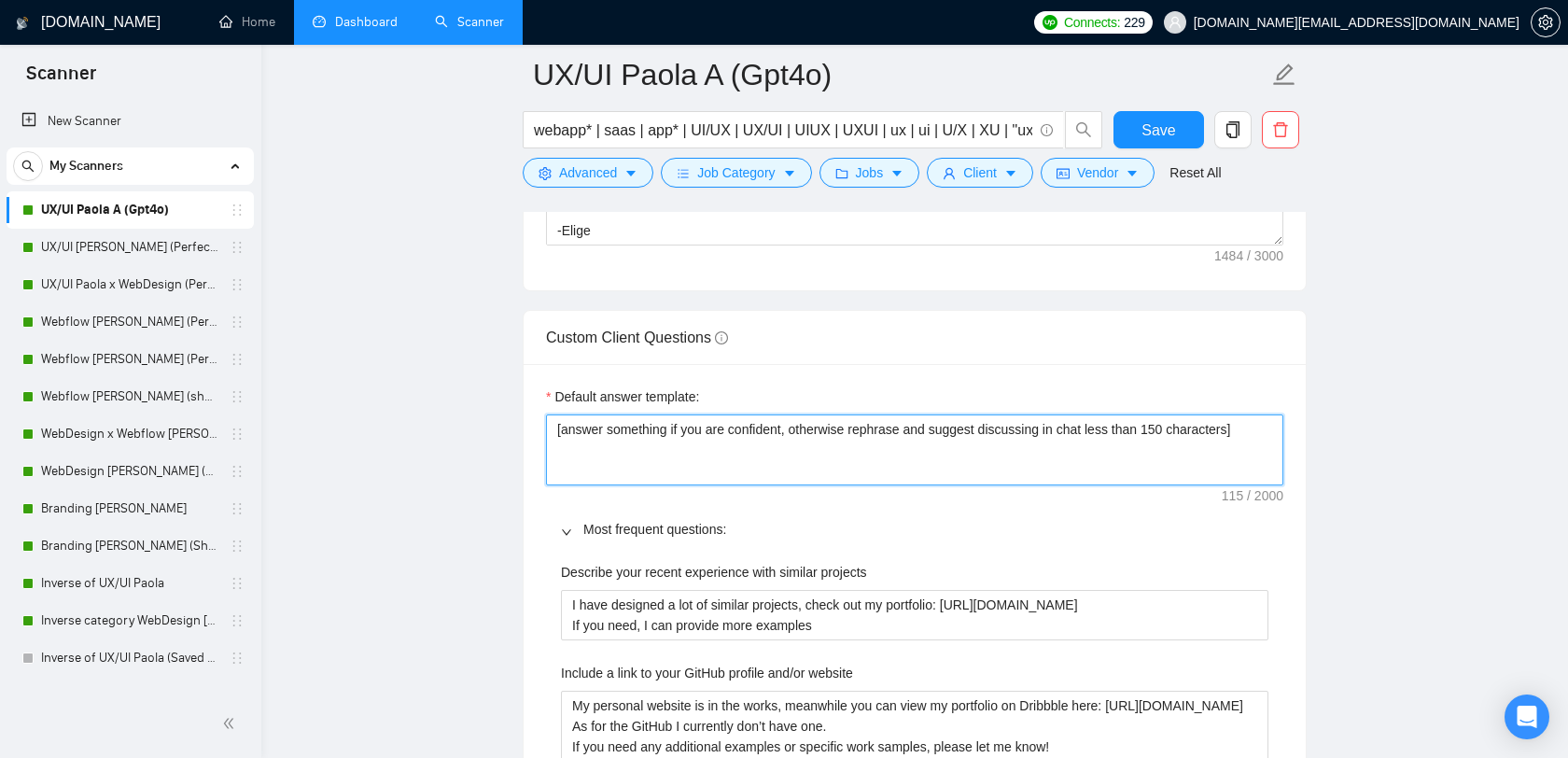
click at [728, 444] on textarea "[answer something if you are confident, otherwise rephrase and suggest discussi…" at bounding box center [914, 449] width 737 height 71
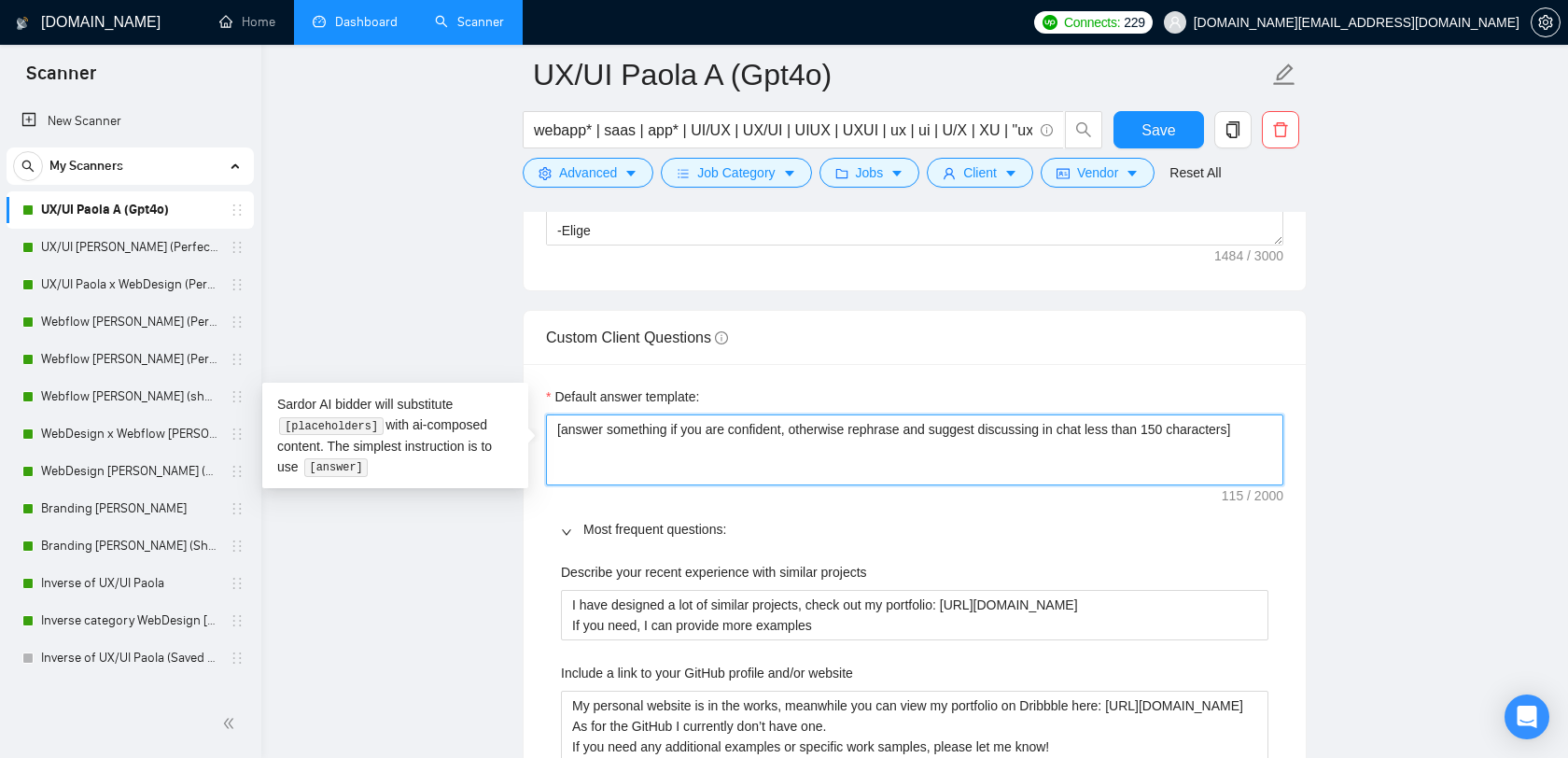
click at [719, 440] on textarea "[answer something if you are confident, otherwise rephrase and suggest discussi…" at bounding box center [914, 449] width 737 height 71
drag, startPoint x: 797, startPoint y: 430, endPoint x: 709, endPoint y: 426, distance: 88.1
click at [709, 426] on textarea "[answer something if you are confident, otherwise rephrase and suggest discussi…" at bounding box center [914, 449] width 737 height 71
drag, startPoint x: 869, startPoint y: 436, endPoint x: 1045, endPoint y: 438, distance: 176.0
click at [1045, 438] on textarea "[answer something if you are confident, otherwise rephrase and suggest discussi…" at bounding box center [914, 449] width 737 height 71
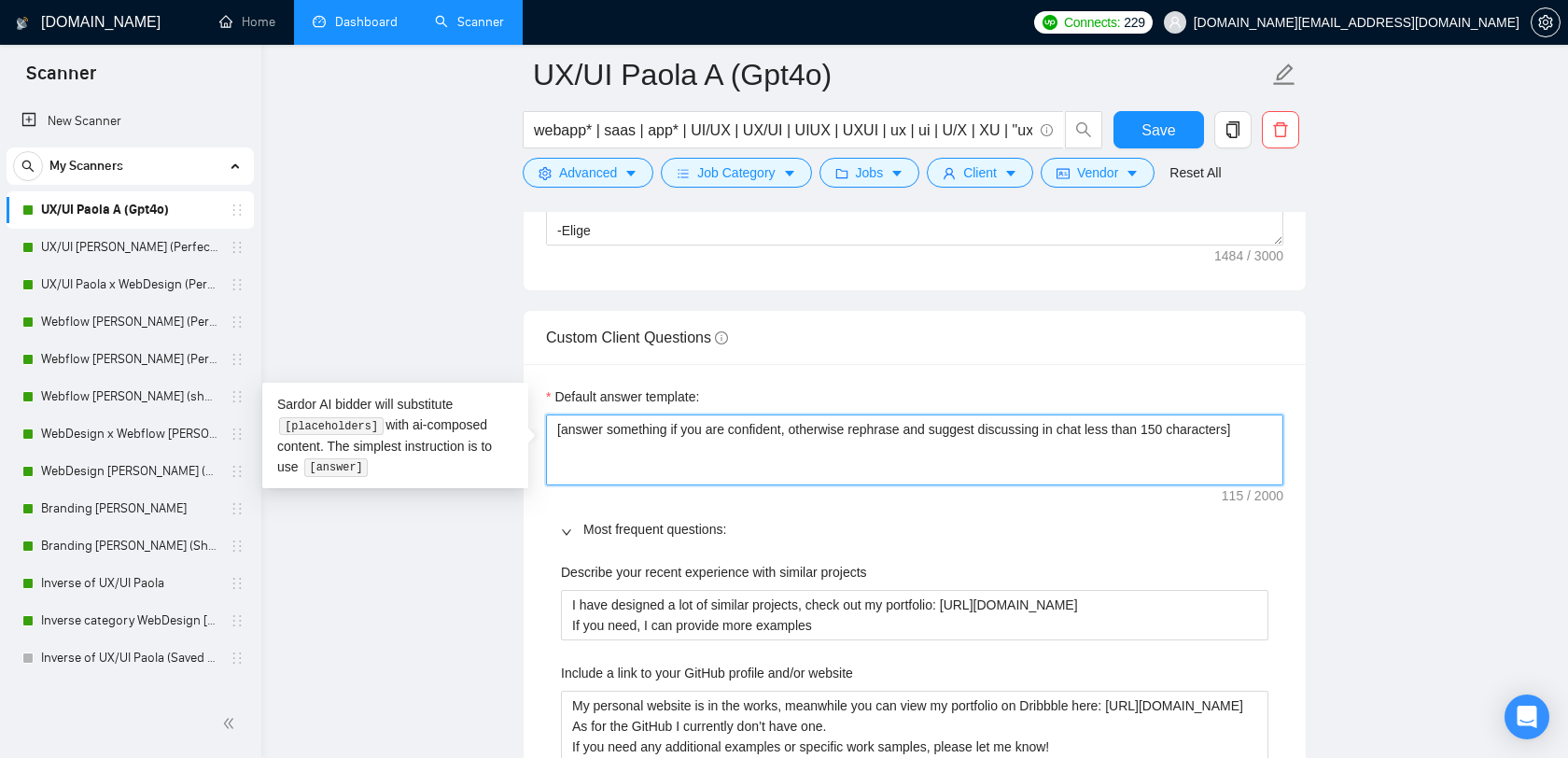
click at [1075, 447] on textarea "[answer something if you are confident, otherwise rephrase and suggest discussi…" at bounding box center [914, 449] width 737 height 71
click at [1074, 432] on textarea "[answer something if you are confident, otherwise rephrase and suggest discussi…" at bounding box center [914, 449] width 737 height 71
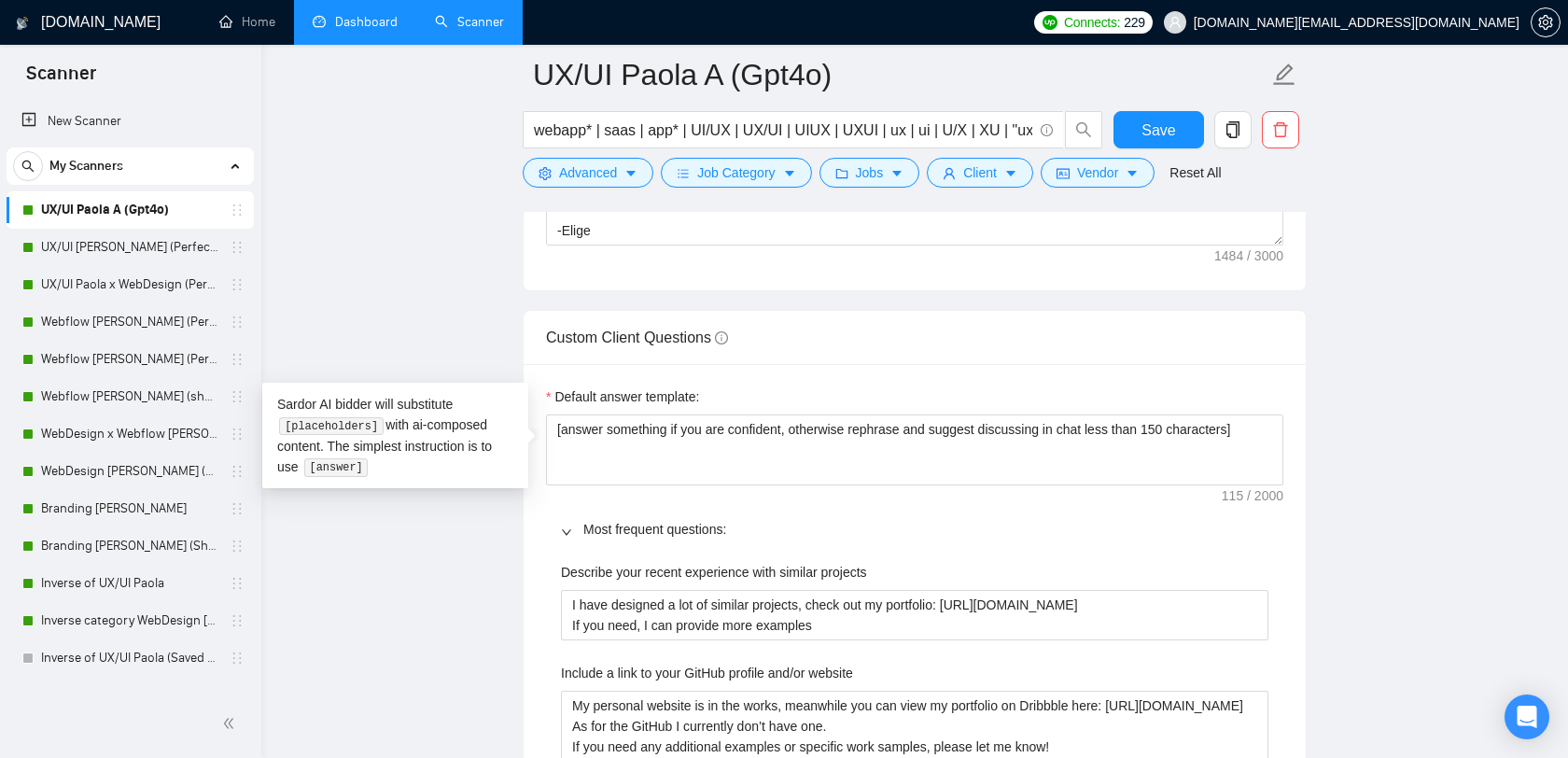
click at [406, 556] on main "UX/UI Paola A (Gpt4o) webapp* | saas | app* | UI/UX | UX/UI | UIUX | UXUI | ux …" at bounding box center [914, 488] width 1247 height 6595
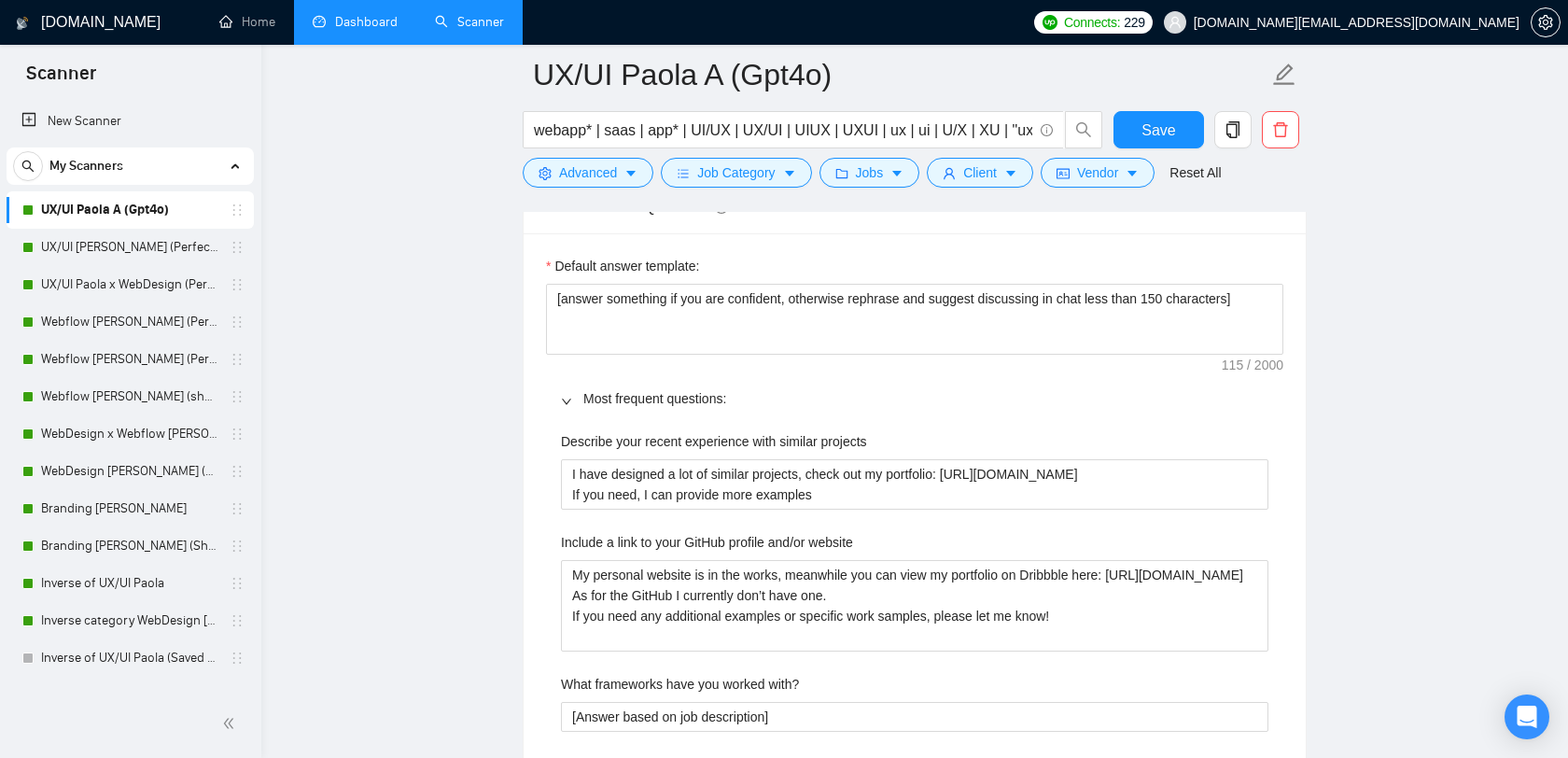
scroll to position [3013, 0]
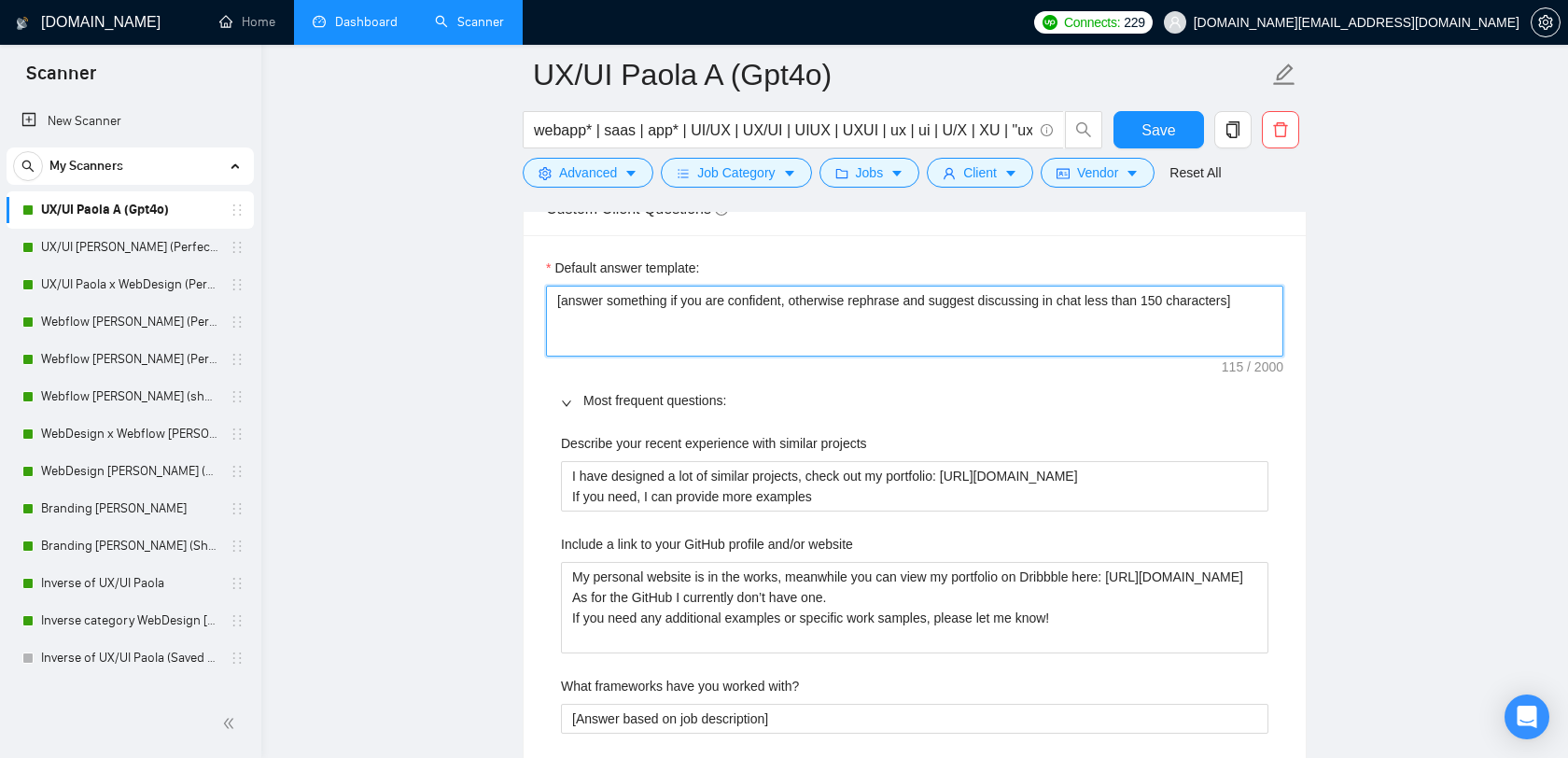
click at [870, 306] on textarea "[answer something if you are confident, otherwise rephrase and suggest discussi…" at bounding box center [914, 320] width 737 height 71
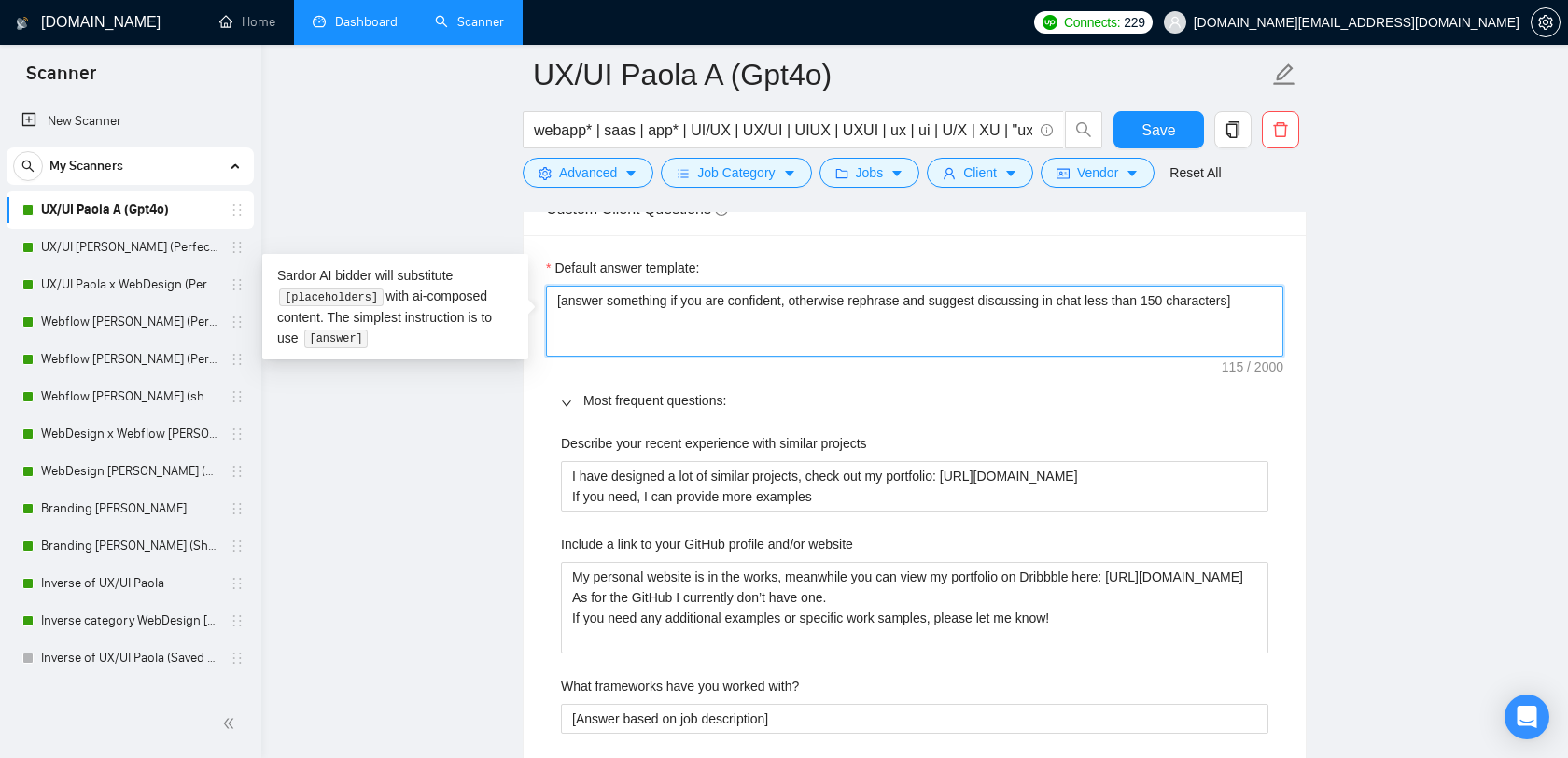
drag, startPoint x: 1027, startPoint y: 309, endPoint x: 1136, endPoint y: 302, distance: 109.2
click at [1136, 302] on textarea "[answer something if you are confident, otherwise rephrase and suggest discussi…" at bounding box center [914, 320] width 737 height 71
click at [1100, 309] on textarea "[answer something if you are confident, otherwise rephrase and suggest discussi…" at bounding box center [914, 320] width 737 height 71
click at [958, 338] on textarea "[answer something if you are confident, otherwise rephrase and suggest discussi…" at bounding box center [914, 320] width 737 height 71
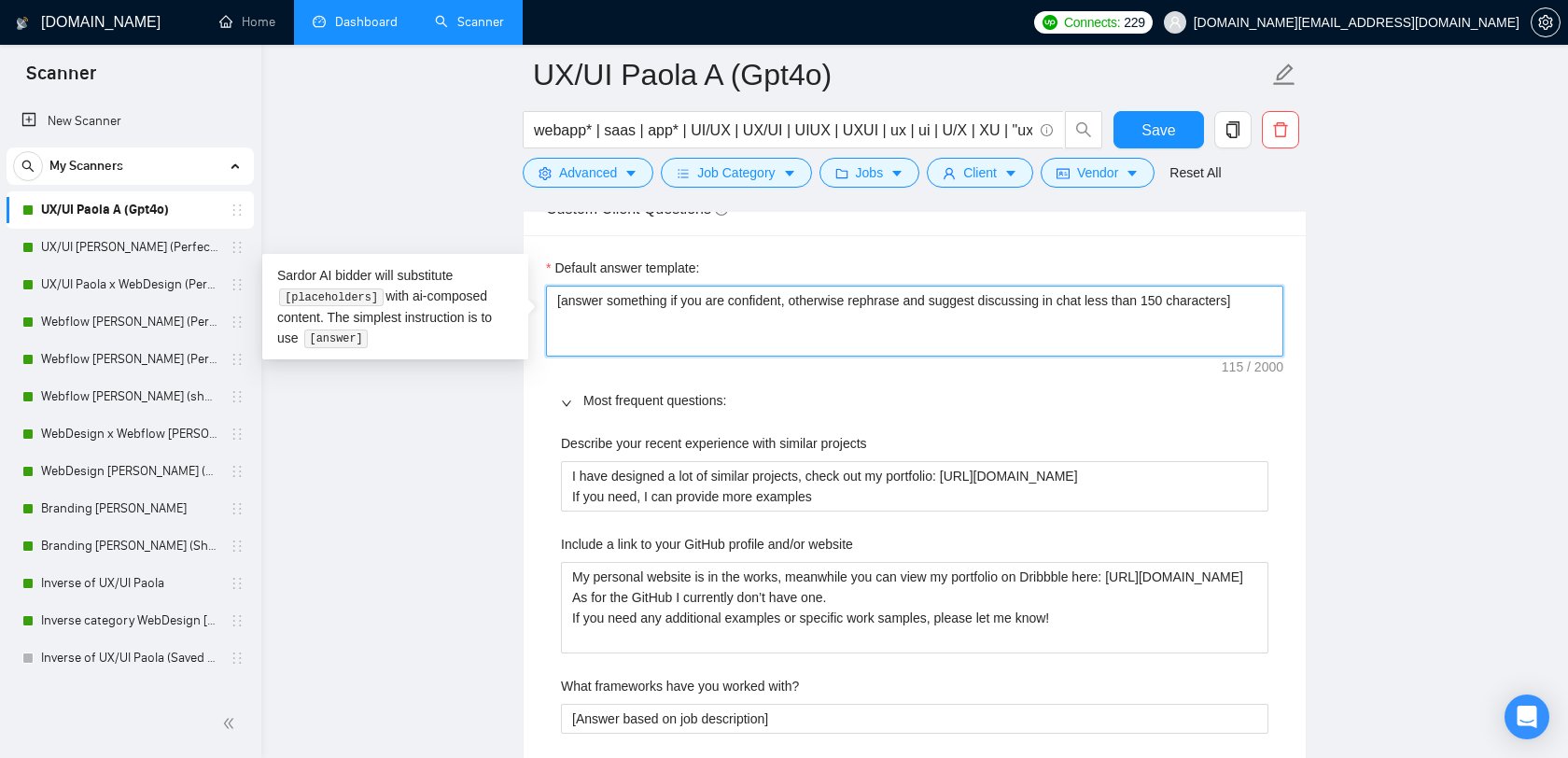
scroll to position [2957, 0]
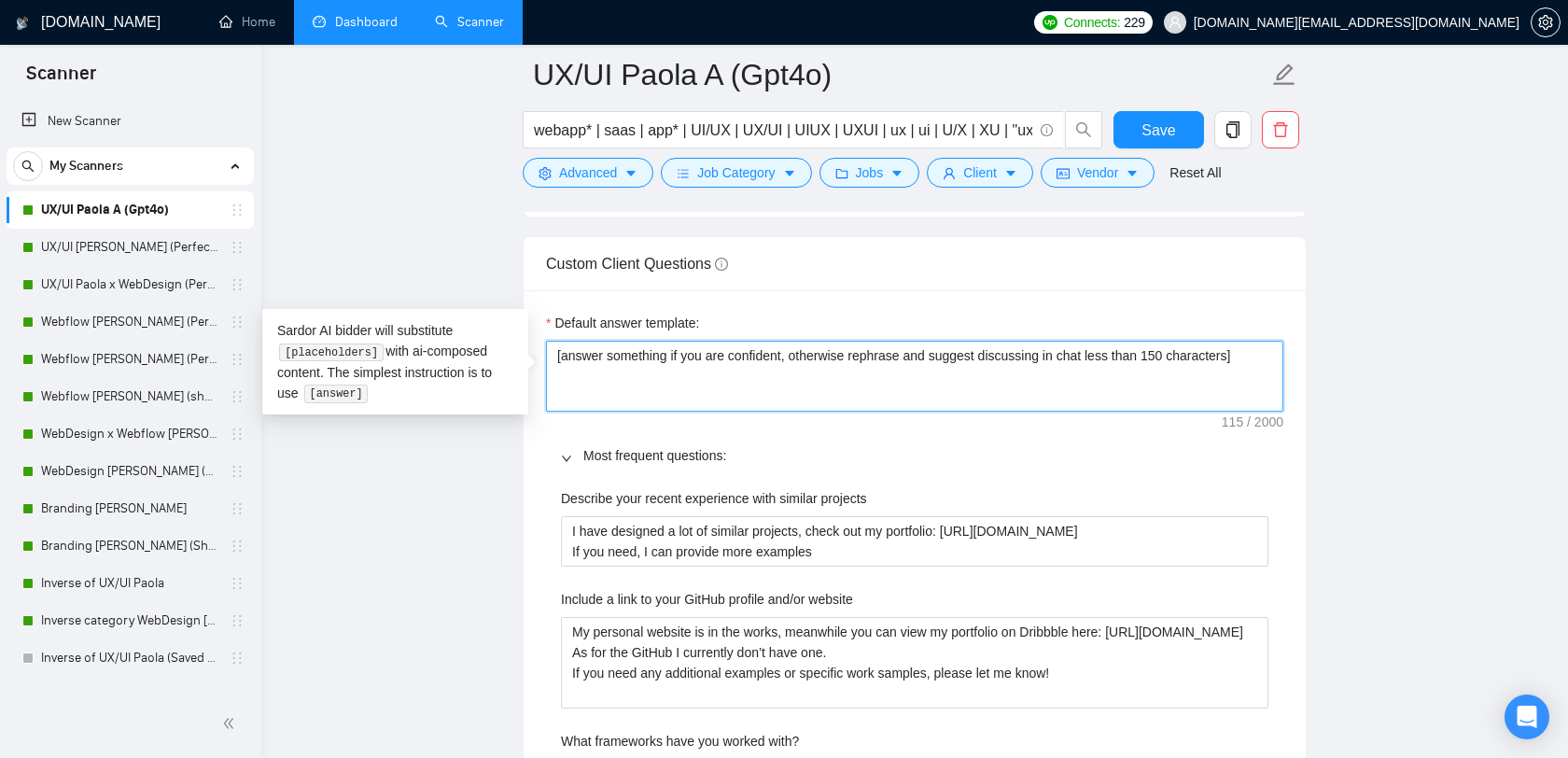
click at [733, 386] on textarea "[answer something if you are confident, otherwise rephrase and suggest discussi…" at bounding box center [914, 376] width 737 height 71
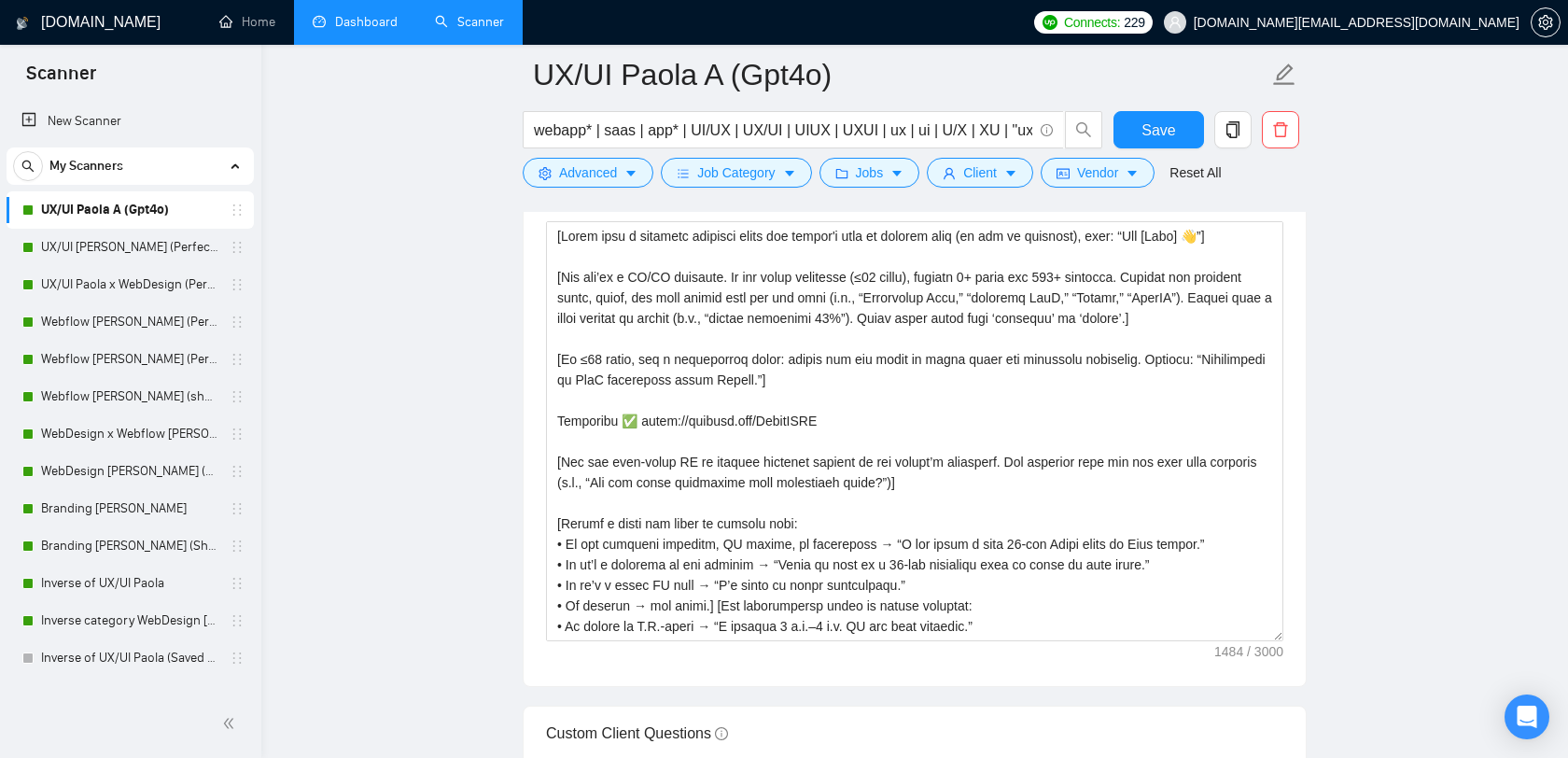
scroll to position [2447, 0]
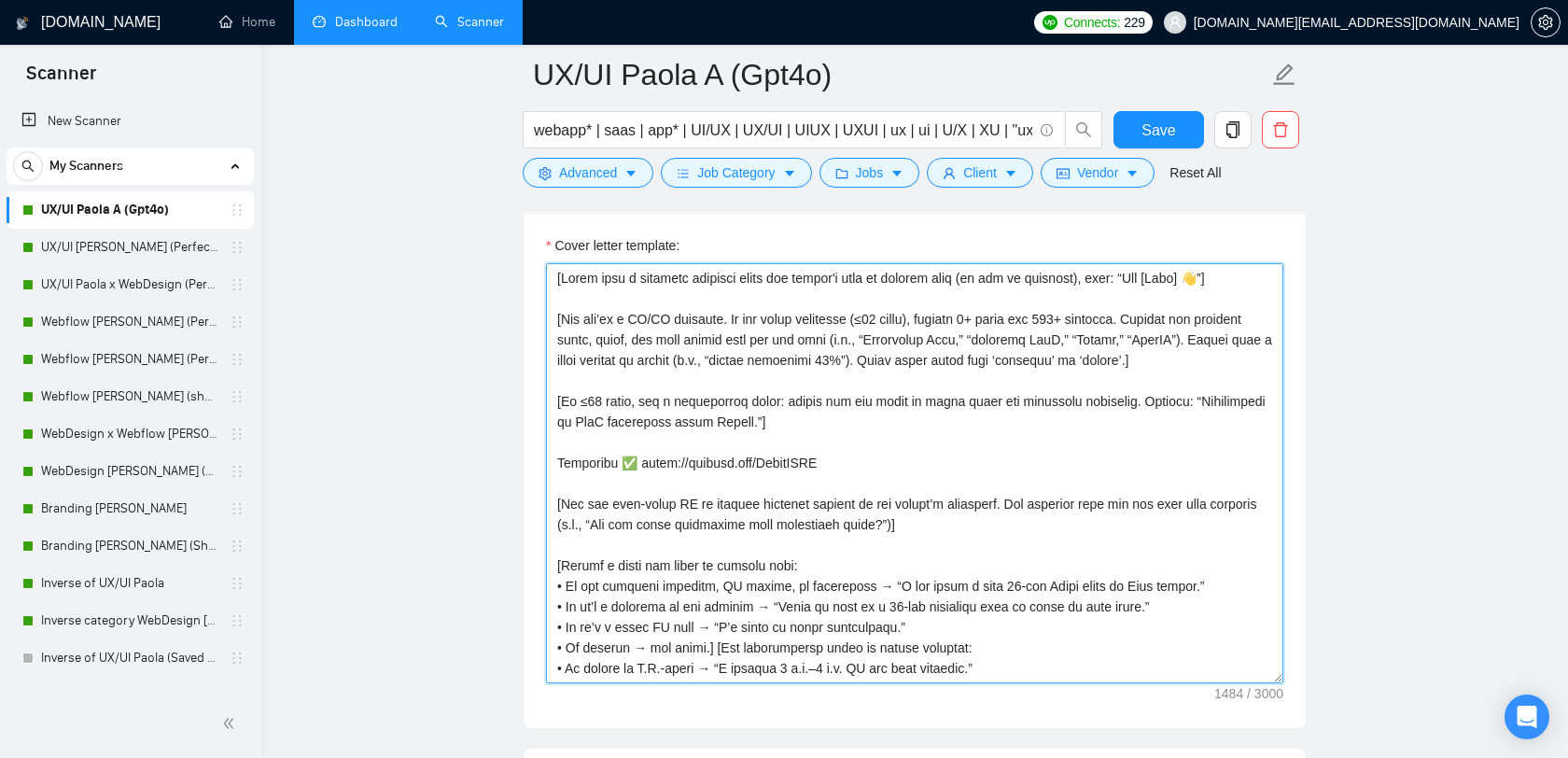
click at [782, 400] on textarea "Cover letter template:" at bounding box center [914, 473] width 737 height 420
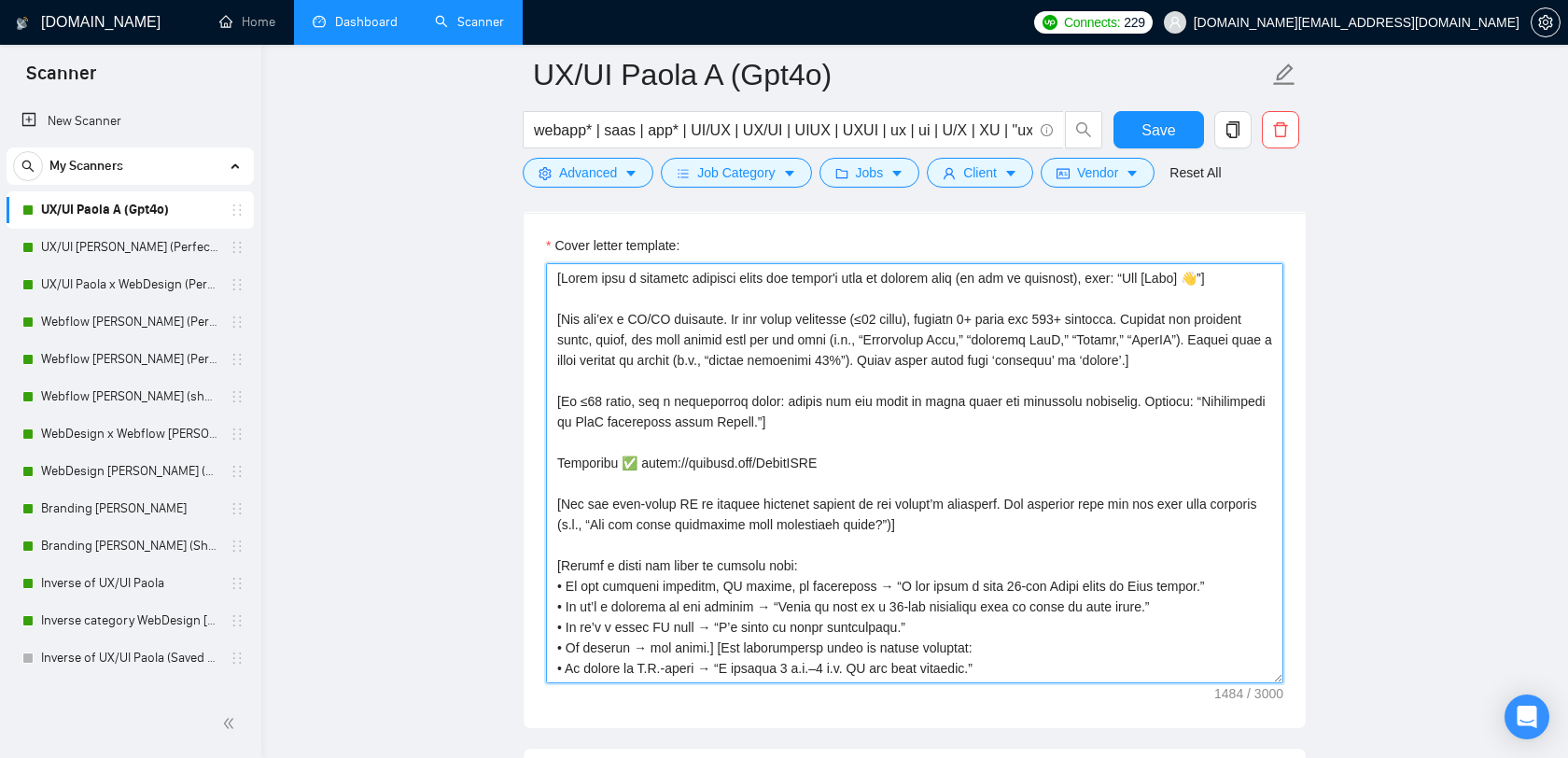
click at [662, 373] on textarea "Cover letter template:" at bounding box center [914, 473] width 737 height 420
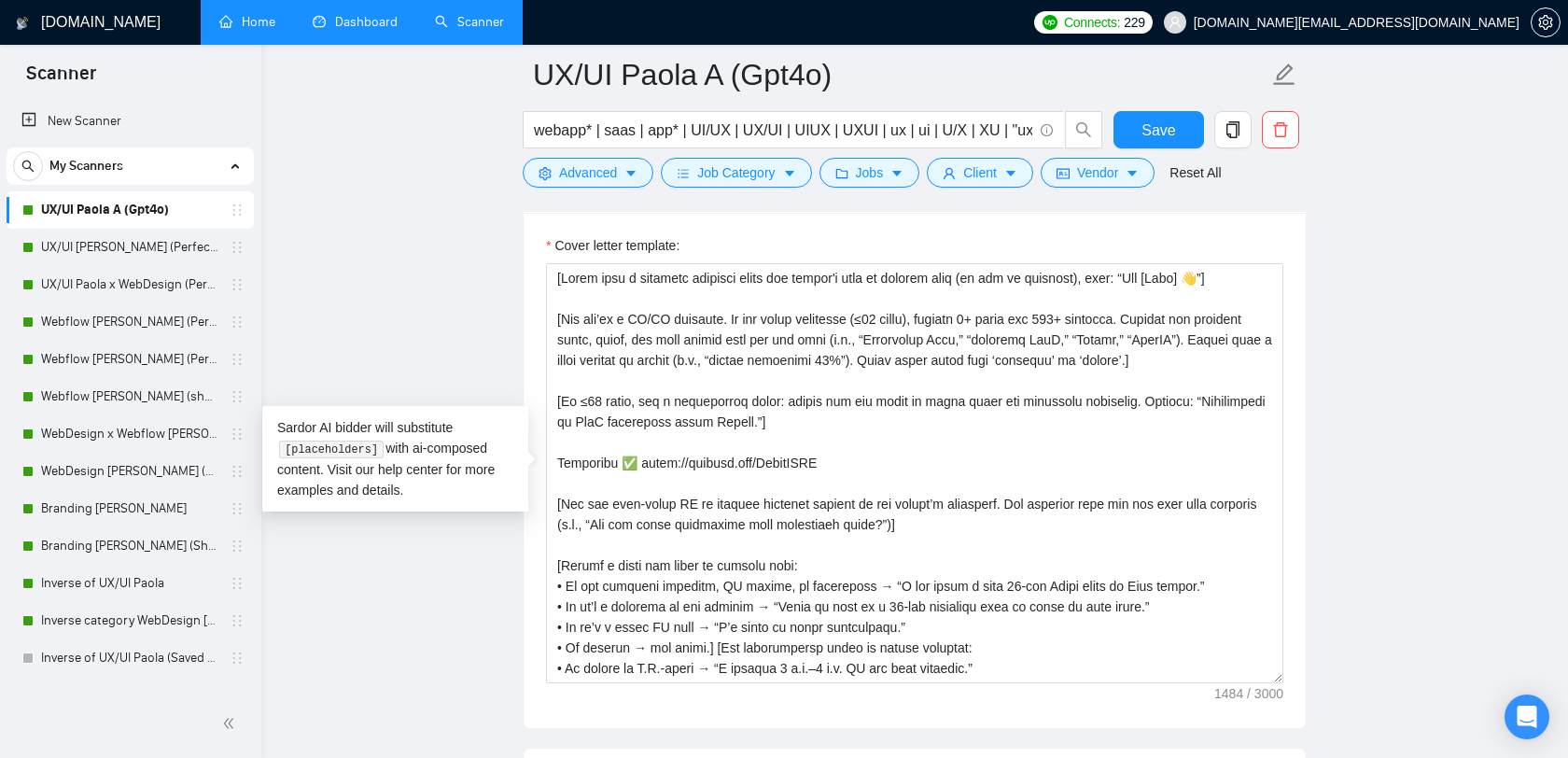
click at [250, 23] on link "Home" at bounding box center [246, 22] width 56 height 16
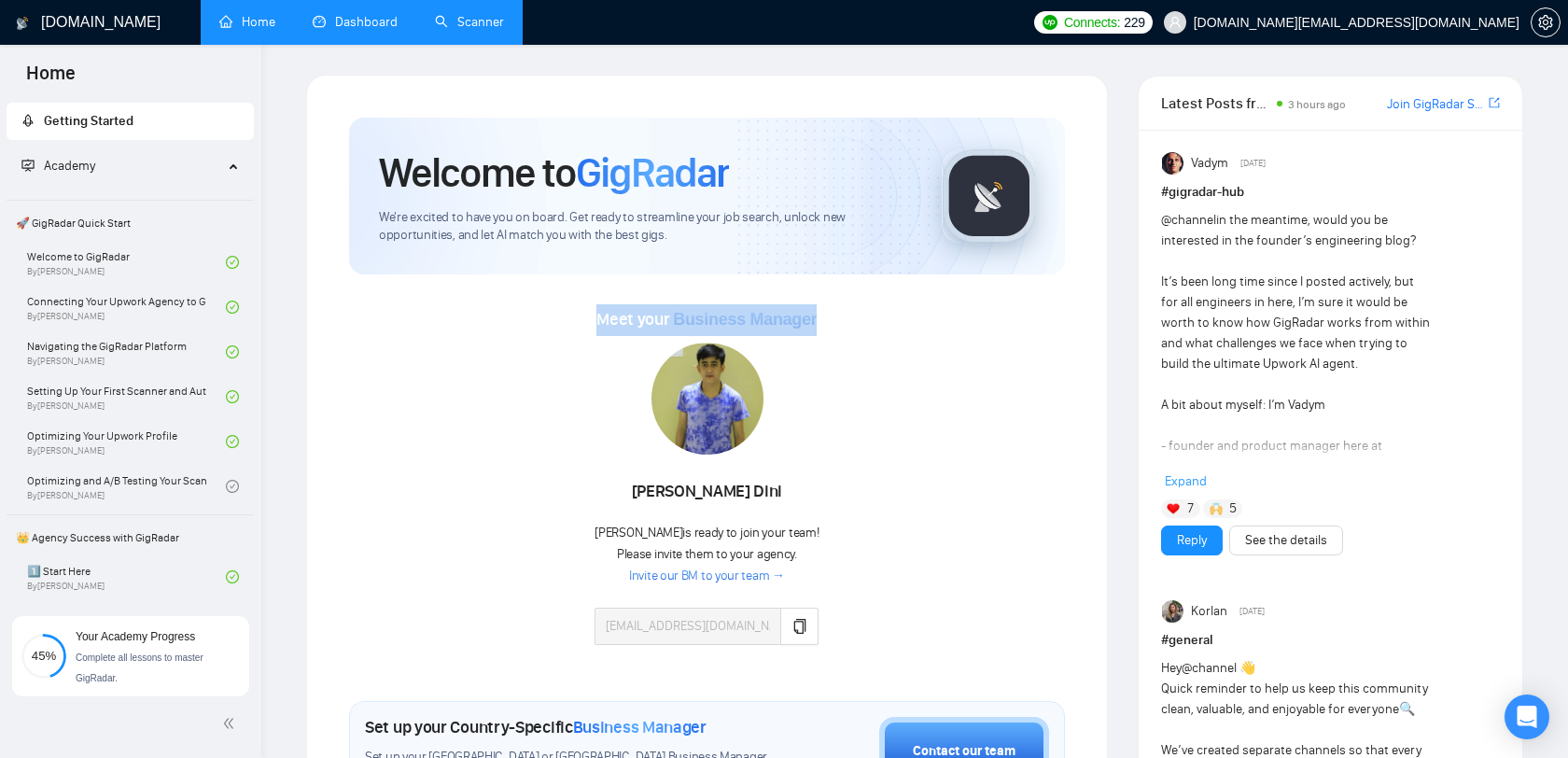
drag, startPoint x: 842, startPoint y: 313, endPoint x: 588, endPoint y: 321, distance: 254.1
click at [588, 321] on div "Meet your Business Manager Ahmad Dini Ahmad is ready to join your team! Please …" at bounding box center [707, 483] width 716 height 360
click at [706, 497] on div "Ahmad Dini" at bounding box center [706, 492] width 224 height 32
click at [783, 634] on button "button" at bounding box center [799, 626] width 39 height 38
drag, startPoint x: 652, startPoint y: 492, endPoint x: 778, endPoint y: 475, distance: 127.1
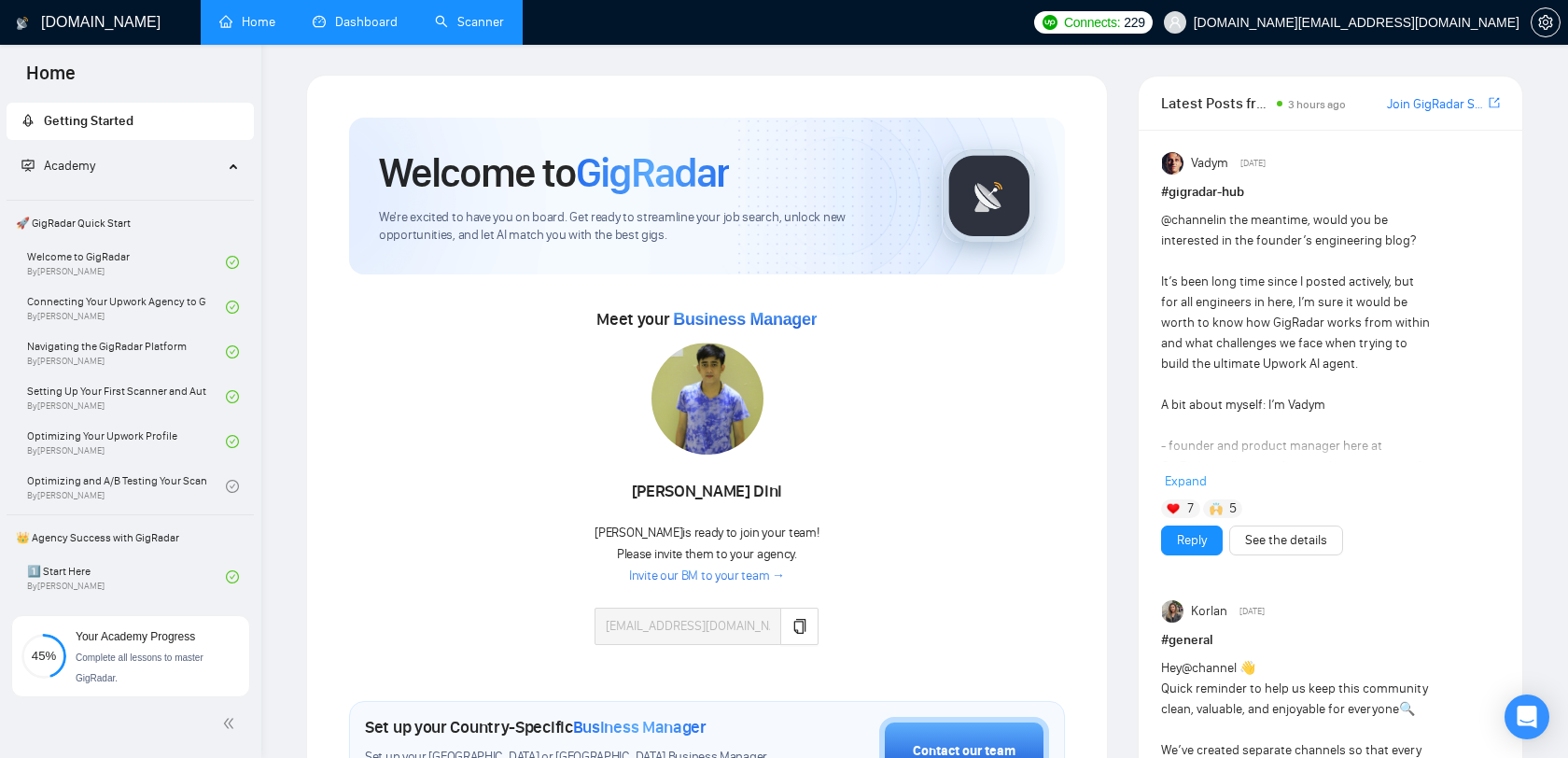
click at [778, 476] on div "Ahmad Dini" at bounding box center [706, 492] width 224 height 32
click at [748, 476] on div "Ahmad Dini" at bounding box center [706, 492] width 224 height 32
click at [739, 480] on div "Ahmad Dini" at bounding box center [706, 492] width 224 height 32
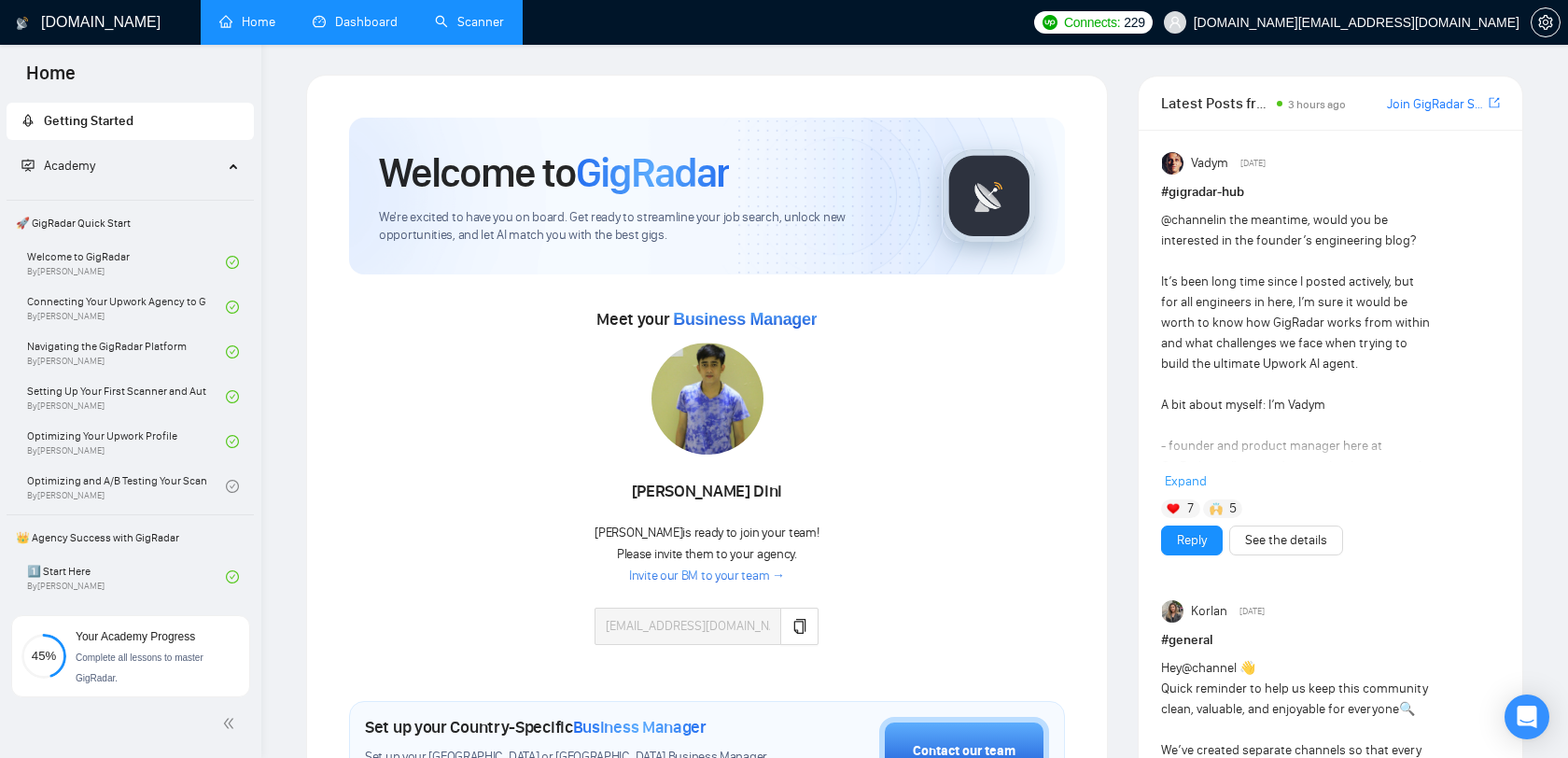
click at [829, 453] on div "Meet your Business Manager Ahmad Dini Ahmad is ready to join your team! Please …" at bounding box center [707, 483] width 716 height 360
drag, startPoint x: 767, startPoint y: 493, endPoint x: 634, endPoint y: 484, distance: 133.3
click at [634, 484] on div "Ahmad Dini" at bounding box center [706, 492] width 224 height 32
click at [729, 494] on div "Ahmad Dini" at bounding box center [706, 492] width 224 height 32
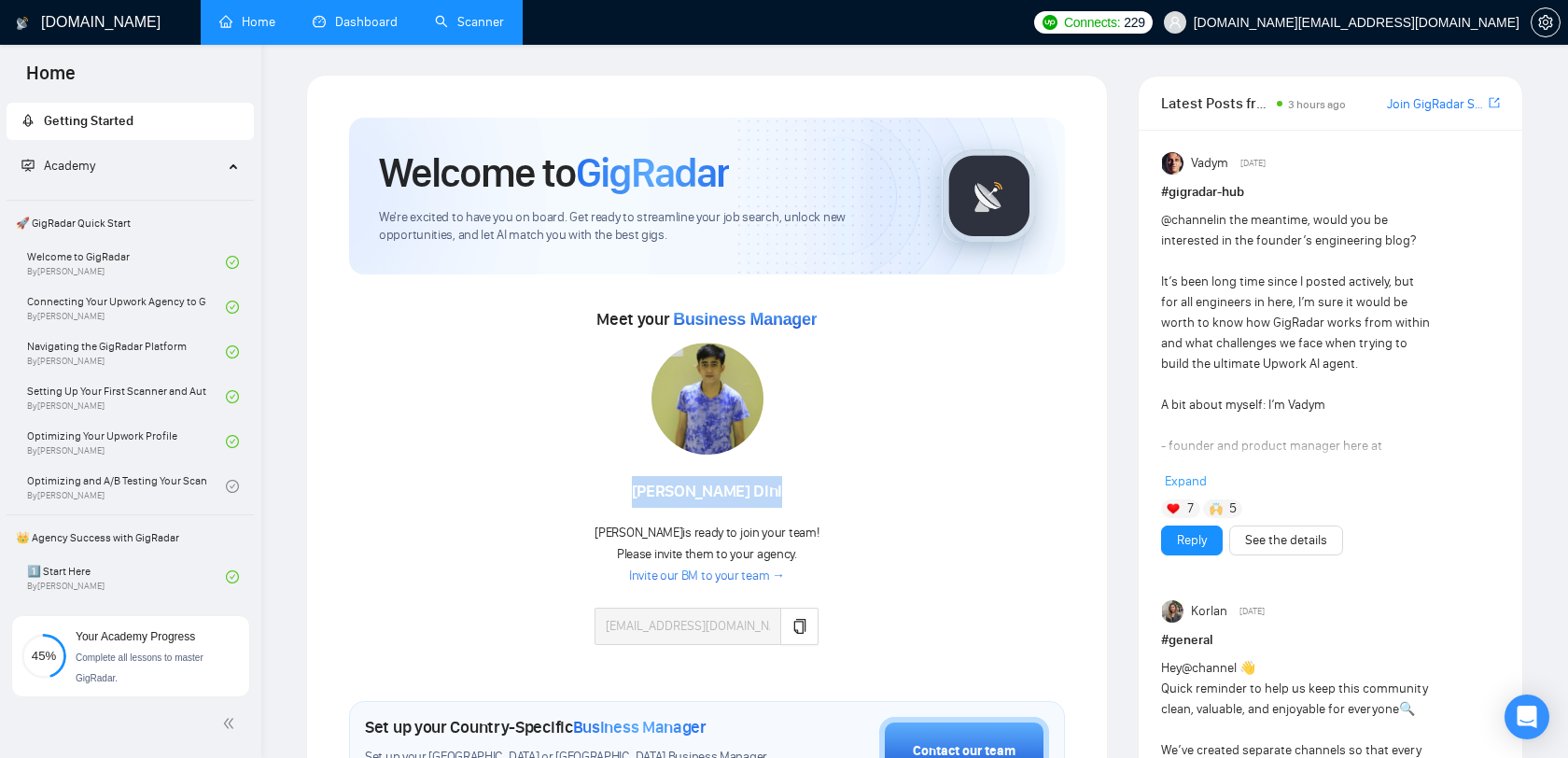
click at [729, 494] on div "Ahmad Dini" at bounding box center [706, 492] width 224 height 32
click at [454, 14] on link "Scanner" at bounding box center [469, 22] width 69 height 16
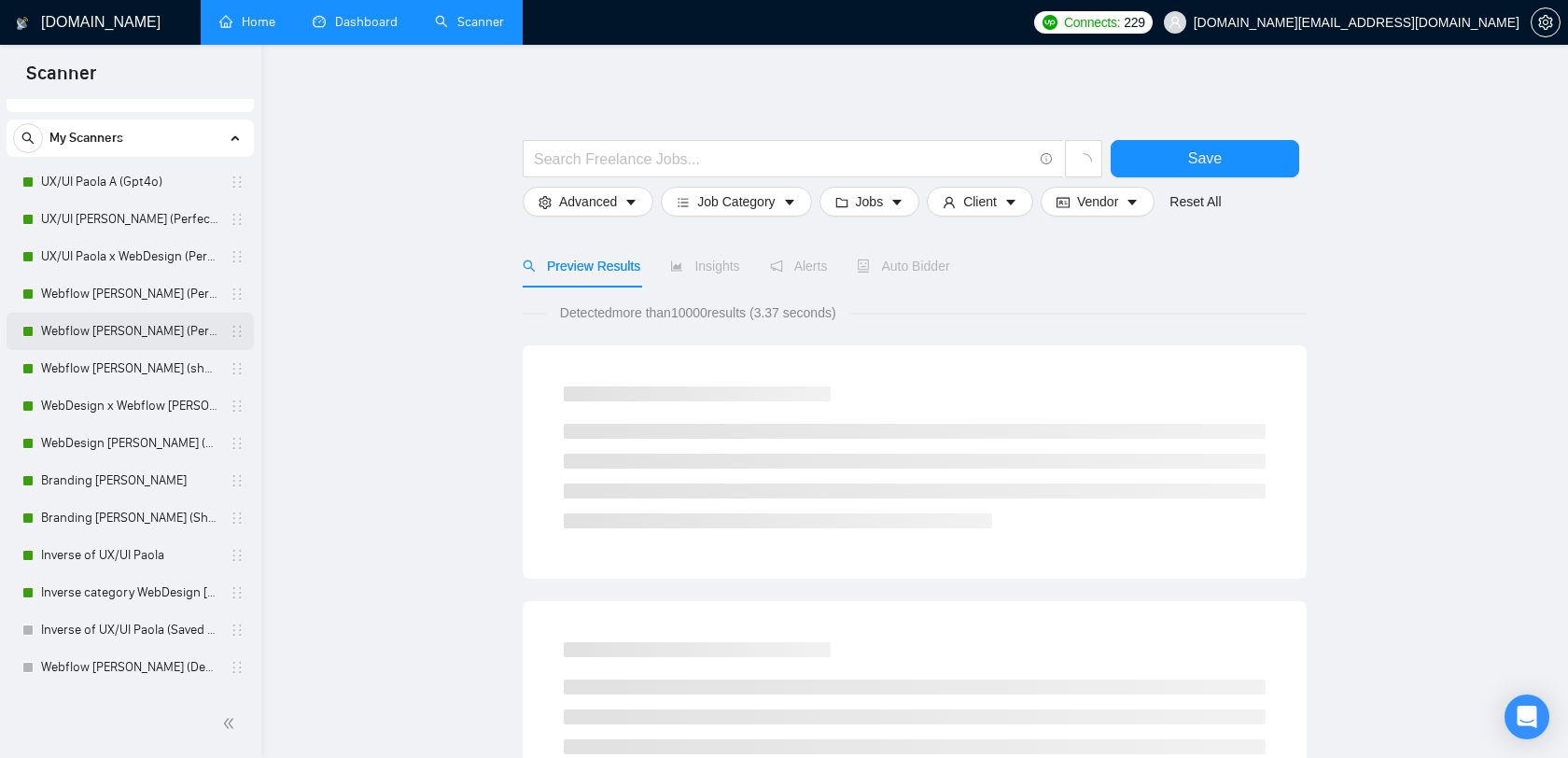
scroll to position [33, 0]
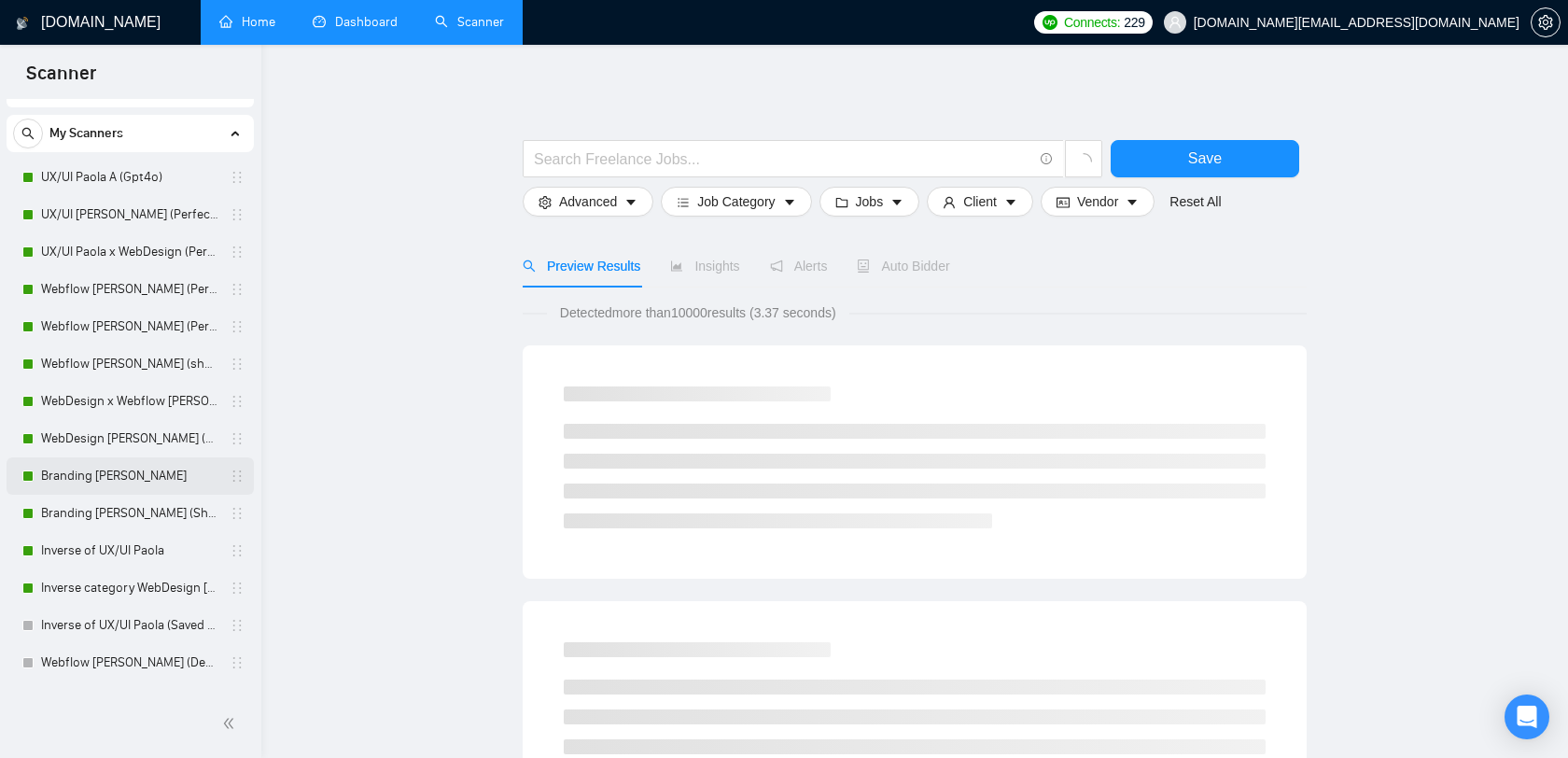
click at [132, 473] on link "Branding [PERSON_NAME]" at bounding box center [129, 476] width 177 height 38
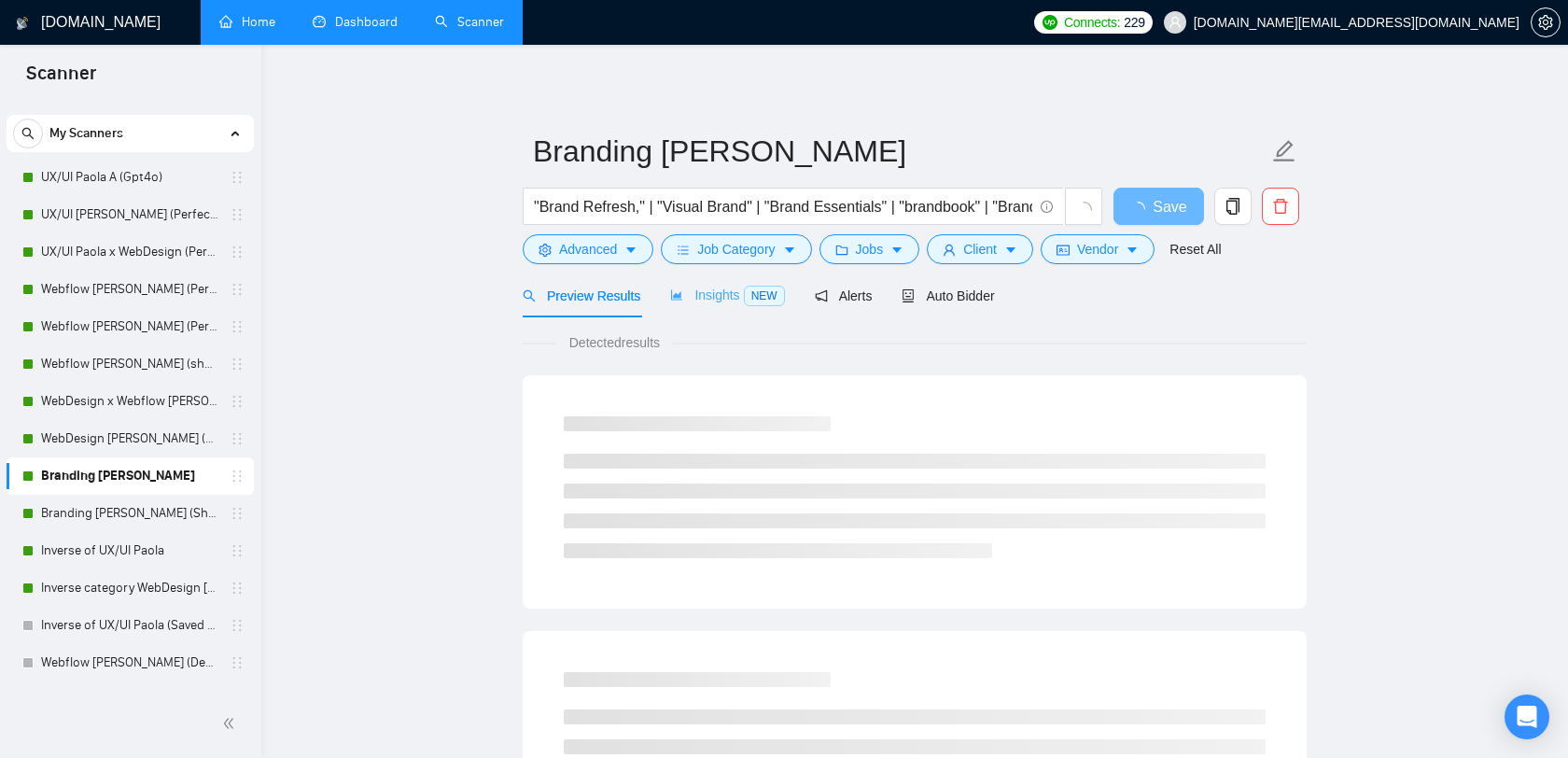
click at [716, 312] on div "Insights NEW" at bounding box center [727, 295] width 114 height 43
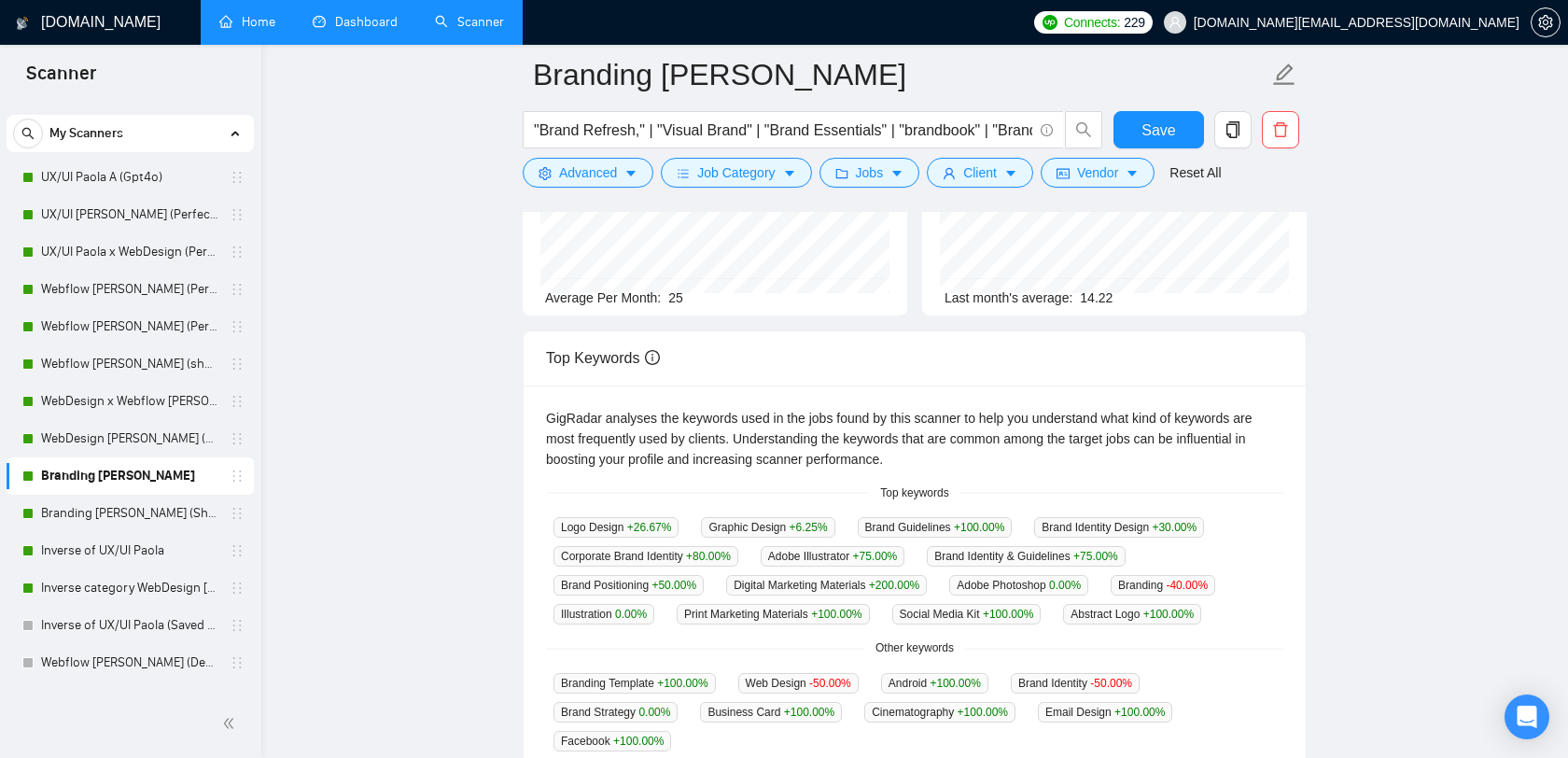
scroll to position [281, 0]
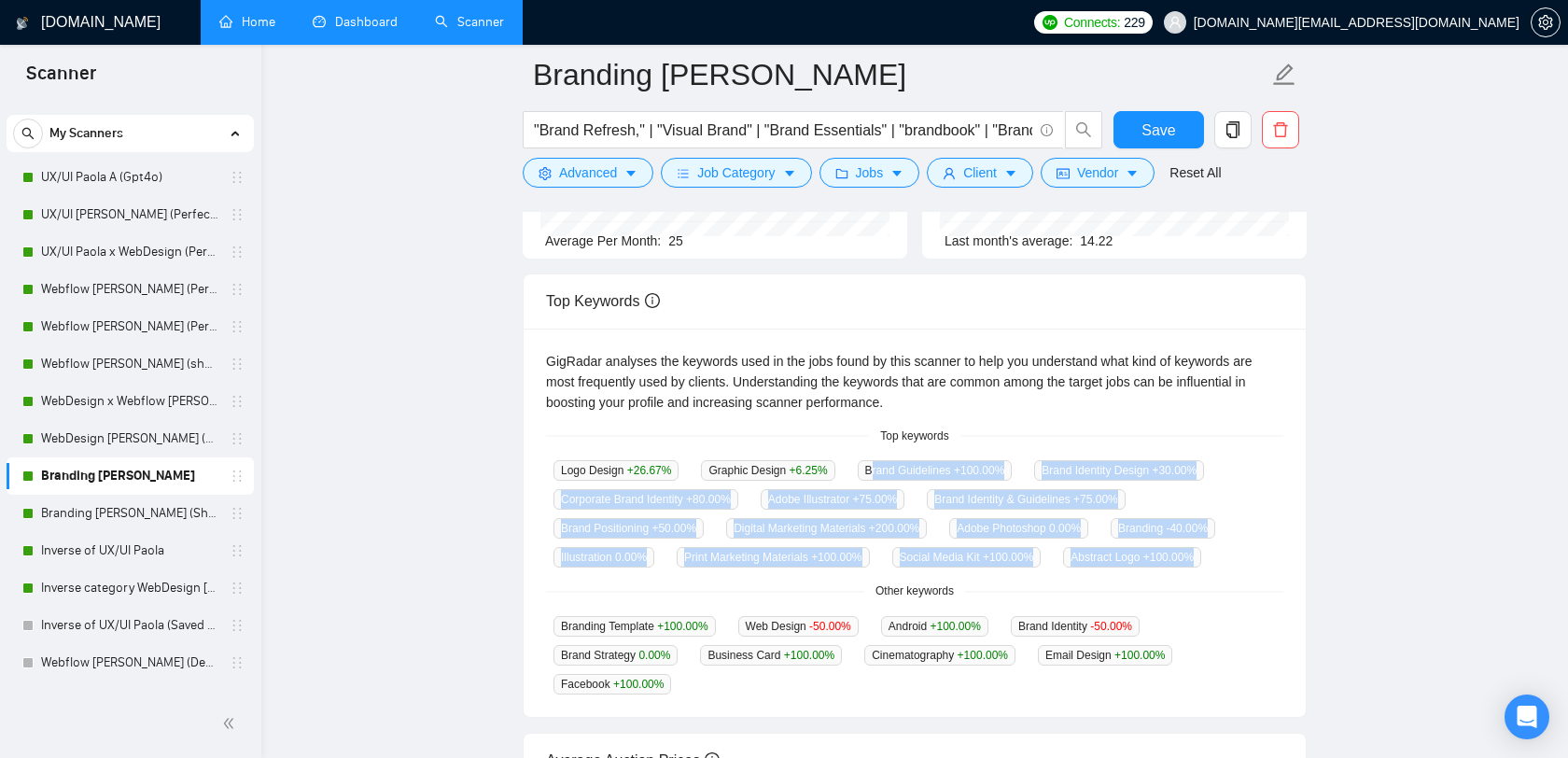
drag, startPoint x: 1251, startPoint y: 563, endPoint x: 885, endPoint y: 460, distance: 380.2
click at [885, 460] on div "Logo Design +26.67 % Graphic Design +6.25 % Brand Guidelines +100.00 % Brand Id…" at bounding box center [914, 513] width 737 height 109
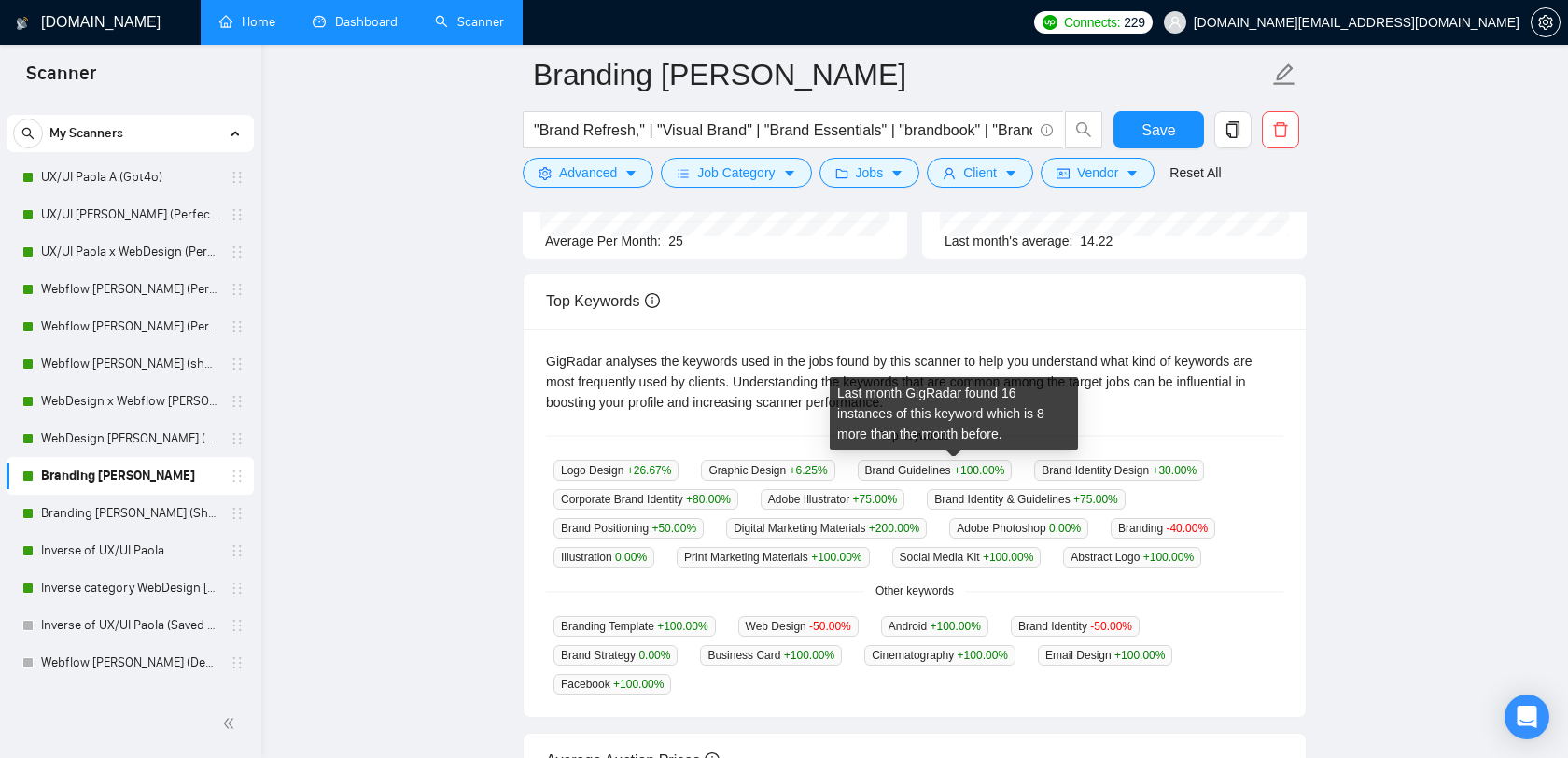
click at [1058, 352] on div "GigRadar analyses the keywords used in the jobs found by this scanner to help y…" at bounding box center [914, 381] width 737 height 61
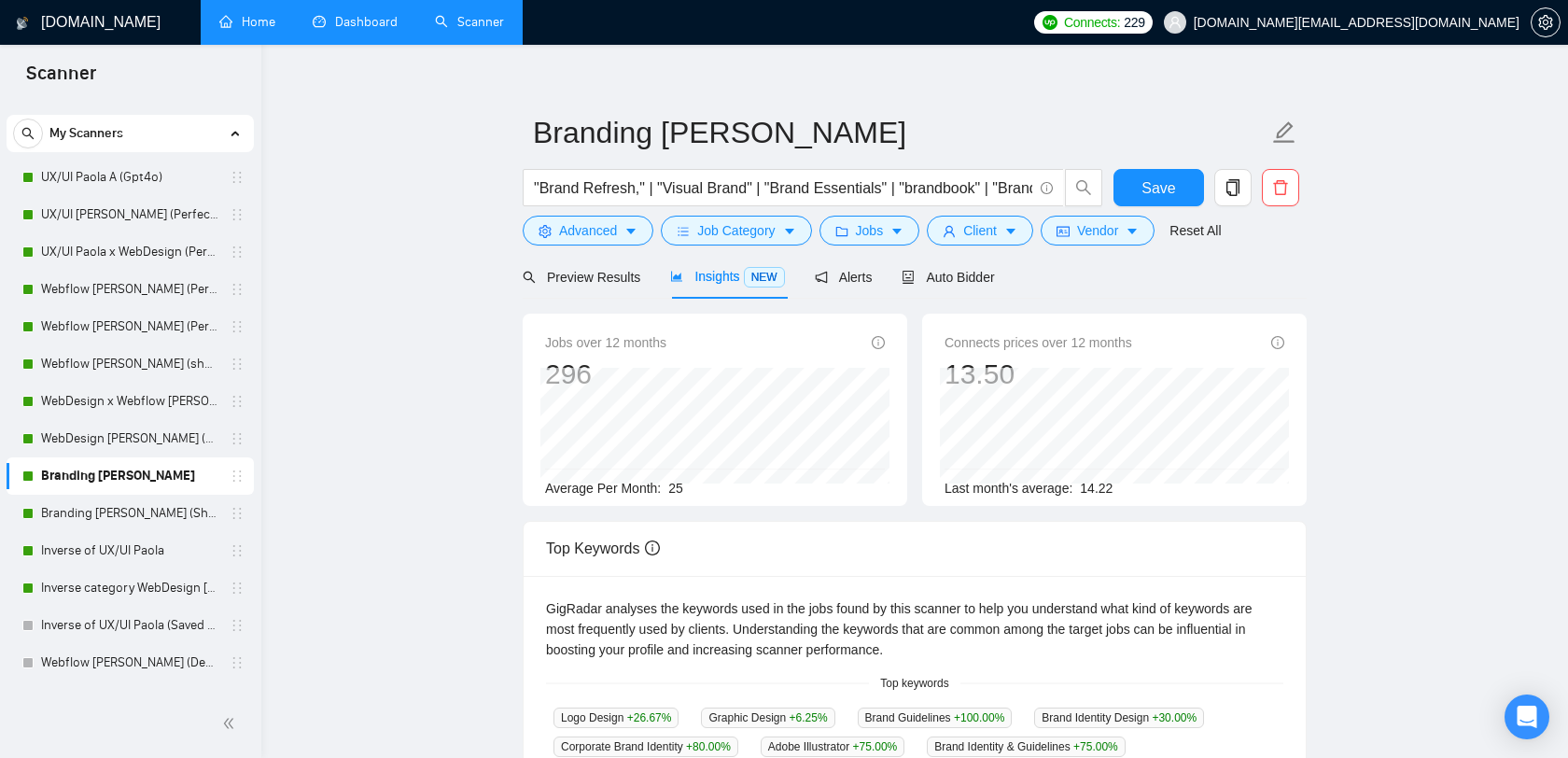
scroll to position [0, 0]
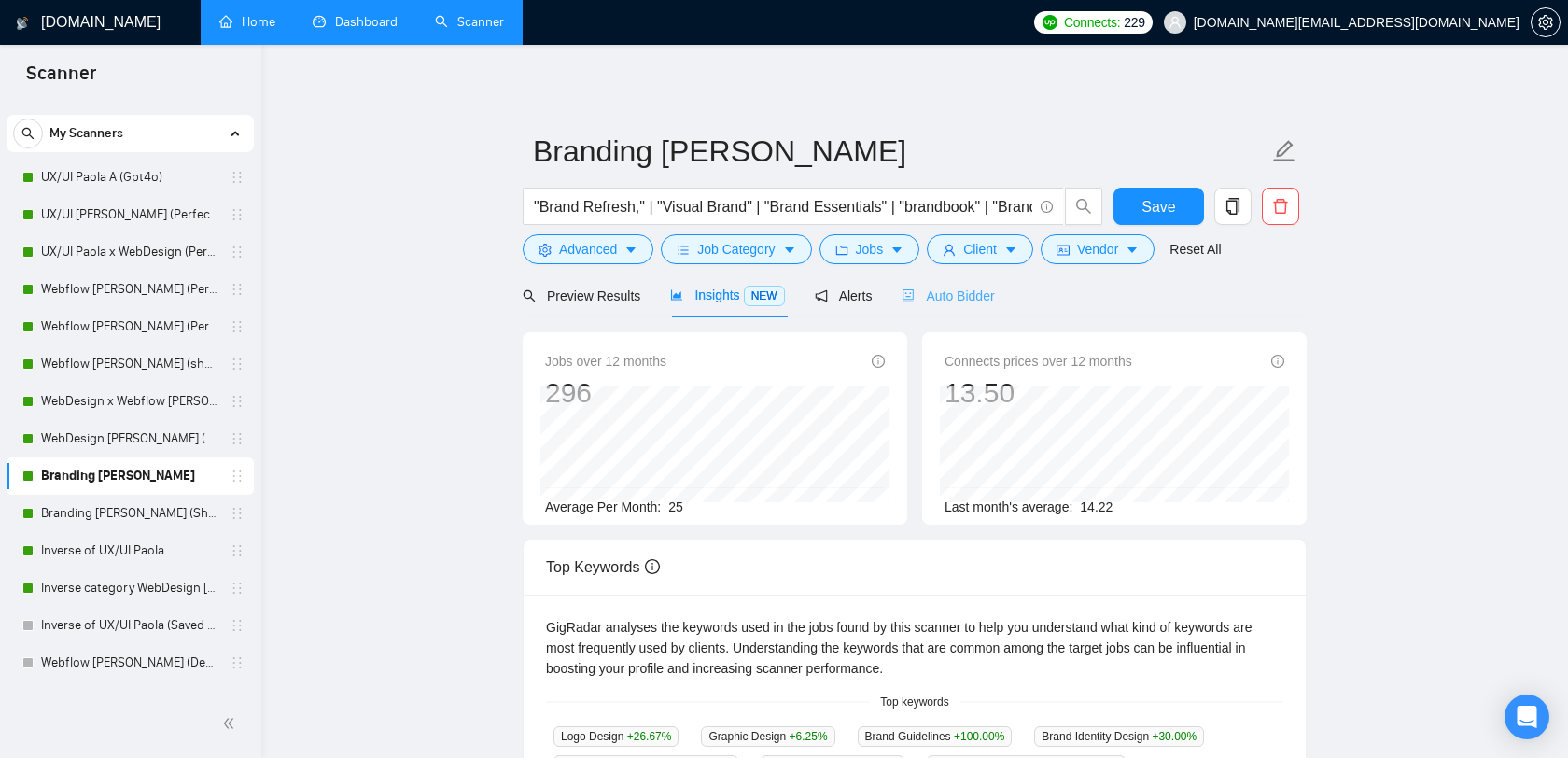
click at [969, 311] on div "Auto Bidder" at bounding box center [948, 295] width 93 height 43
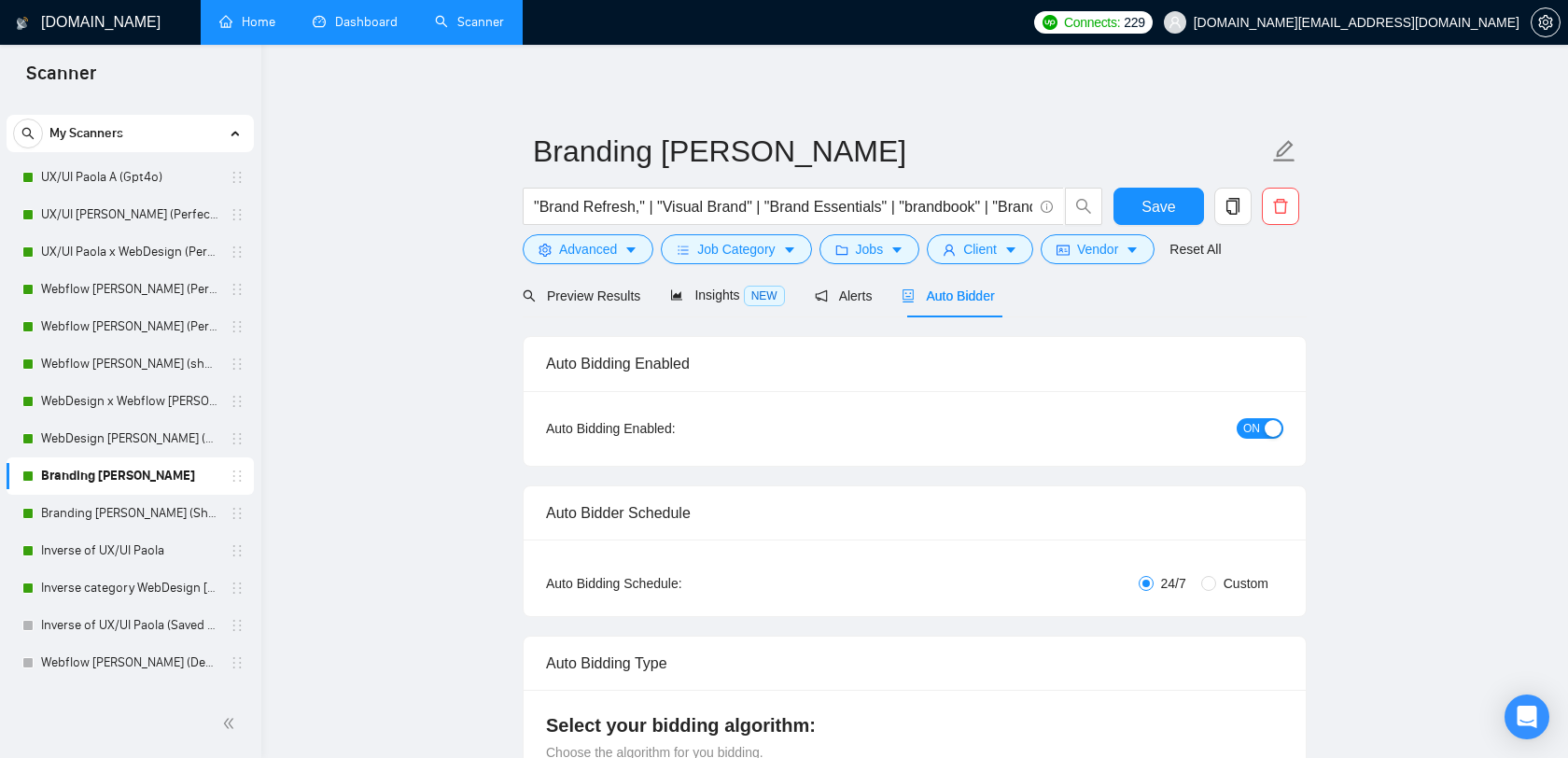
radio input "false"
radio input "true"
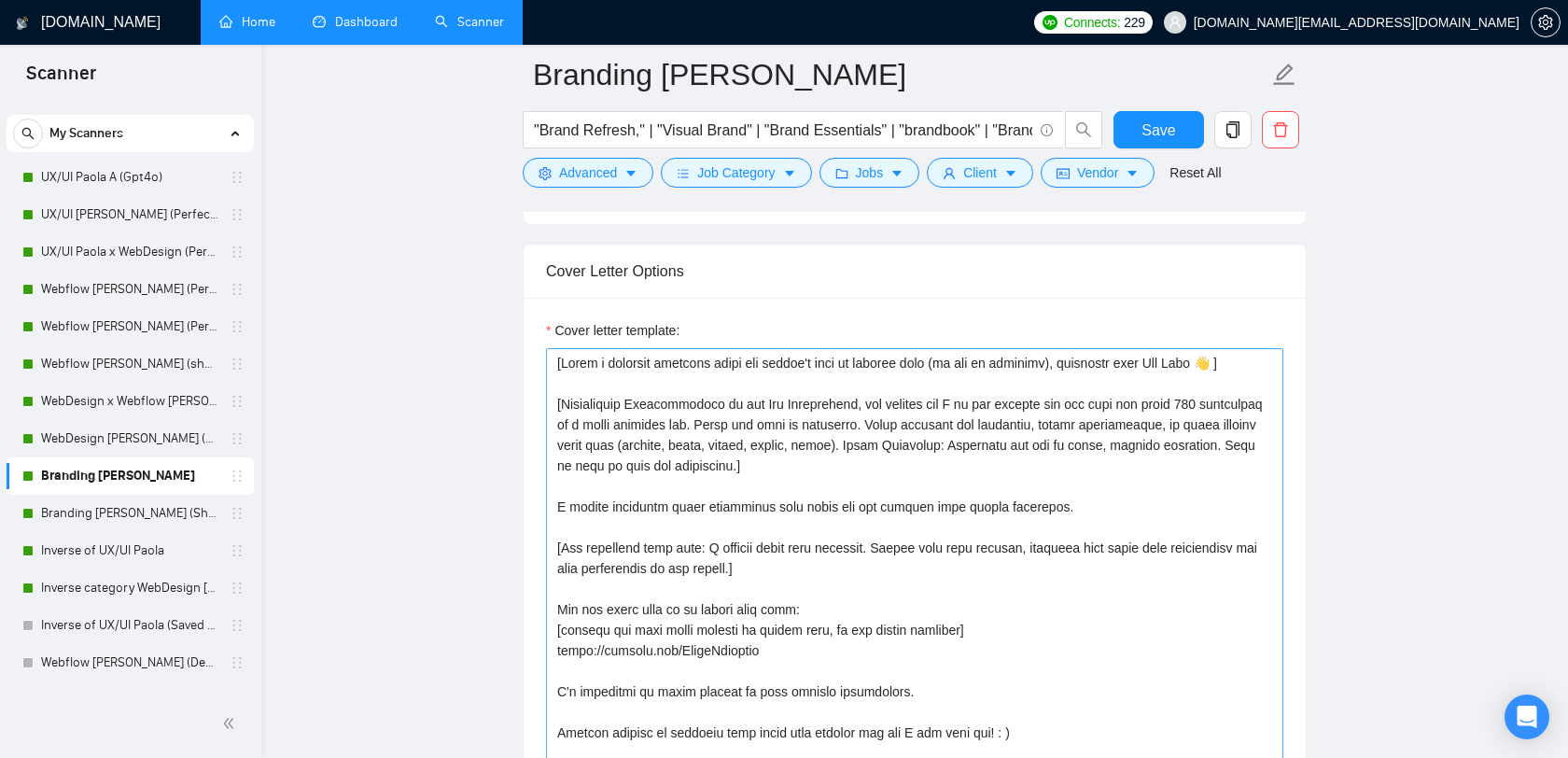
scroll to position [21, 0]
